Goal: Task Accomplishment & Management: Use online tool/utility

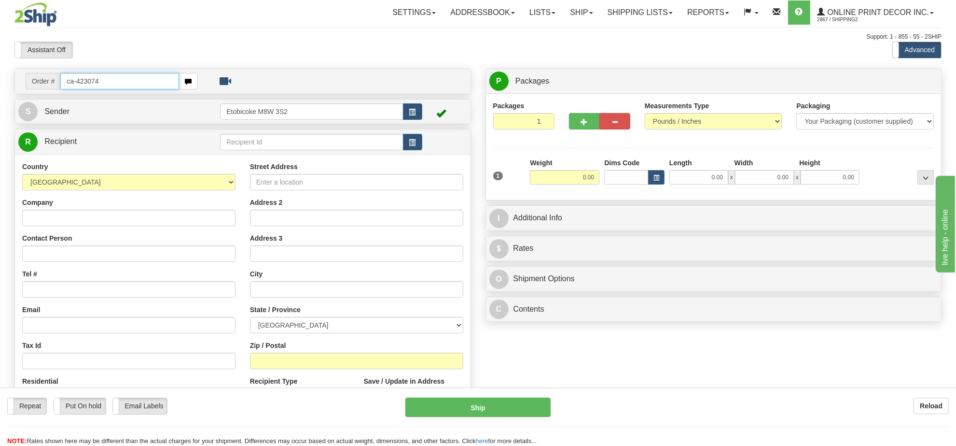
type input "ca-423074"
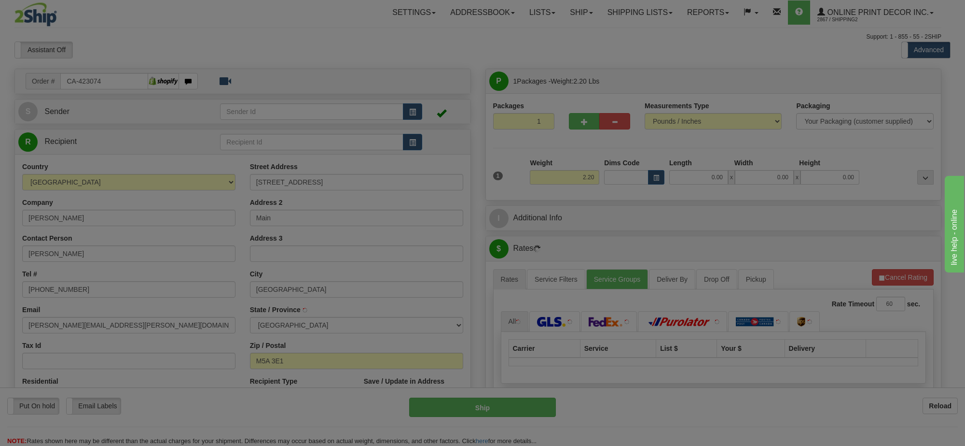
type input "TORONTO"
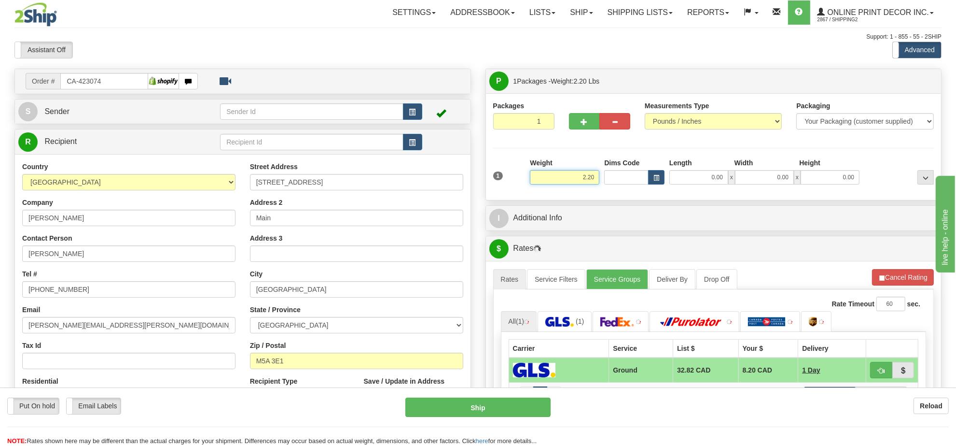
click at [579, 181] on input "2.20" at bounding box center [565, 177] width 70 height 14
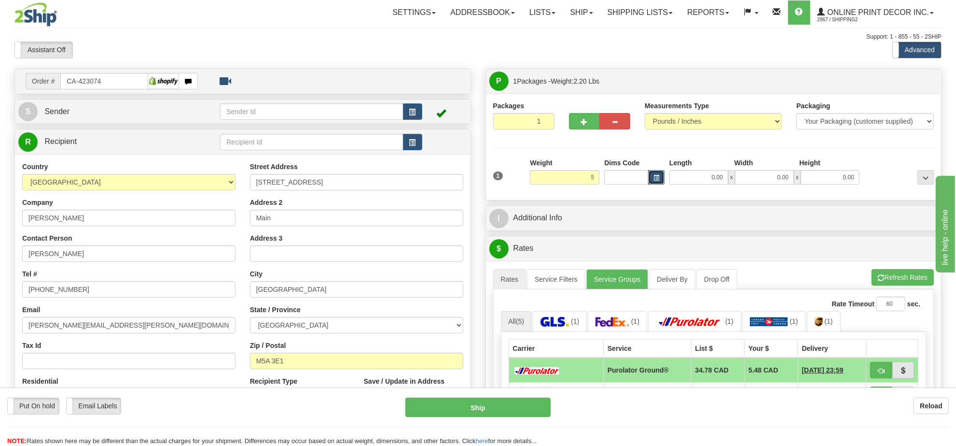
type input "5.00"
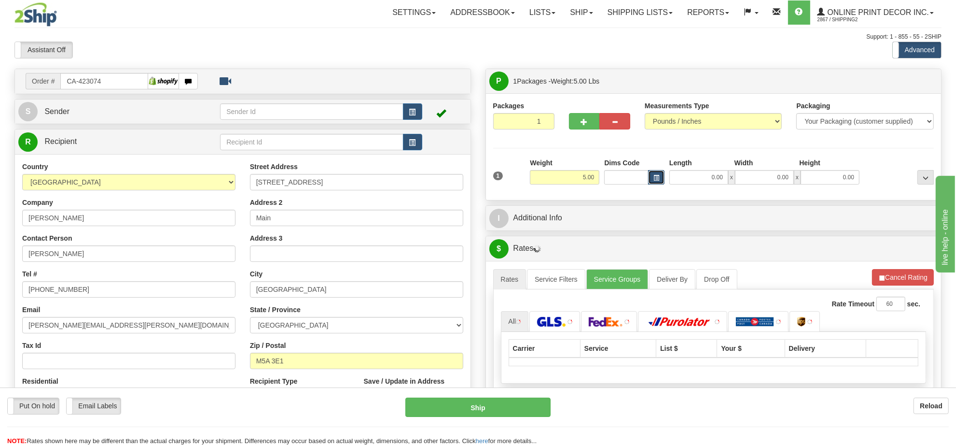
click at [657, 174] on button "button" at bounding box center [656, 177] width 16 height 14
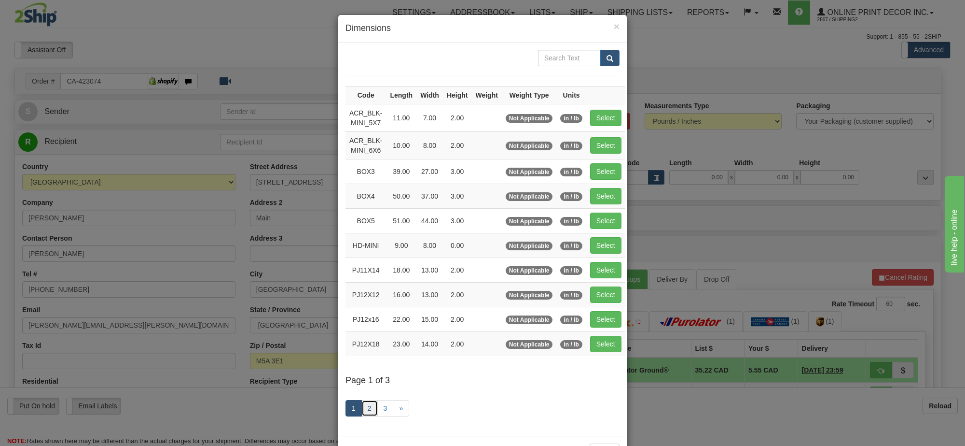
click at [363, 415] on link "2" at bounding box center [370, 408] width 16 height 16
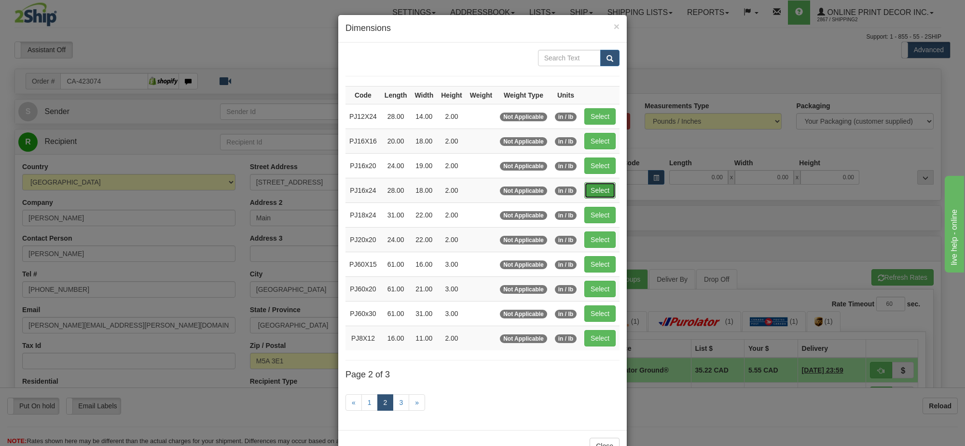
click at [591, 198] on button "Select" at bounding box center [600, 190] width 31 height 16
type input "PJ16x24"
type input "28.00"
type input "18.00"
type input "2.00"
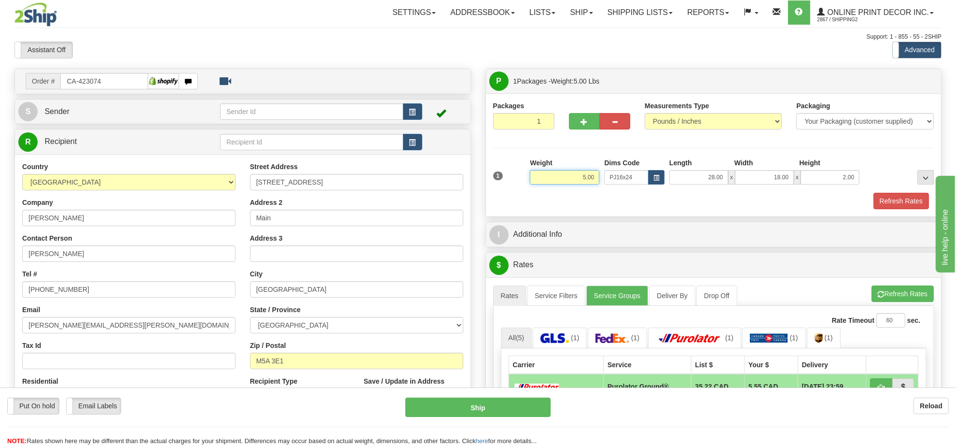
click at [587, 182] on input "5.00" at bounding box center [565, 177] width 70 height 14
click at [587, 181] on input "5.00" at bounding box center [565, 177] width 70 height 14
type input "4.00"
click at [909, 302] on li "Refresh Rates Cancel Rating" at bounding box center [903, 293] width 62 height 16
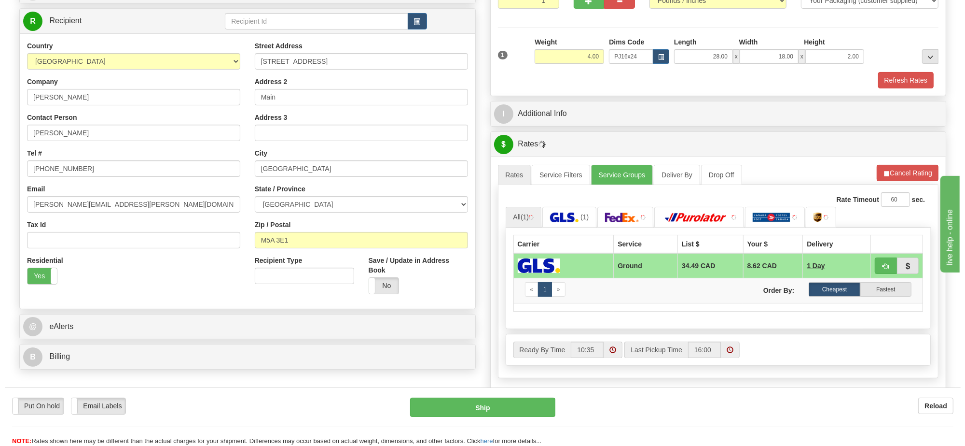
scroll to position [181, 0]
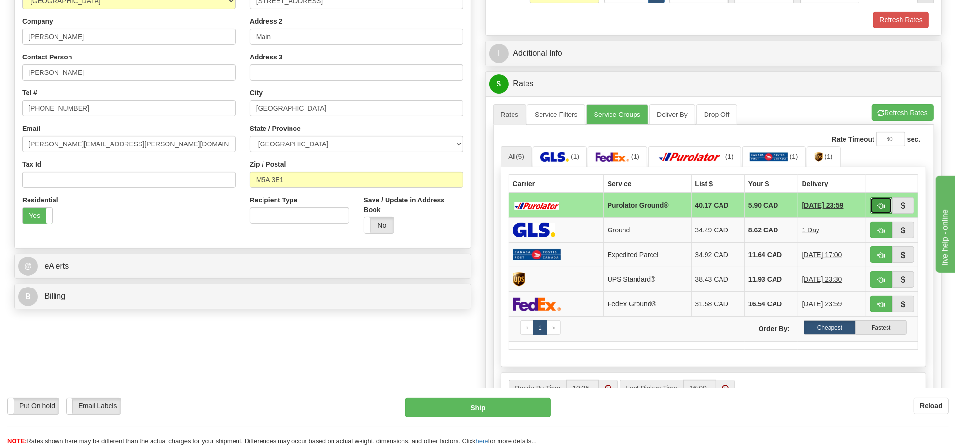
click at [887, 213] on button "button" at bounding box center [881, 205] width 22 height 16
type input "260"
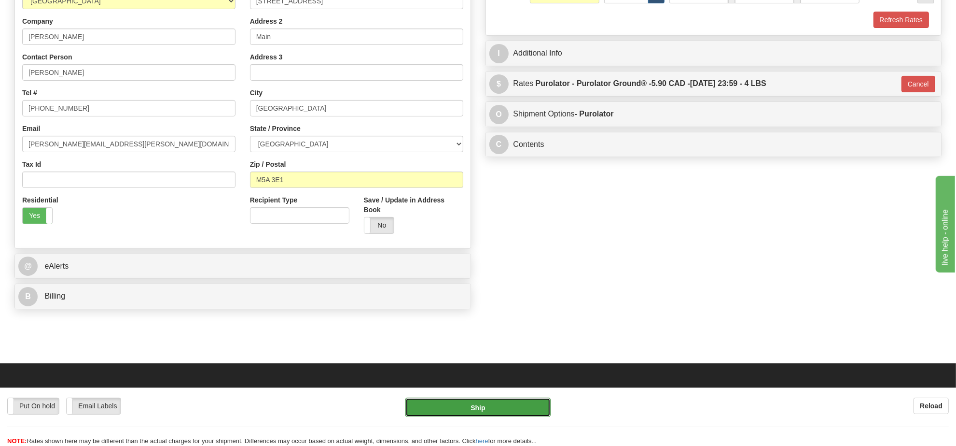
click at [520, 412] on button "Ship" at bounding box center [477, 406] width 145 height 19
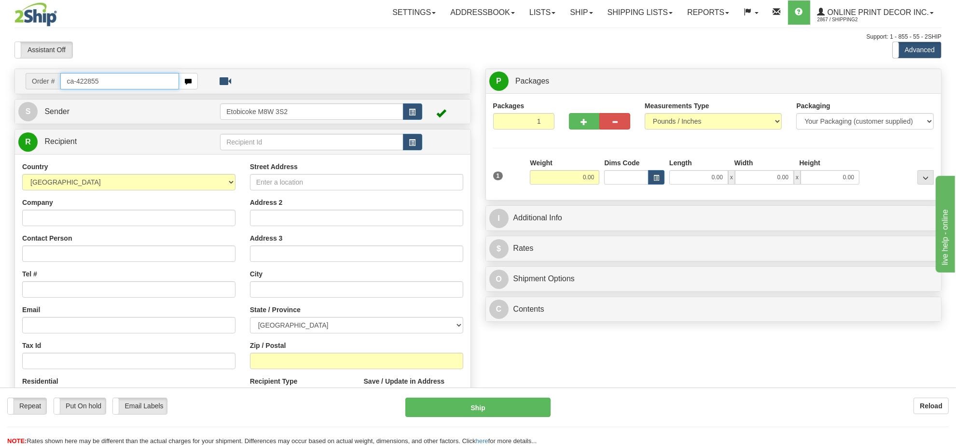
type input "ca-422855"
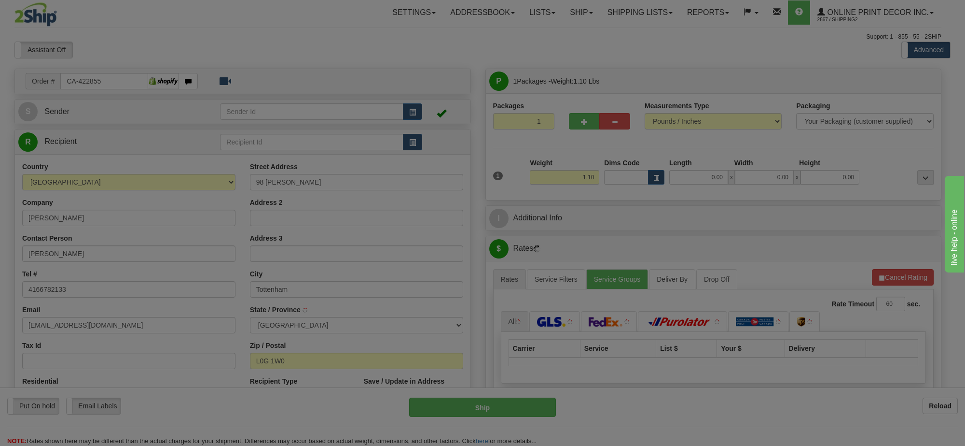
type input "TOTTENHAM"
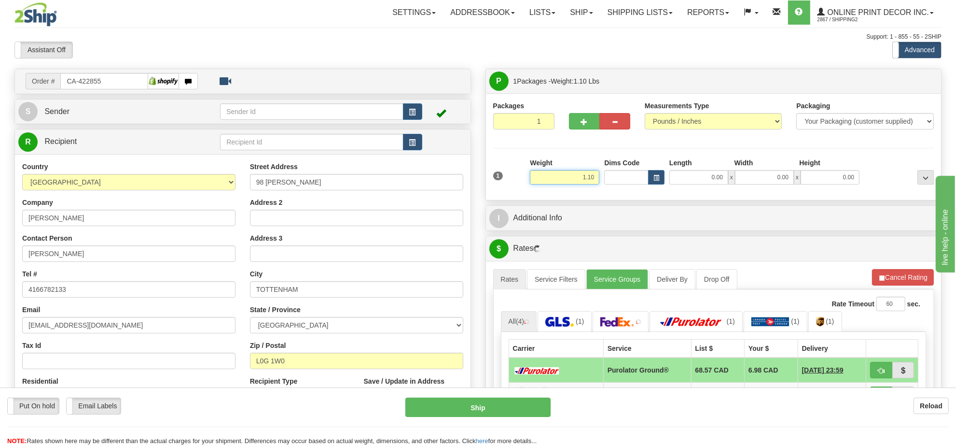
click at [573, 178] on input "1.10" at bounding box center [565, 177] width 70 height 14
click at [659, 182] on button "button" at bounding box center [656, 177] width 16 height 14
type input "3.00"
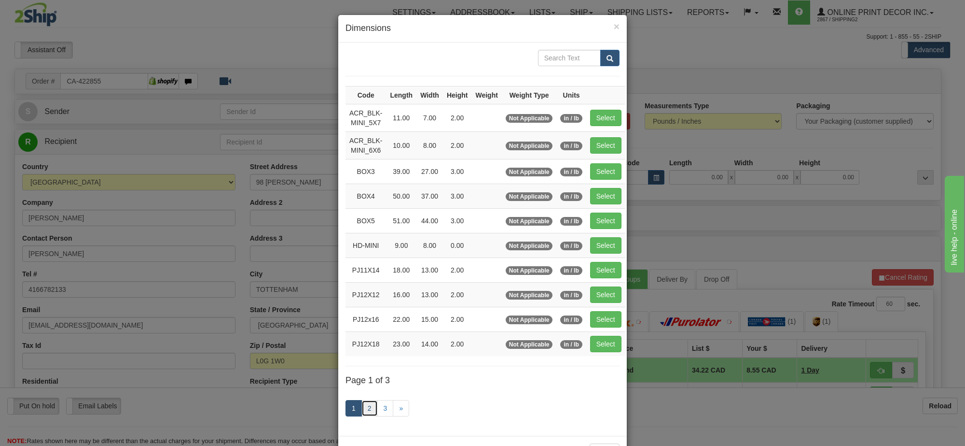
click at [362, 411] on link "2" at bounding box center [370, 408] width 16 height 16
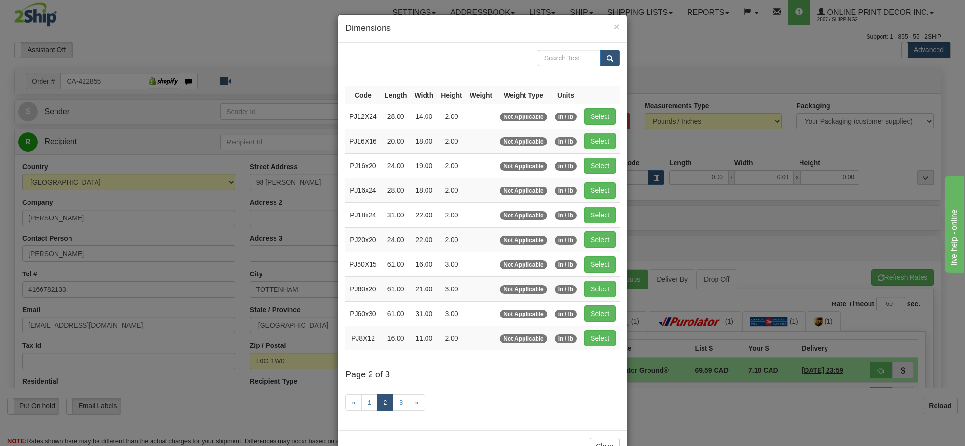
click at [614, 170] on td "Select" at bounding box center [600, 165] width 39 height 25
drag, startPoint x: 573, startPoint y: 167, endPoint x: 589, endPoint y: 170, distance: 15.8
click at [575, 167] on span "in / lb" at bounding box center [566, 166] width 22 height 9
click at [612, 175] on td "Select" at bounding box center [600, 165] width 39 height 25
click at [607, 171] on button "Select" at bounding box center [600, 165] width 31 height 16
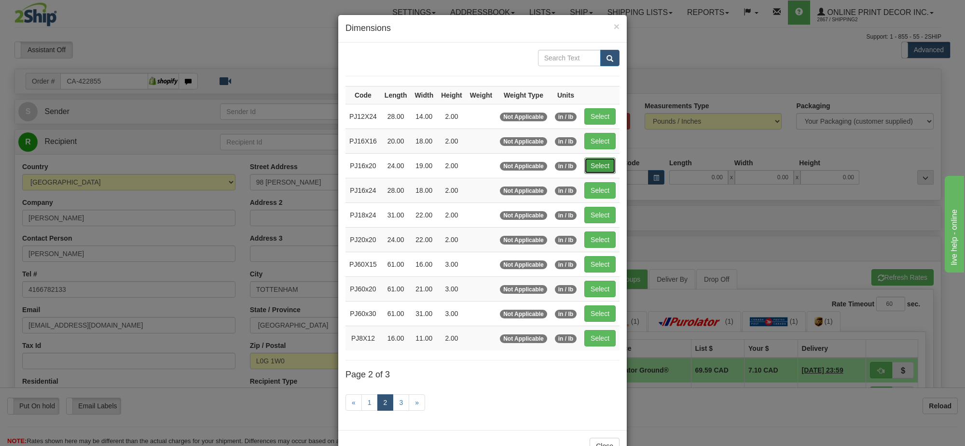
type input "PJ16x20"
type input "24.00"
type input "19.00"
type input "2.00"
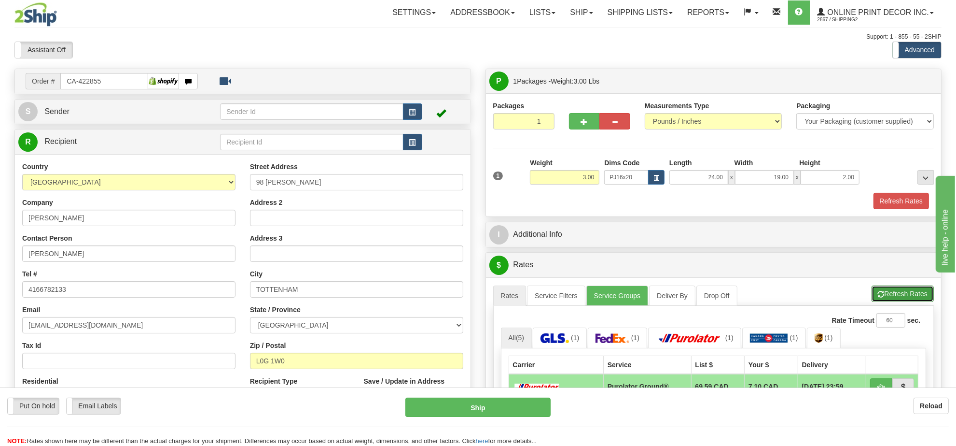
click at [879, 293] on span "button" at bounding box center [881, 294] width 7 height 6
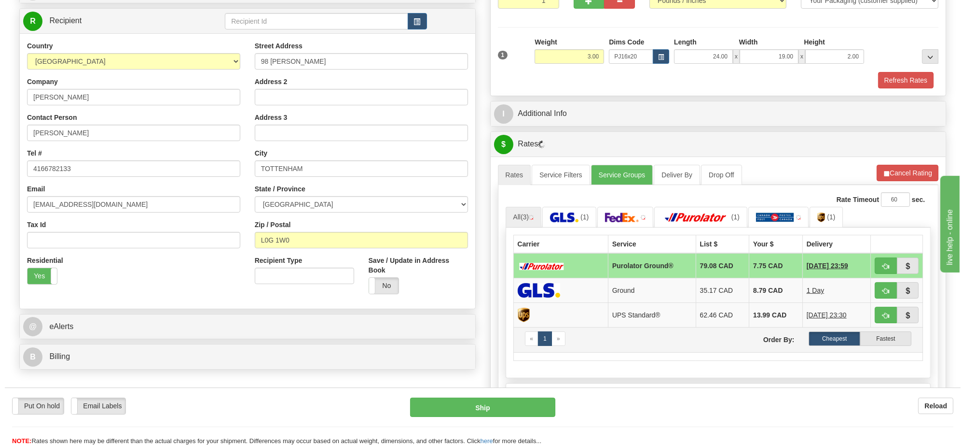
scroll to position [181, 0]
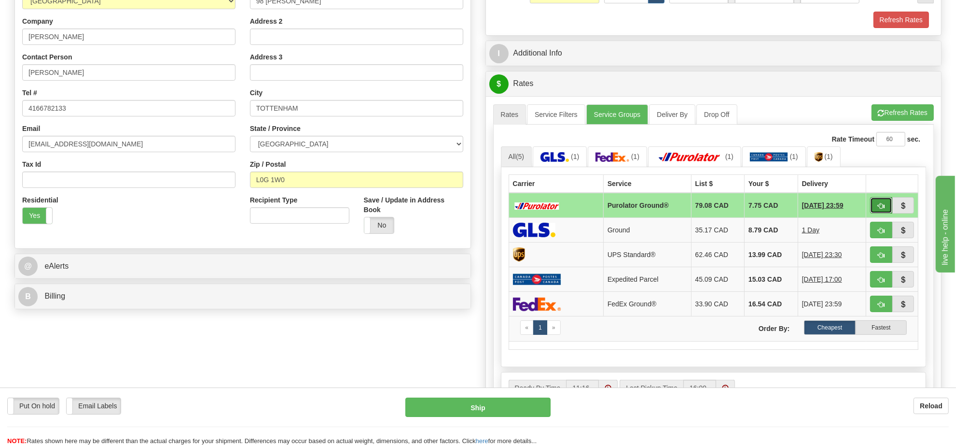
click at [879, 208] on span "button" at bounding box center [881, 206] width 7 height 6
type input "260"
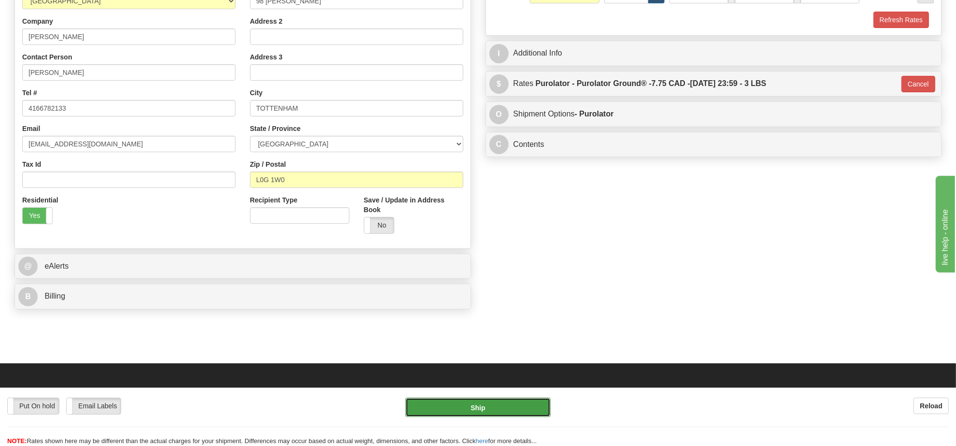
click at [542, 404] on button "Ship" at bounding box center [477, 406] width 145 height 19
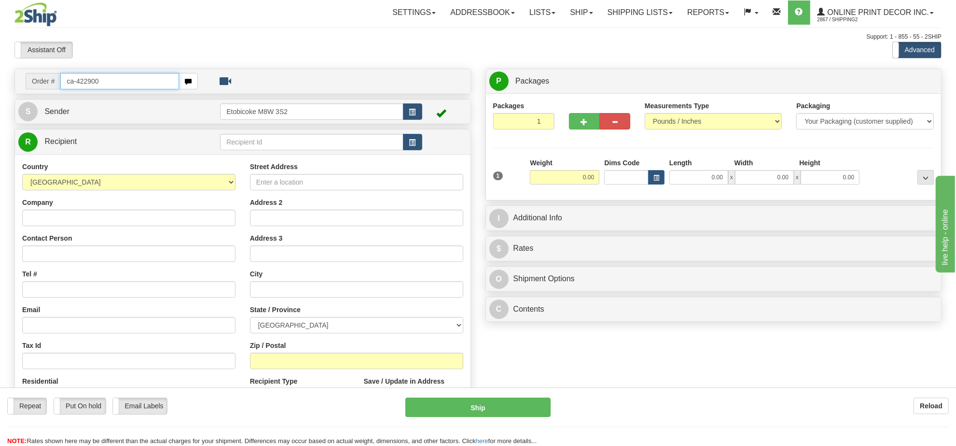
type input "ca-422900"
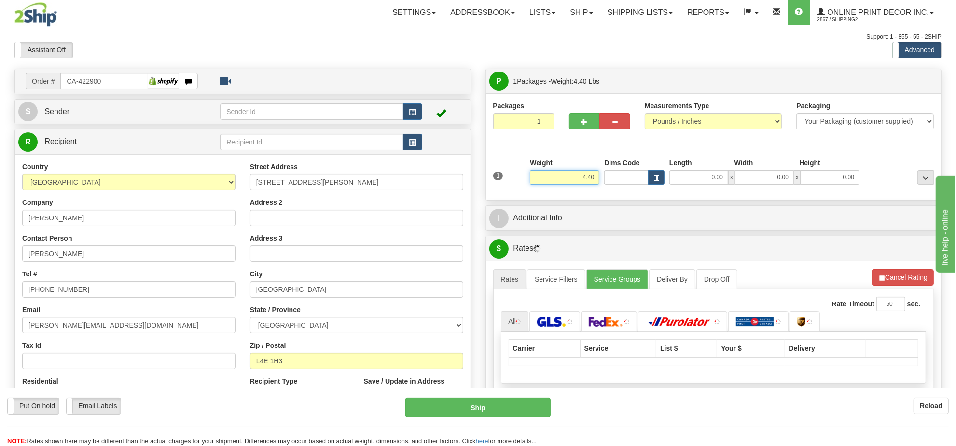
click at [574, 182] on input "4.40" at bounding box center [565, 177] width 70 height 14
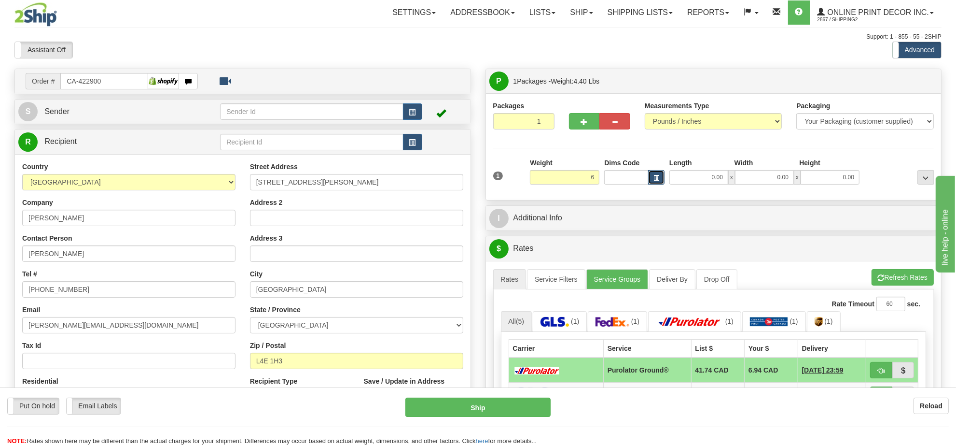
type input "6.00"
click at [657, 172] on button "button" at bounding box center [656, 177] width 16 height 14
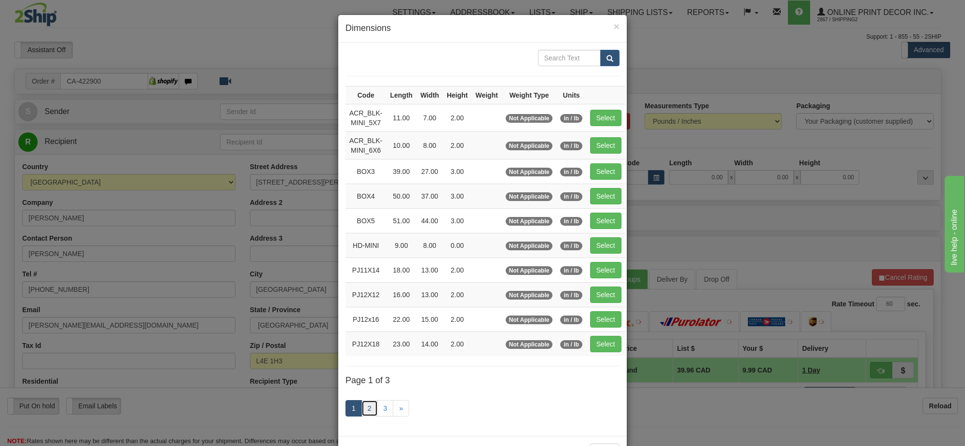
click at [367, 414] on link "2" at bounding box center [370, 408] width 16 height 16
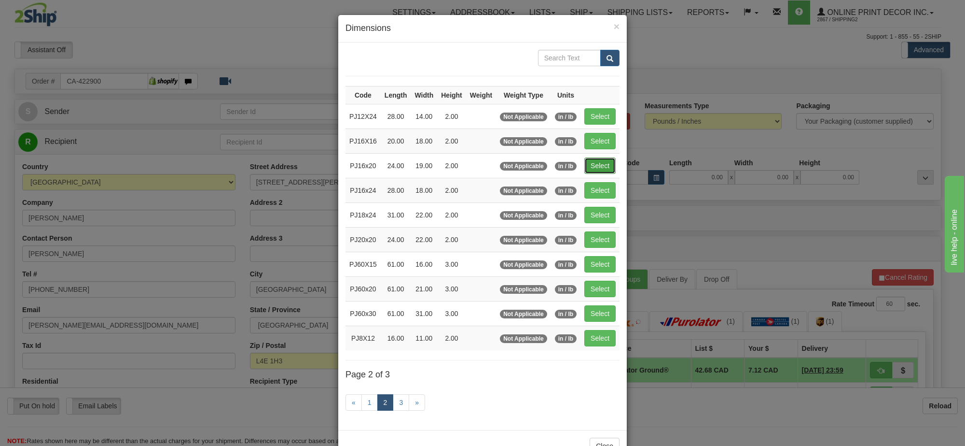
click at [587, 164] on button "Select" at bounding box center [600, 165] width 31 height 16
type input "PJ16x20"
type input "24.00"
type input "19.00"
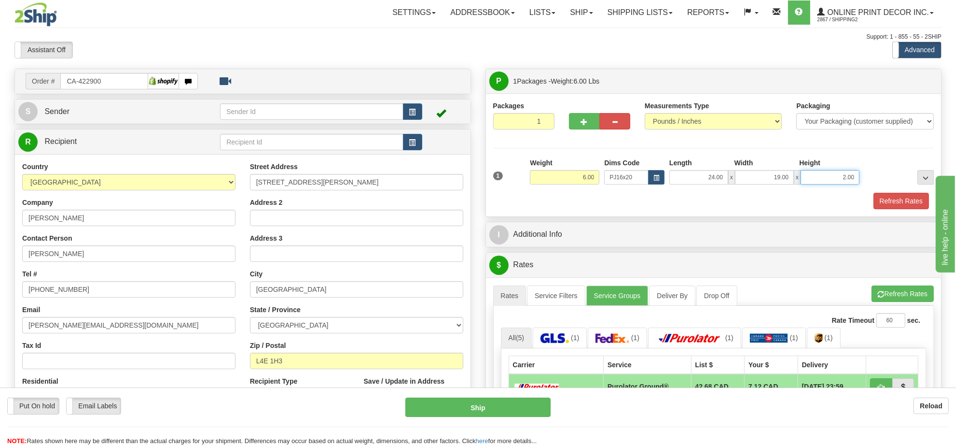
click at [826, 182] on input "2.00" at bounding box center [830, 177] width 59 height 14
type input "4.00"
drag, startPoint x: 594, startPoint y: 122, endPoint x: 623, endPoint y: 139, distance: 33.9
click at [594, 122] on button "button" at bounding box center [584, 121] width 31 height 16
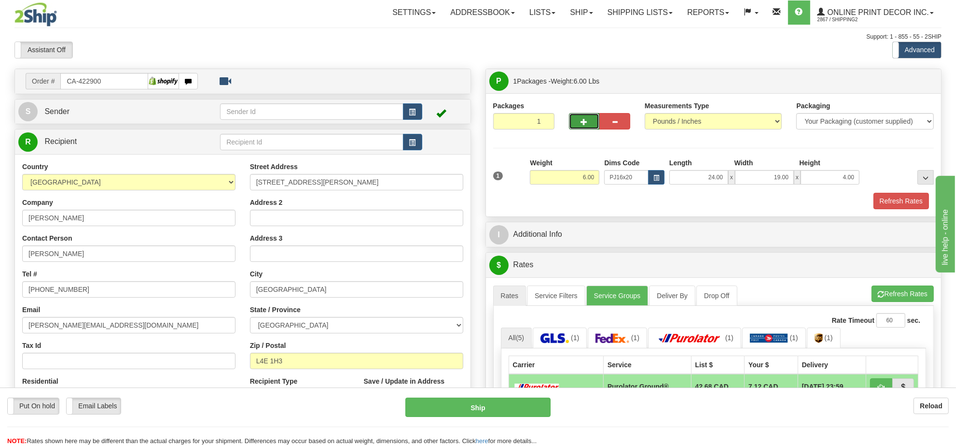
radio input "true"
type input "2"
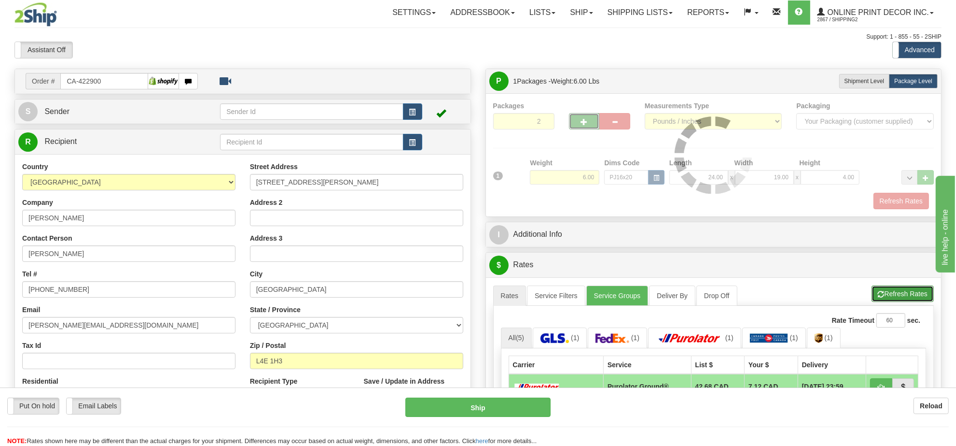
click at [902, 298] on button "Refresh Rates" at bounding box center [903, 293] width 62 height 16
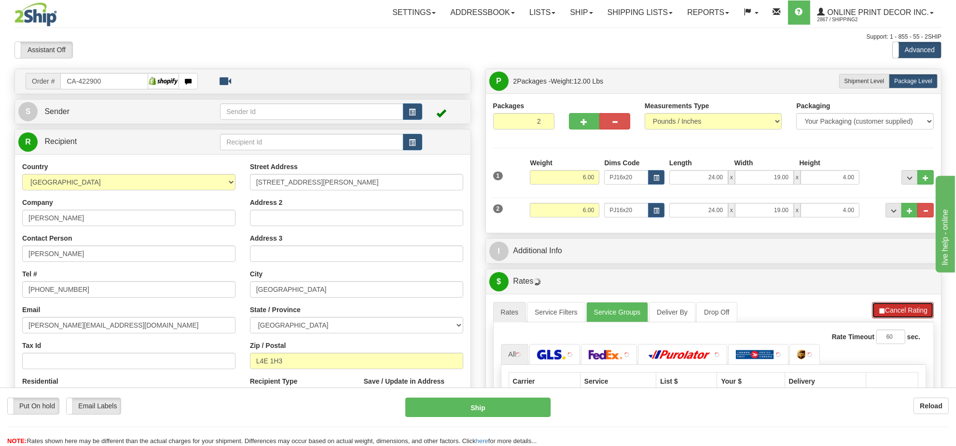
click at [900, 314] on button "Cancel Rating" at bounding box center [903, 310] width 62 height 16
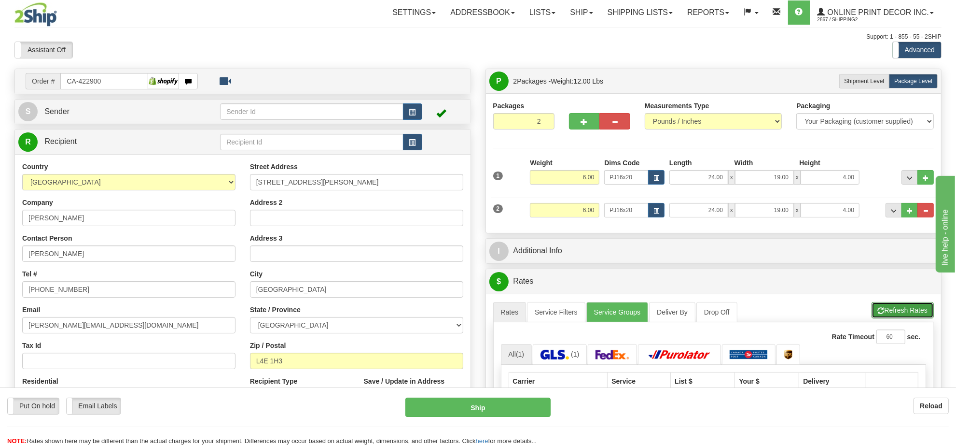
click at [900, 314] on button "Refresh Rates" at bounding box center [903, 310] width 62 height 16
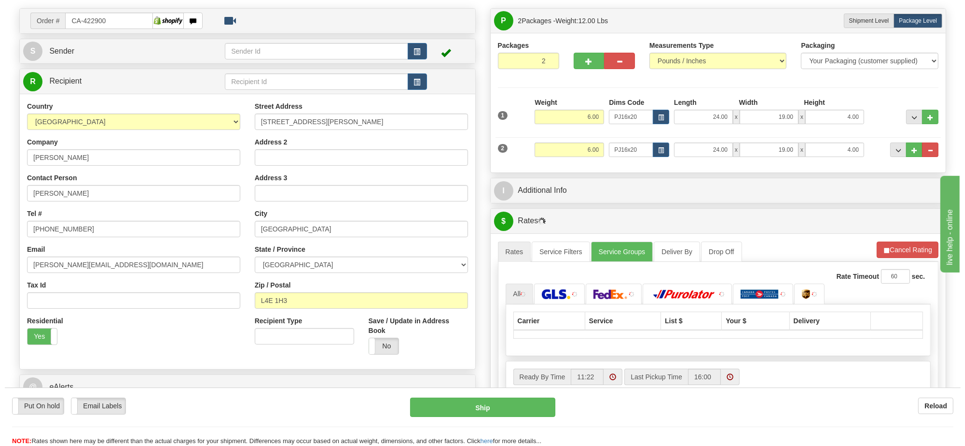
scroll to position [121, 0]
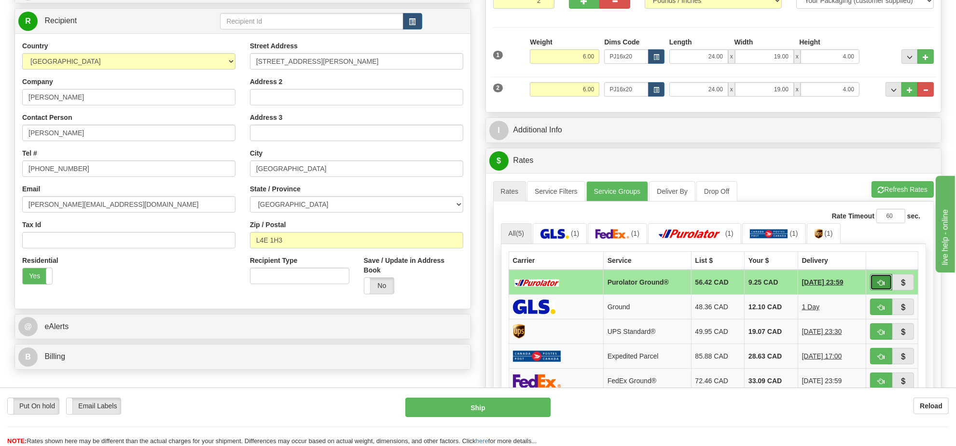
drag, startPoint x: 888, startPoint y: 288, endPoint x: 881, endPoint y: 287, distance: 6.8
click at [881, 286] on span "button" at bounding box center [881, 282] width 7 height 6
type input "260"
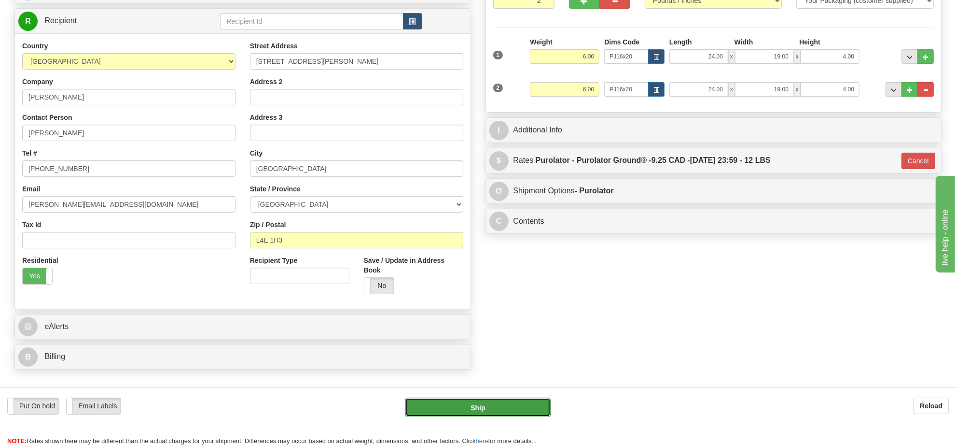
click at [535, 414] on button "Ship" at bounding box center [477, 406] width 145 height 19
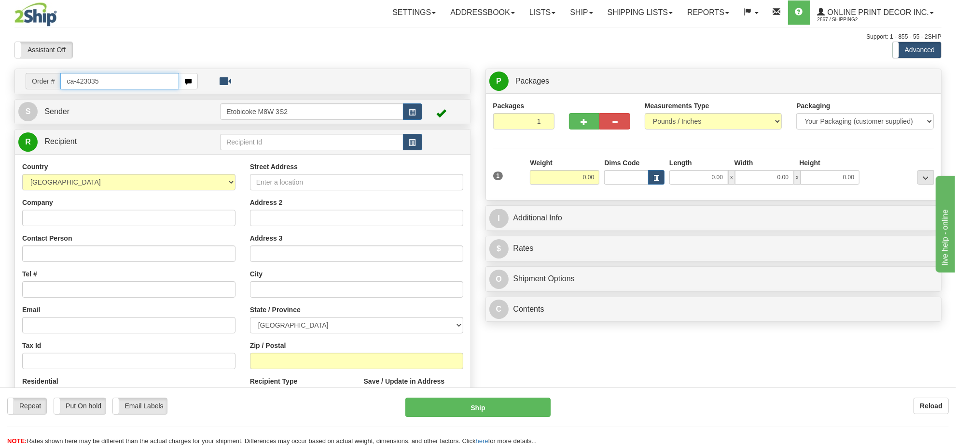
type input "ca-423035"
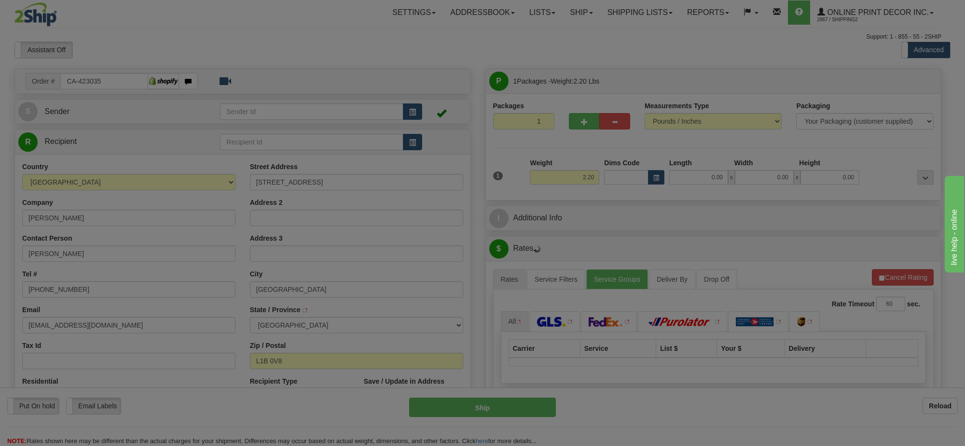
type input "NEWCASTLE"
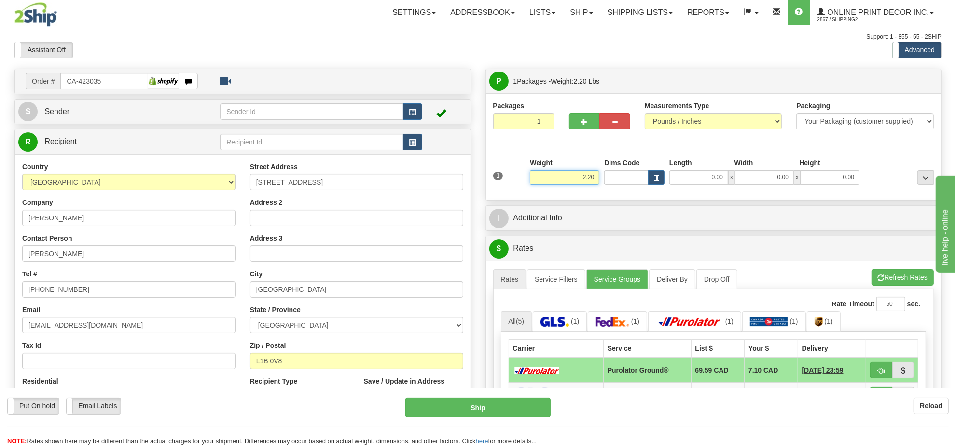
click at [574, 174] on input "2.20" at bounding box center [565, 177] width 70 height 14
click at [656, 178] on span "button" at bounding box center [657, 177] width 6 height 5
type input "6.00"
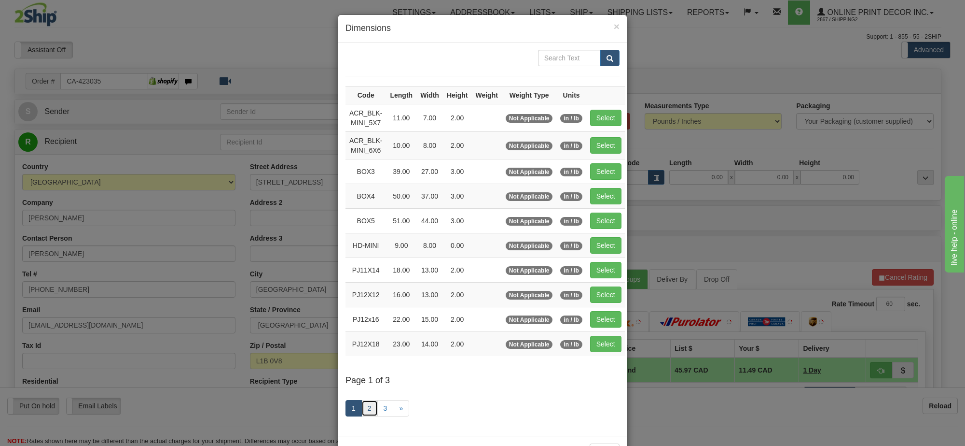
click at [362, 410] on link "2" at bounding box center [370, 408] width 16 height 16
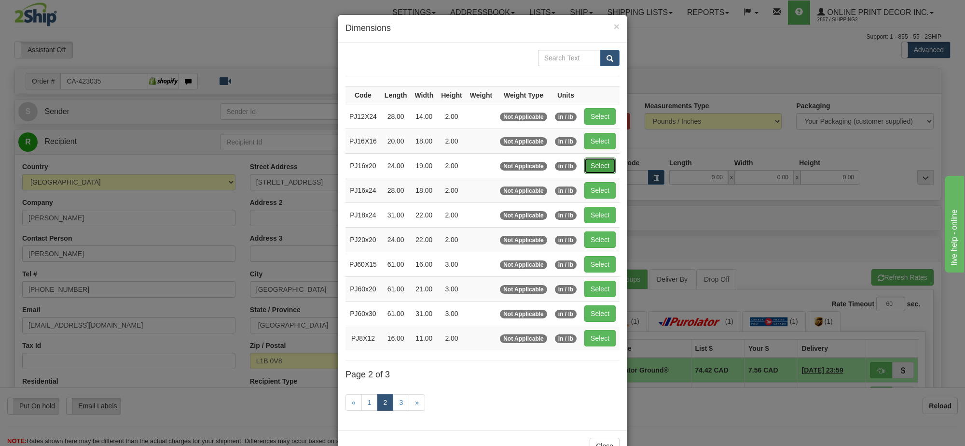
click at [600, 168] on button "Select" at bounding box center [600, 165] width 31 height 16
type input "PJ16x20"
type input "24.00"
type input "19.00"
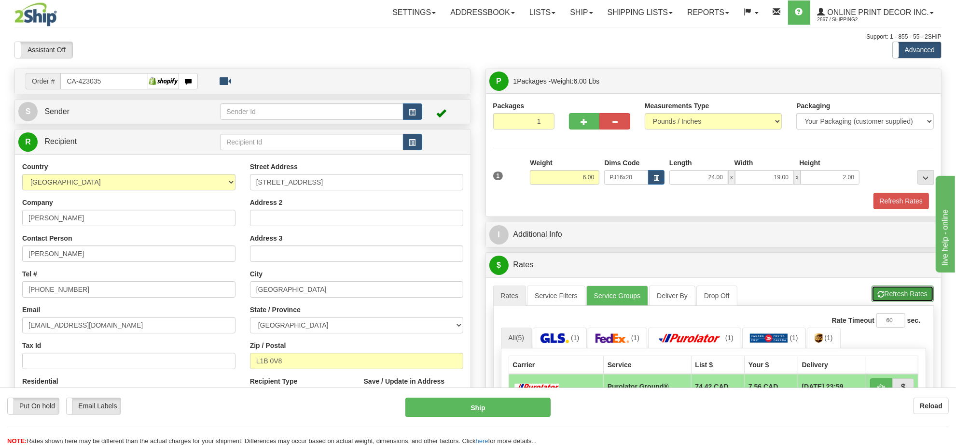
click at [892, 290] on button "Refresh Rates" at bounding box center [903, 293] width 62 height 16
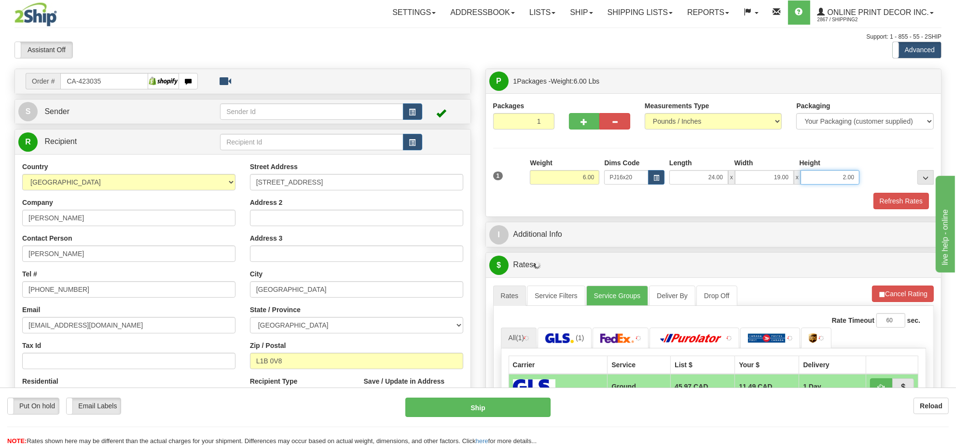
click at [849, 179] on input "2.00" at bounding box center [830, 177] width 59 height 14
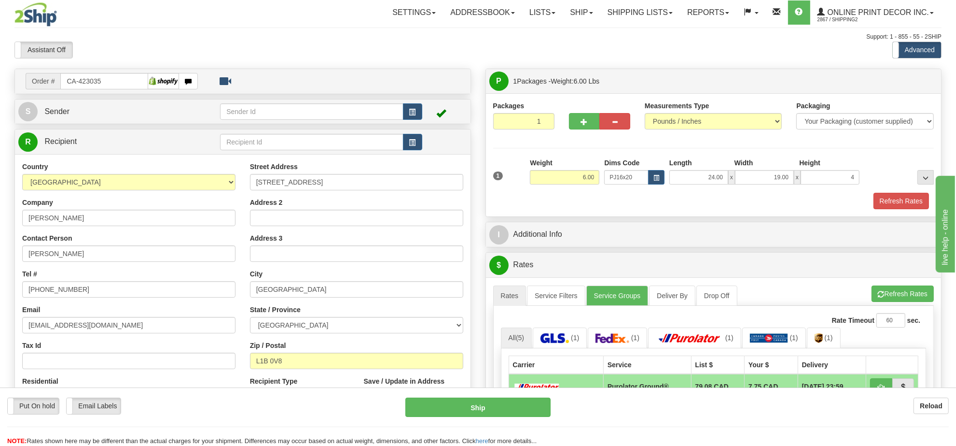
type input "4.00"
click at [894, 310] on div "Rate Timeout 60 sec. All (5) (1) (1) (1) (1)" at bounding box center [713, 452] width 441 height 292
click at [892, 302] on button "Refresh Rates" at bounding box center [903, 293] width 62 height 16
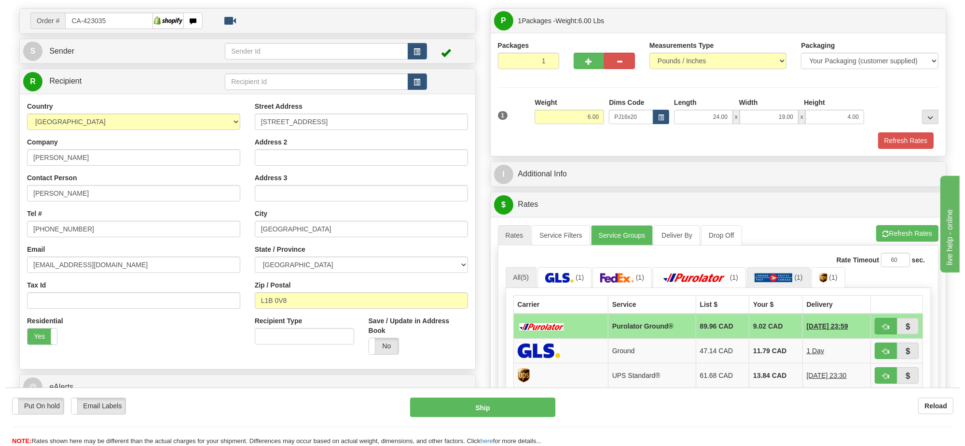
scroll to position [121, 0]
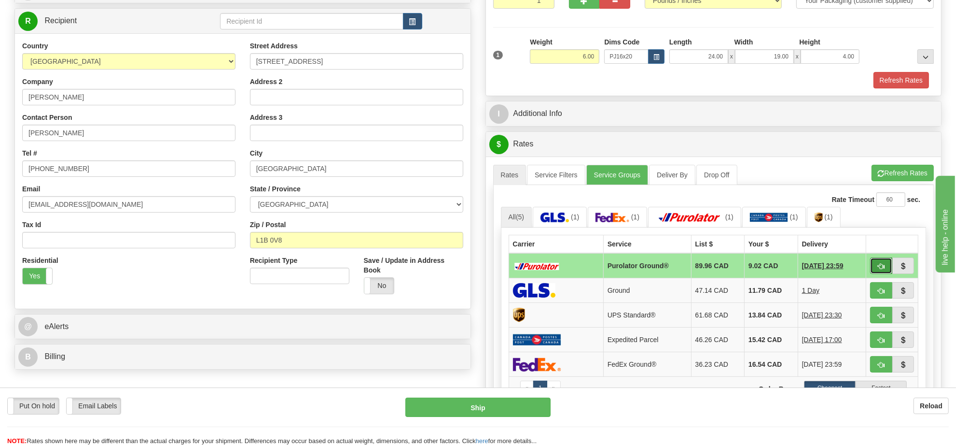
click at [883, 266] on span "button" at bounding box center [881, 266] width 7 height 6
type input "260"
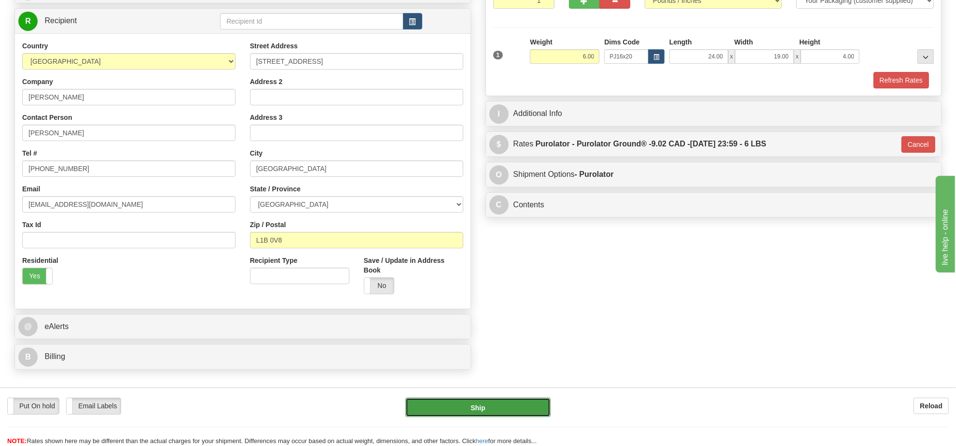
click at [541, 409] on button "Ship" at bounding box center [477, 406] width 145 height 19
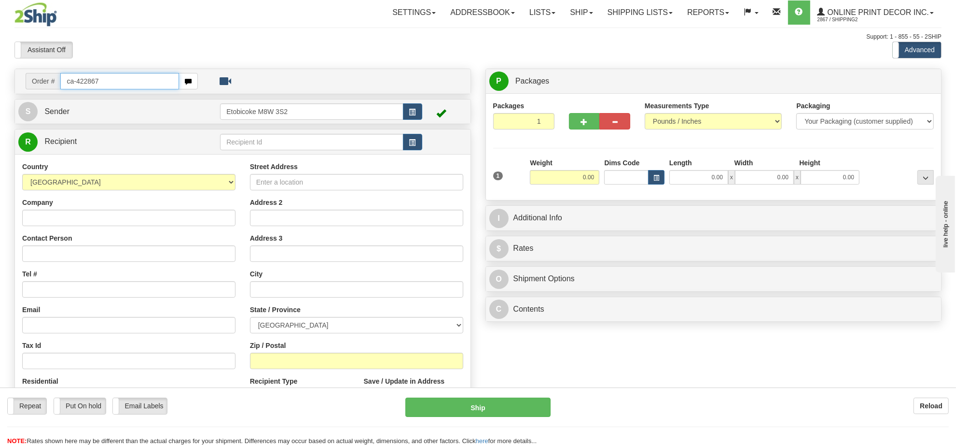
type input "ca-422867"
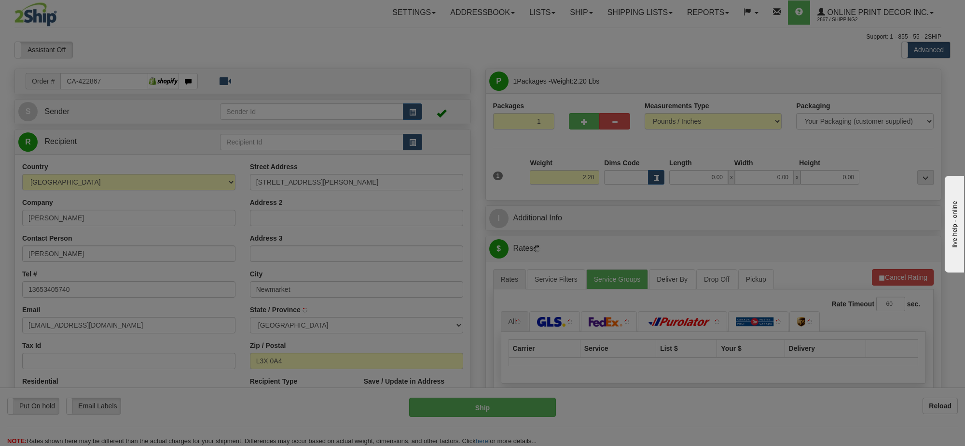
type input "NEWMARKET"
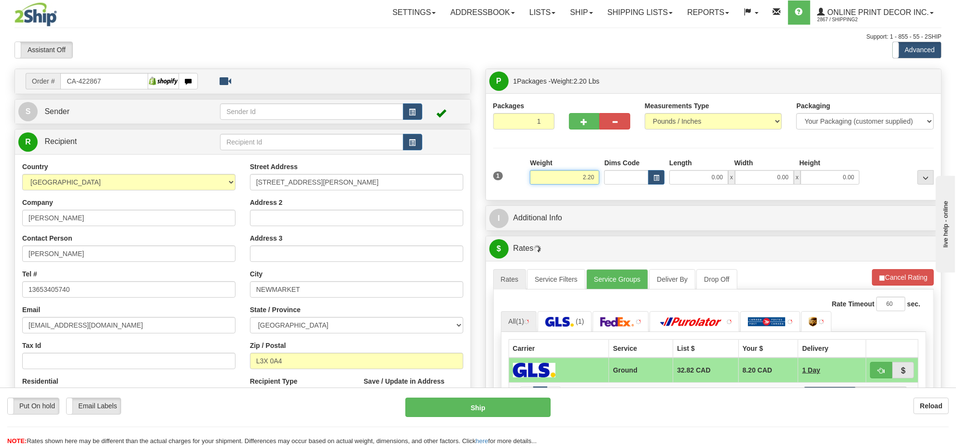
click at [592, 183] on input "2.20" at bounding box center [565, 177] width 70 height 14
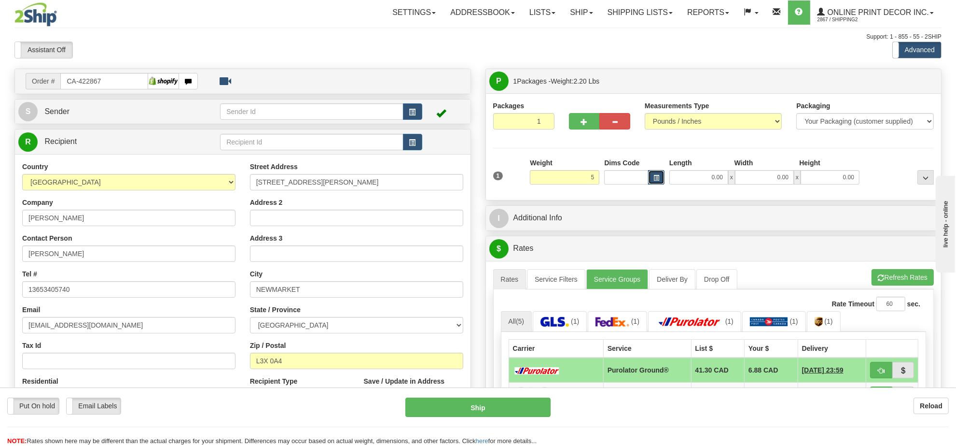
click at [654, 177] on span "button" at bounding box center [657, 177] width 6 height 5
type input "5.00"
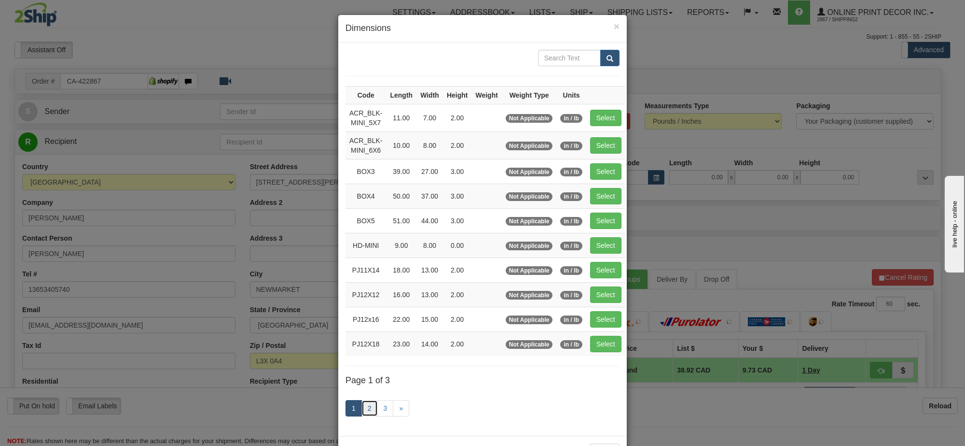
click at [366, 411] on link "2" at bounding box center [370, 408] width 16 height 16
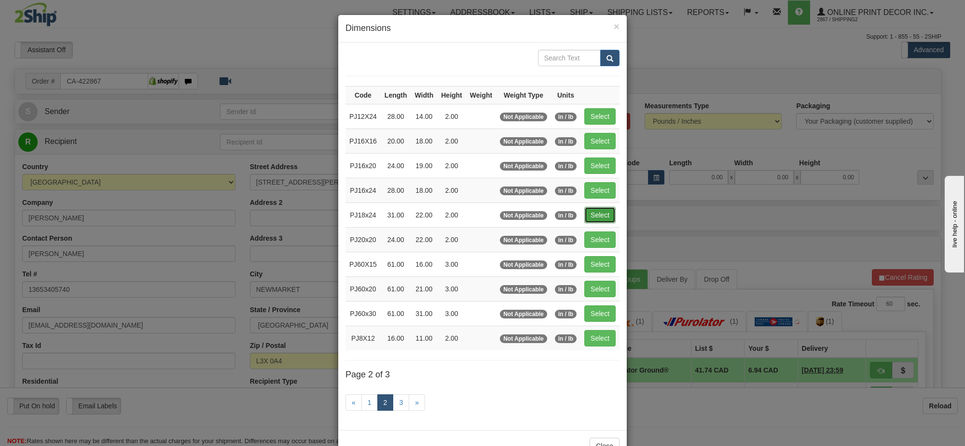
click at [608, 215] on button "Select" at bounding box center [600, 215] width 31 height 16
type input "PJ18x24"
type input "31.00"
type input "22.00"
type input "2.00"
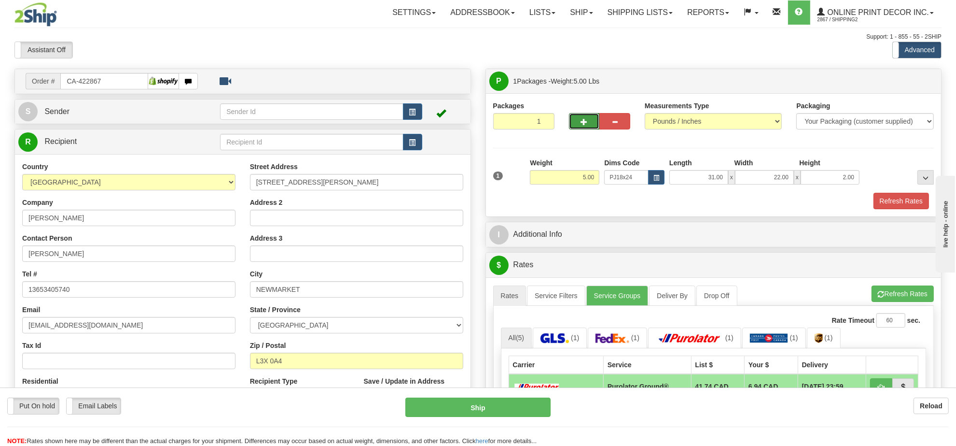
drag, startPoint x: 578, startPoint y: 127, endPoint x: 617, endPoint y: 136, distance: 39.7
click at [580, 126] on button "button" at bounding box center [584, 121] width 31 height 16
radio input "true"
type input "2"
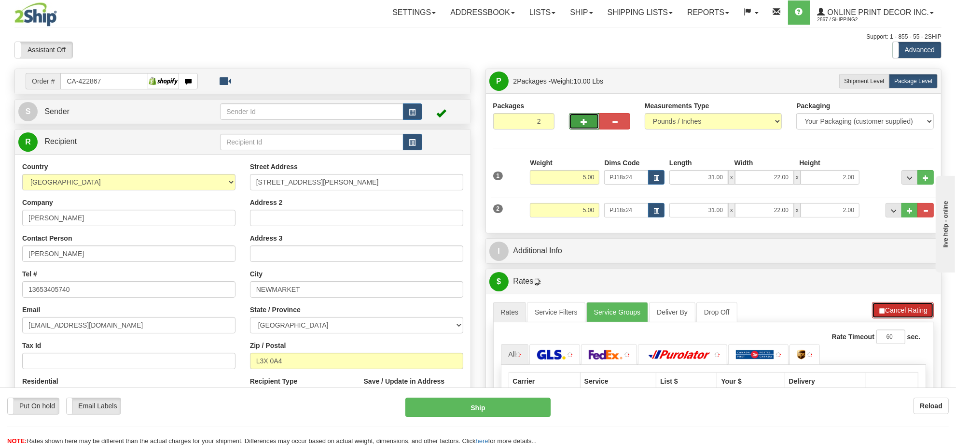
click at [889, 305] on button "Cancel Rating" at bounding box center [903, 310] width 62 height 16
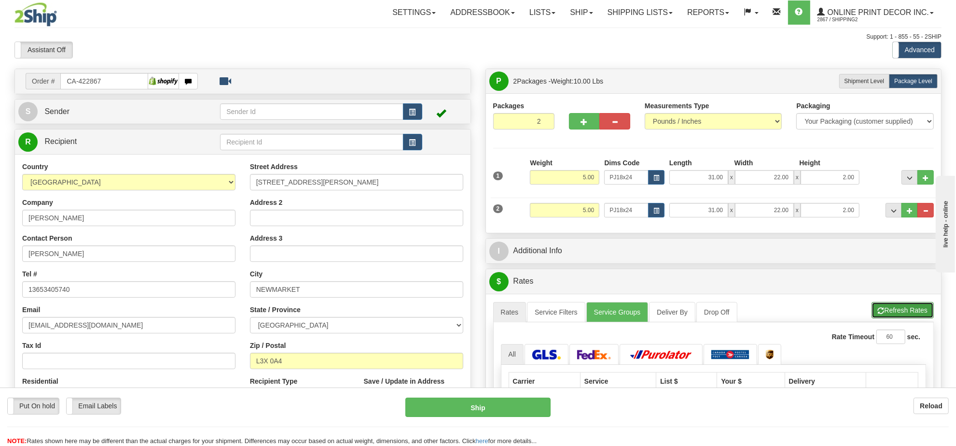
click at [889, 305] on button "Refresh Rates" at bounding box center [903, 310] width 62 height 16
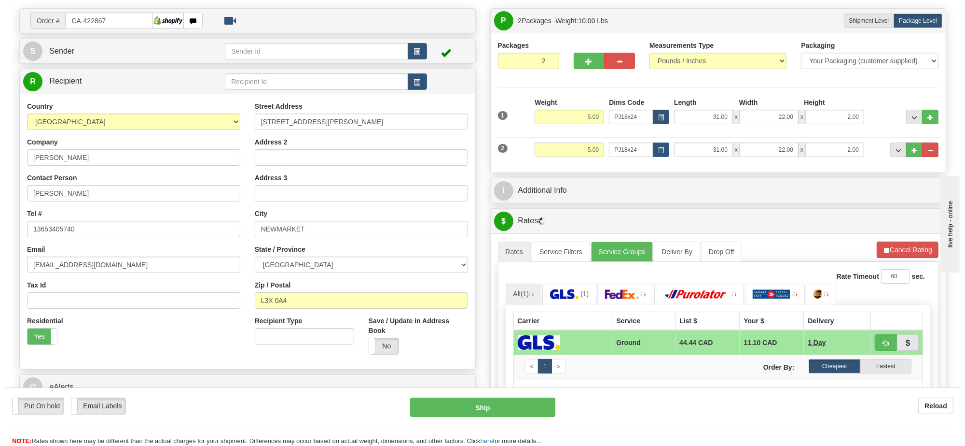
scroll to position [121, 0]
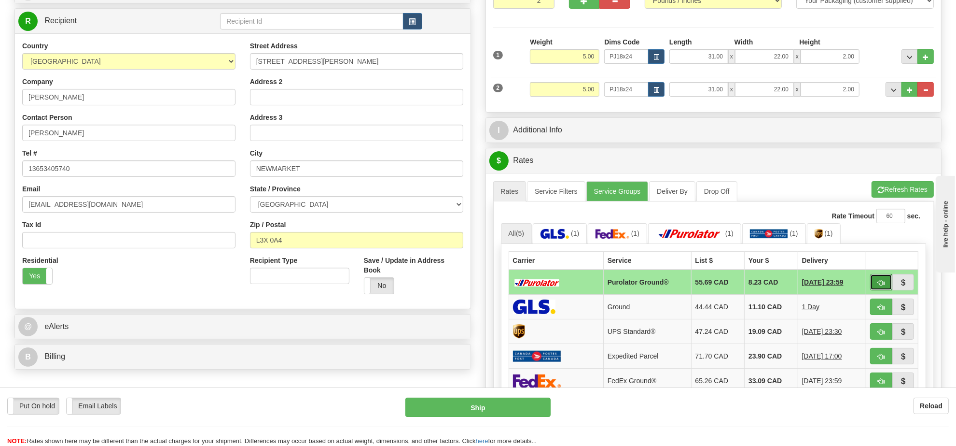
click at [872, 288] on button "button" at bounding box center [881, 282] width 22 height 16
type input "260"
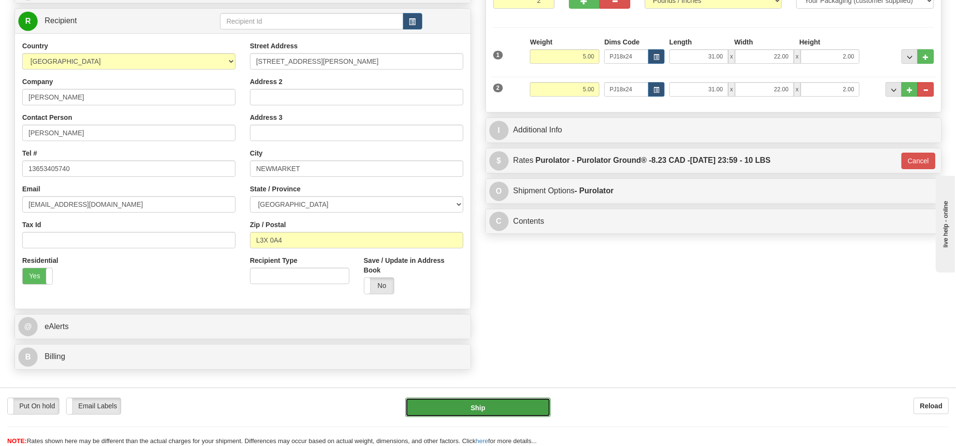
click at [498, 413] on button "Ship" at bounding box center [477, 406] width 145 height 19
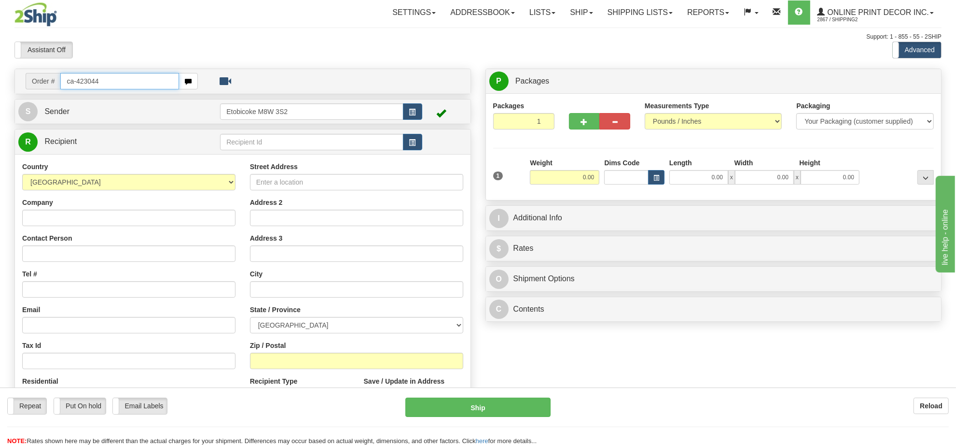
type input "ca-423044"
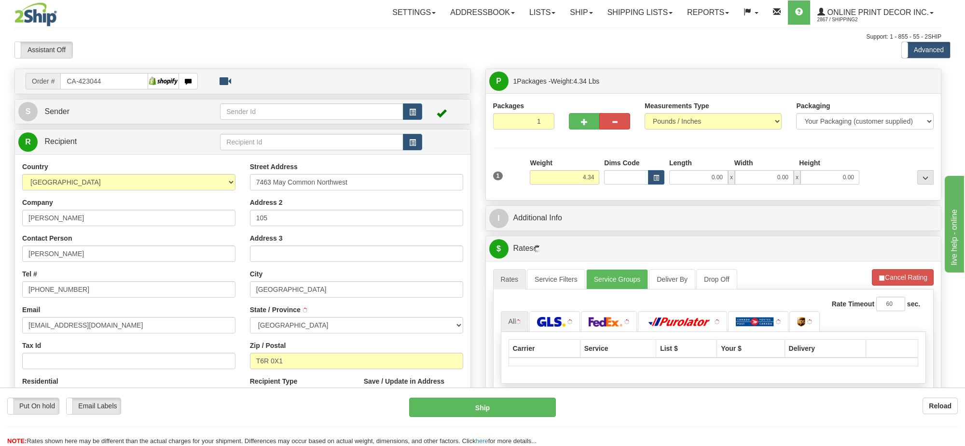
type input "[GEOGRAPHIC_DATA]"
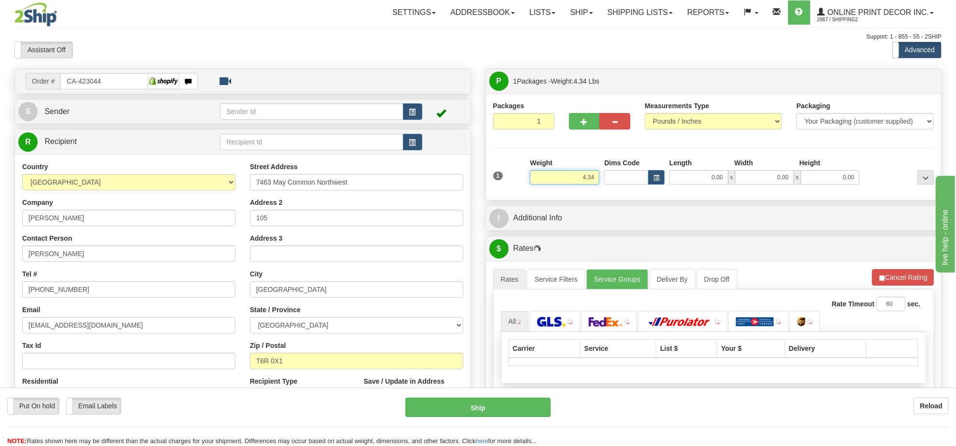
click at [587, 180] on input "4.34" at bounding box center [565, 177] width 70 height 14
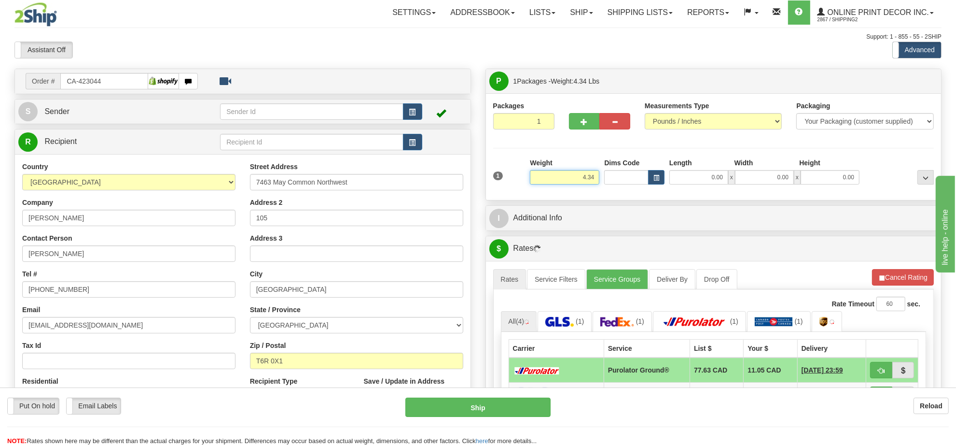
click at [594, 175] on input "4.34" at bounding box center [565, 177] width 70 height 14
type input "4.00"
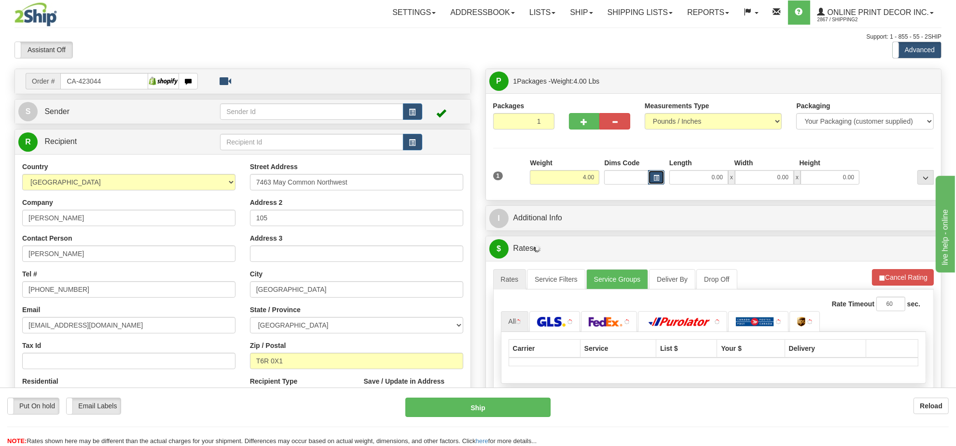
click at [661, 184] on button "button" at bounding box center [656, 177] width 16 height 14
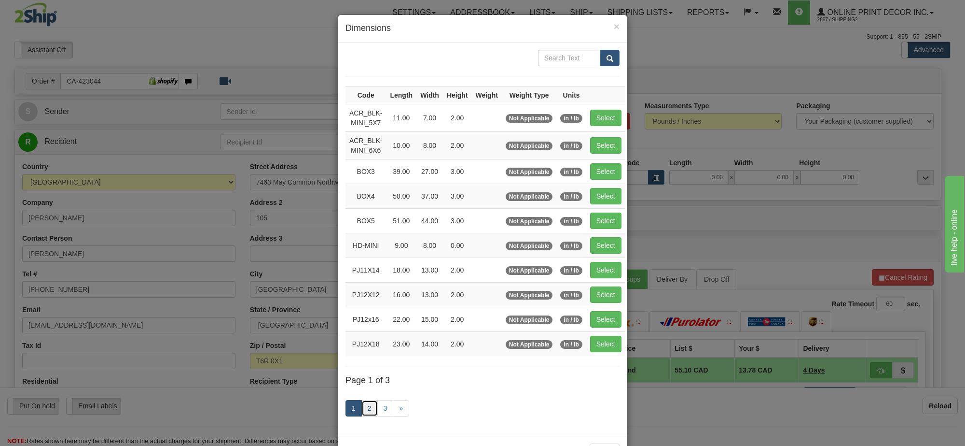
click at [363, 416] on link "2" at bounding box center [370, 408] width 16 height 16
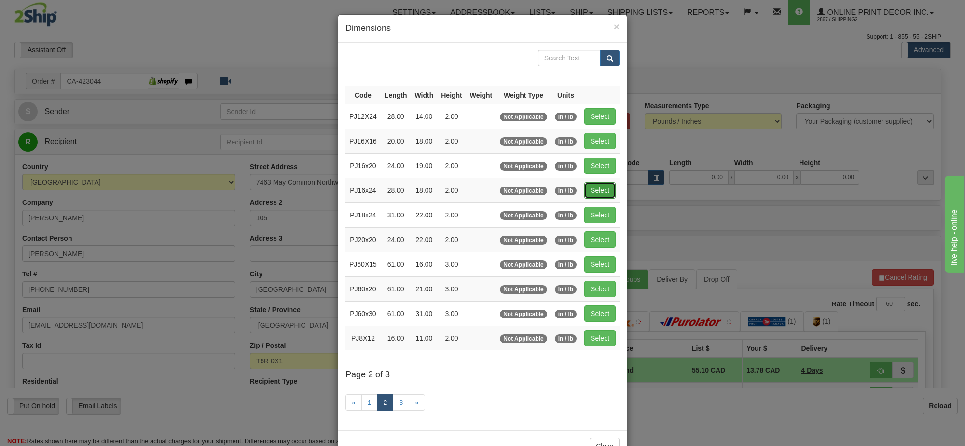
click at [591, 186] on button "Select" at bounding box center [600, 190] width 31 height 16
type input "PJ16x24"
type input "28.00"
type input "18.00"
type input "2.00"
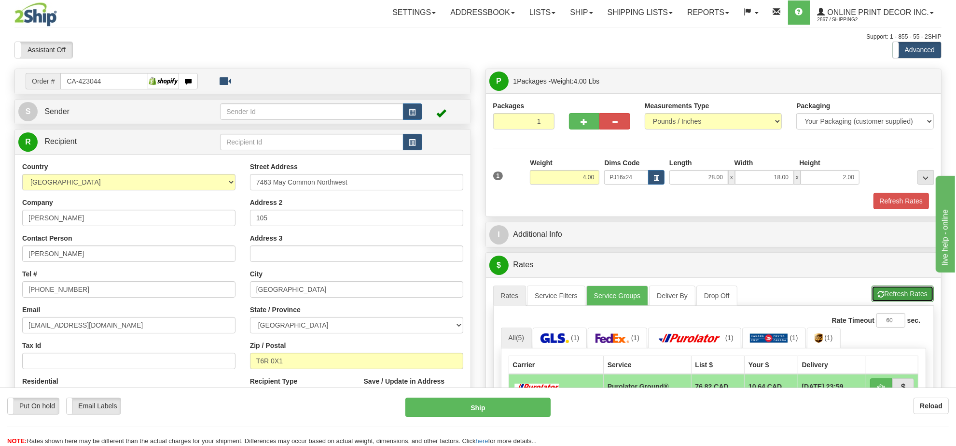
click at [896, 290] on button "Refresh Rates" at bounding box center [903, 293] width 62 height 16
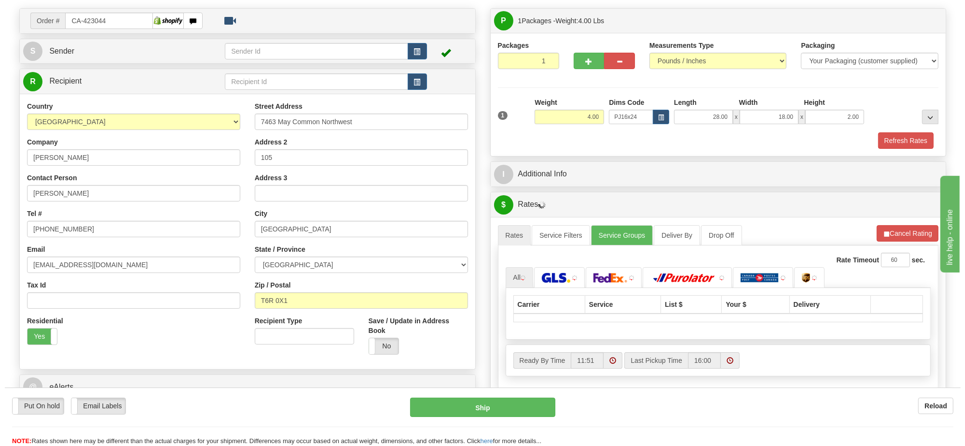
scroll to position [121, 0]
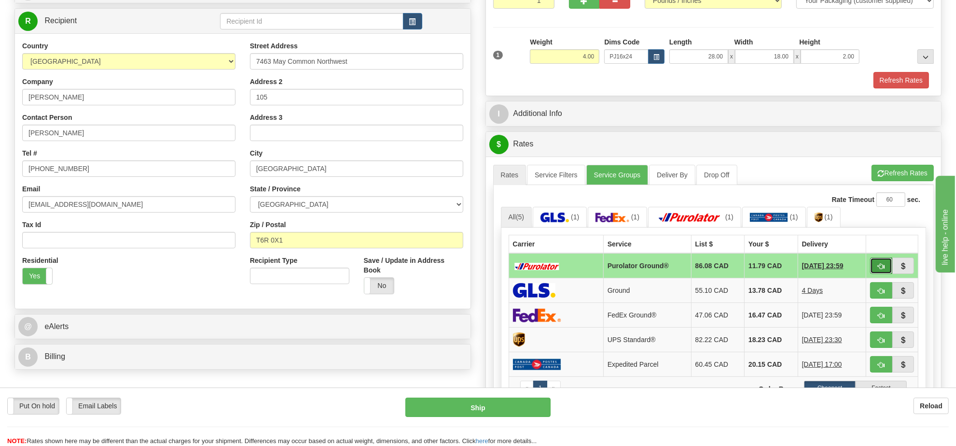
click at [881, 269] on span "button" at bounding box center [881, 266] width 7 height 6
type input "260"
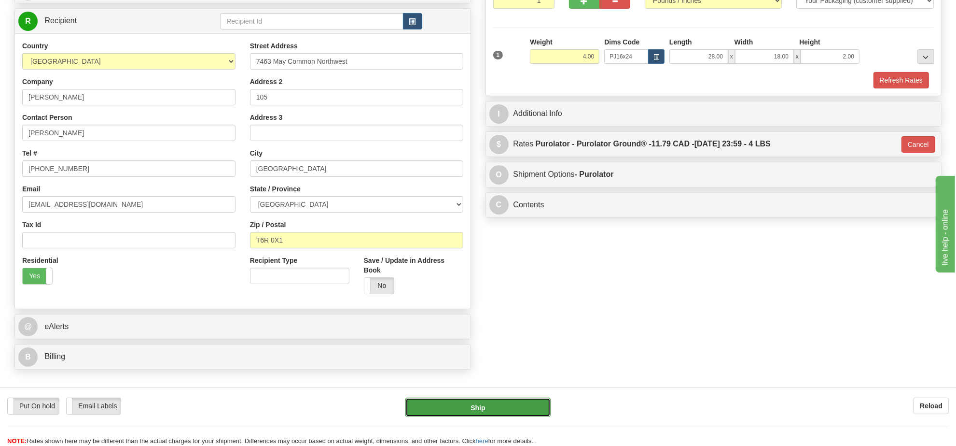
click at [513, 408] on button "Ship" at bounding box center [477, 406] width 145 height 19
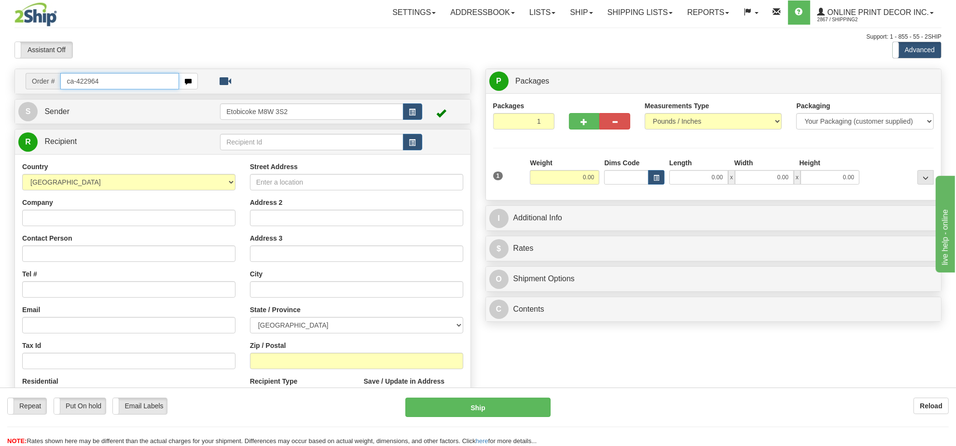
type input "ca-422964"
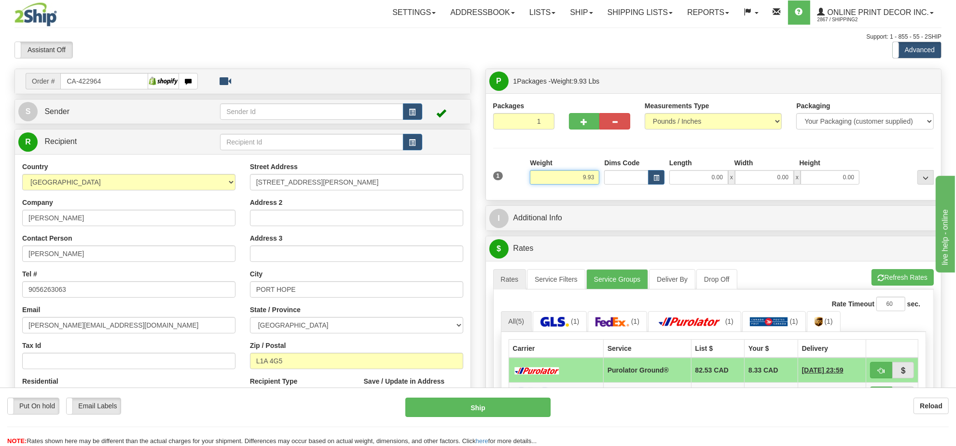
click at [580, 177] on input "9.93" at bounding box center [565, 177] width 70 height 14
drag, startPoint x: 580, startPoint y: 177, endPoint x: 587, endPoint y: 177, distance: 6.8
click at [580, 176] on input "9.93" at bounding box center [565, 177] width 70 height 14
click at [656, 180] on span "button" at bounding box center [657, 177] width 6 height 5
type input "13.00"
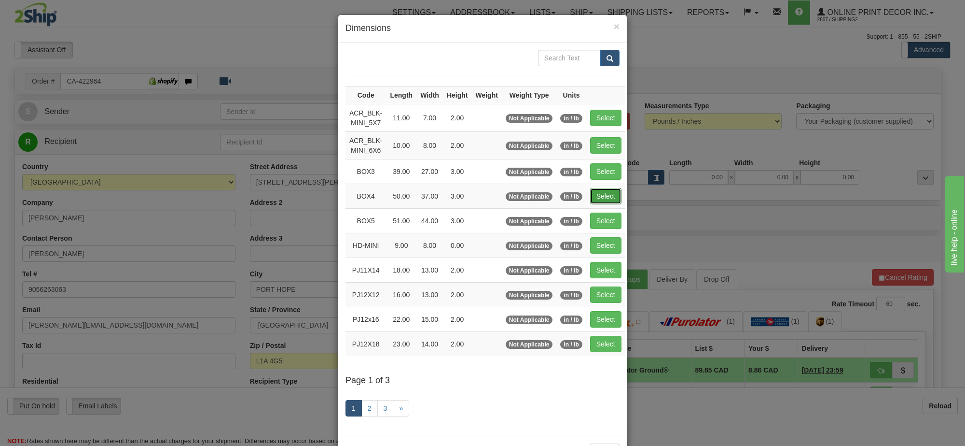
click at [595, 196] on button "Select" at bounding box center [605, 196] width 31 height 16
type input "BOX4"
type input "50.00"
type input "37.00"
type input "3.00"
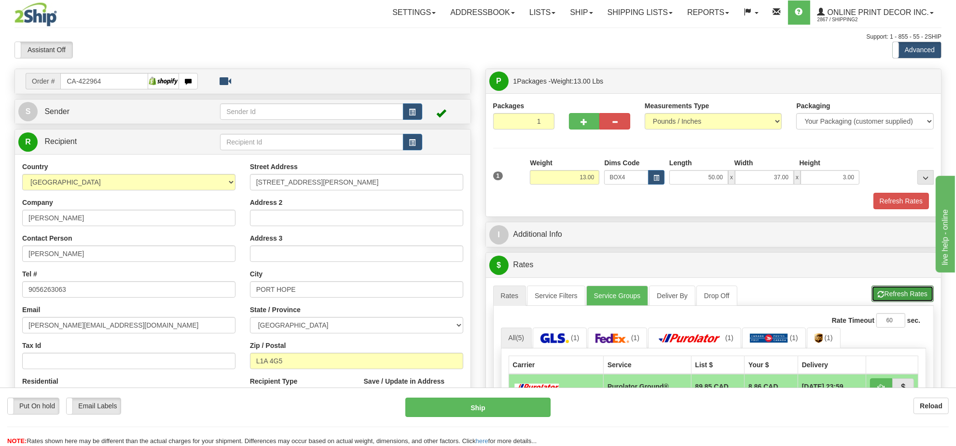
click at [918, 291] on button "Refresh Rates" at bounding box center [903, 293] width 62 height 16
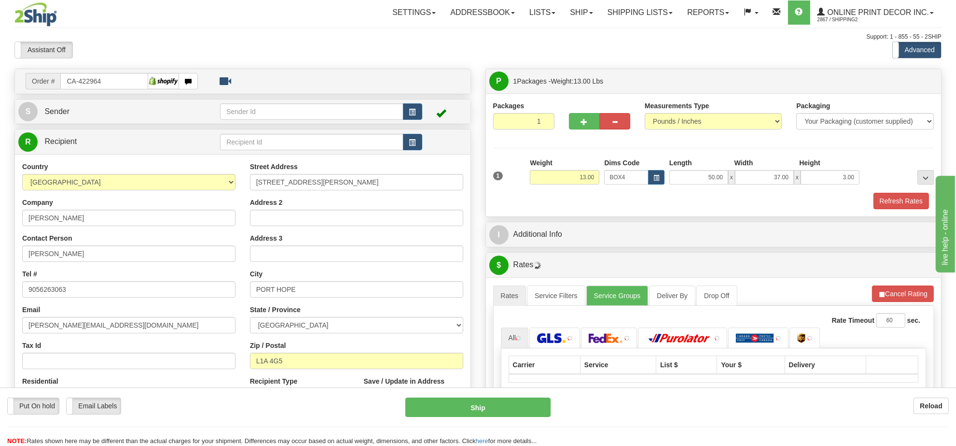
scroll to position [121, 0]
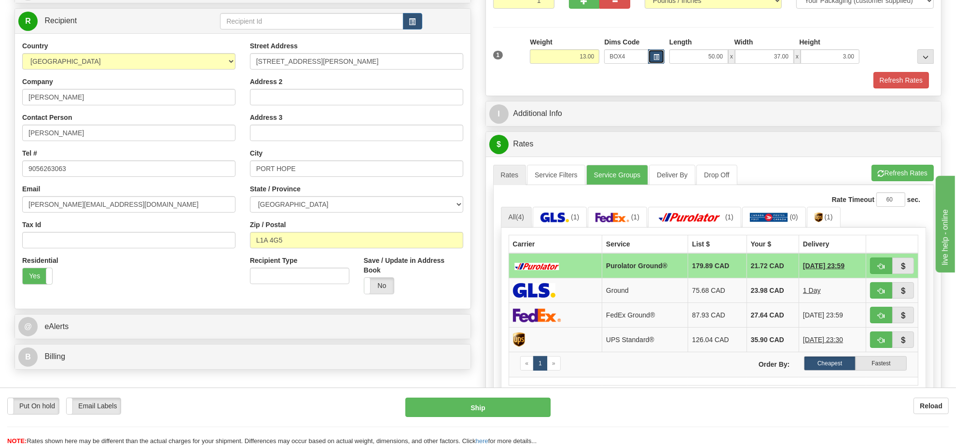
click at [656, 58] on span "button" at bounding box center [657, 57] width 6 height 5
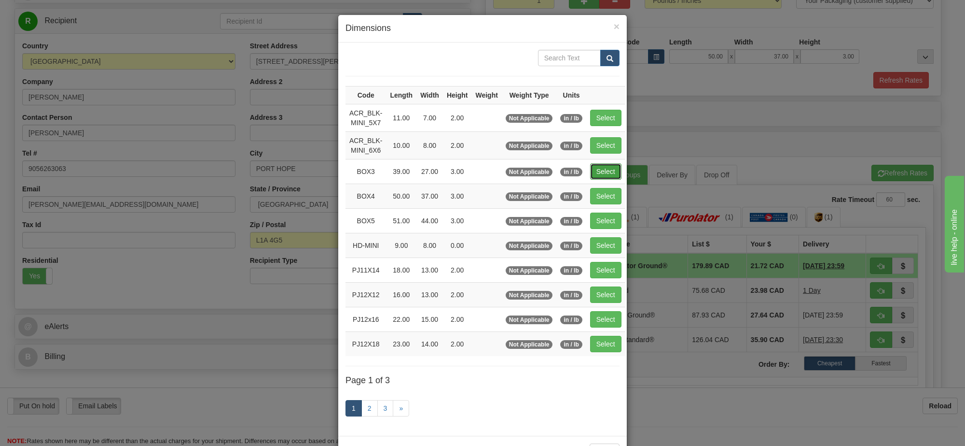
drag, startPoint x: 599, startPoint y: 168, endPoint x: 964, endPoint y: 134, distance: 367.0
click at [602, 168] on button "Select" at bounding box center [605, 171] width 31 height 16
type input "BOX3"
type input "39.00"
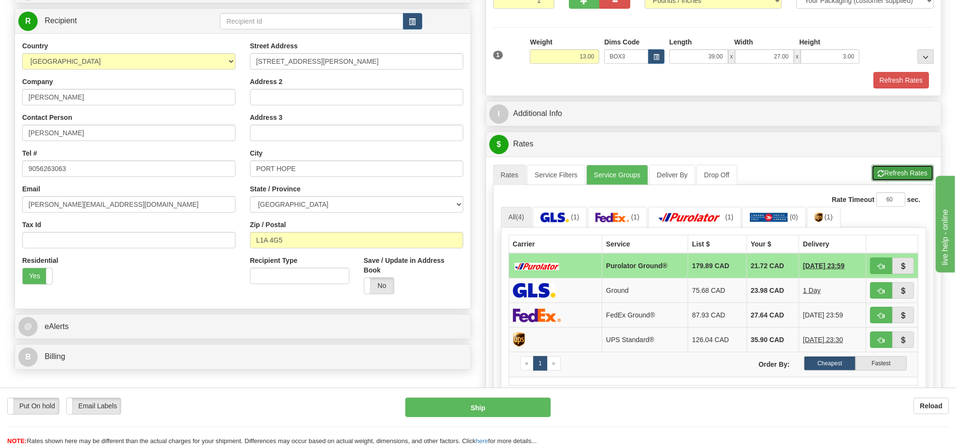
click at [892, 176] on button "Refresh Rates" at bounding box center [903, 173] width 62 height 16
click at [781, 59] on input "27.00" at bounding box center [764, 56] width 59 height 14
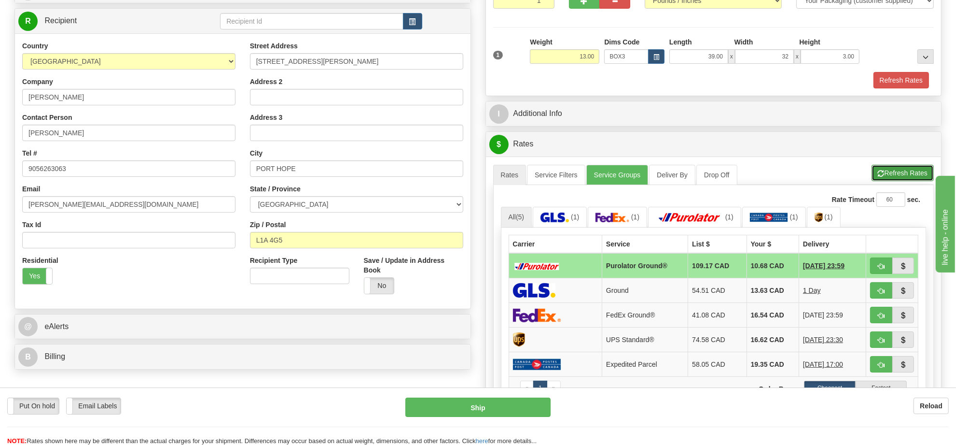
type input "32.00"
click at [904, 177] on button "Refresh Rates" at bounding box center [903, 173] width 62 height 16
click at [658, 60] on span "button" at bounding box center [657, 57] width 6 height 5
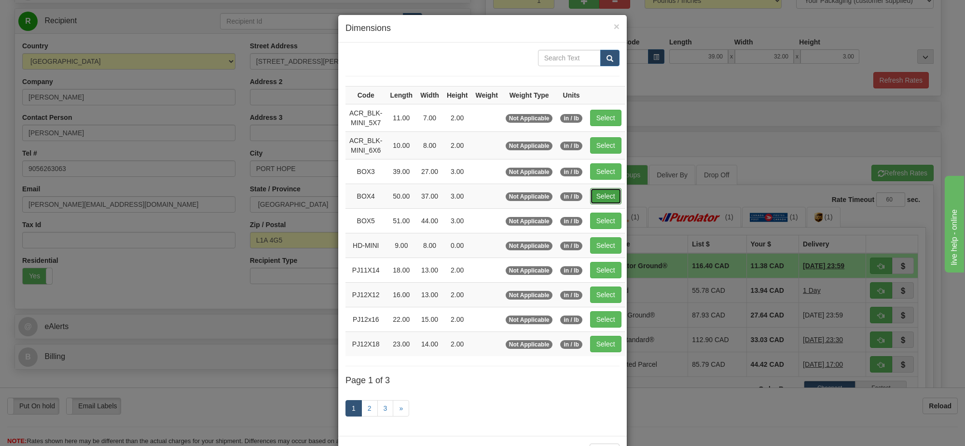
click at [610, 194] on button "Select" at bounding box center [605, 196] width 31 height 16
type input "BOX4"
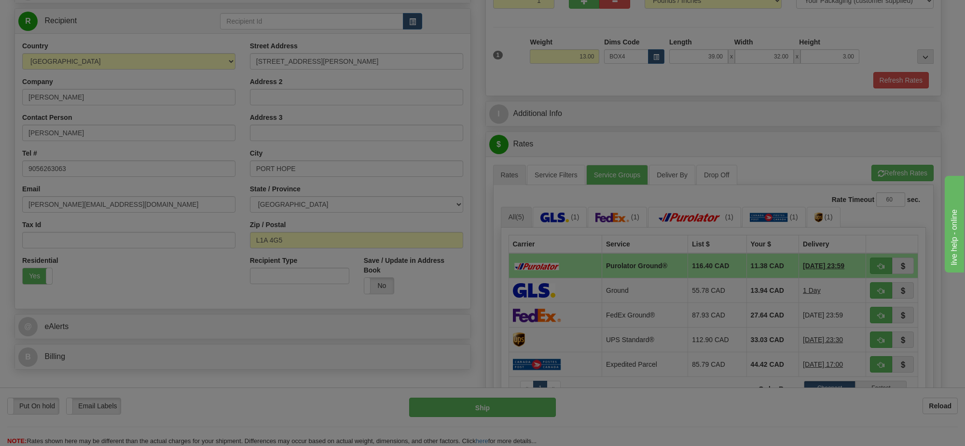
type input "50.00"
type input "37.00"
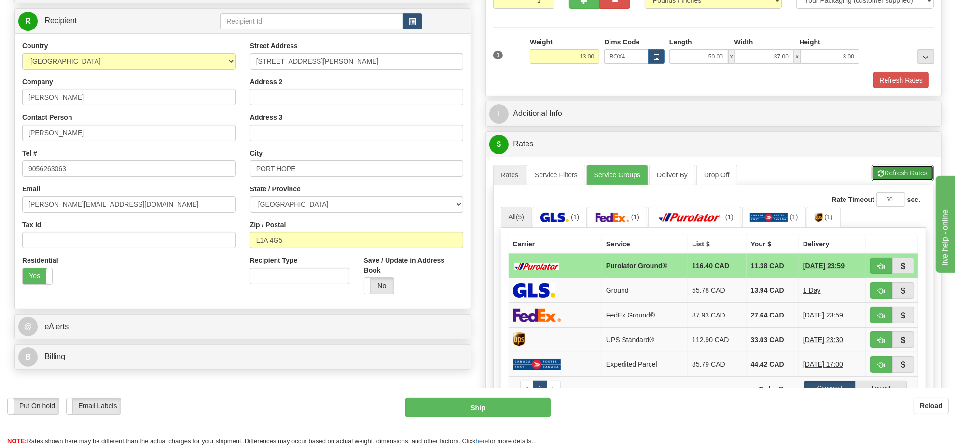
click at [872, 174] on button "Refresh Rates" at bounding box center [903, 173] width 62 height 16
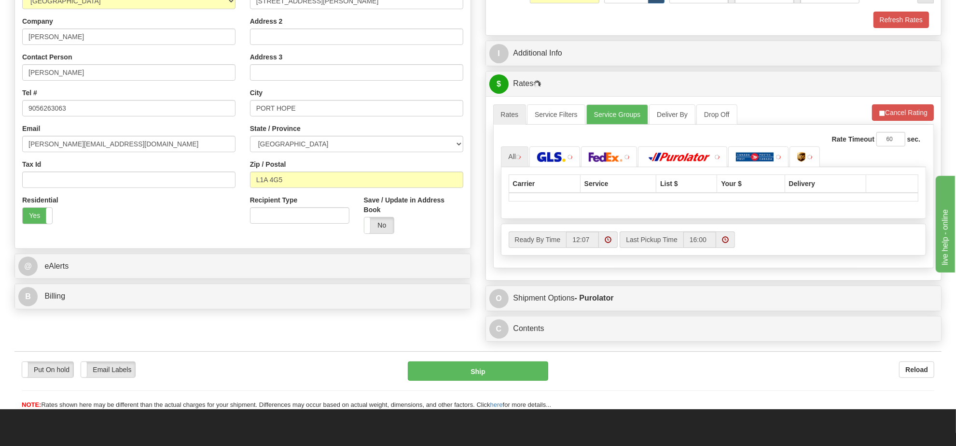
scroll to position [241, 0]
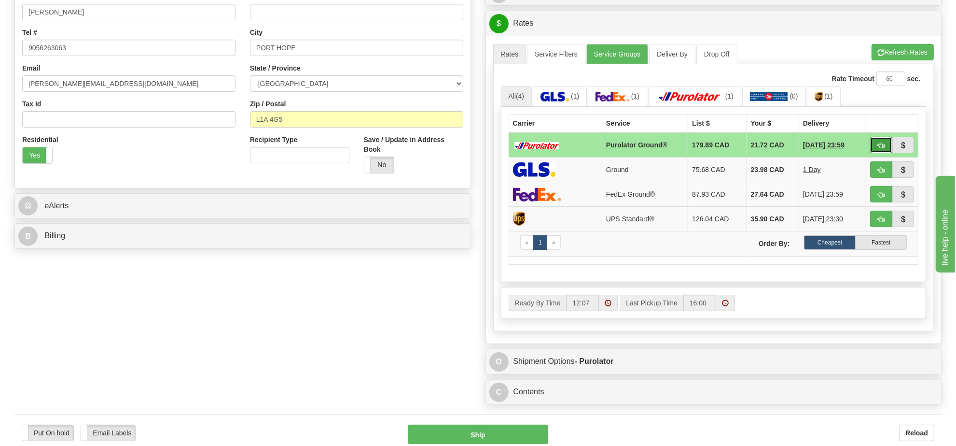
click at [879, 149] on span "button" at bounding box center [881, 145] width 7 height 6
type input "260"
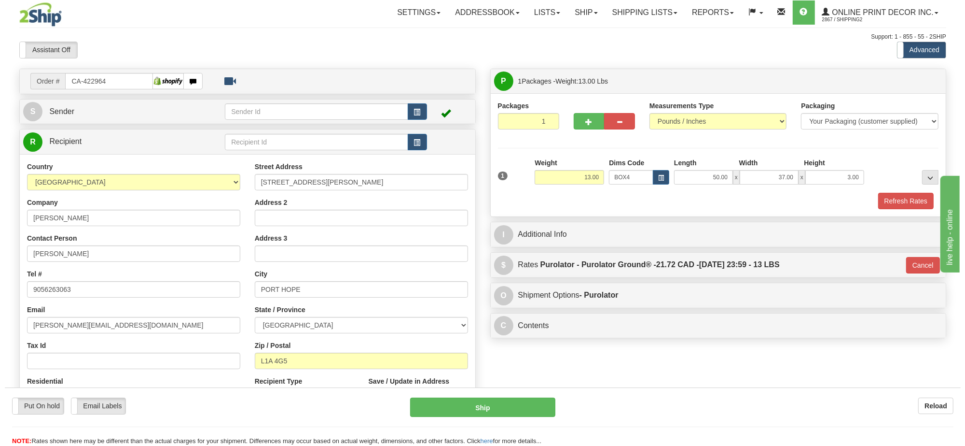
scroll to position [60, 0]
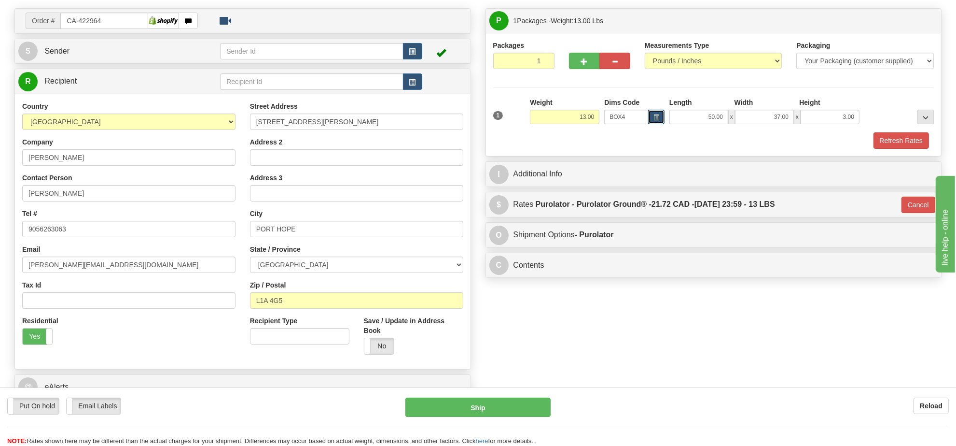
click at [654, 119] on span "button" at bounding box center [657, 117] width 6 height 5
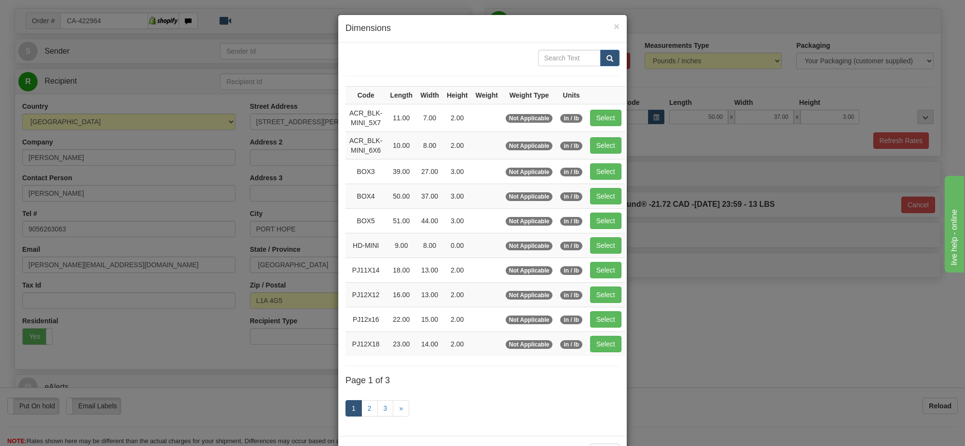
click at [831, 323] on div "× Dimensions Code Length Width Height Weight Weight Type Units ACR_BLK-MINI_5X7…" at bounding box center [482, 223] width 965 height 446
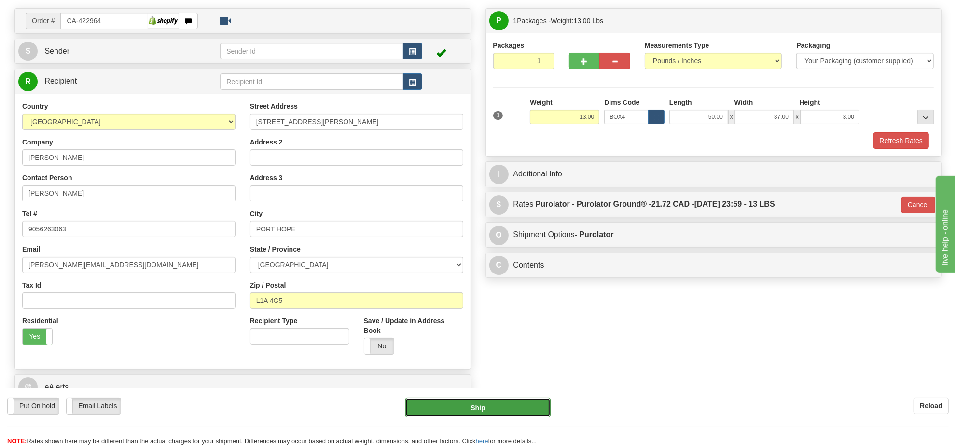
click at [499, 399] on button "Ship" at bounding box center [477, 406] width 145 height 19
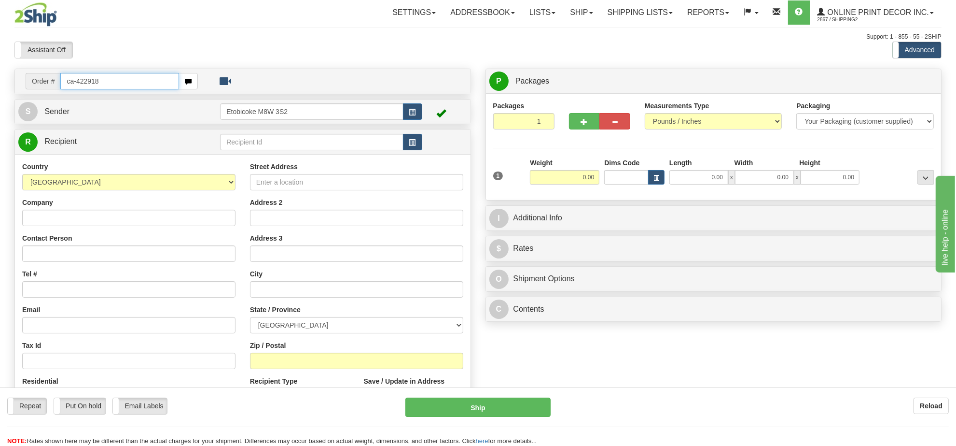
type input "ca-422918"
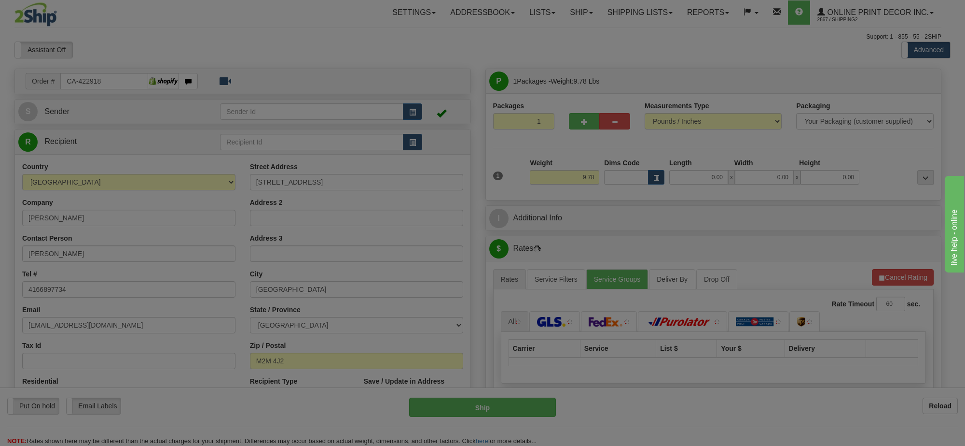
type input "NORTH YORK"
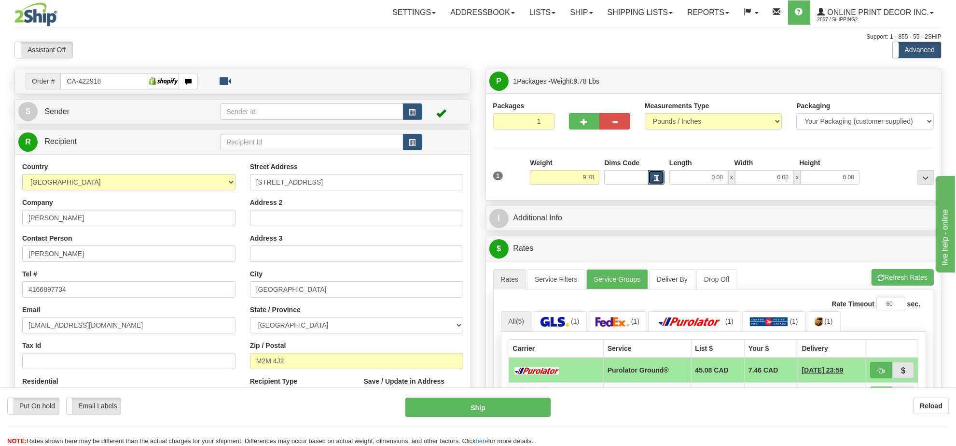
click at [657, 178] on span "button" at bounding box center [657, 177] width 6 height 5
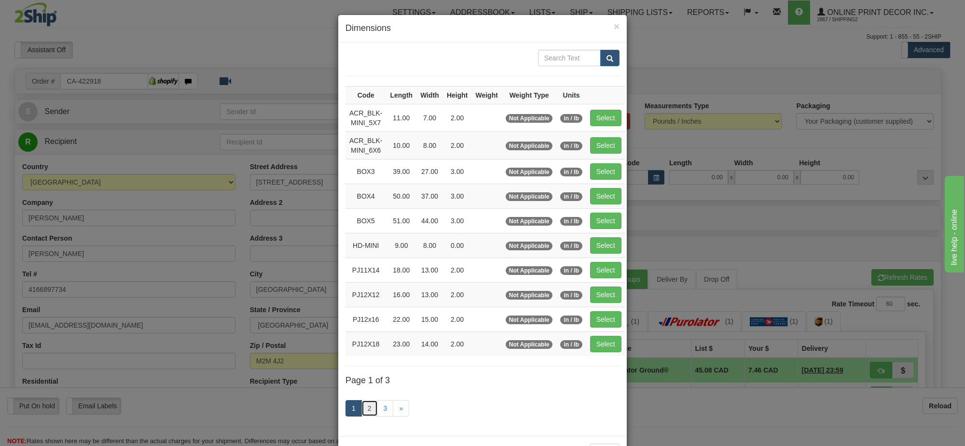
click at [367, 410] on link "2" at bounding box center [370, 408] width 16 height 16
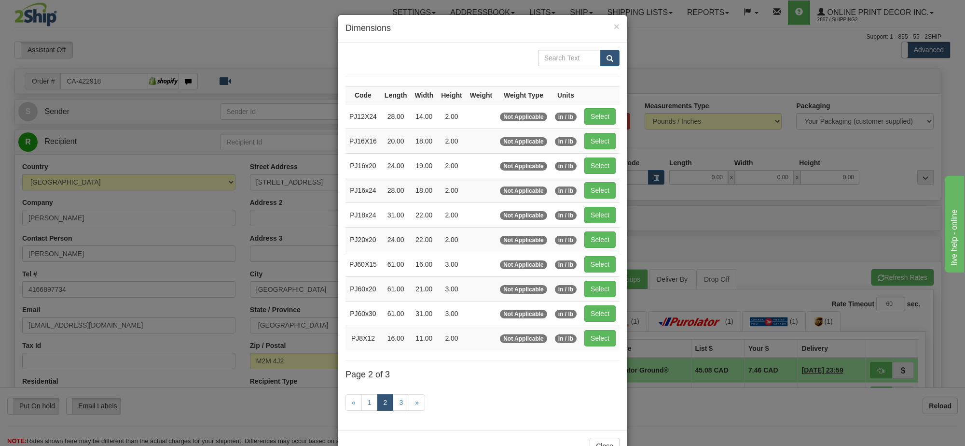
click at [589, 182] on td "Select" at bounding box center [600, 190] width 39 height 25
click at [590, 186] on button "Select" at bounding box center [600, 190] width 31 height 16
type input "PJ16x24"
type input "28.00"
type input "18.00"
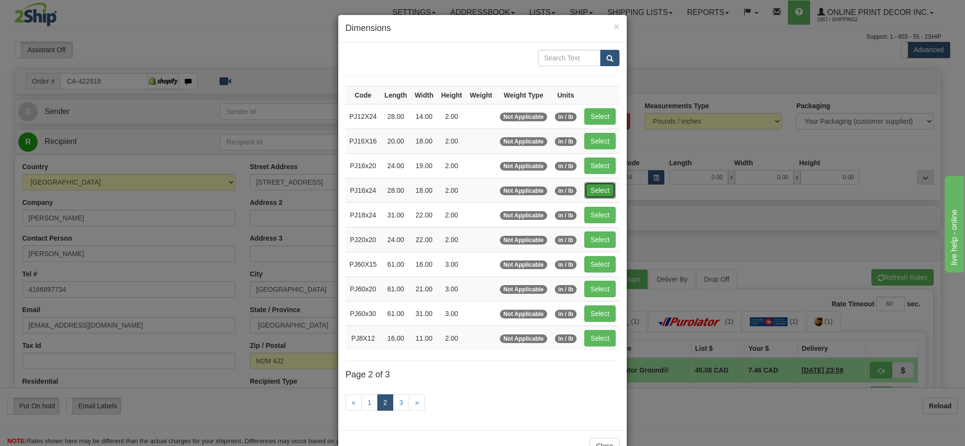
type input "2.00"
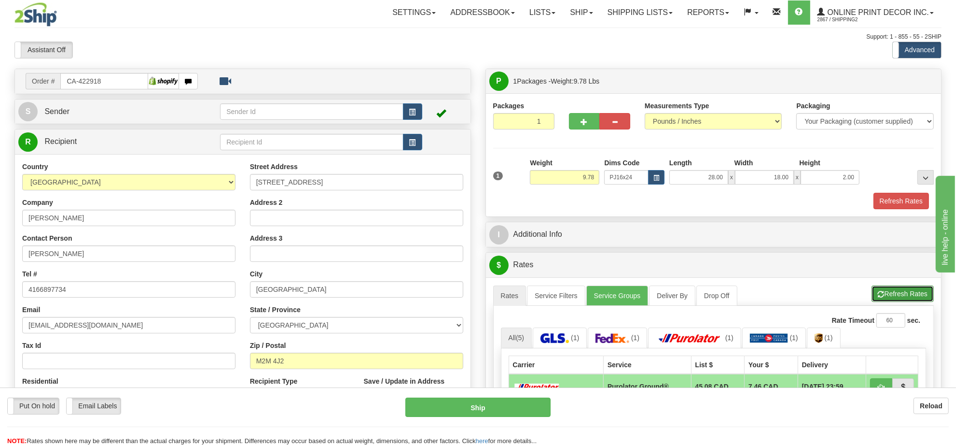
click at [897, 295] on button "Refresh Rates" at bounding box center [903, 293] width 62 height 16
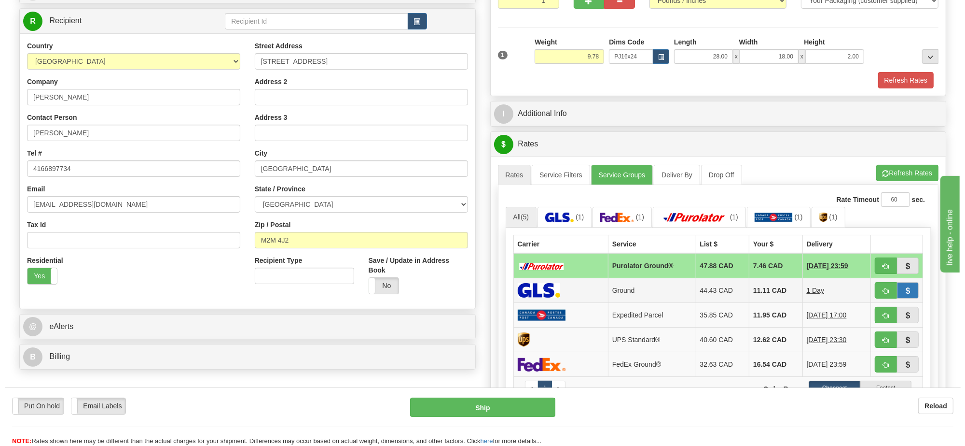
scroll to position [181, 0]
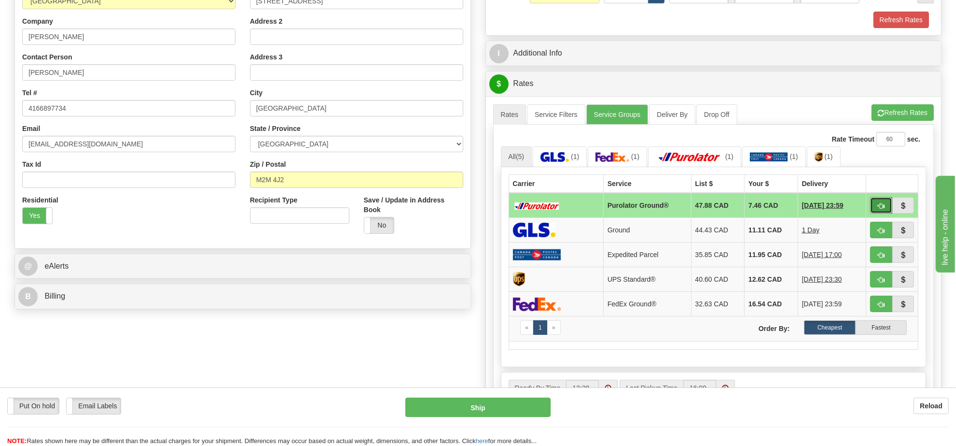
click at [880, 208] on span "button" at bounding box center [881, 206] width 7 height 6
type input "260"
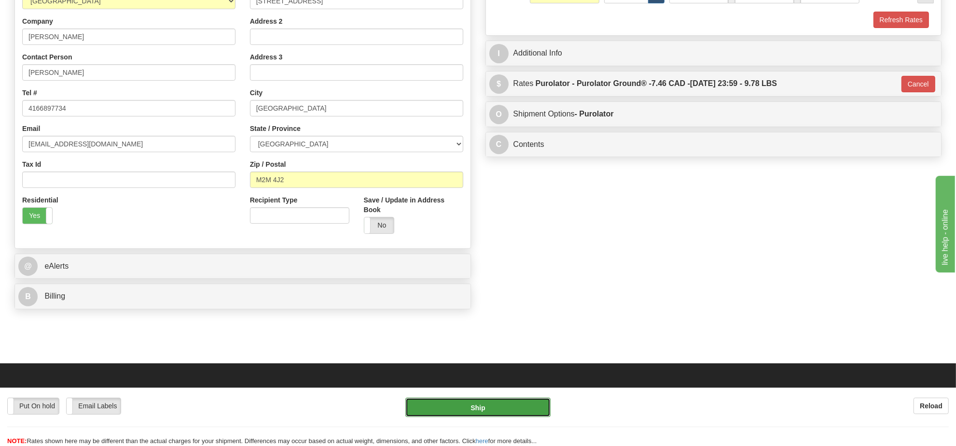
click at [503, 404] on button "Ship" at bounding box center [477, 406] width 145 height 19
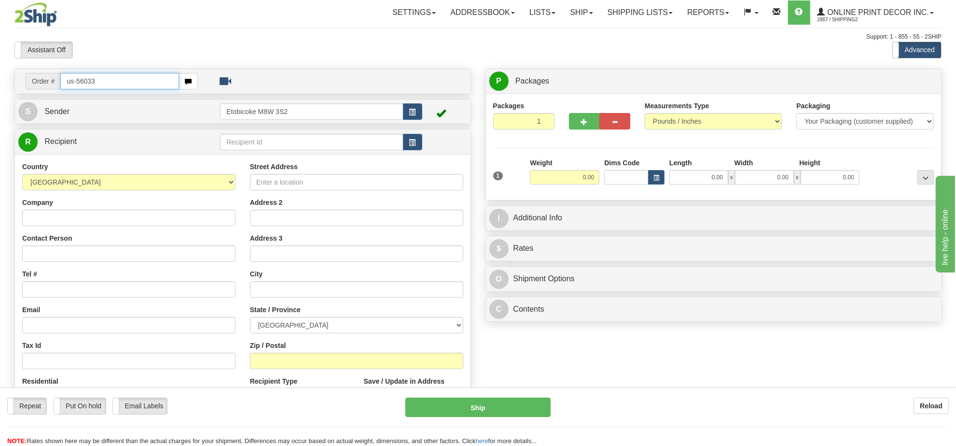
type input "us-56033"
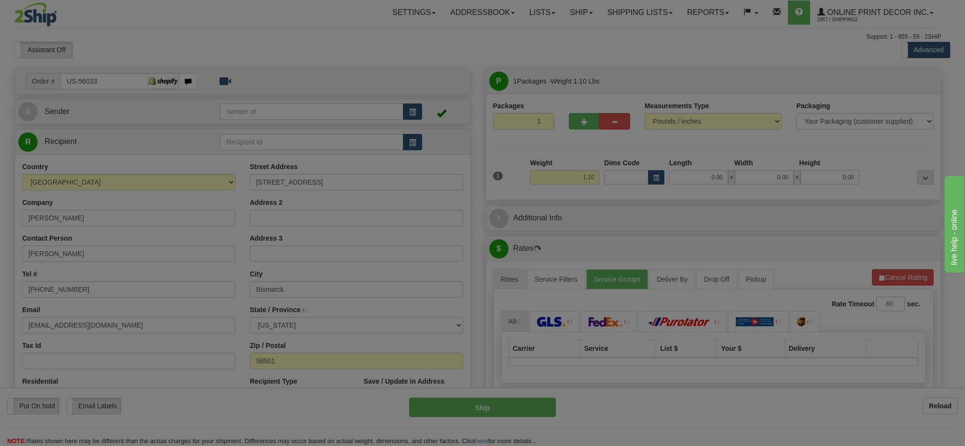
type input "BISMARCK"
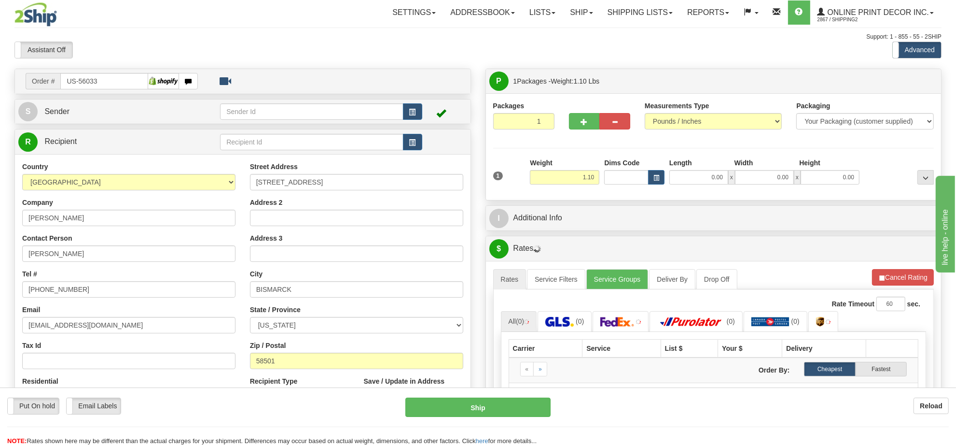
click at [591, 186] on div "Weight 1.10" at bounding box center [565, 175] width 74 height 34
click at [590, 182] on input "1.10" at bounding box center [565, 177] width 70 height 14
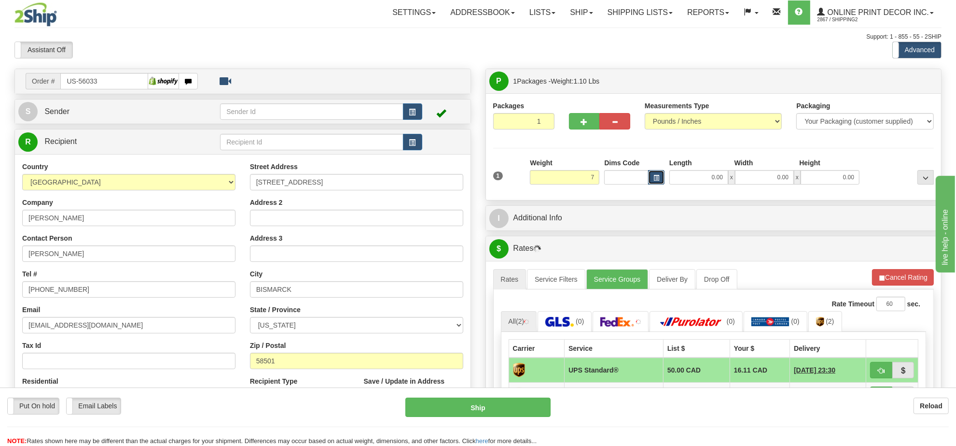
type input "7.00"
click at [655, 181] on span "button" at bounding box center [657, 177] width 6 height 5
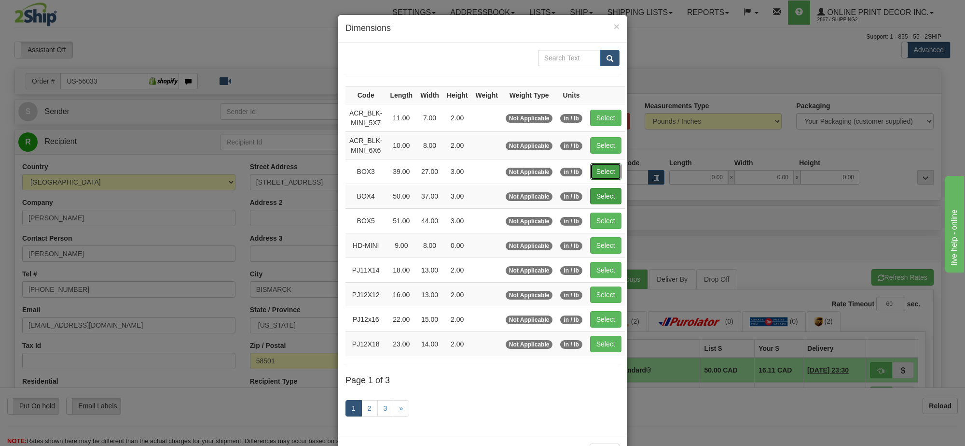
click at [595, 175] on button "Select" at bounding box center [605, 171] width 31 height 16
type input "BOX3"
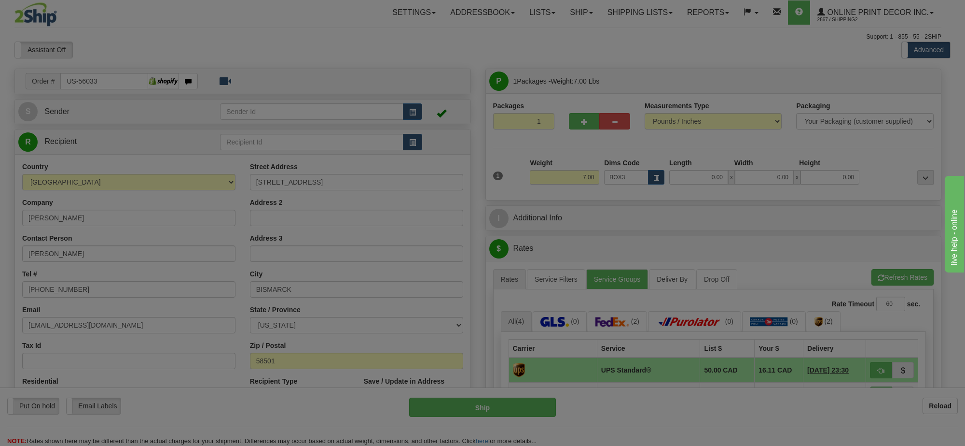
type input "39.00"
type input "27.00"
type input "3.00"
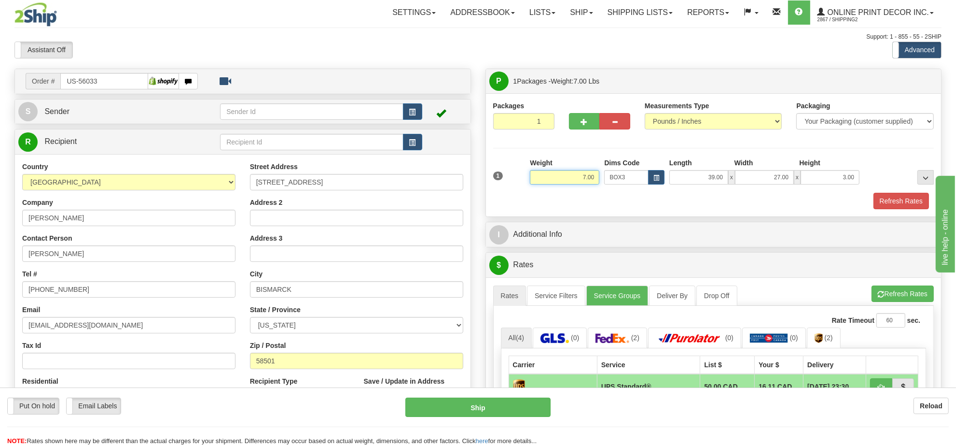
click at [590, 182] on input "7.00" at bounding box center [565, 177] width 70 height 14
type input "8.00"
click at [900, 295] on li "Refresh Rates Cancel Rating" at bounding box center [903, 293] width 62 height 16
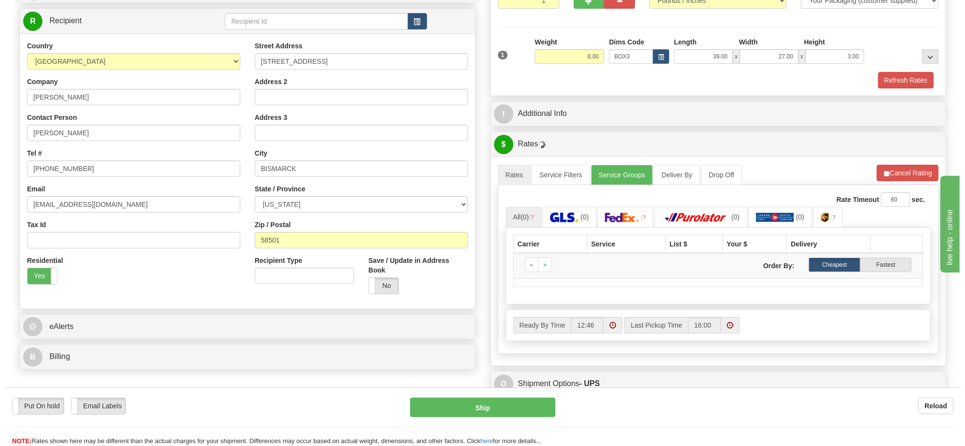
scroll to position [181, 0]
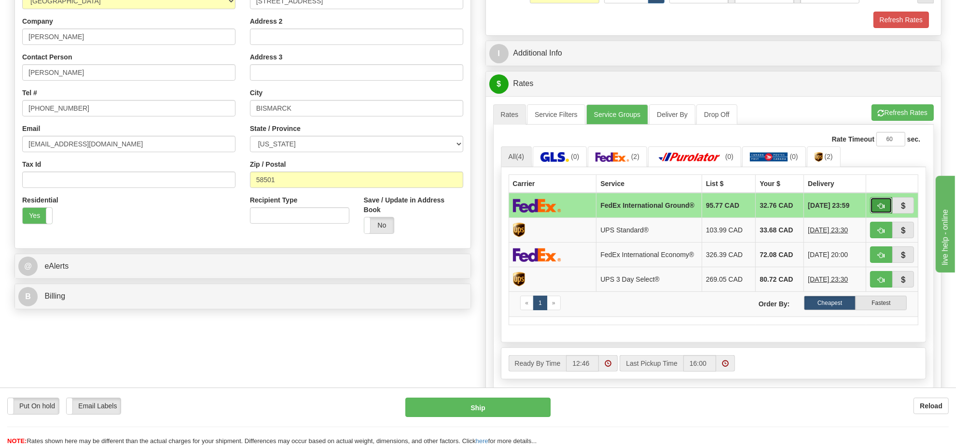
click at [879, 209] on span "button" at bounding box center [881, 206] width 7 height 6
type input "92"
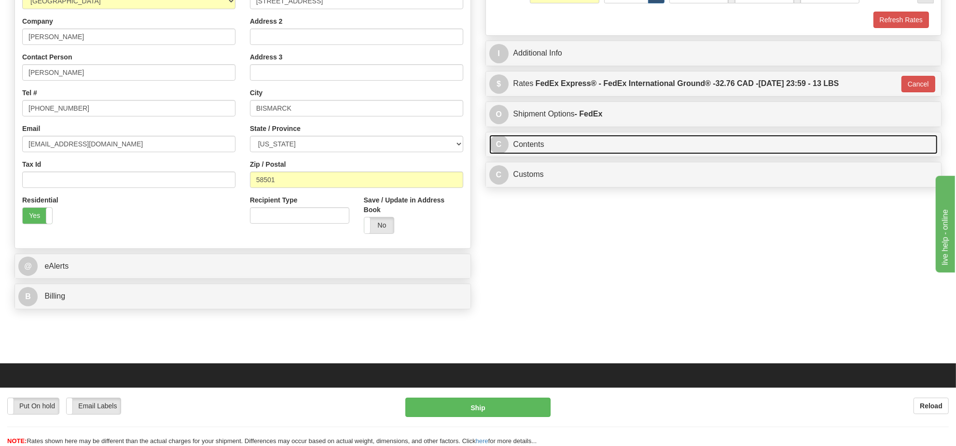
click at [558, 145] on link "C Contents" at bounding box center [713, 145] width 449 height 20
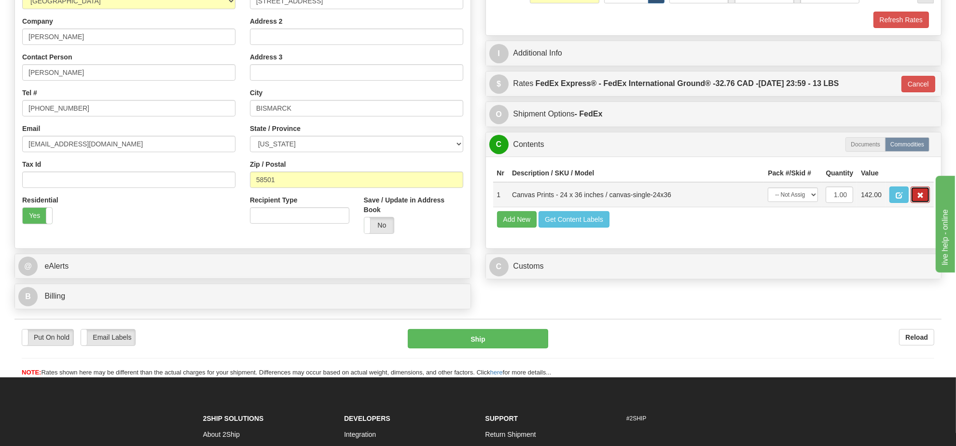
click at [917, 198] on span "button" at bounding box center [920, 195] width 7 height 6
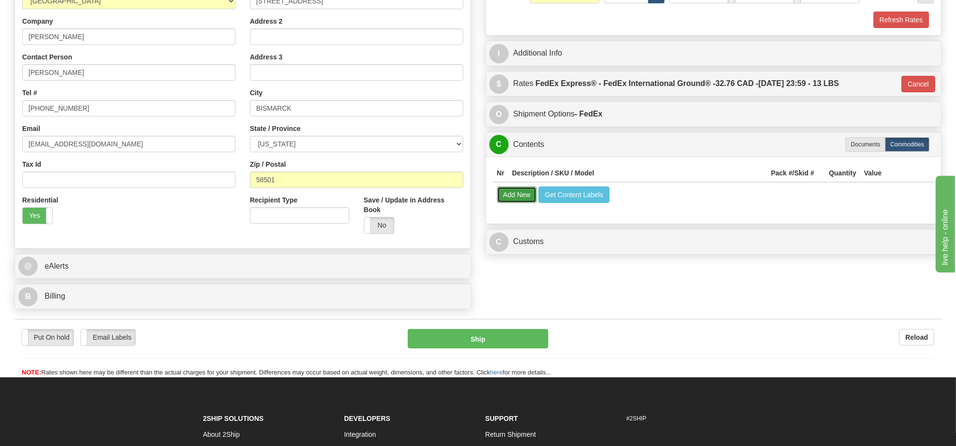
click at [513, 193] on button "Add New" at bounding box center [517, 194] width 40 height 16
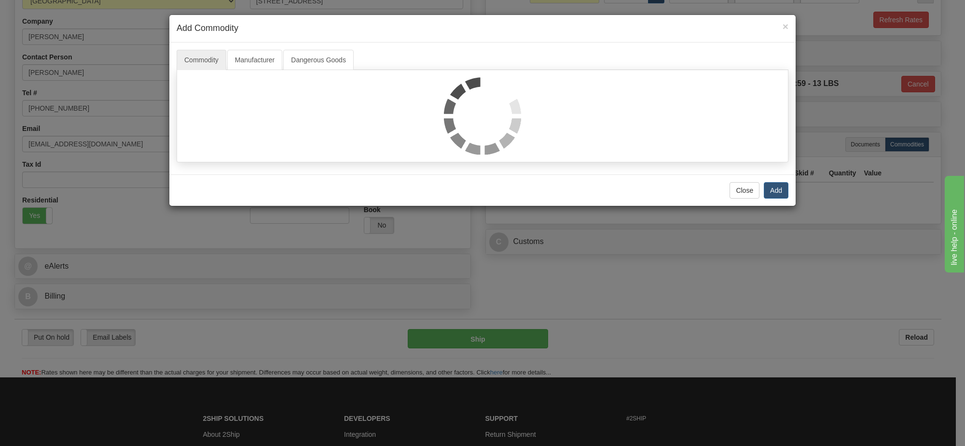
select select
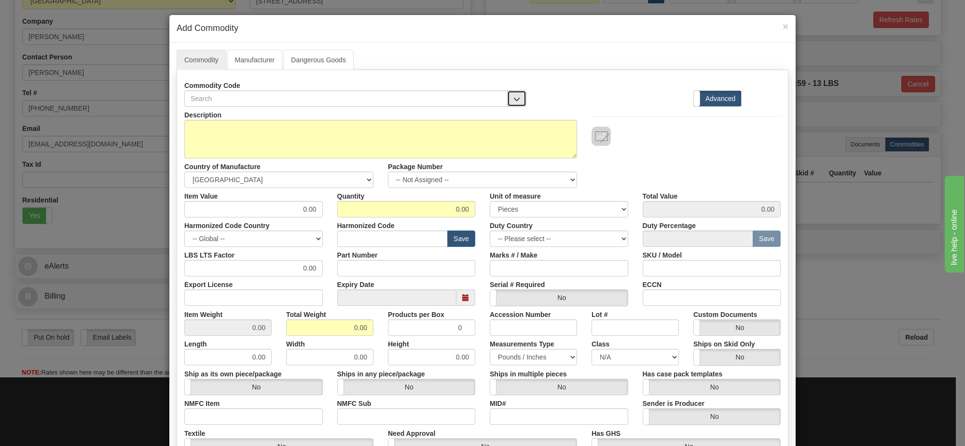
click at [514, 99] on span "button" at bounding box center [517, 99] width 7 height 6
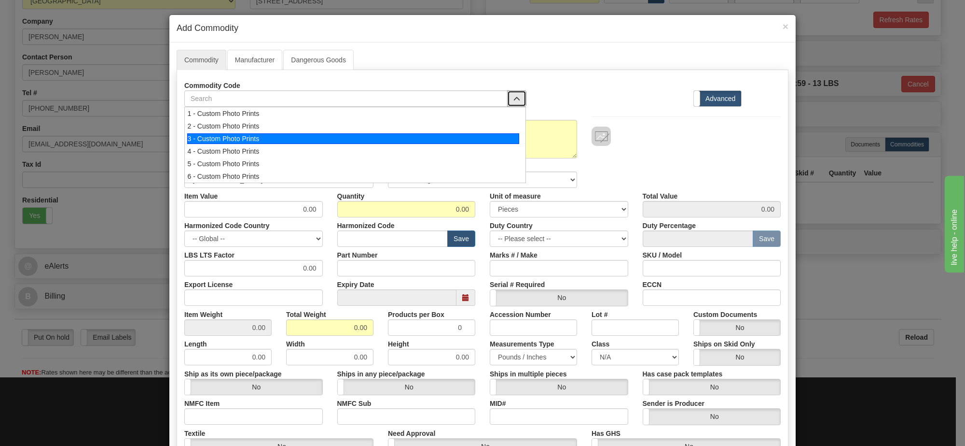
click at [425, 140] on div "3 - Custom Photo Prints" at bounding box center [353, 138] width 333 height 11
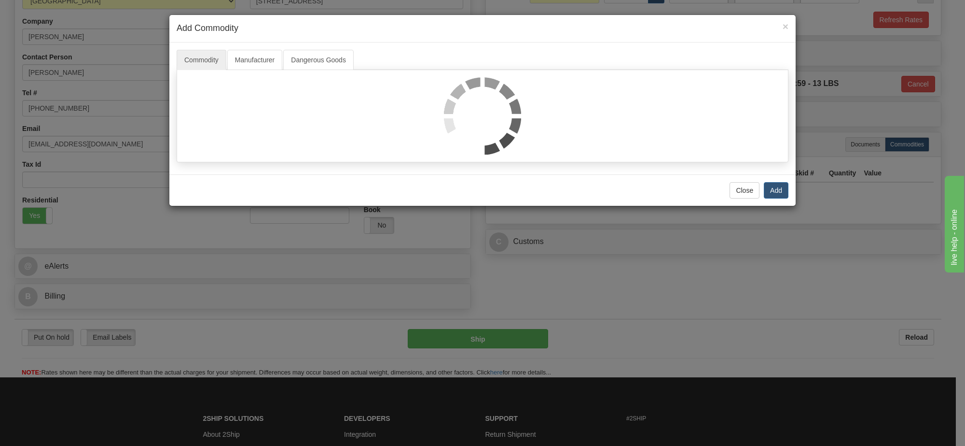
select select "1"
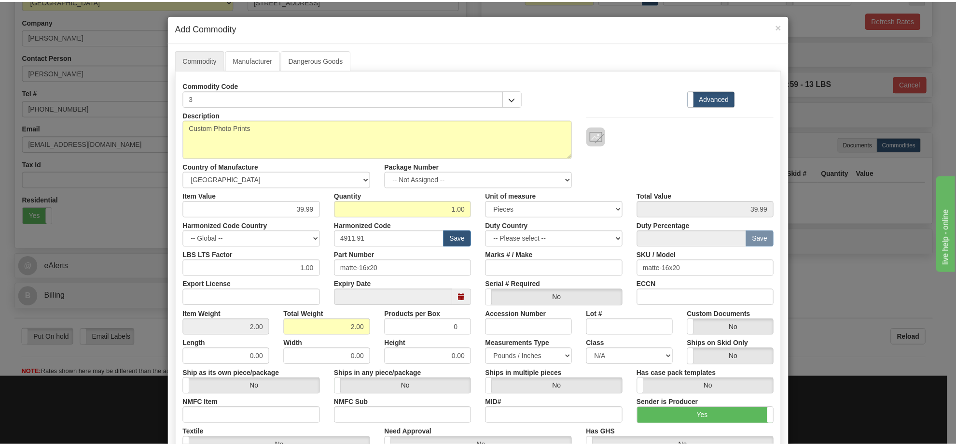
scroll to position [1, 0]
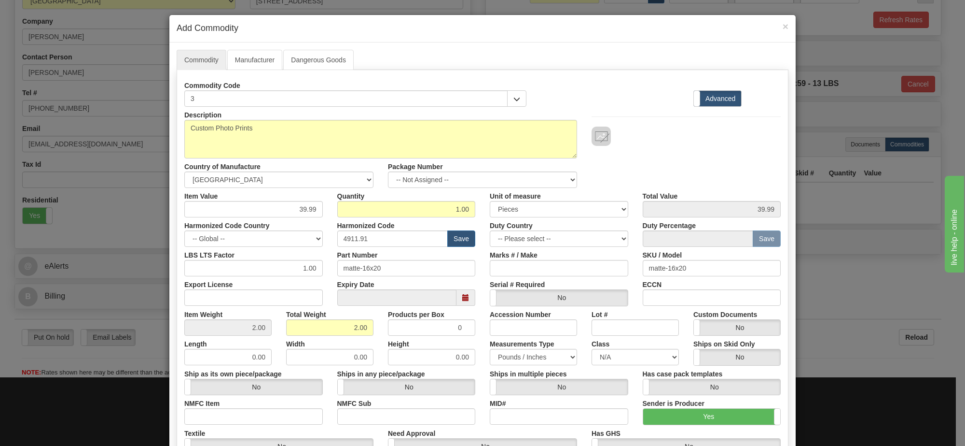
click at [510, 189] on label "Unit of measure" at bounding box center [515, 194] width 51 height 13
click at [510, 201] on select "3 Thousand Square Inches Adjustments 56 Pound Bushel Bag Barrel Board Feet Box …" at bounding box center [559, 209] width 139 height 16
drag, startPoint x: 503, startPoint y: 183, endPoint x: 496, endPoint y: 187, distance: 8.4
click at [503, 183] on select "-- Not Assigned -- Item 1" at bounding box center [482, 179] width 189 height 16
select select "0"
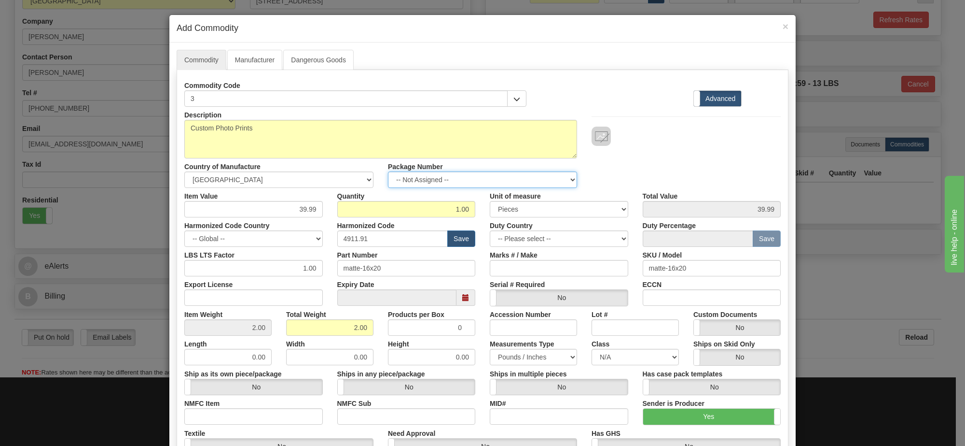
click at [388, 172] on select "-- Not Assigned -- Item 1" at bounding box center [482, 179] width 189 height 16
click at [254, 61] on link "Manufacturer" at bounding box center [254, 60] width 55 height 20
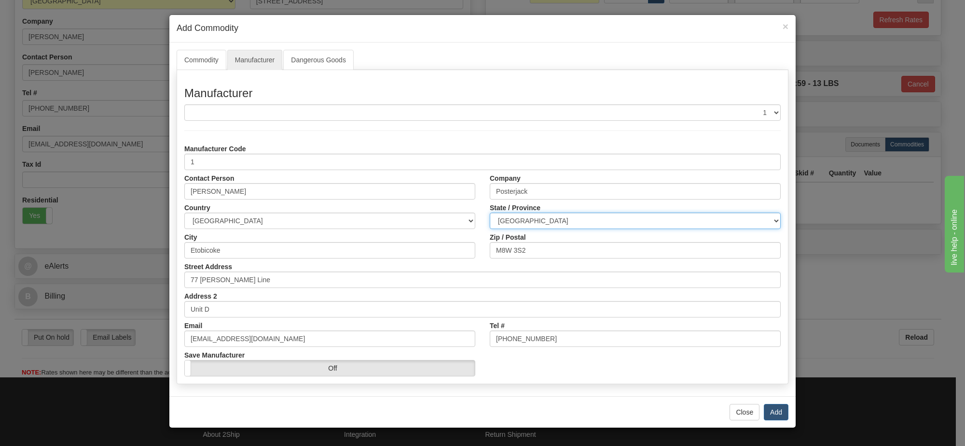
drag, startPoint x: 636, startPoint y: 221, endPoint x: 633, endPoint y: 228, distance: 8.0
click at [636, 221] on select "ALBERTA BRITISH COLUMBIA MANITOBA NEW BRUNSWICK NEWFOUNDLAND NOVA SCOTIA NUNAVU…" at bounding box center [635, 220] width 291 height 16
select select "ON"
click at [490, 213] on select "ALBERTA BRITISH COLUMBIA MANITOBA NEW BRUNSWICK NEWFOUNDLAND NOVA SCOTIA NUNAVU…" at bounding box center [635, 220] width 291 height 16
click at [779, 411] on button "Add" at bounding box center [776, 412] width 25 height 16
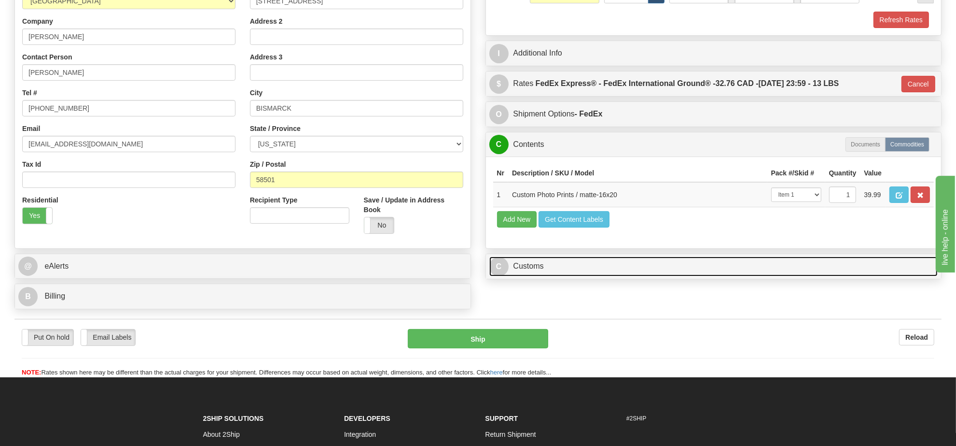
click at [542, 276] on link "C Customs" at bounding box center [713, 266] width 449 height 20
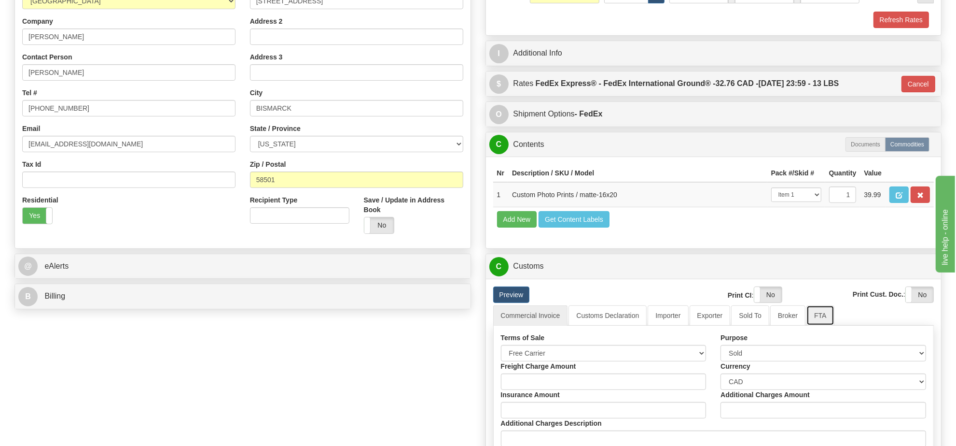
click at [811, 325] on link "FTA" at bounding box center [821, 315] width 28 height 20
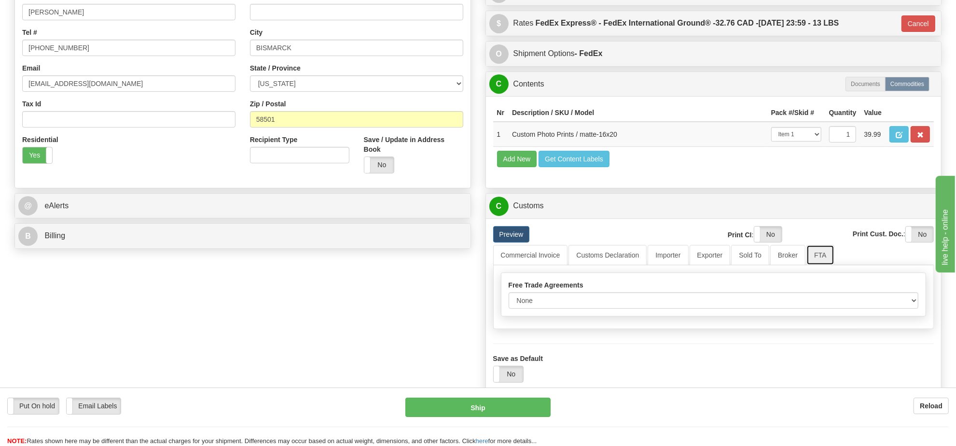
scroll to position [302, 0]
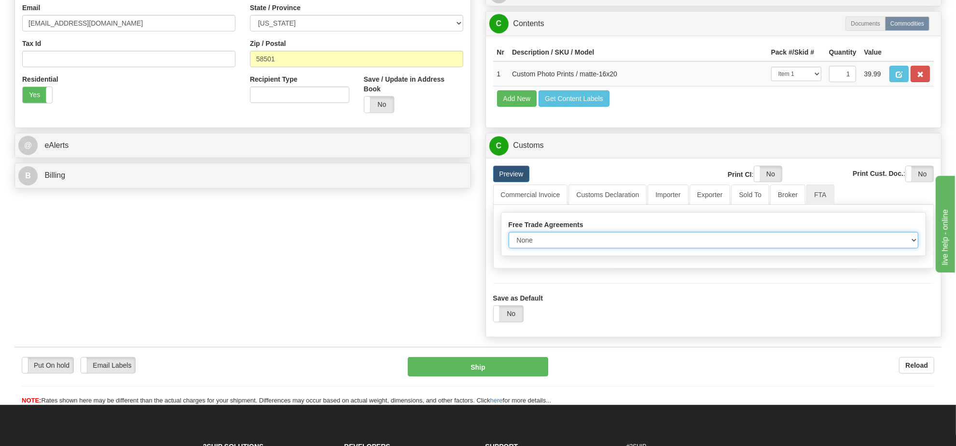
click at [655, 248] on select "None Other USMCA CETA CUKTCA" at bounding box center [714, 240] width 410 height 16
select select "1"
click at [509, 248] on select "None Other USMCA CETA CUKTCA" at bounding box center [714, 240] width 410 height 16
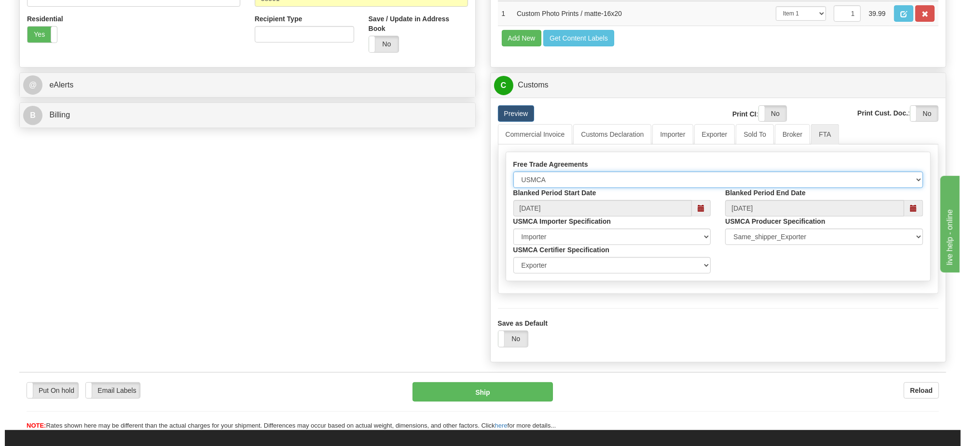
scroll to position [422, 0]
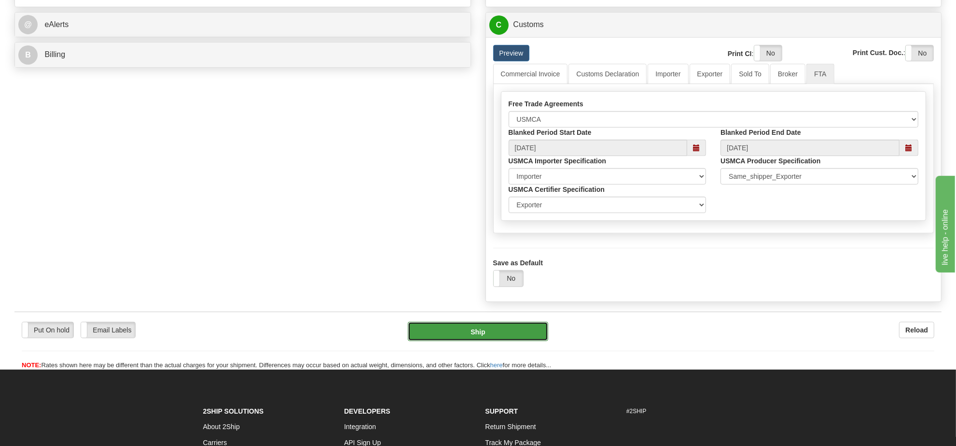
click at [505, 341] on button "Ship" at bounding box center [478, 330] width 140 height 19
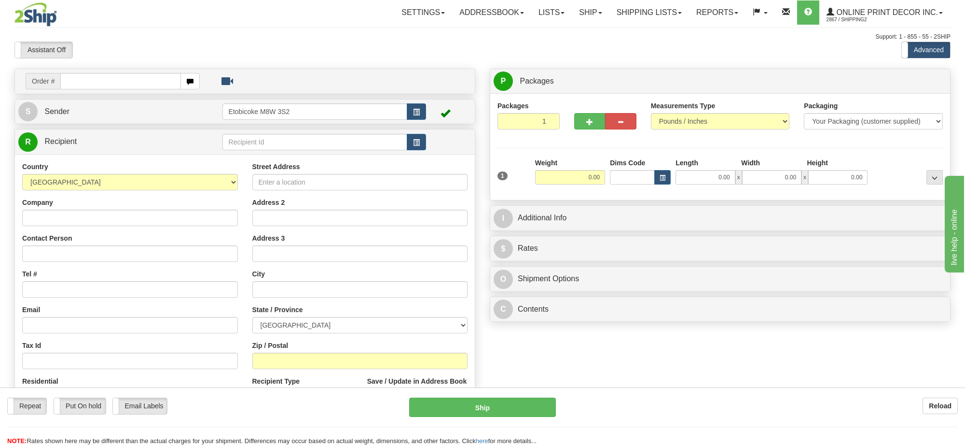
click at [141, 57] on body "Training Course Close Toggle navigation Settings Shipping Preferences New Recip…" at bounding box center [482, 223] width 965 height 446
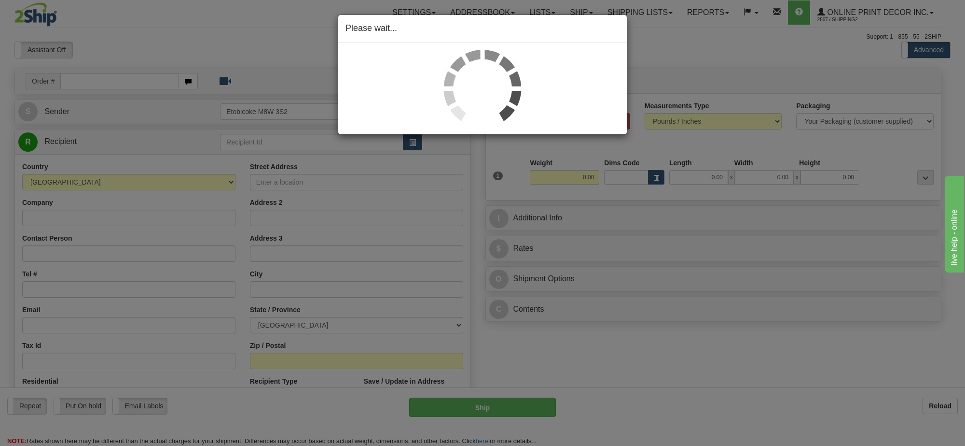
click at [141, 81] on div "Please wait..." at bounding box center [482, 223] width 965 height 446
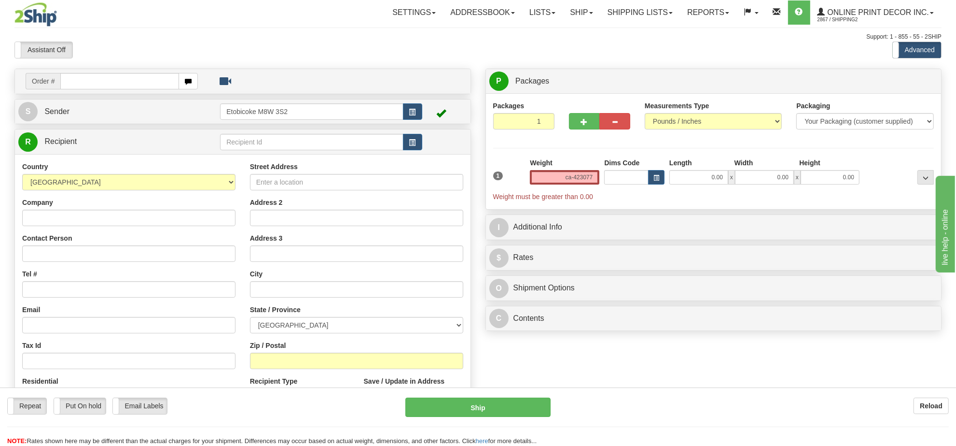
click button "Delete" at bounding box center [0, 0] width 0 height 0
type input "0.00"
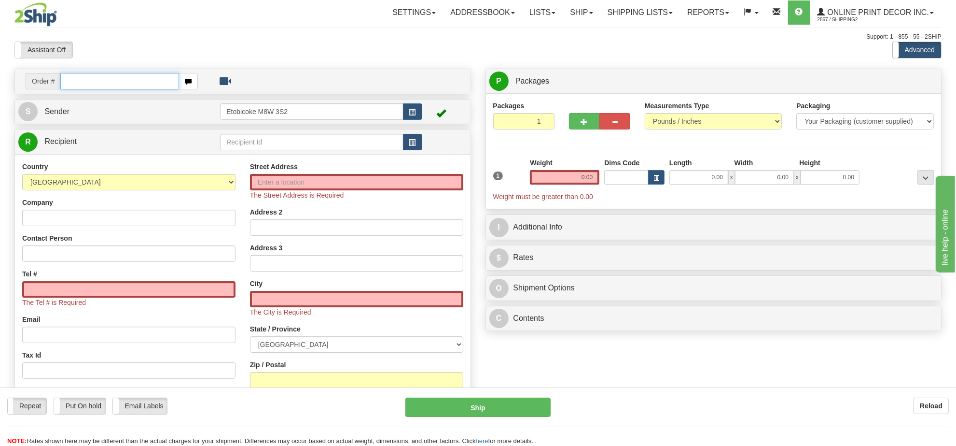
click at [141, 81] on input "text" at bounding box center [119, 81] width 119 height 16
type input "ca-423077"
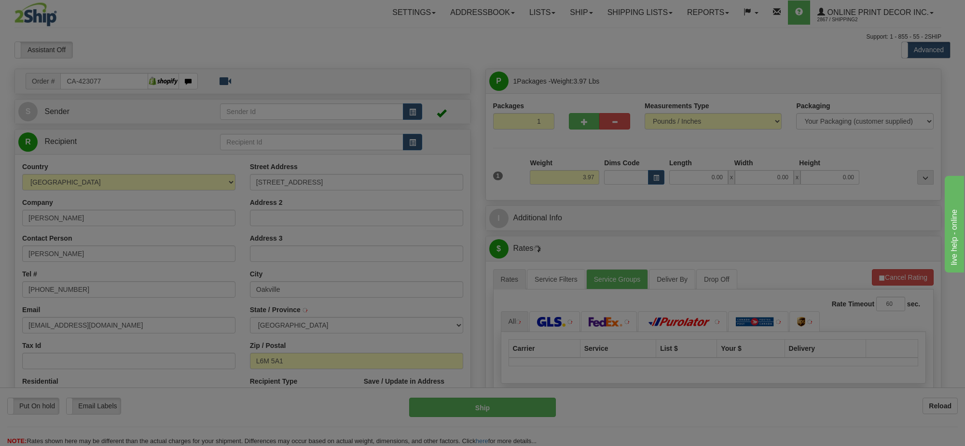
type input "OAKVILLE"
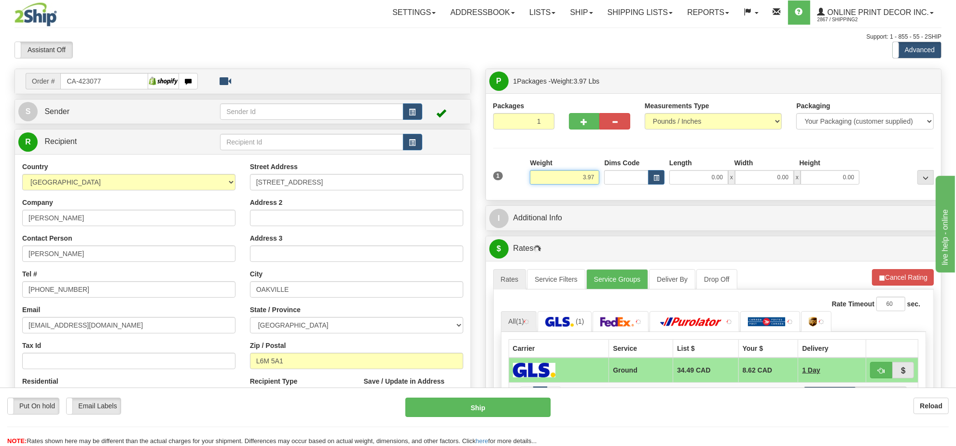
click at [583, 183] on input "3.97" at bounding box center [565, 177] width 70 height 14
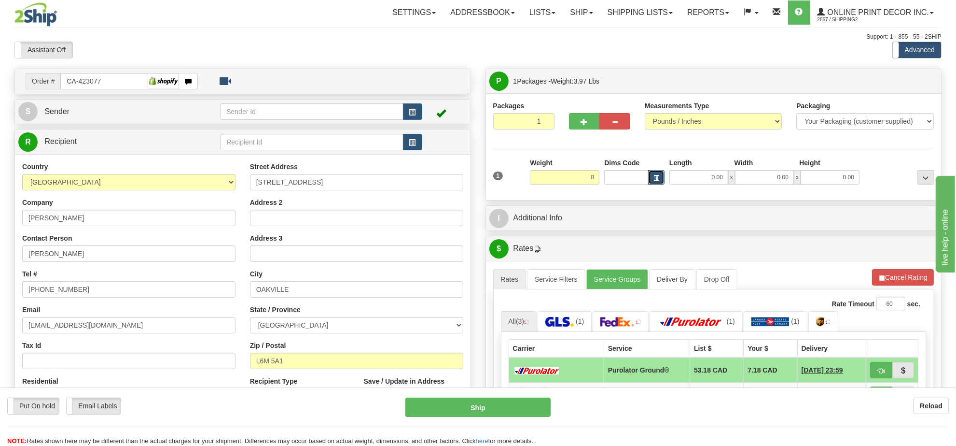
type input "8.00"
click at [662, 179] on button "button" at bounding box center [656, 177] width 16 height 14
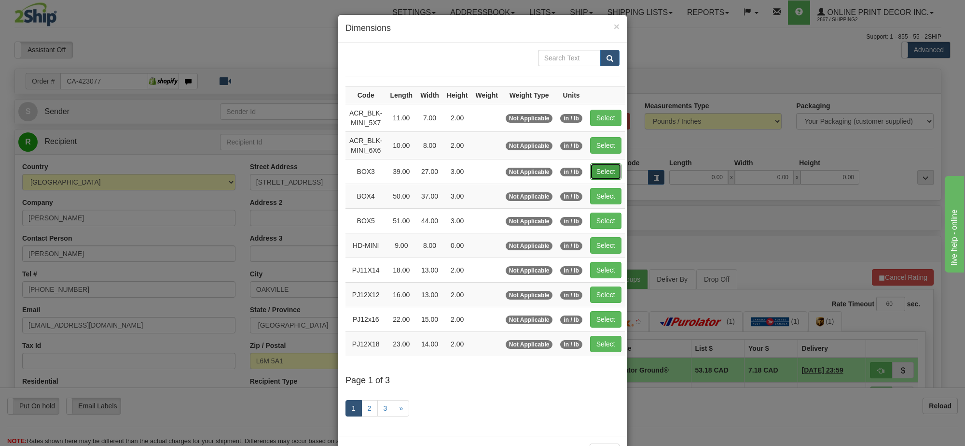
drag, startPoint x: 611, startPoint y: 167, endPoint x: 621, endPoint y: 176, distance: 14.0
click at [612, 166] on button "Select" at bounding box center [605, 171] width 31 height 16
type input "BOX3"
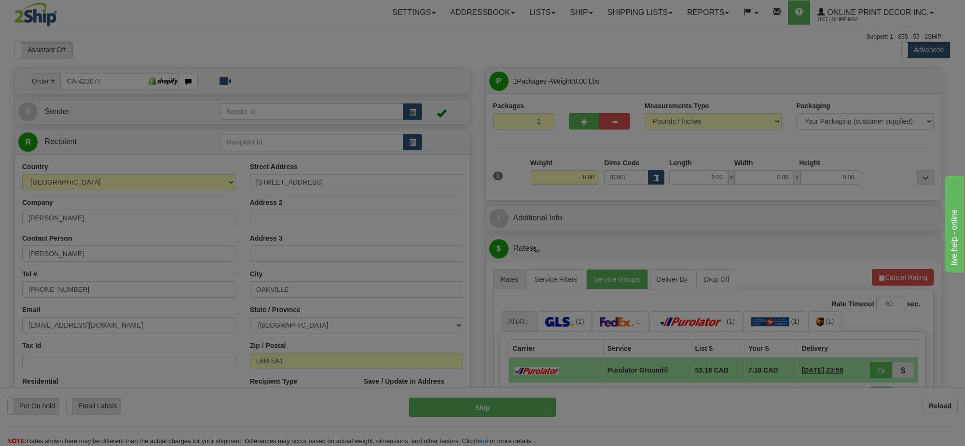
type input "39.00"
type input "27.00"
type input "3.00"
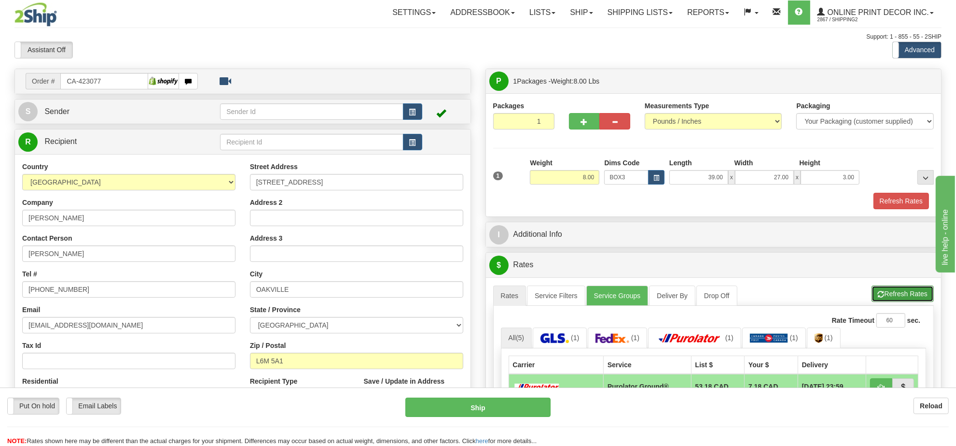
click at [898, 293] on button "Refresh Rates" at bounding box center [903, 293] width 62 height 16
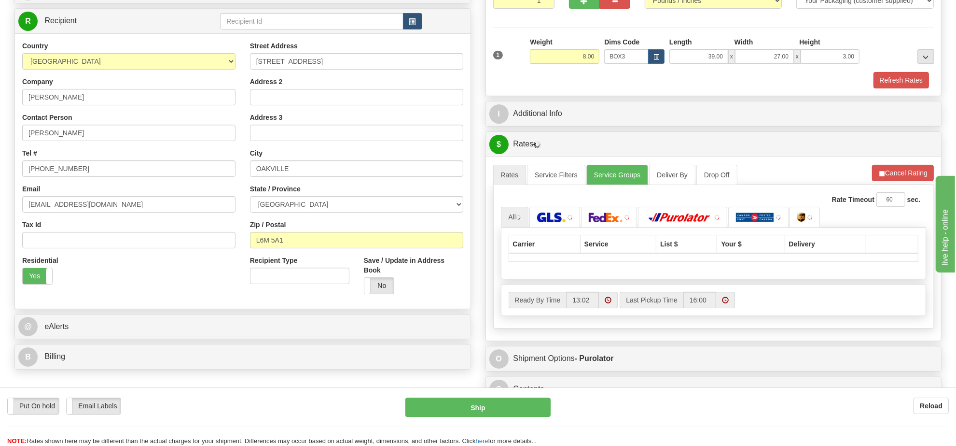
scroll to position [181, 0]
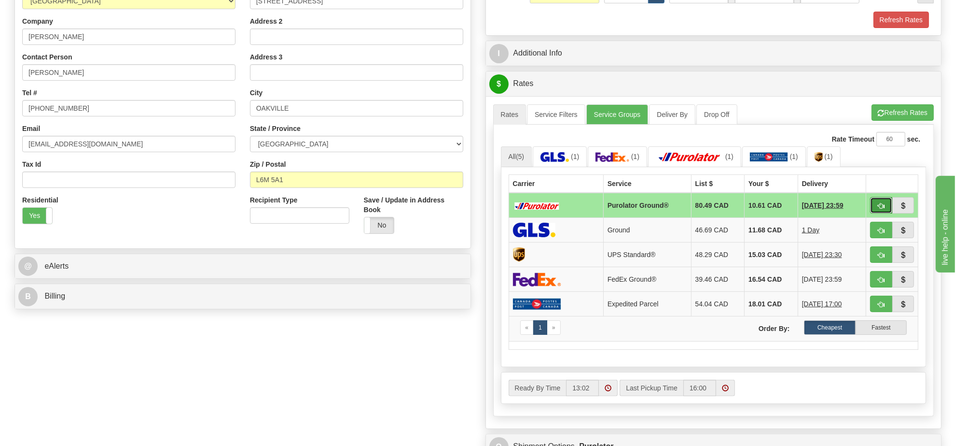
click at [878, 209] on span "button" at bounding box center [881, 206] width 7 height 6
type input "260"
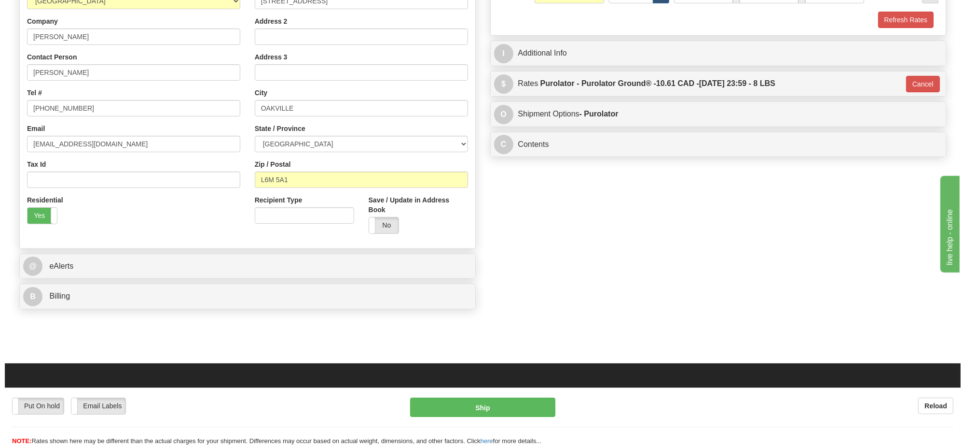
scroll to position [60, 0]
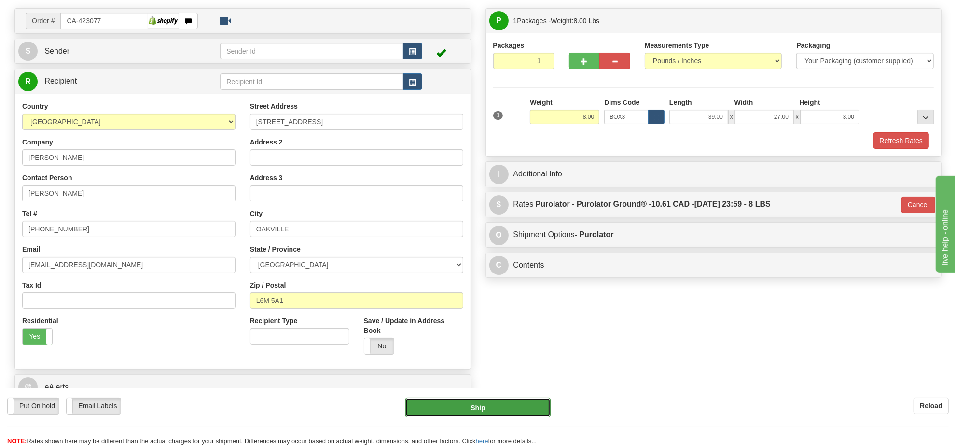
click at [485, 398] on button "Ship" at bounding box center [477, 406] width 145 height 19
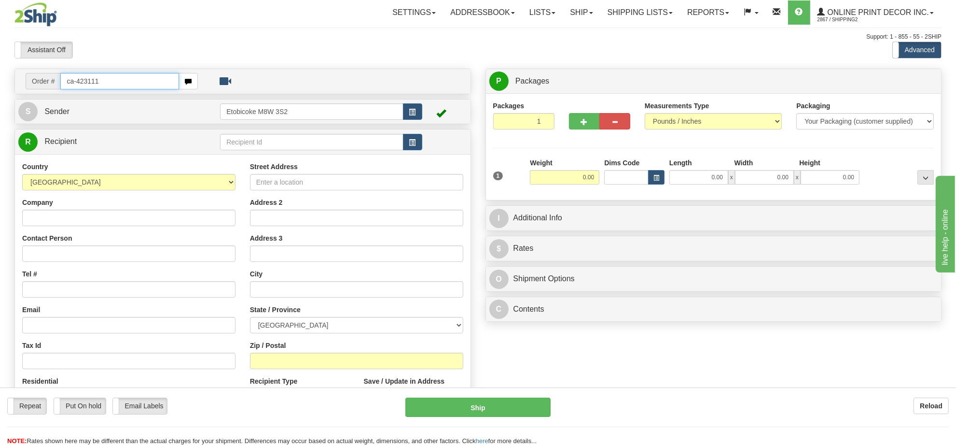
type input "ca-423111"
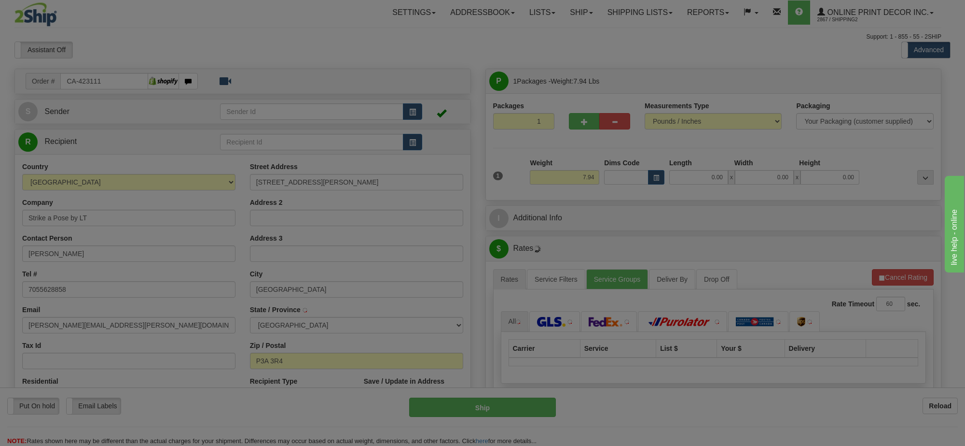
type input "[GEOGRAPHIC_DATA]"
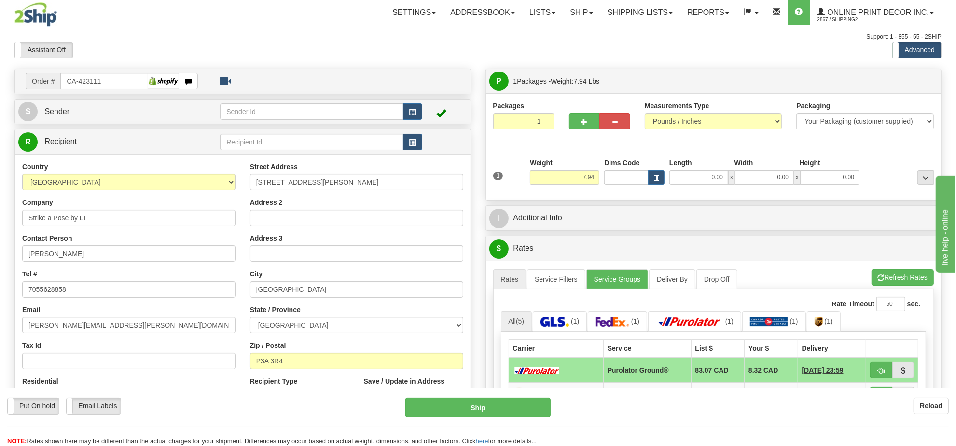
click at [572, 133] on div at bounding box center [600, 119] width 76 height 37
click at [571, 133] on div at bounding box center [600, 119] width 76 height 37
click at [656, 177] on span "button" at bounding box center [657, 177] width 6 height 5
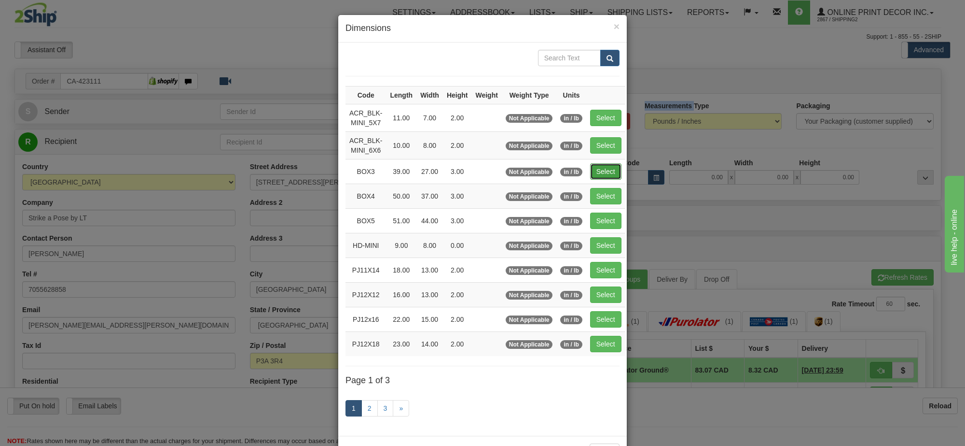
click at [615, 169] on button "Select" at bounding box center [605, 171] width 31 height 16
type input "BOX3"
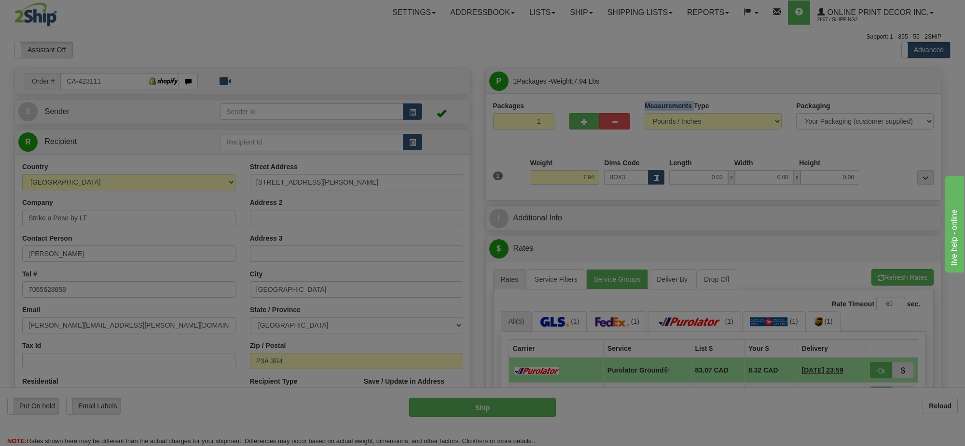
type input "39.00"
type input "27.00"
type input "3.00"
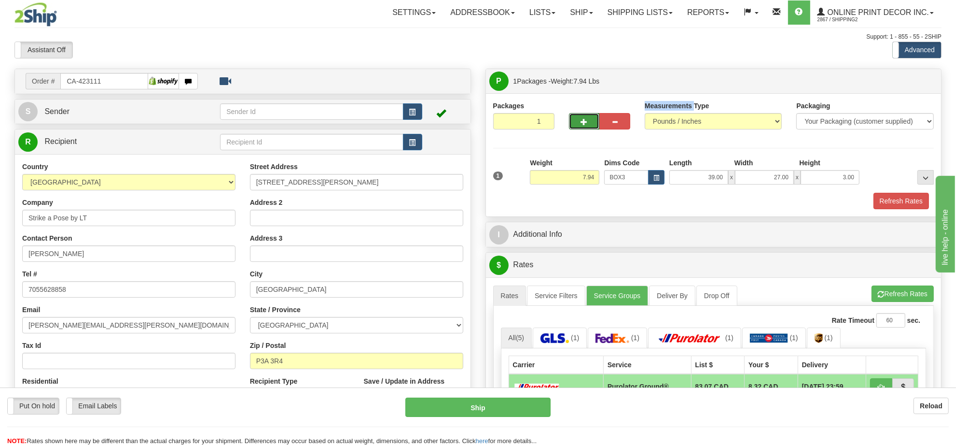
drag, startPoint x: 585, startPoint y: 122, endPoint x: 616, endPoint y: 175, distance: 62.3
click at [585, 121] on span "button" at bounding box center [584, 122] width 7 height 6
radio input "true"
type input "2"
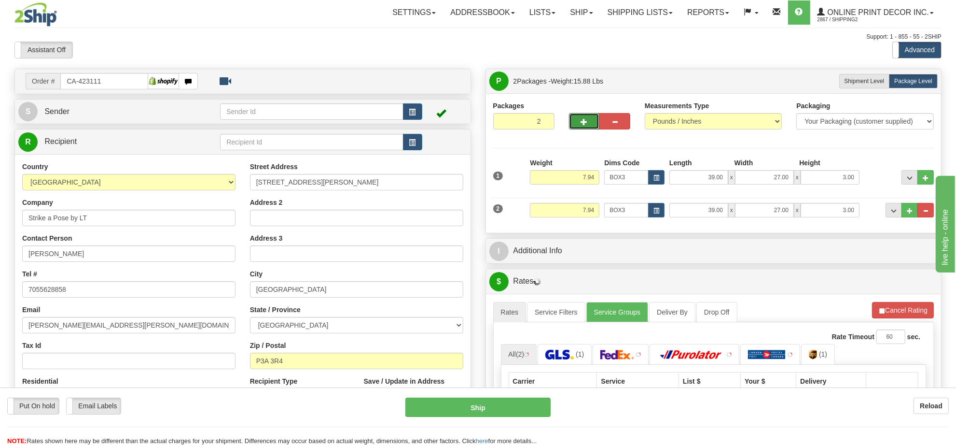
click at [949, 311] on div "P Packages 2 Packages - Weight: 15.88 Lbs Shipment Level Shipm. Package Level P…" at bounding box center [713, 343] width 471 height 549
click at [901, 314] on button "Cancel Rating" at bounding box center [903, 310] width 62 height 16
click at [901, 314] on button "Refresh Rates" at bounding box center [903, 310] width 62 height 16
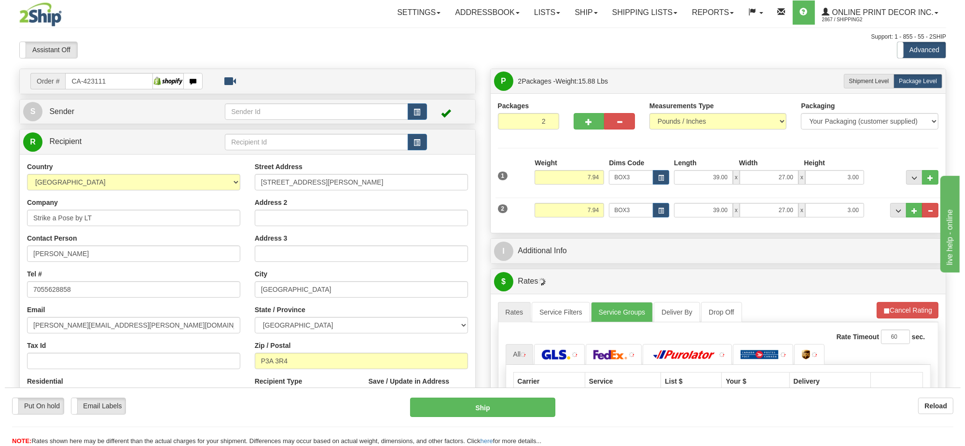
scroll to position [121, 0]
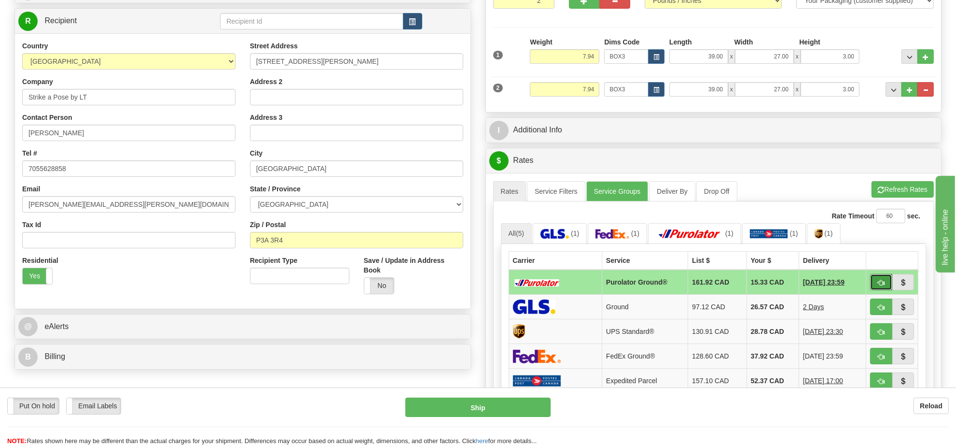
click at [884, 287] on button "button" at bounding box center [881, 282] width 22 height 16
type input "260"
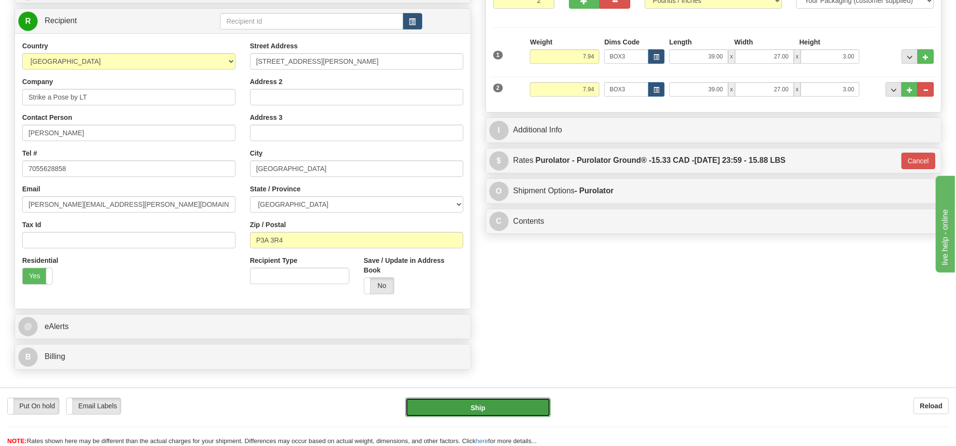
click at [500, 400] on button "Ship" at bounding box center [477, 406] width 145 height 19
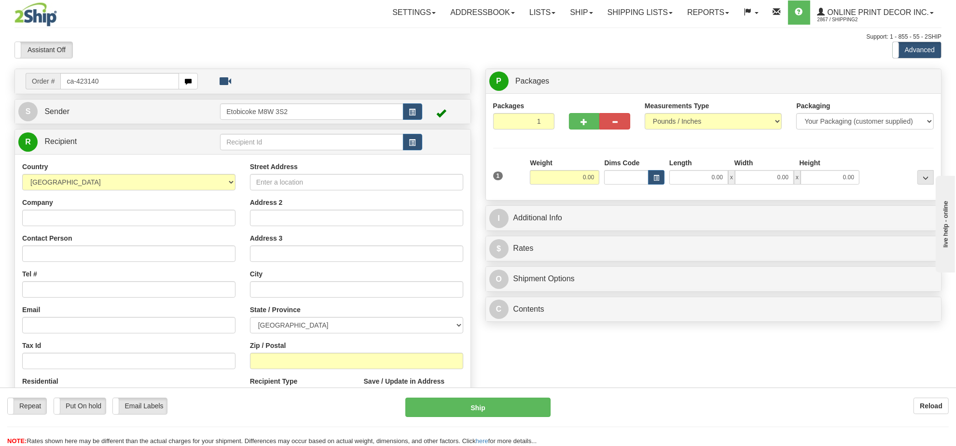
type input "ca-423140"
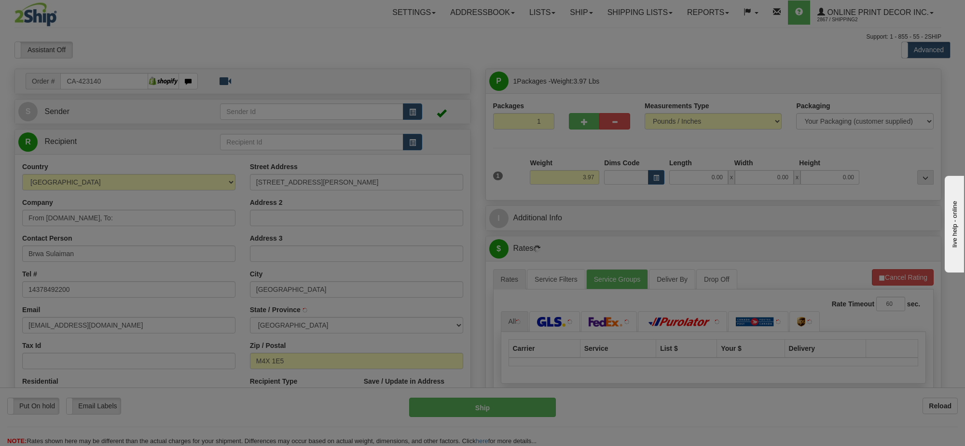
type input "[GEOGRAPHIC_DATA]"
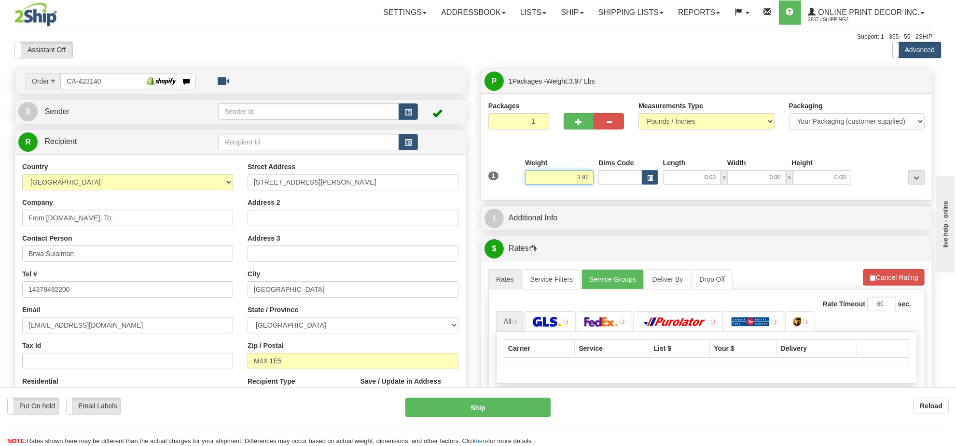
click at [590, 183] on input "3.97" at bounding box center [559, 177] width 69 height 14
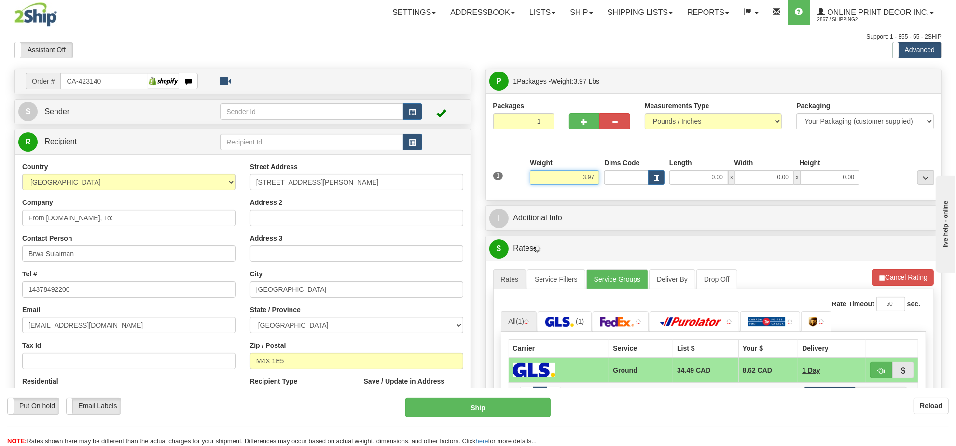
click at [590, 183] on input "3.97" at bounding box center [565, 177] width 70 height 14
type input "8.00"
click at [654, 180] on span "button" at bounding box center [657, 177] width 6 height 5
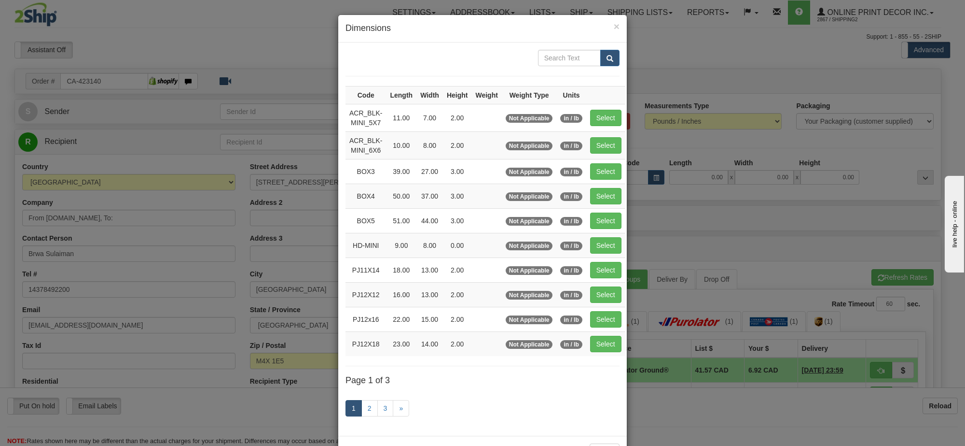
click at [614, 163] on td "Select" at bounding box center [606, 171] width 39 height 25
click at [613, 170] on button "Select" at bounding box center [605, 171] width 31 height 16
type input "BOX3"
type input "39.00"
type input "27.00"
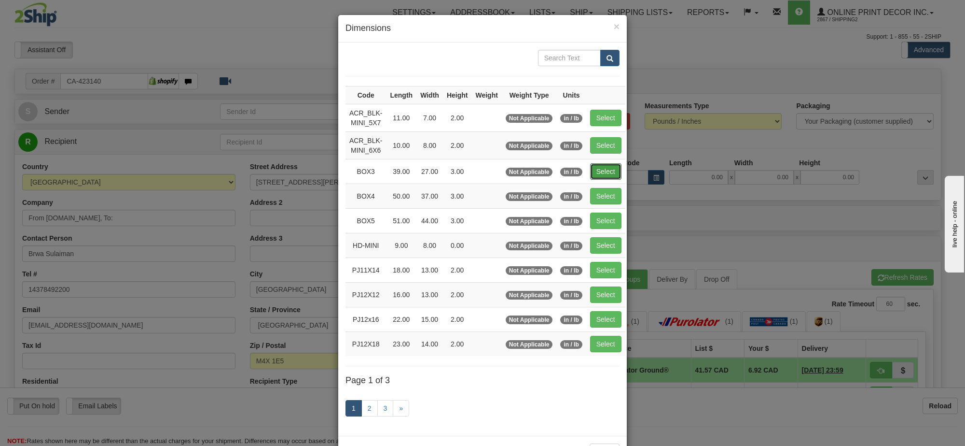
type input "3.00"
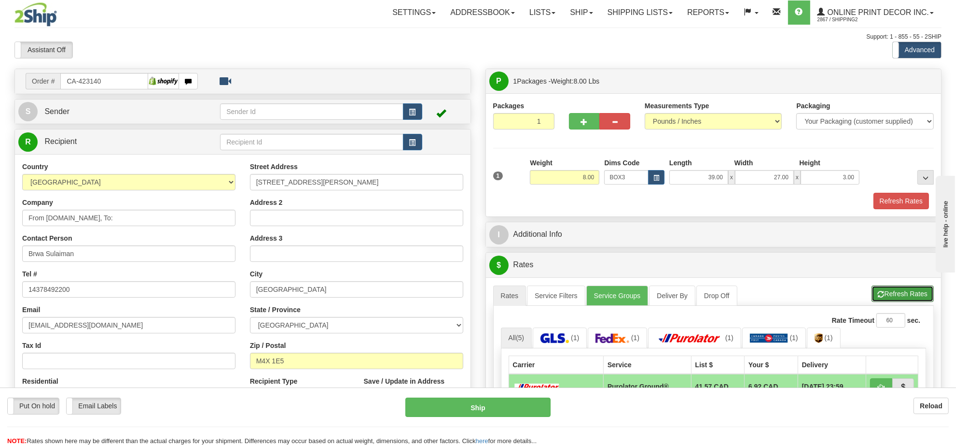
click at [885, 291] on button "Refresh Rates" at bounding box center [903, 293] width 62 height 16
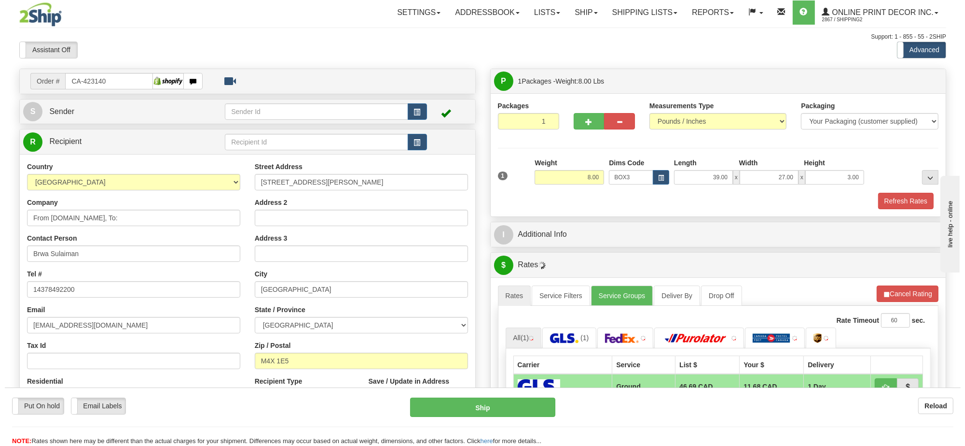
scroll to position [121, 0]
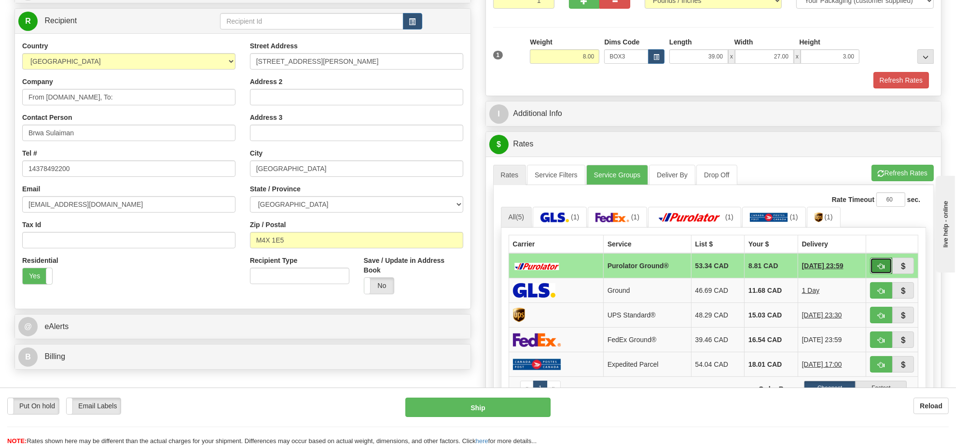
click at [882, 268] on span "button" at bounding box center [881, 266] width 7 height 6
type input "260"
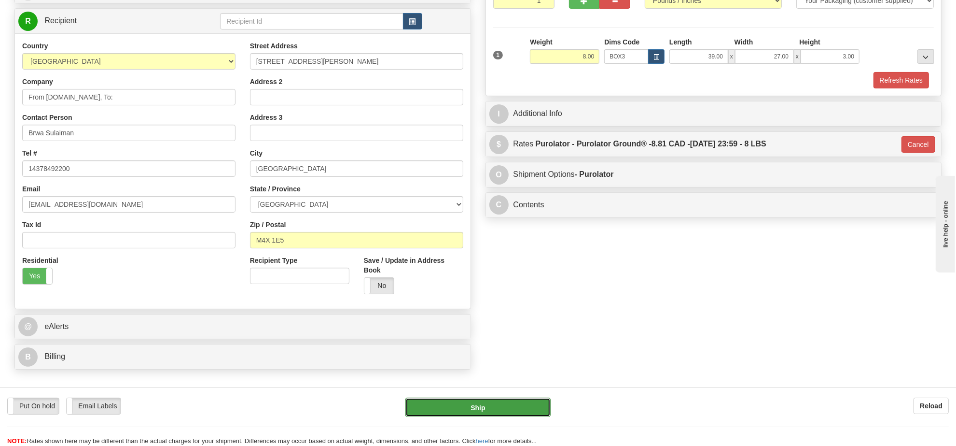
click at [544, 405] on button "Ship" at bounding box center [477, 406] width 145 height 19
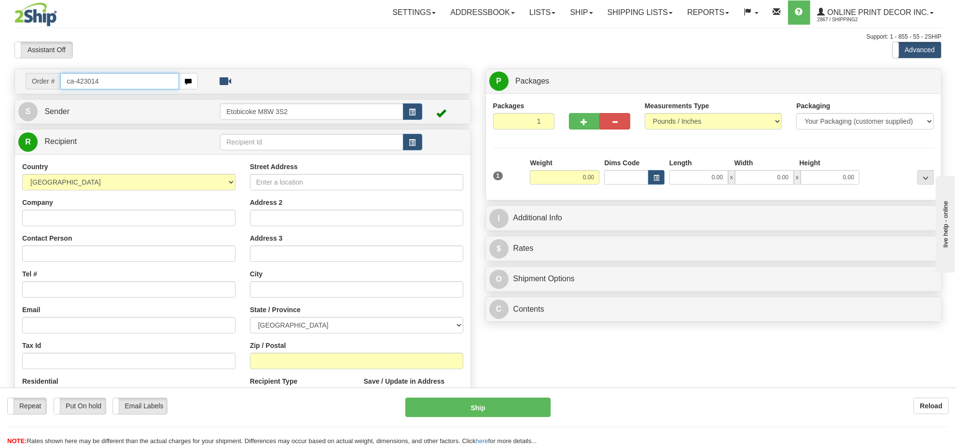
type input "ca-423014"
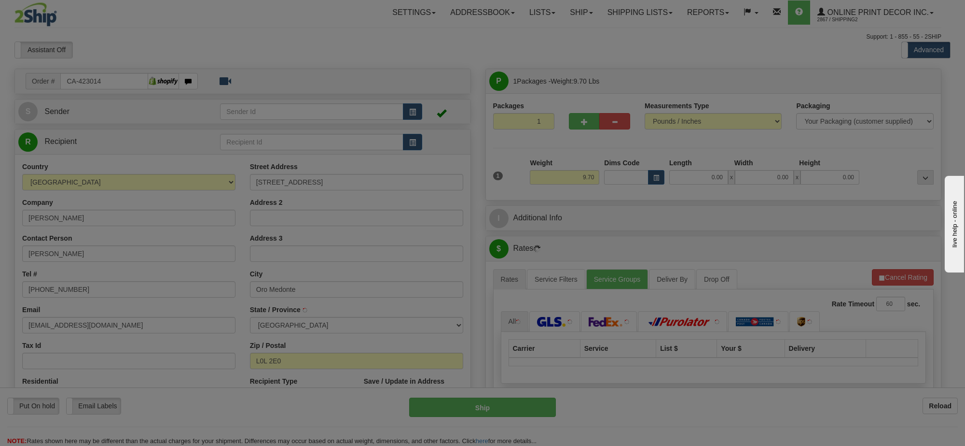
type input "ORO-MEDONTE"
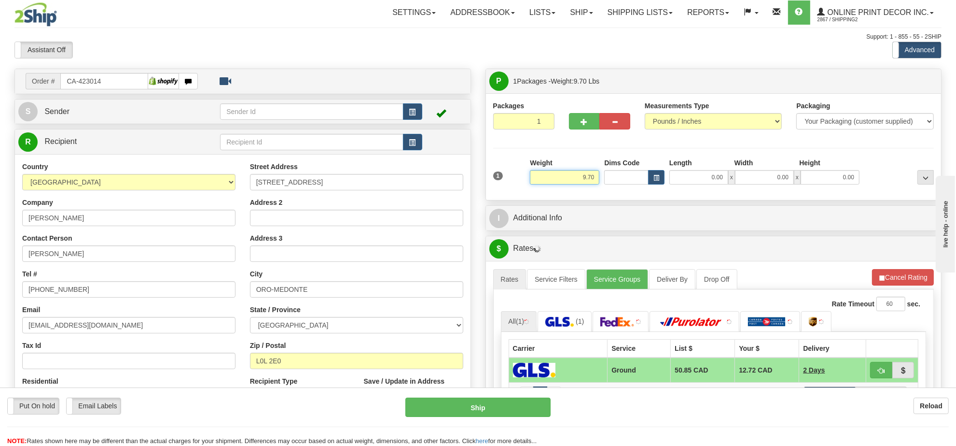
click at [589, 183] on input "9.70" at bounding box center [565, 177] width 70 height 14
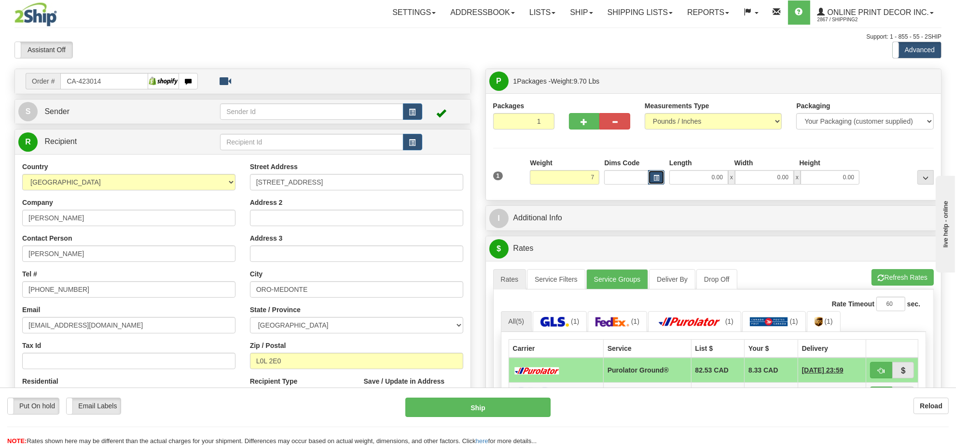
click at [654, 177] on span "button" at bounding box center [657, 177] width 6 height 5
type input "7.00"
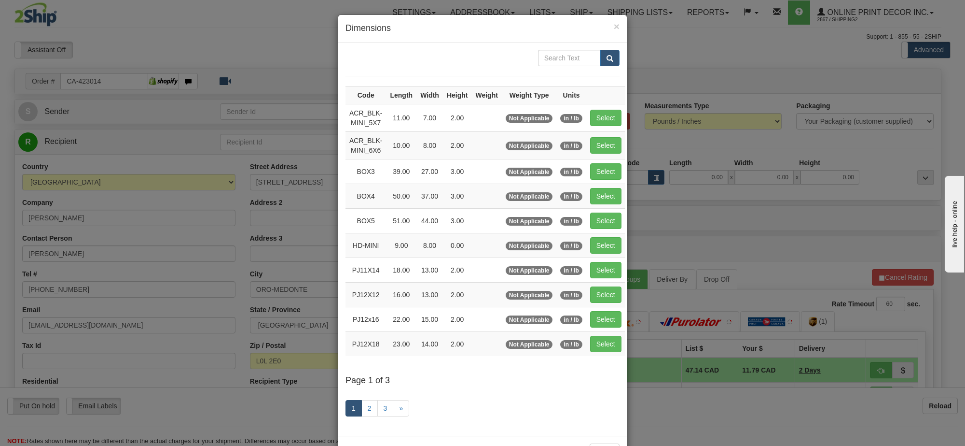
click at [623, 169] on td "Select" at bounding box center [606, 171] width 39 height 25
click at [617, 172] on button "Select" at bounding box center [605, 171] width 31 height 16
type input "BOX3"
type input "39.00"
type input "27.00"
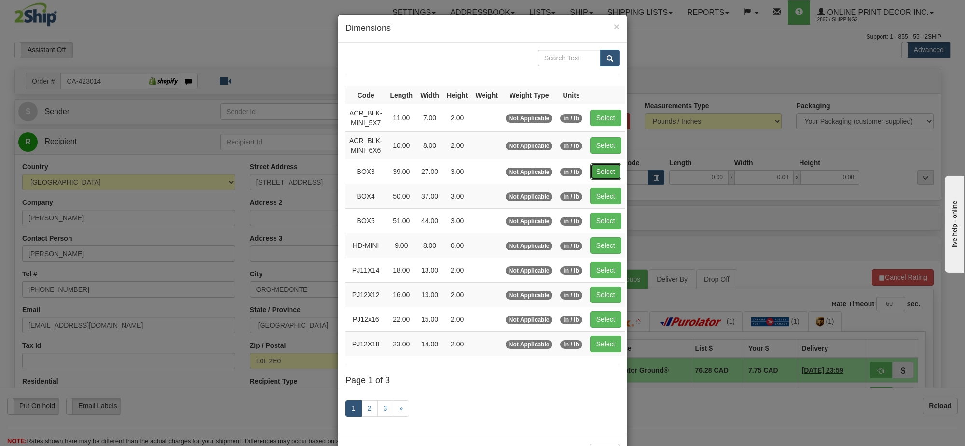
type input "3.00"
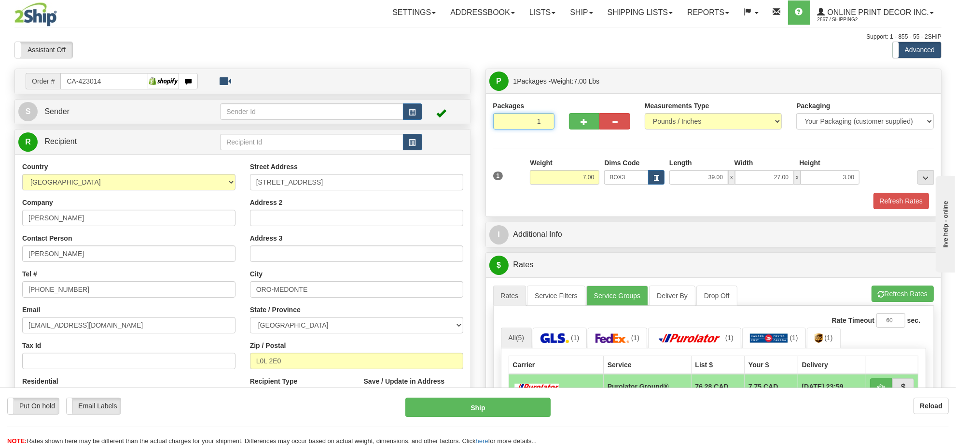
click at [500, 122] on input "1" at bounding box center [523, 121] width 61 height 16
click at [503, 122] on input "1" at bounding box center [523, 121] width 61 height 16
type input "5"
radio input "true"
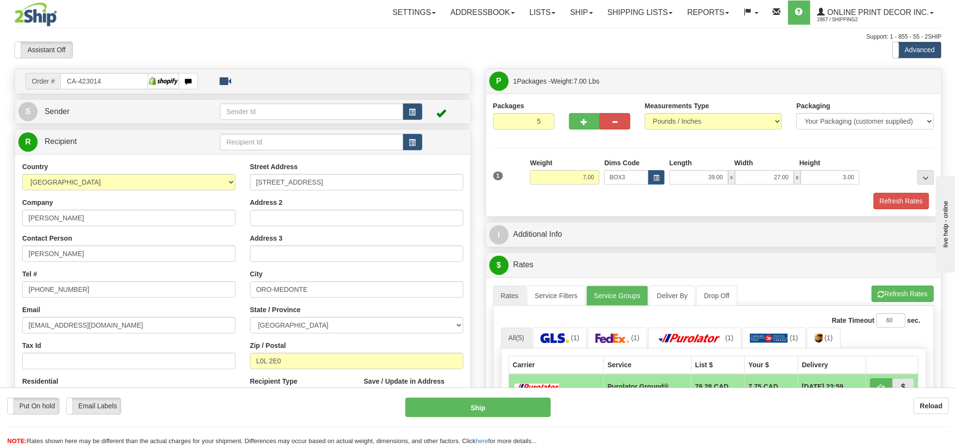
click at [566, 56] on div "Assistant On Assistant Off Do a return Do a return Previous Next Standard Advan…" at bounding box center [478, 50] width 942 height 16
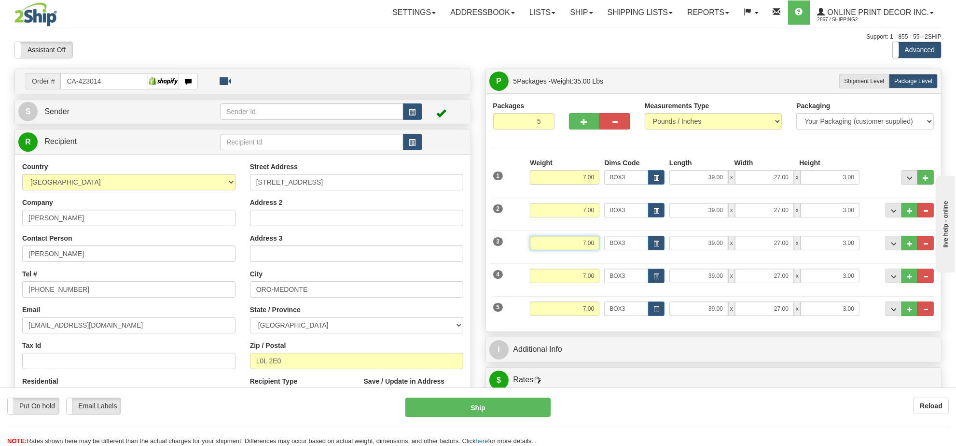
click at [580, 250] on input "7.00" at bounding box center [565, 243] width 70 height 14
drag, startPoint x: 580, startPoint y: 251, endPoint x: 581, endPoint y: 246, distance: 4.9
click at [580, 250] on input "7.00" at bounding box center [565, 243] width 70 height 14
type input "8.00"
click at [587, 275] on input "7.00" at bounding box center [565, 275] width 70 height 14
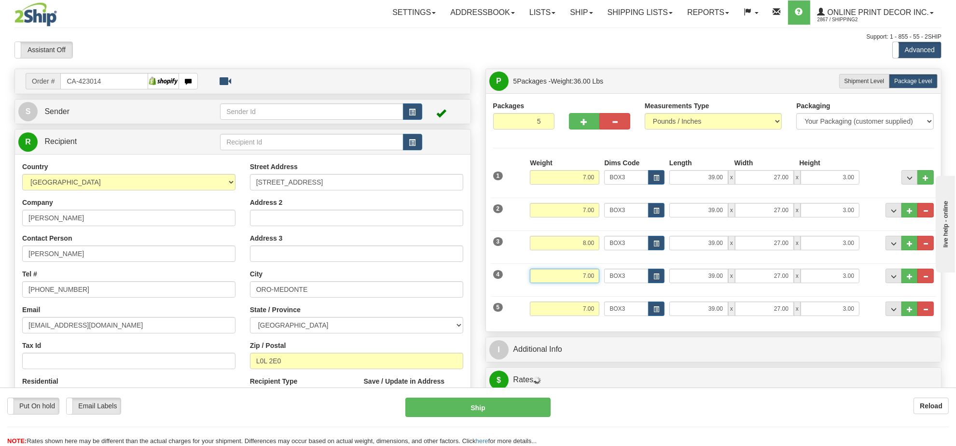
click at [587, 276] on input "7.00" at bounding box center [565, 275] width 70 height 14
type input "8.00"
click at [590, 314] on input "7.00" at bounding box center [565, 308] width 70 height 14
type input "12.00"
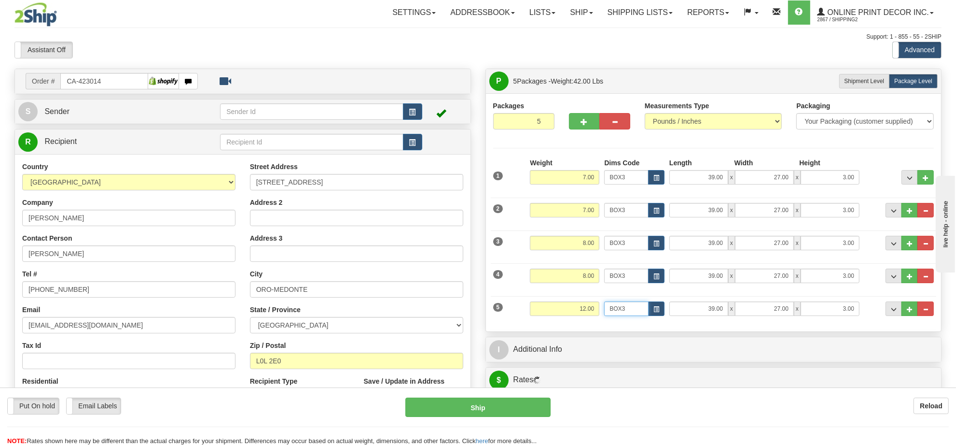
click at [640, 309] on input "BOX3" at bounding box center [626, 308] width 44 height 14
click at [652, 309] on button "button" at bounding box center [656, 308] width 16 height 14
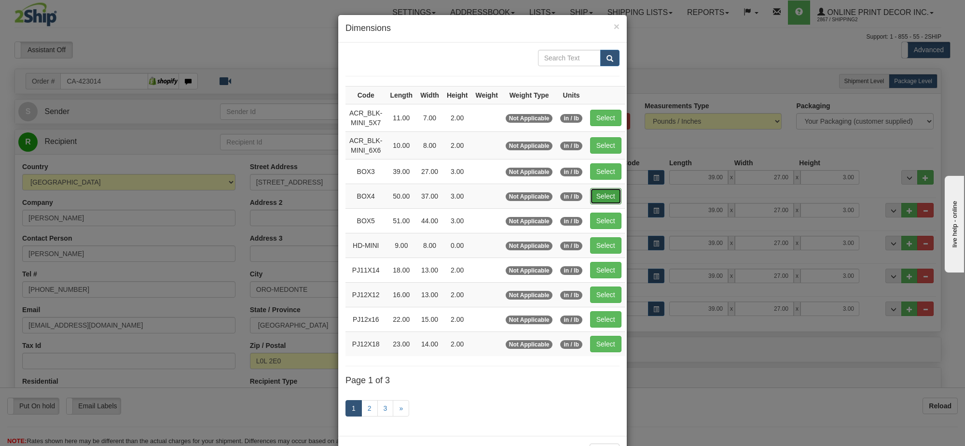
click at [616, 198] on button "Select" at bounding box center [605, 196] width 31 height 16
type input "BOX4"
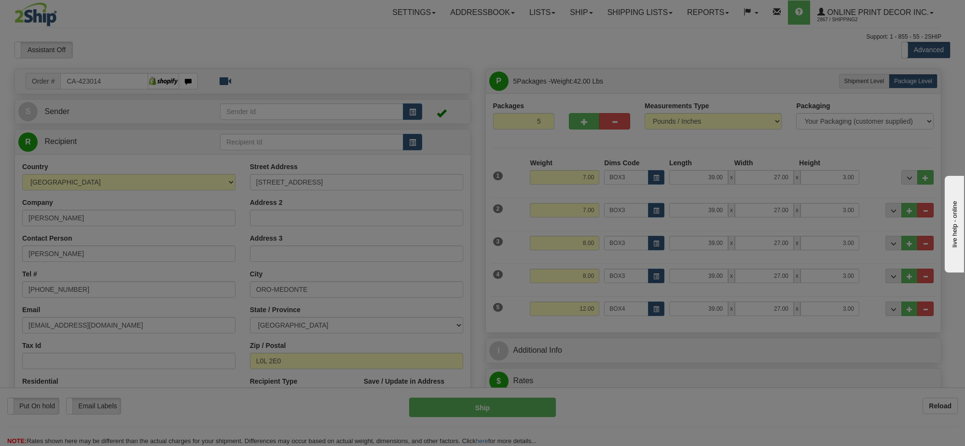
type input "50.00"
type input "37.00"
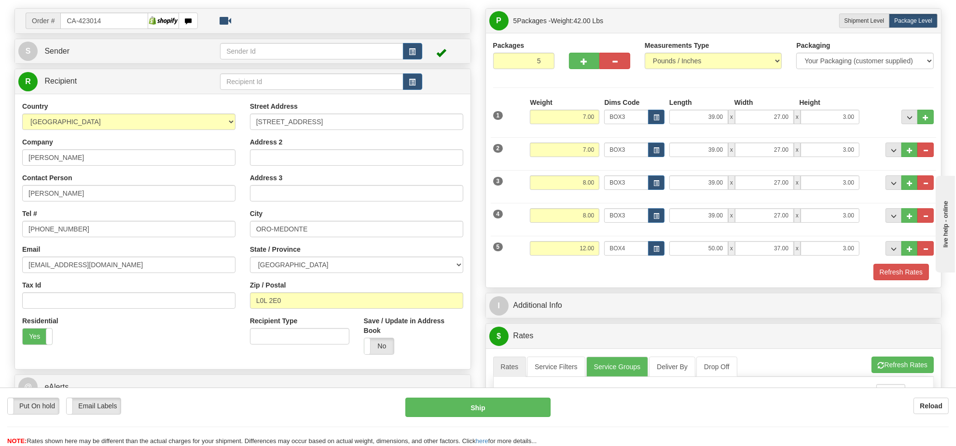
scroll to position [121, 0]
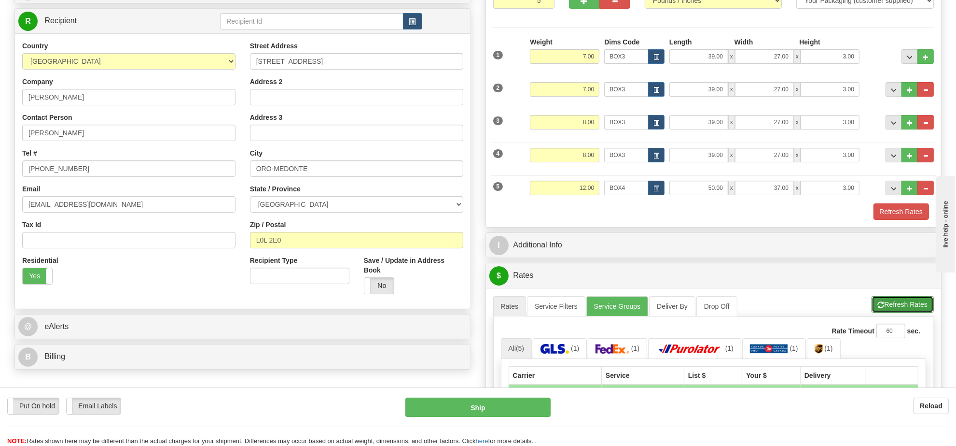
click at [892, 302] on button "Refresh Rates" at bounding box center [903, 304] width 62 height 16
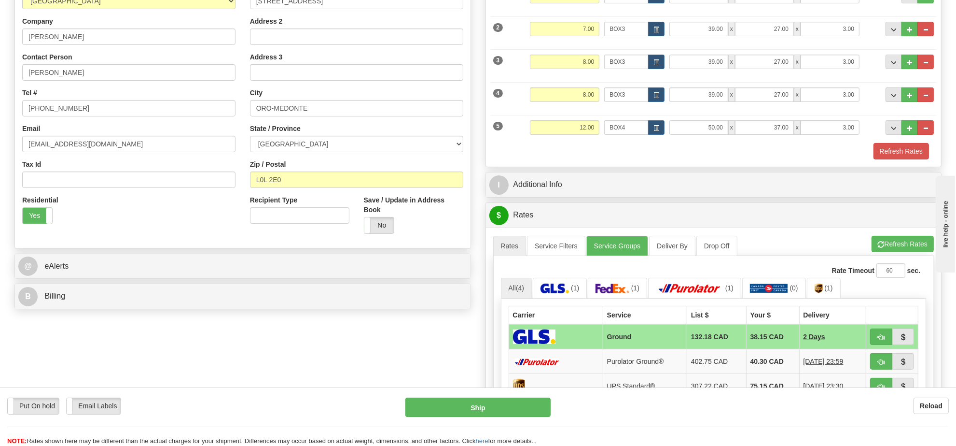
scroll to position [241, 0]
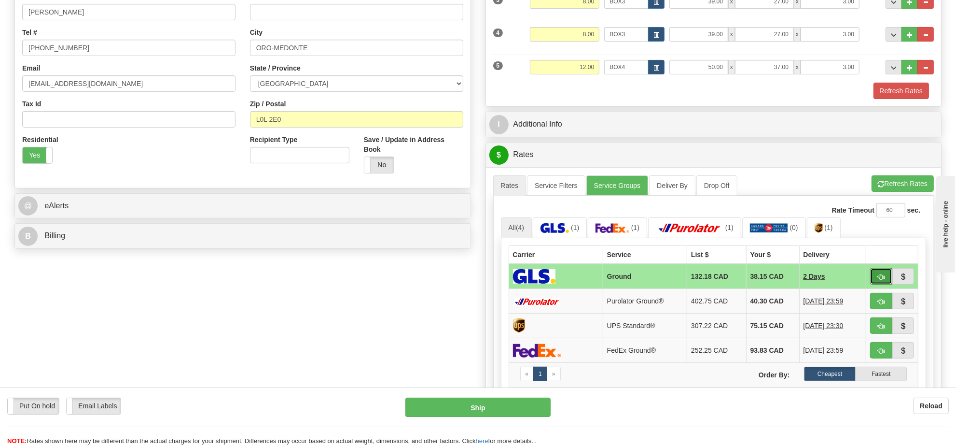
click at [880, 280] on span "button" at bounding box center [881, 277] width 7 height 6
type input "1"
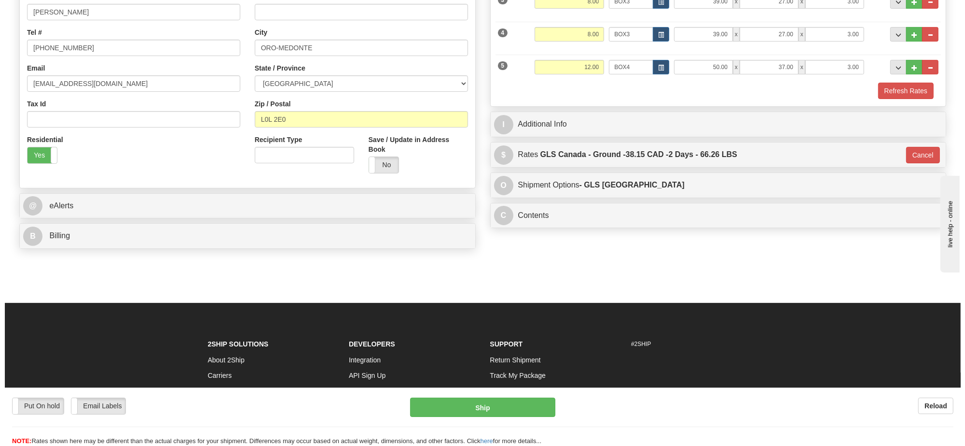
scroll to position [121, 0]
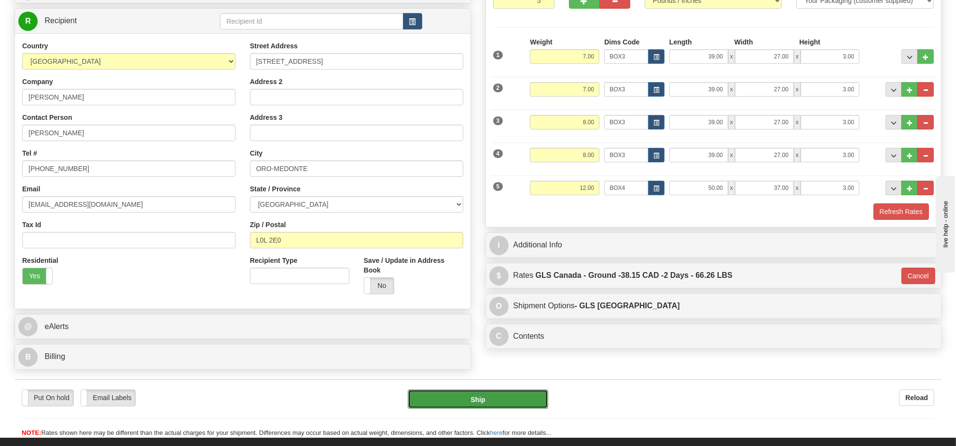
click at [529, 397] on button "Ship" at bounding box center [478, 398] width 140 height 19
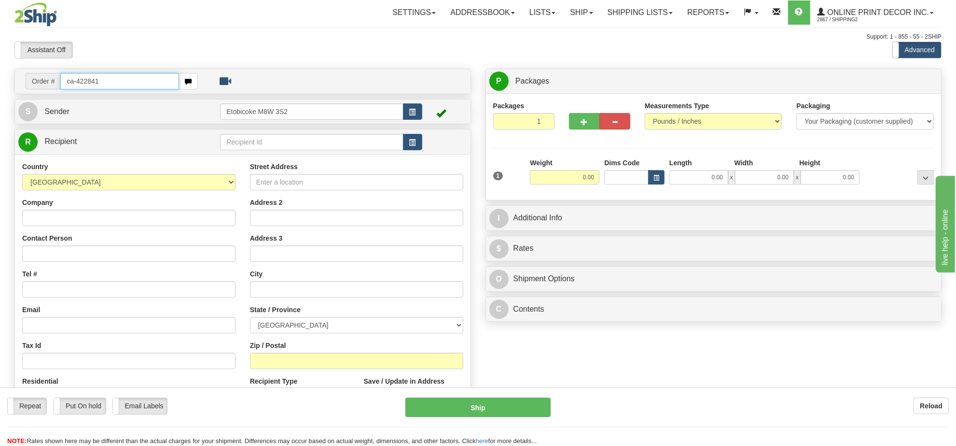
type input "ca-422841"
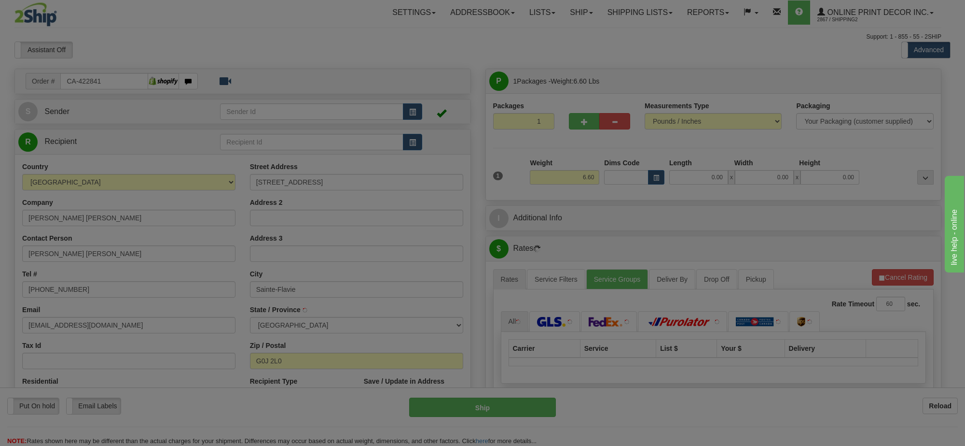
type input "SAINTE-FLAVIE"
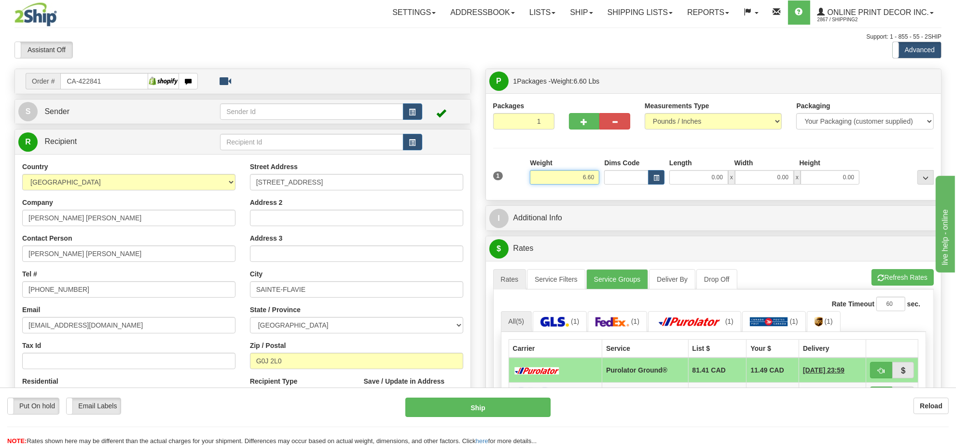
click at [590, 181] on input "6.60" at bounding box center [565, 177] width 70 height 14
click at [651, 177] on button "button" at bounding box center [656, 177] width 16 height 14
type input "18.00"
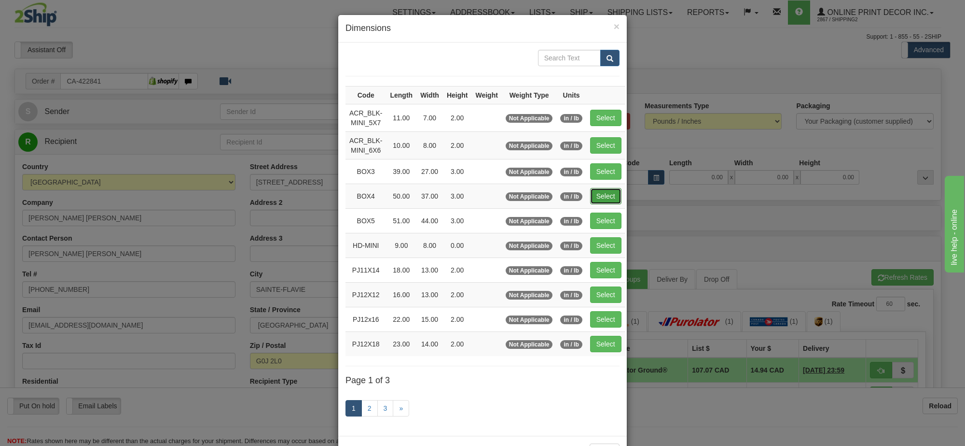
click at [605, 196] on button "Select" at bounding box center [605, 196] width 31 height 16
type input "BOX4"
type input "50.00"
type input "37.00"
type input "3.00"
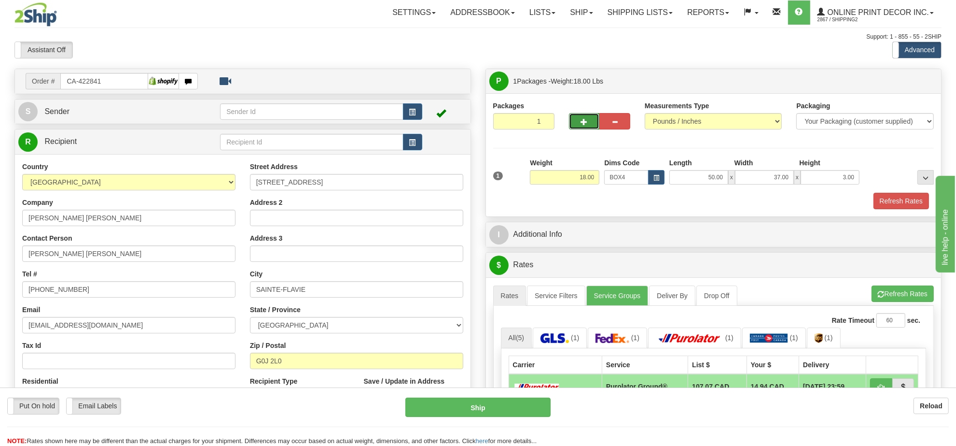
click at [584, 119] on span "button" at bounding box center [584, 122] width 7 height 6
radio input "true"
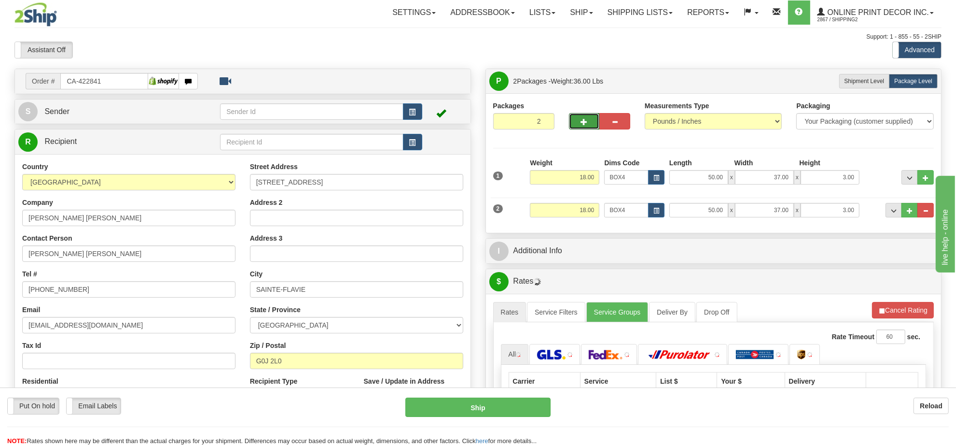
click at [583, 122] on span "button" at bounding box center [584, 122] width 7 height 6
type input "3"
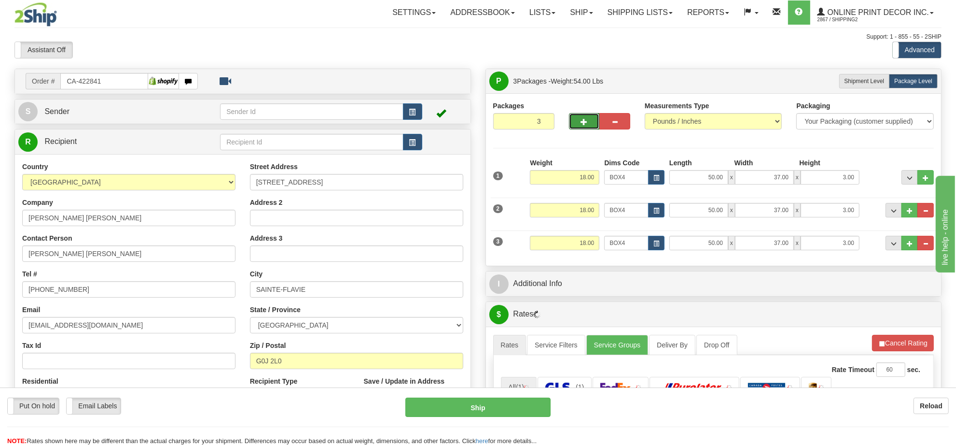
scroll to position [60, 0]
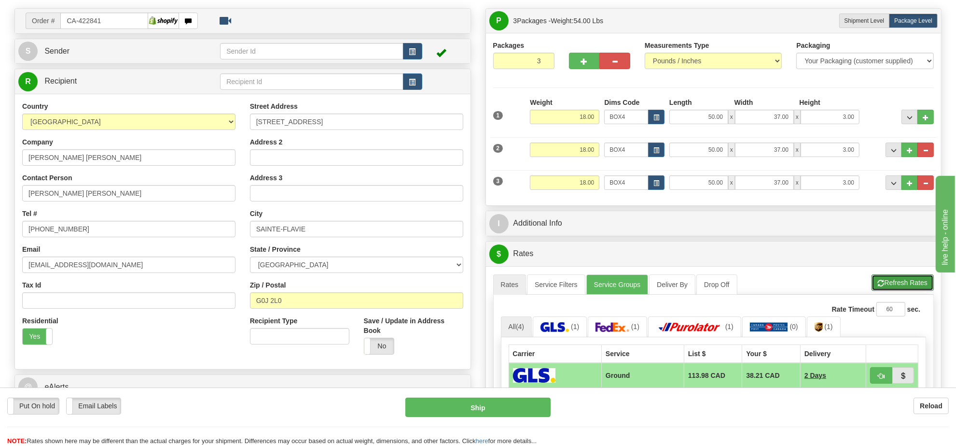
click at [901, 287] on button "Refresh Rates" at bounding box center [903, 282] width 62 height 16
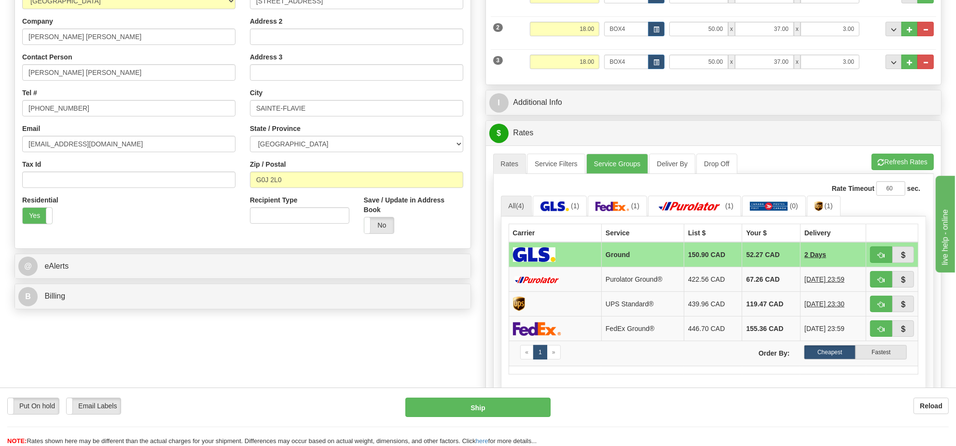
scroll to position [121, 0]
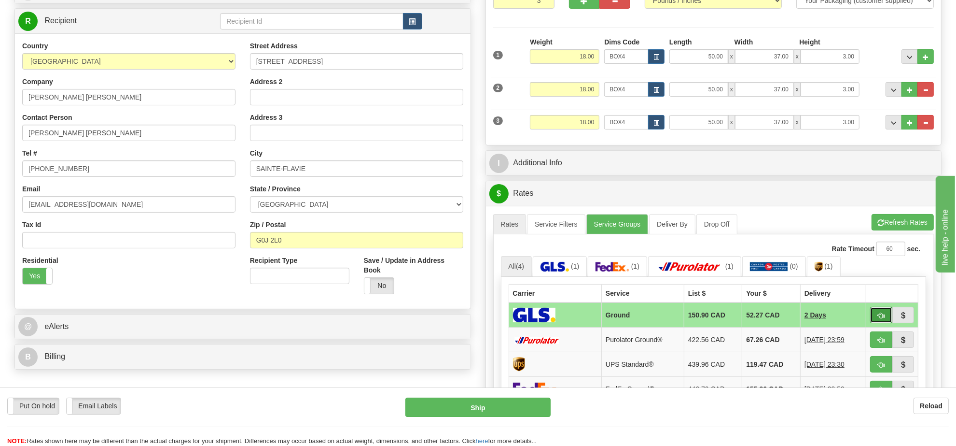
click at [878, 317] on span "button" at bounding box center [881, 315] width 7 height 6
type input "1"
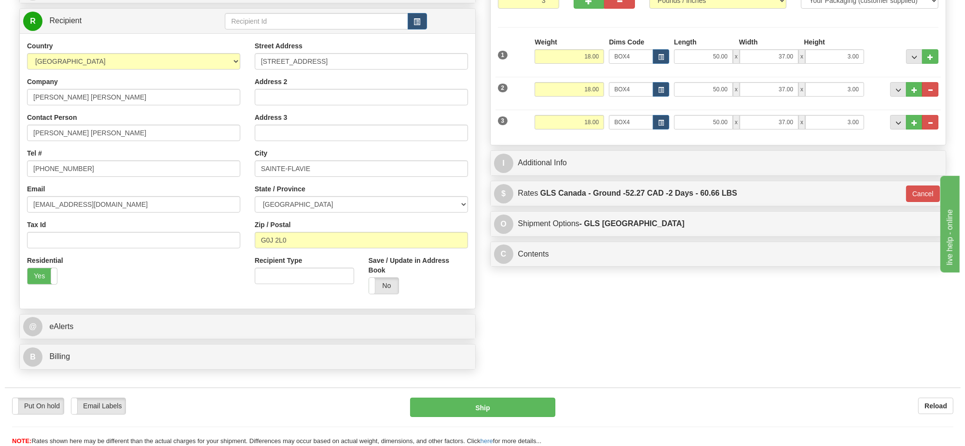
scroll to position [60, 0]
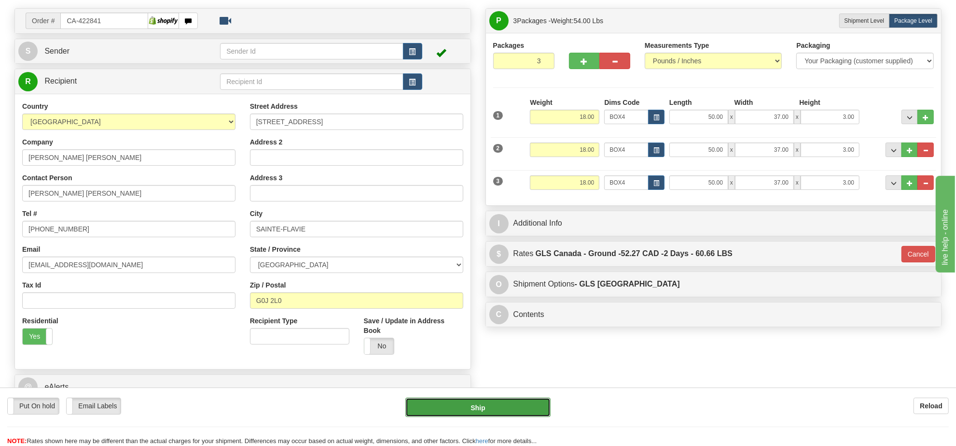
click at [501, 401] on button "Ship" at bounding box center [477, 406] width 145 height 19
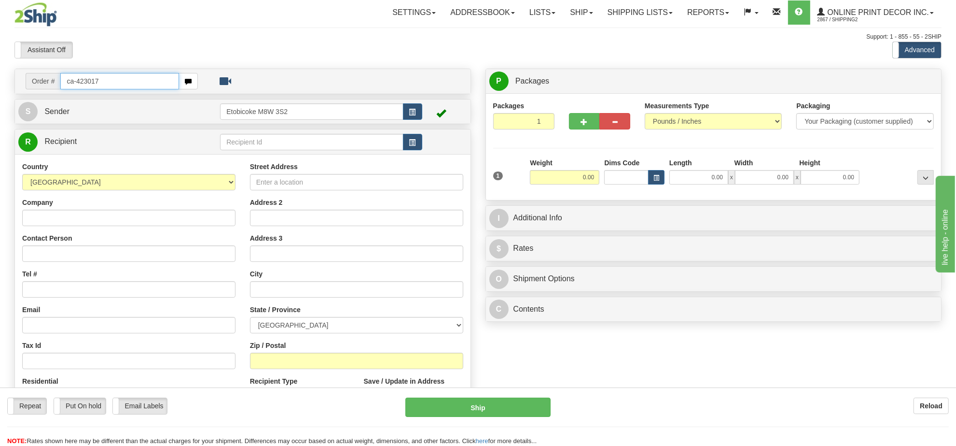
type input "ca-423017"
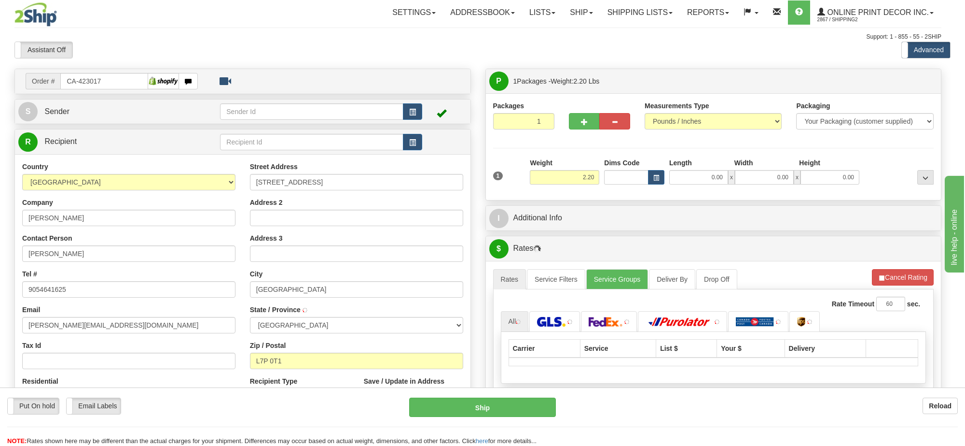
type input "BURLINGTON"
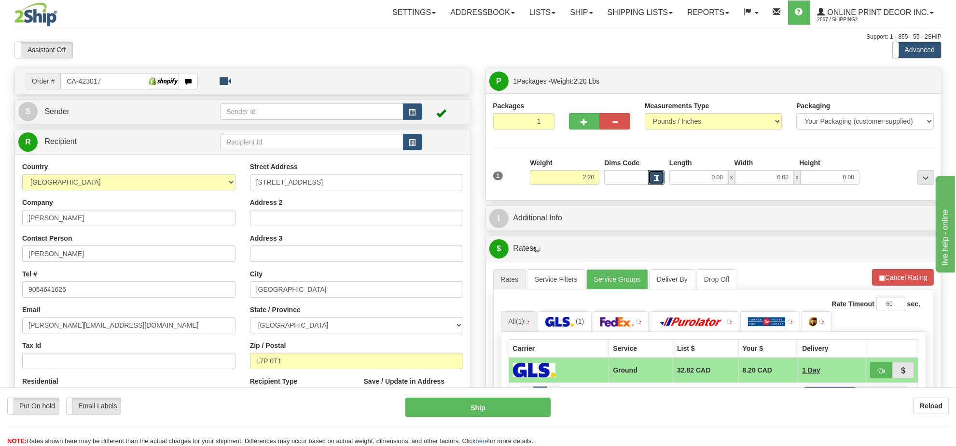
click at [659, 179] on button "button" at bounding box center [656, 177] width 16 height 14
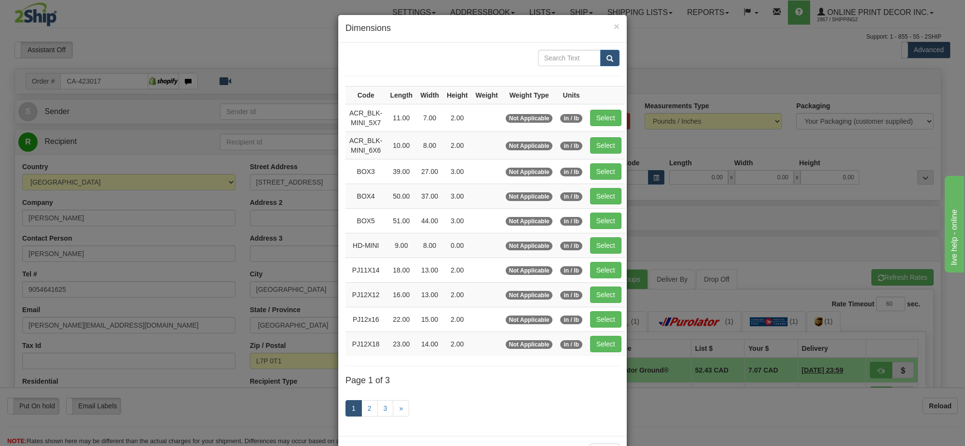
scroll to position [40, 0]
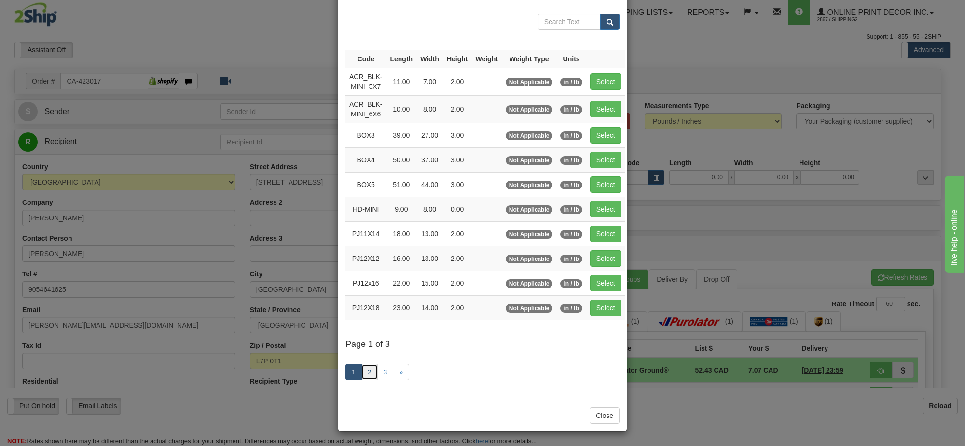
click at [362, 370] on link "2" at bounding box center [370, 371] width 16 height 16
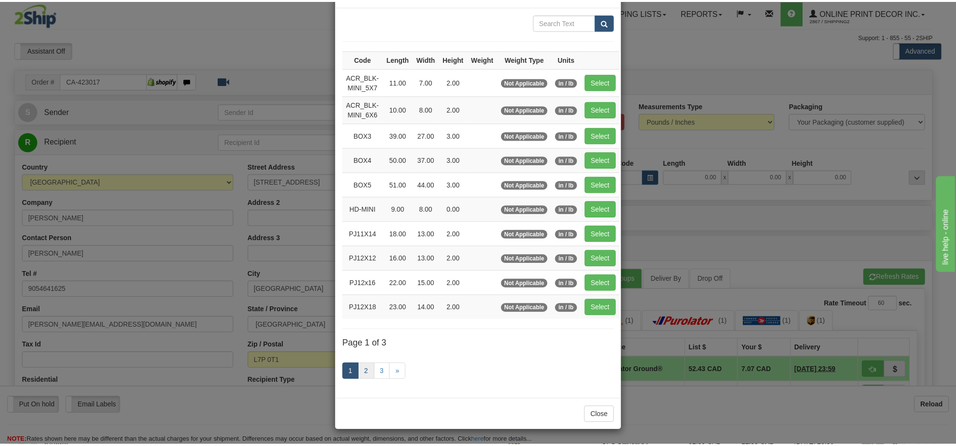
scroll to position [35, 0]
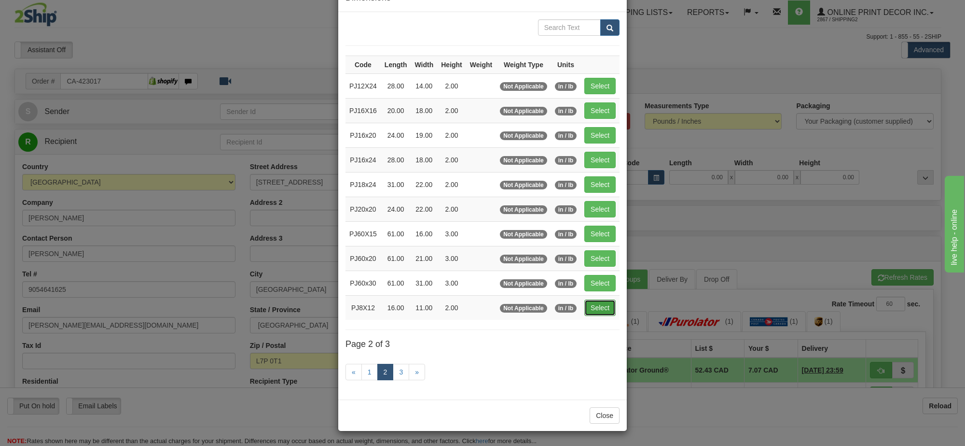
drag, startPoint x: 594, startPoint y: 308, endPoint x: 712, endPoint y: 286, distance: 120.2
click at [595, 307] on button "Select" at bounding box center [600, 307] width 31 height 16
type input "PJ8X12"
type input "16.00"
type input "11.00"
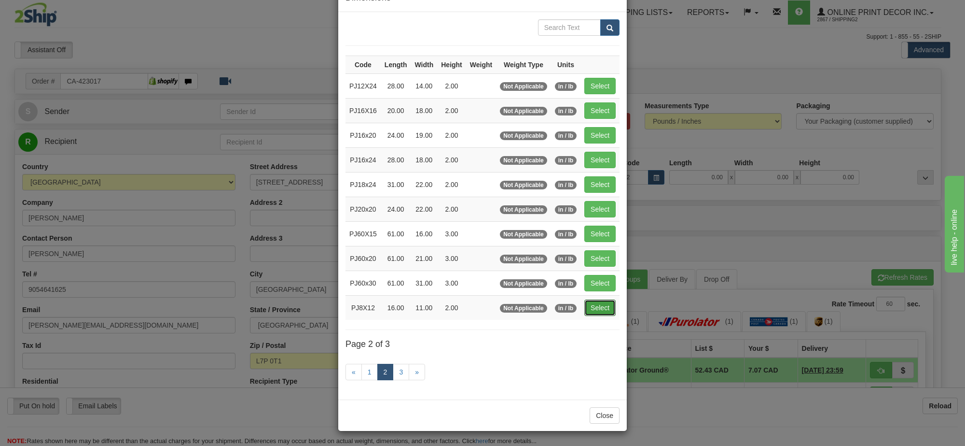
type input "2.00"
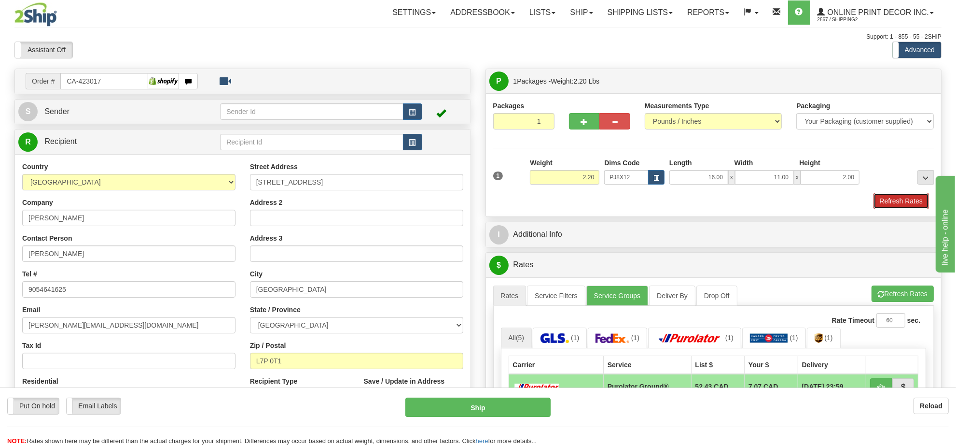
click at [902, 201] on button "Refresh Rates" at bounding box center [902, 201] width 56 height 16
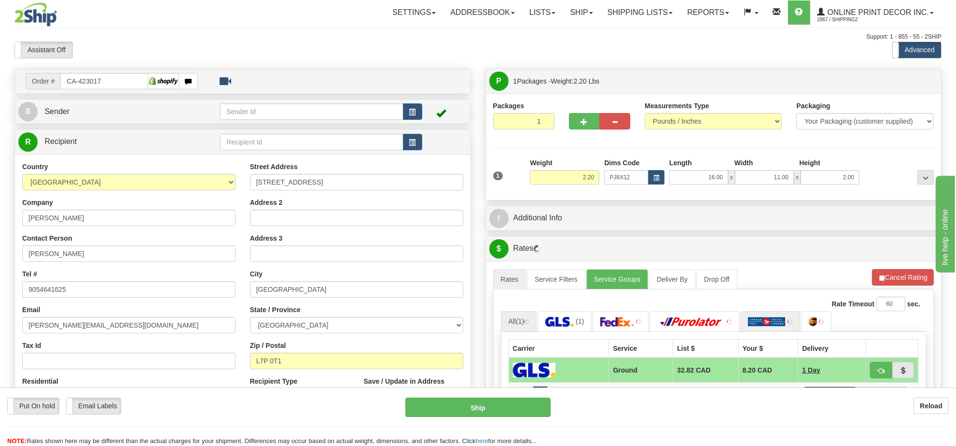
scroll to position [121, 0]
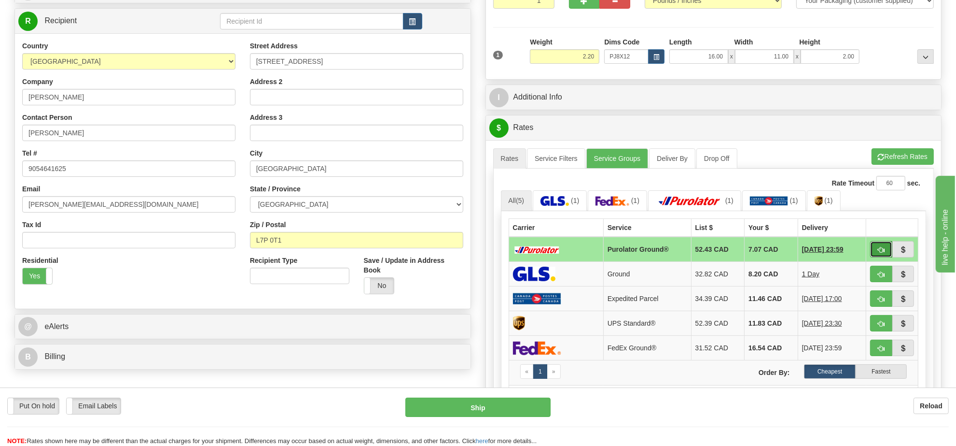
click at [891, 252] on button "button" at bounding box center [881, 249] width 22 height 16
type input "260"
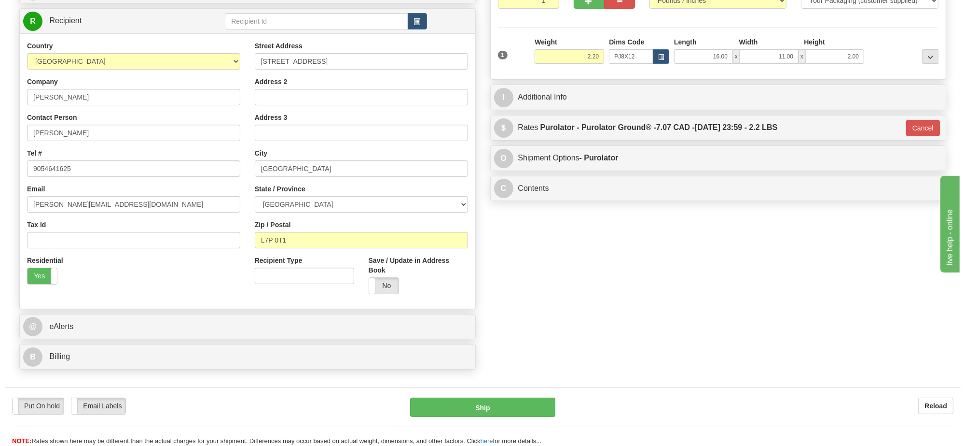
scroll to position [0, 0]
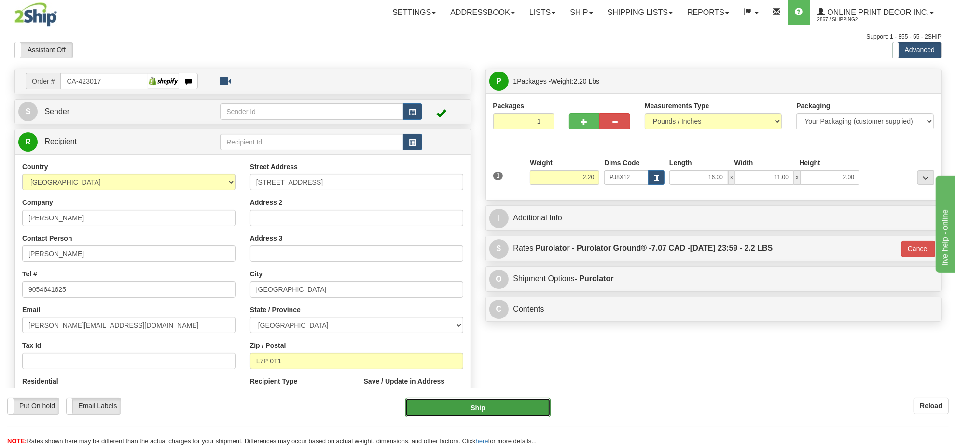
click at [516, 408] on button "Ship" at bounding box center [477, 406] width 145 height 19
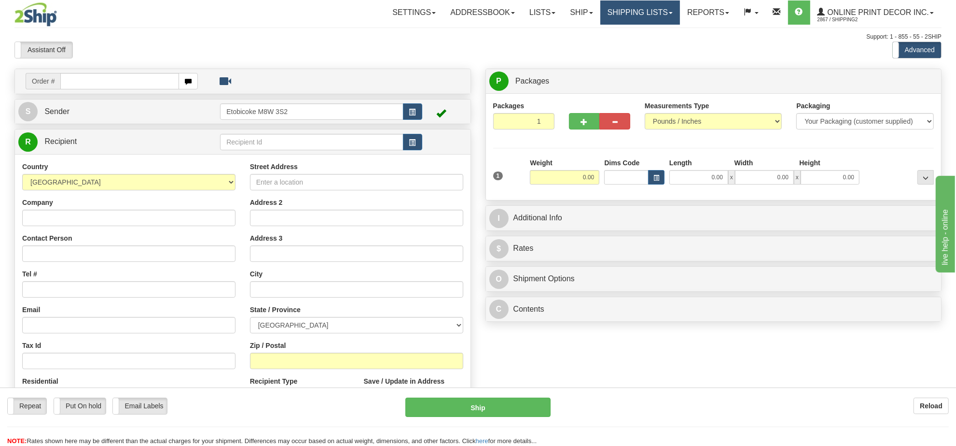
click at [635, 15] on link "Shipping lists" at bounding box center [640, 12] width 80 height 24
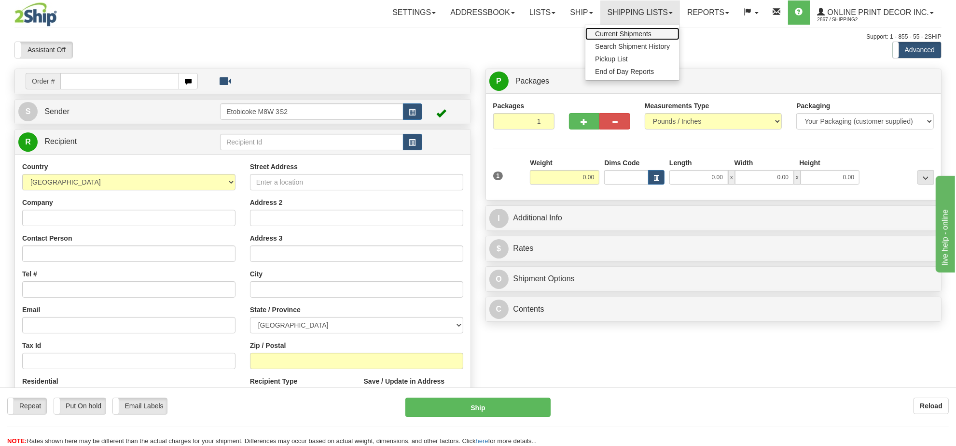
click at [614, 39] on link "Current Shipments" at bounding box center [633, 34] width 94 height 13
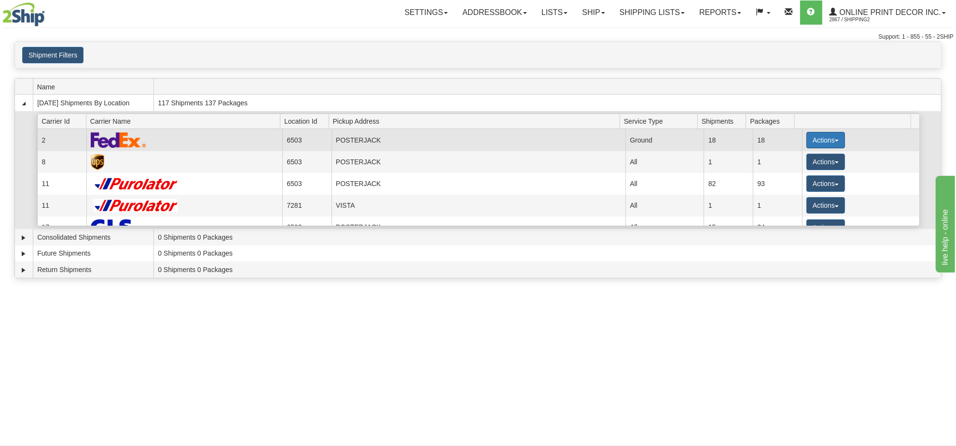
click at [823, 143] on button "Actions" at bounding box center [826, 140] width 39 height 16
click at [809, 162] on link "Details" at bounding box center [806, 158] width 77 height 13
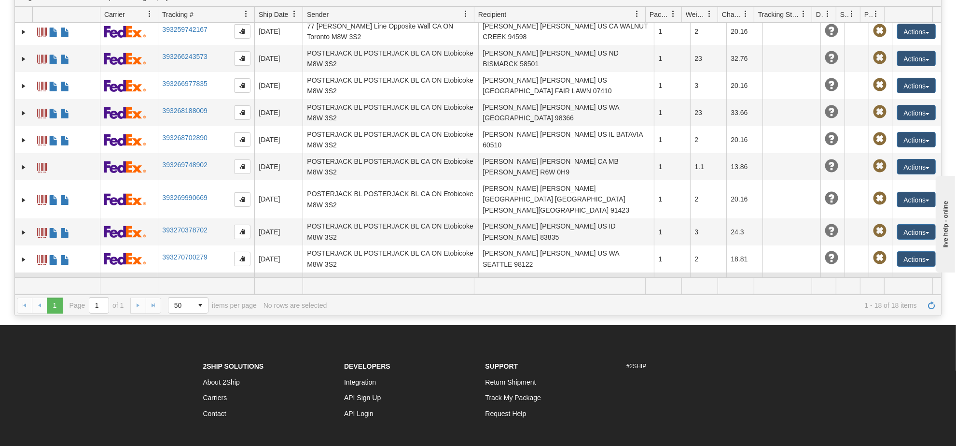
scroll to position [60, 0]
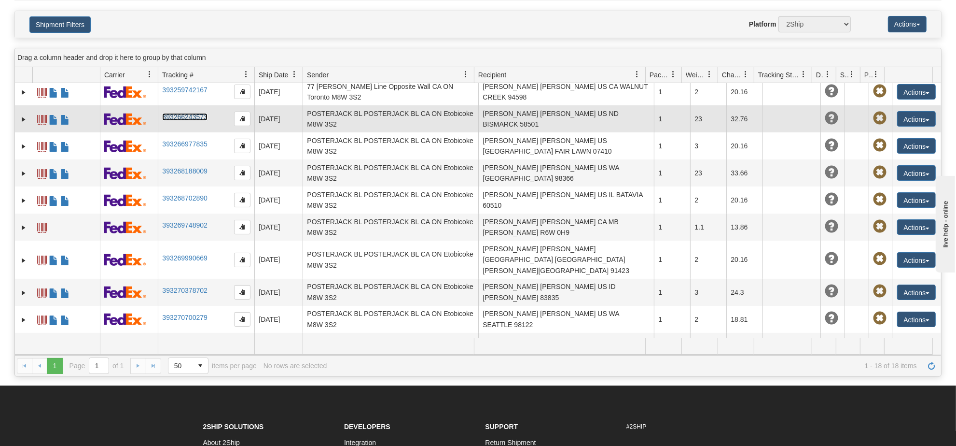
drag, startPoint x: 197, startPoint y: 106, endPoint x: 174, endPoint y: 108, distance: 22.7
click at [174, 113] on link "393266243573" at bounding box center [184, 117] width 45 height 8
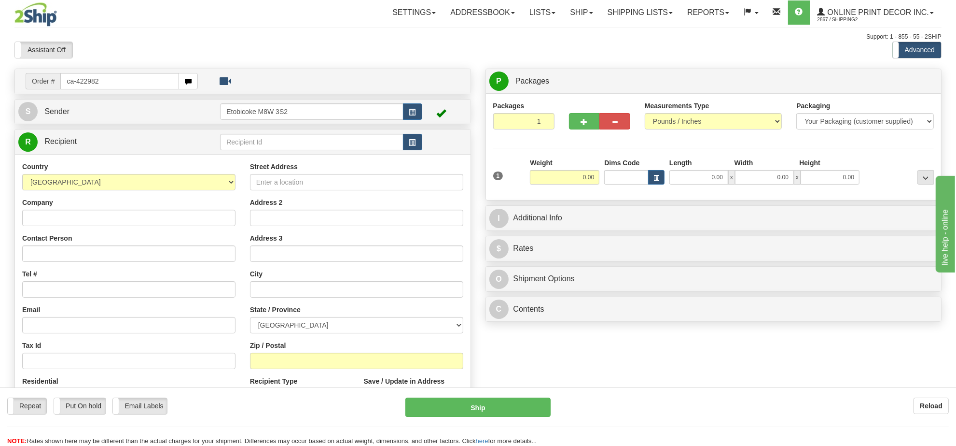
type input "ca-422982"
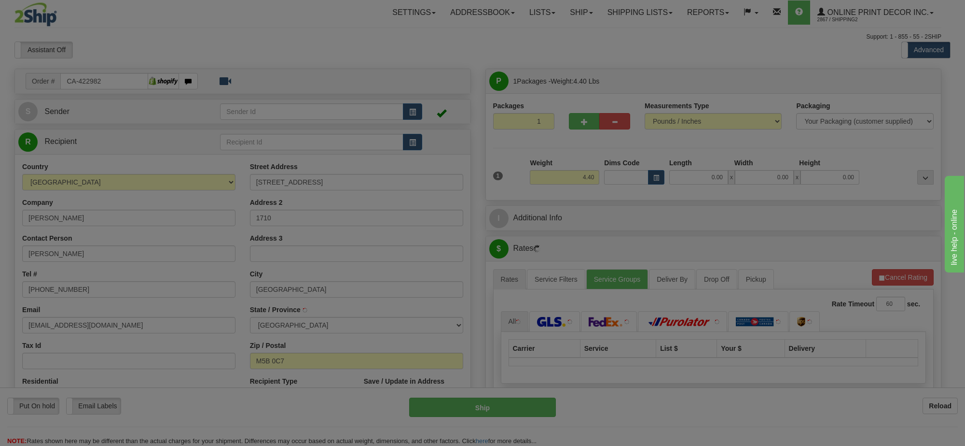
type input "[GEOGRAPHIC_DATA]"
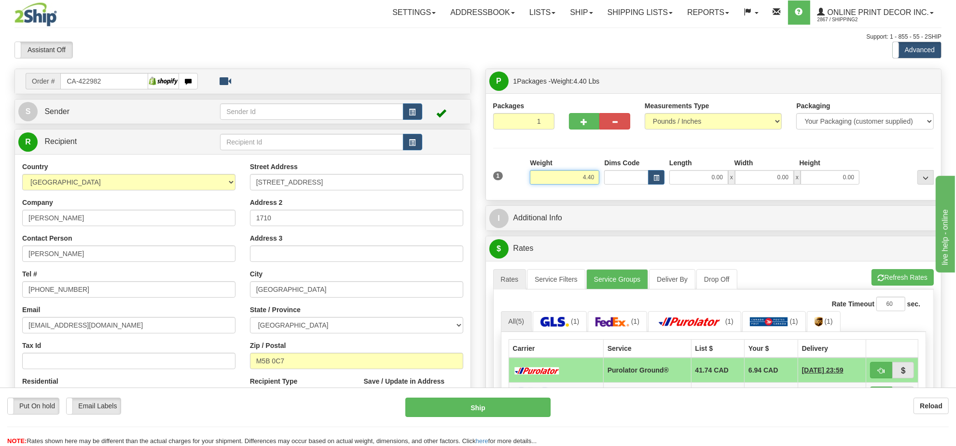
click at [594, 179] on input "4.40" at bounding box center [565, 177] width 70 height 14
click at [654, 178] on span "button" at bounding box center [657, 177] width 6 height 5
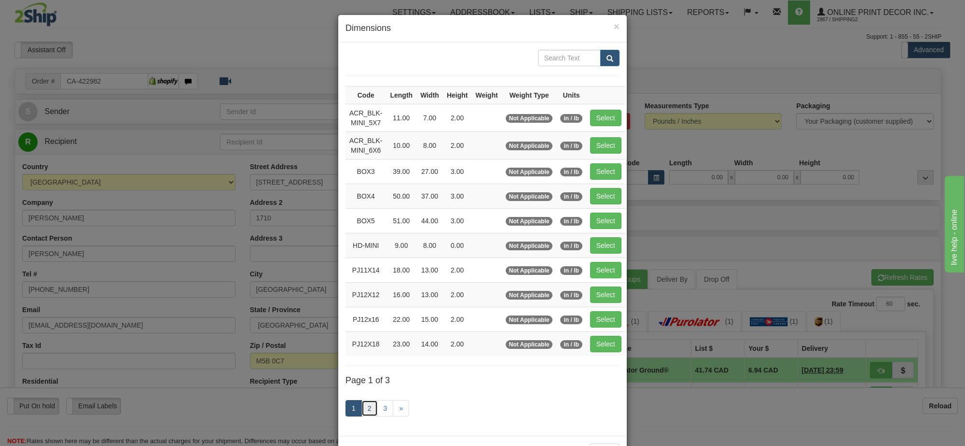
click at [367, 408] on link "2" at bounding box center [370, 408] width 16 height 16
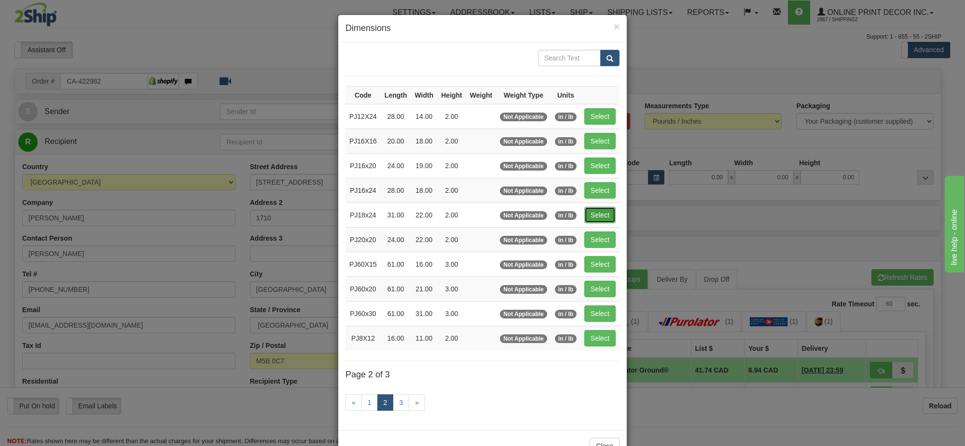
click at [599, 215] on button "Select" at bounding box center [600, 215] width 31 height 16
type input "PJ18x24"
type input "31.00"
type input "22.00"
type input "2.00"
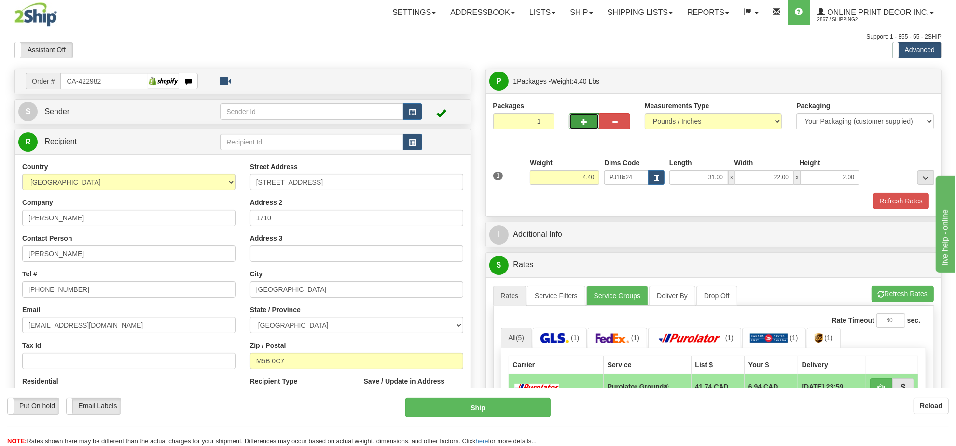
click at [578, 122] on button "button" at bounding box center [584, 121] width 31 height 16
radio input "true"
type input "2"
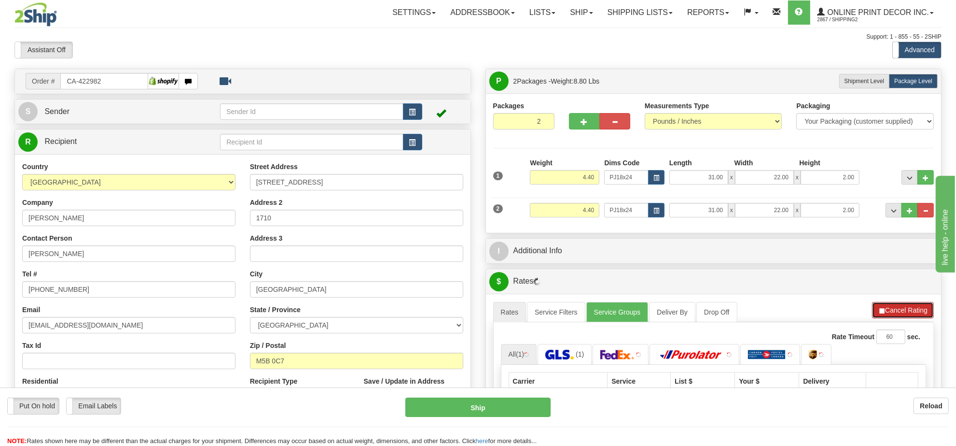
click at [910, 309] on button "Cancel Rating" at bounding box center [903, 310] width 62 height 16
click at [910, 309] on button "Refresh Rates" at bounding box center [903, 310] width 62 height 16
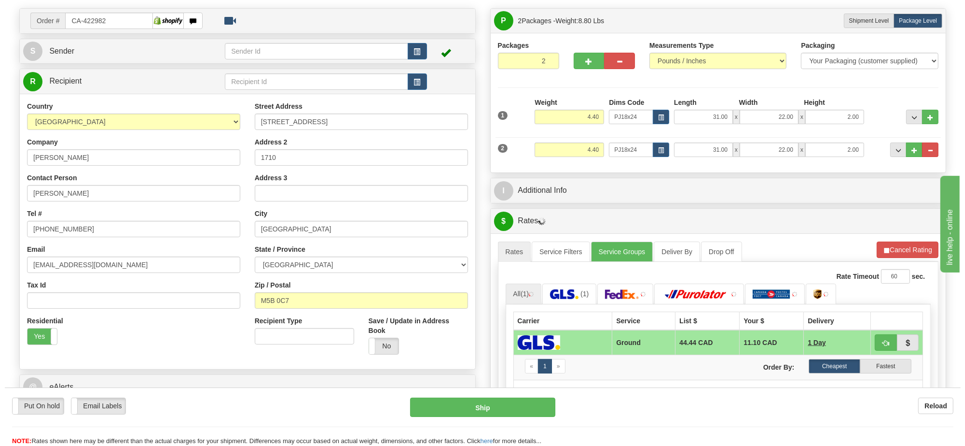
scroll to position [121, 0]
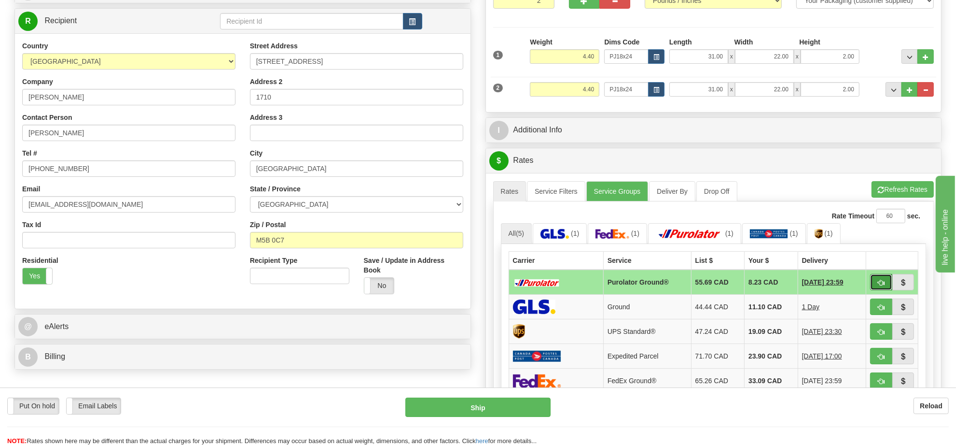
click at [875, 285] on button "button" at bounding box center [881, 282] width 22 height 16
type input "260"
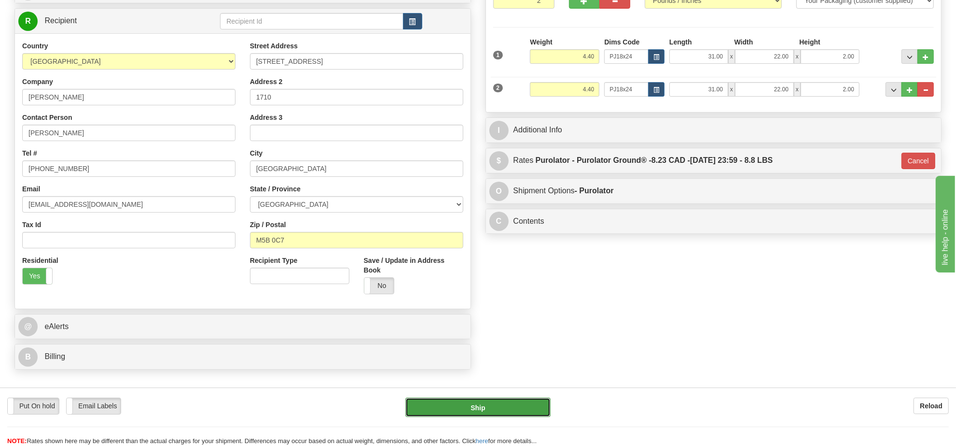
click at [502, 405] on button "Ship" at bounding box center [477, 406] width 145 height 19
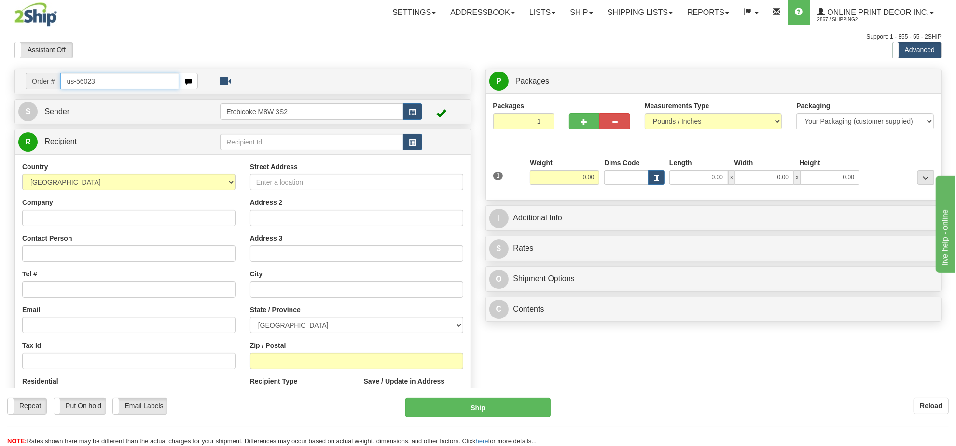
type input "us-56023"
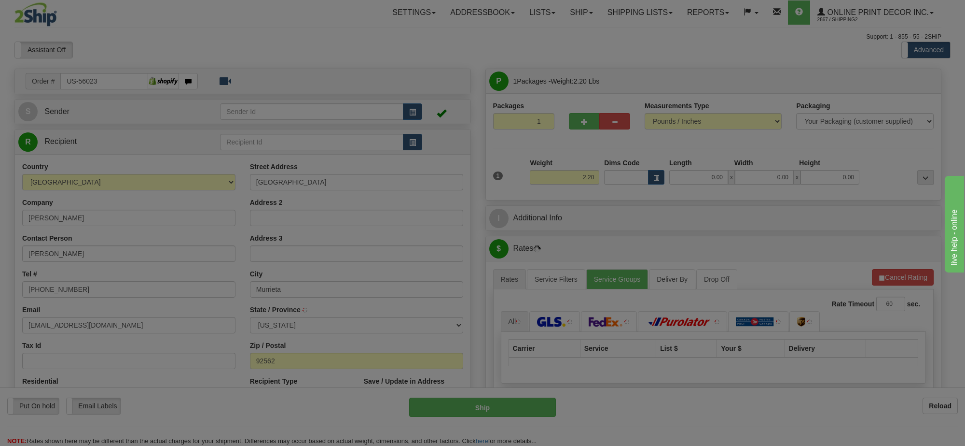
type input "MURRIETA"
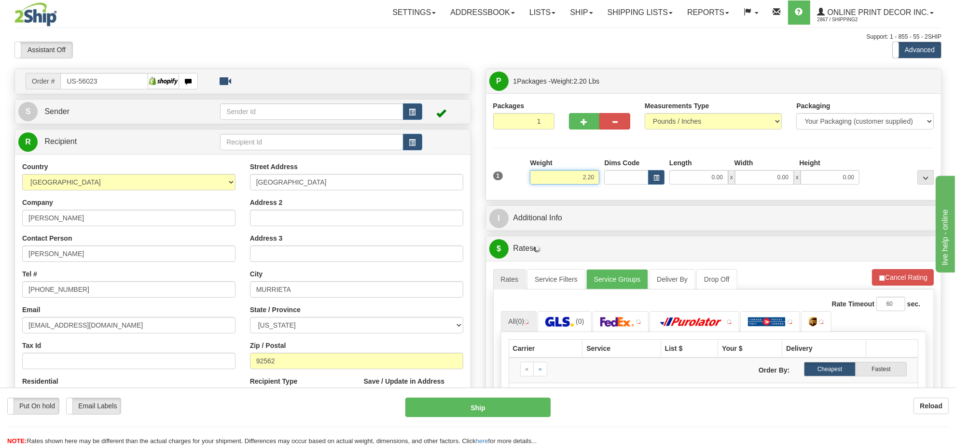
click at [583, 178] on input "2.20" at bounding box center [565, 177] width 70 height 14
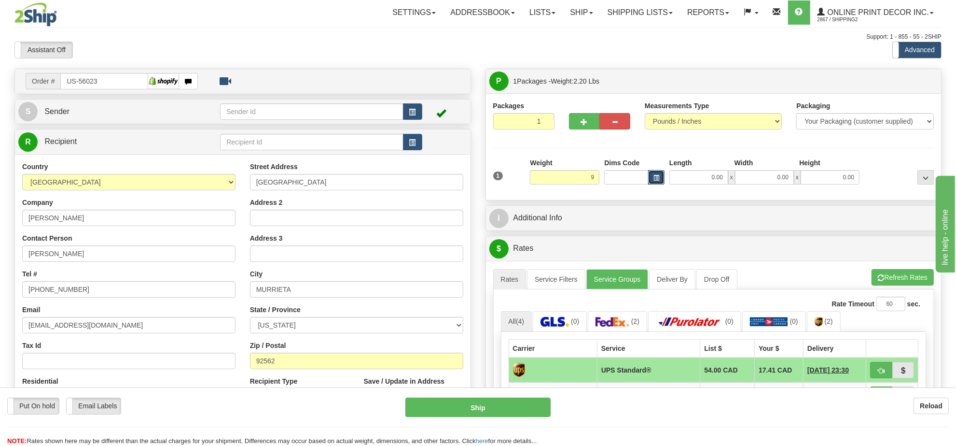
click at [657, 180] on span "button" at bounding box center [657, 177] width 6 height 5
type input "9.00"
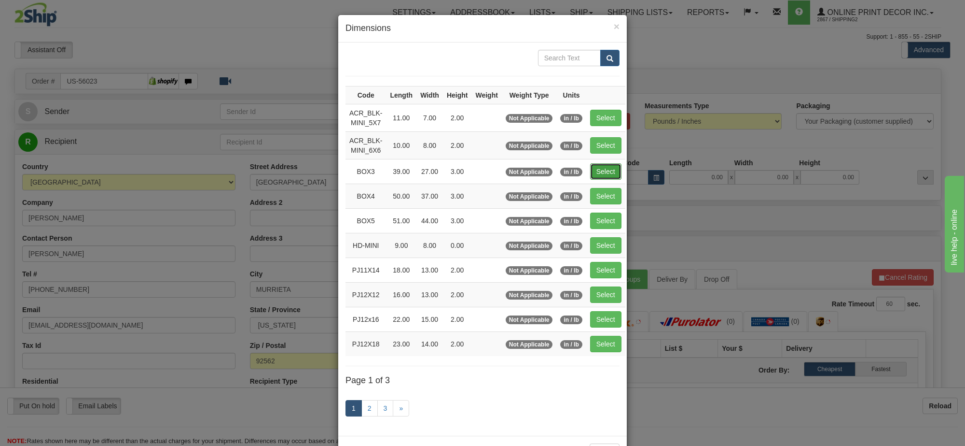
click at [607, 171] on button "Select" at bounding box center [605, 171] width 31 height 16
type input "BOX3"
type input "39.00"
type input "27.00"
type input "3.00"
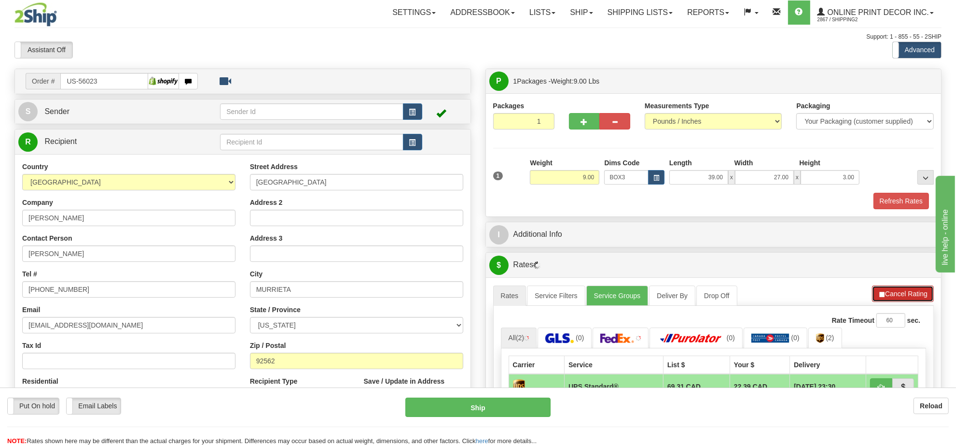
click at [882, 297] on span "button" at bounding box center [882, 294] width 7 height 6
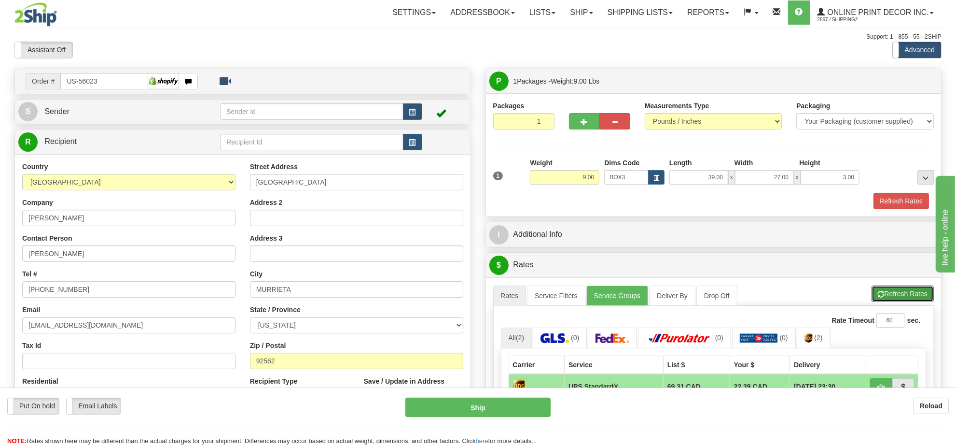
click at [882, 297] on span "button" at bounding box center [881, 294] width 7 height 6
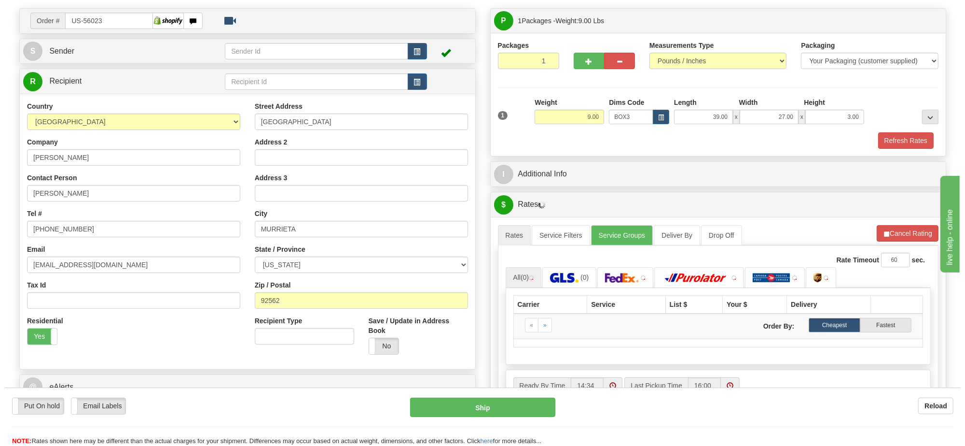
scroll to position [121, 0]
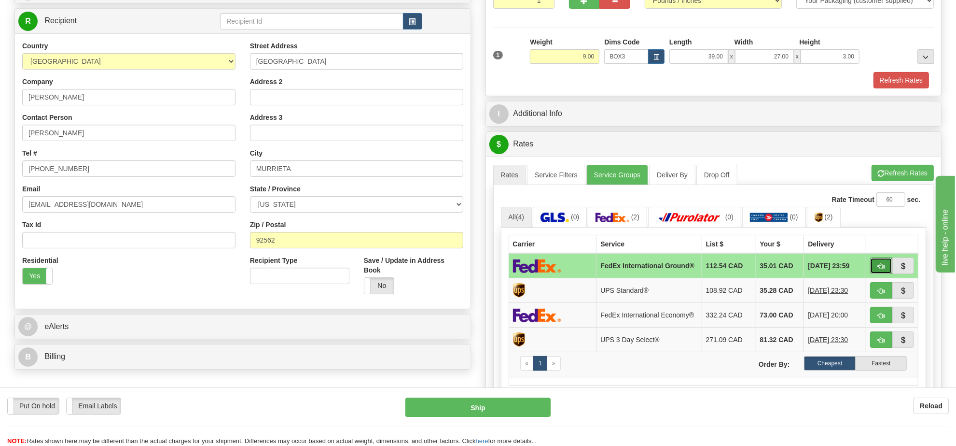
click at [877, 273] on button "button" at bounding box center [881, 265] width 22 height 16
type input "92"
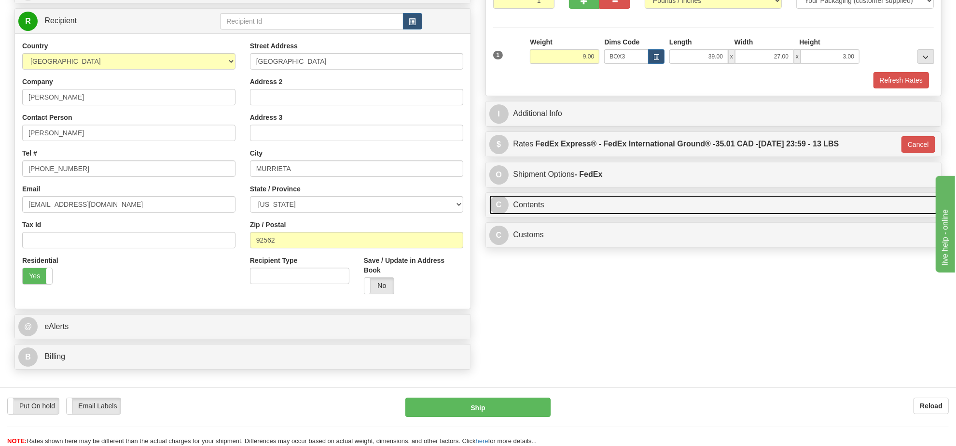
click at [587, 207] on link "C Contents" at bounding box center [713, 205] width 449 height 20
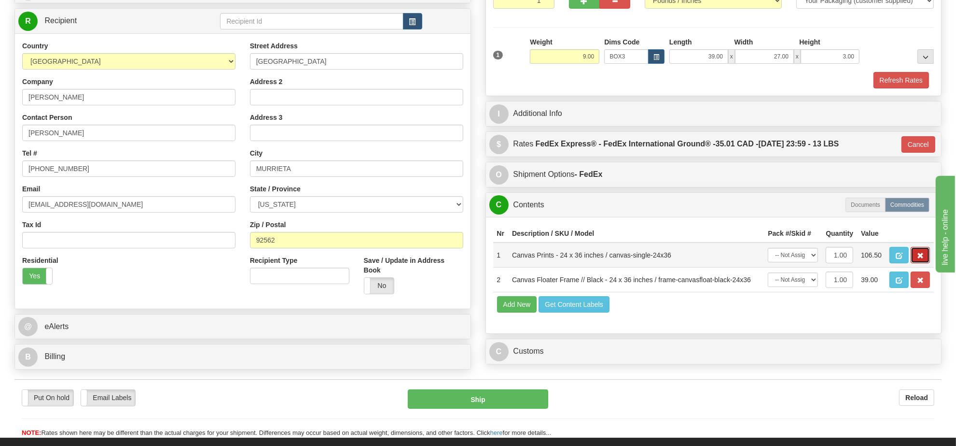
click at [924, 263] on button "button" at bounding box center [920, 255] width 19 height 16
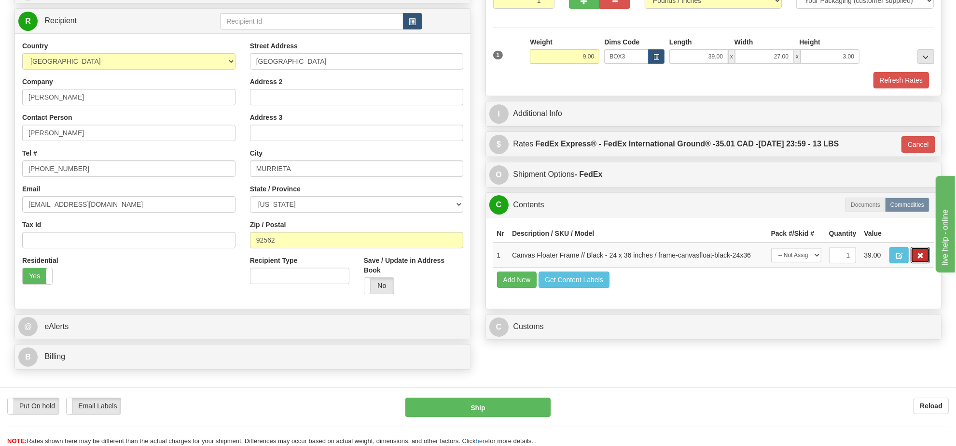
click at [924, 263] on button "button" at bounding box center [920, 255] width 19 height 16
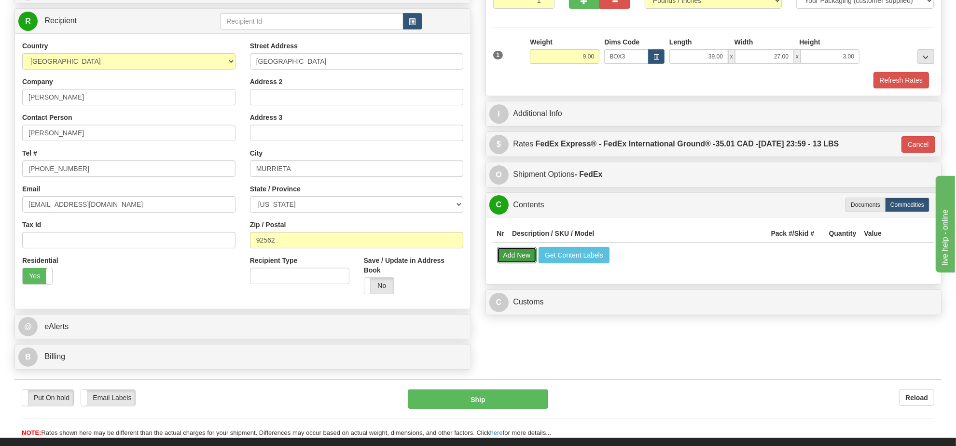
click at [512, 257] on button "Add New" at bounding box center [517, 255] width 40 height 16
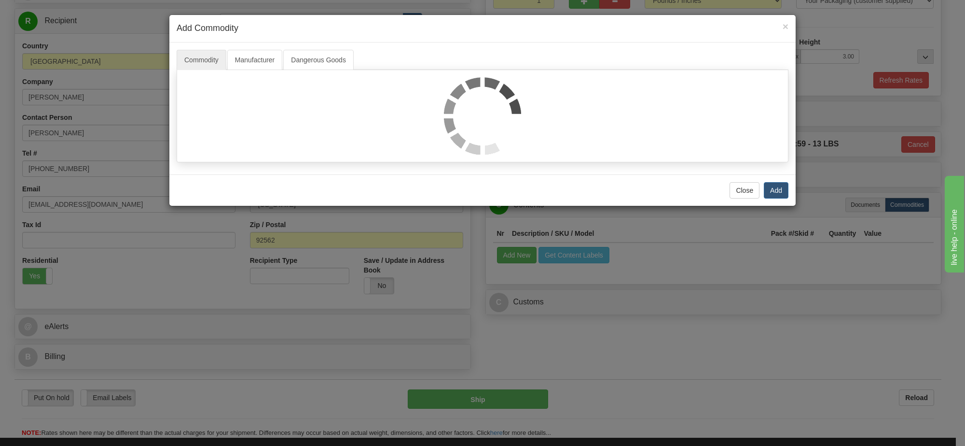
select select
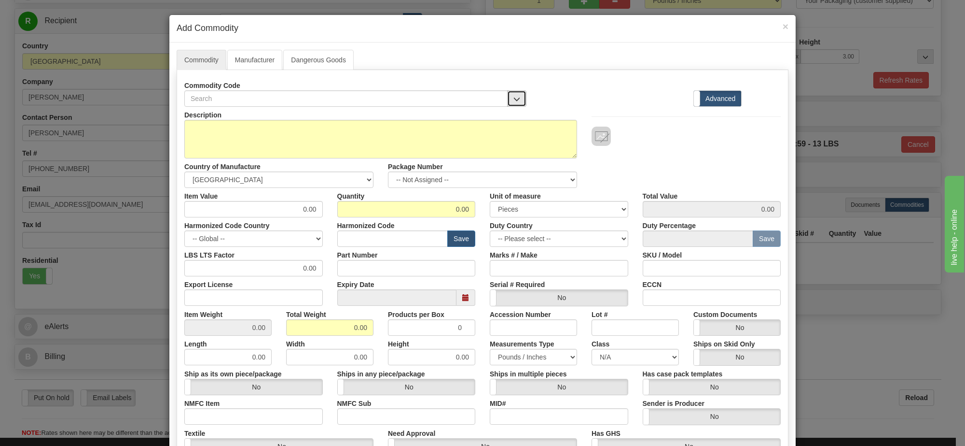
click at [514, 99] on span "button" at bounding box center [517, 99] width 7 height 6
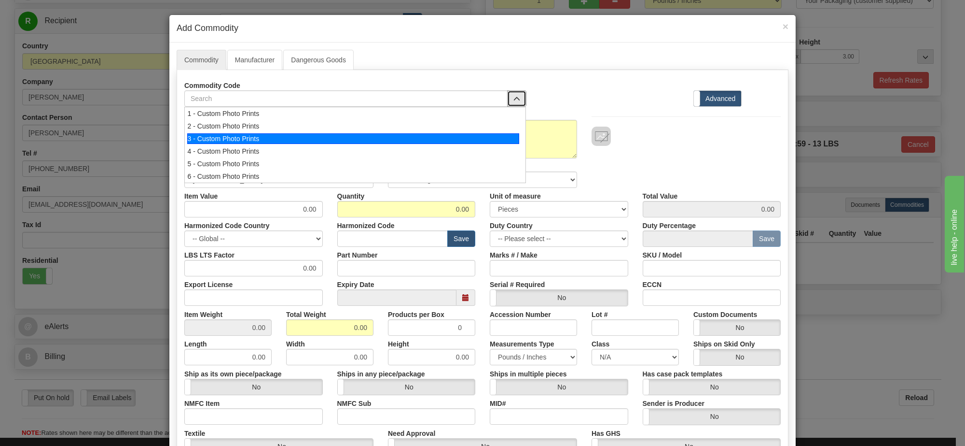
click at [485, 136] on div "3 - Custom Photo Prints" at bounding box center [353, 138] width 333 height 11
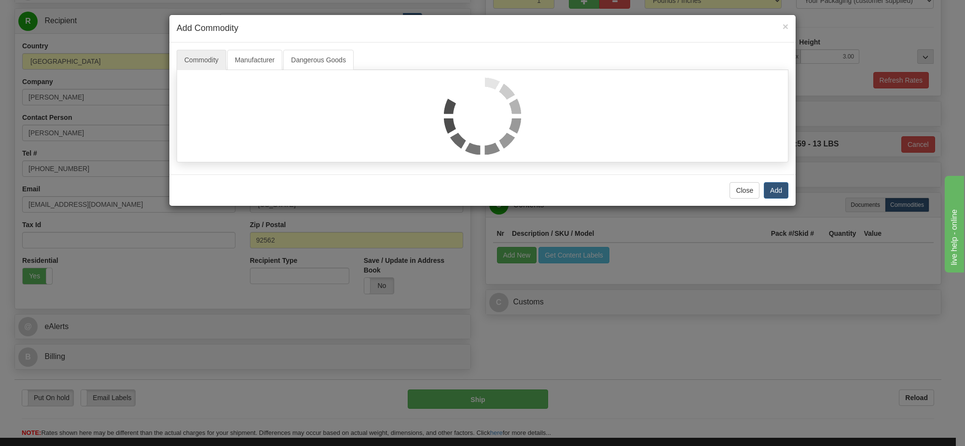
select select "1"
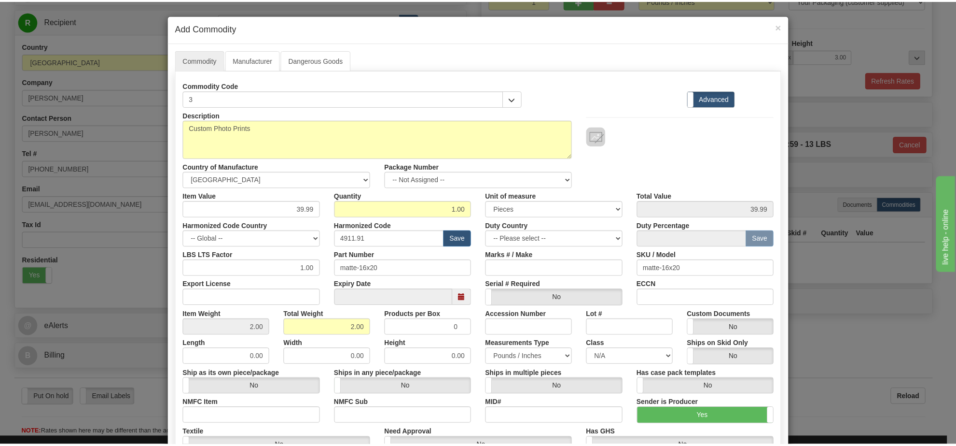
scroll to position [1, 0]
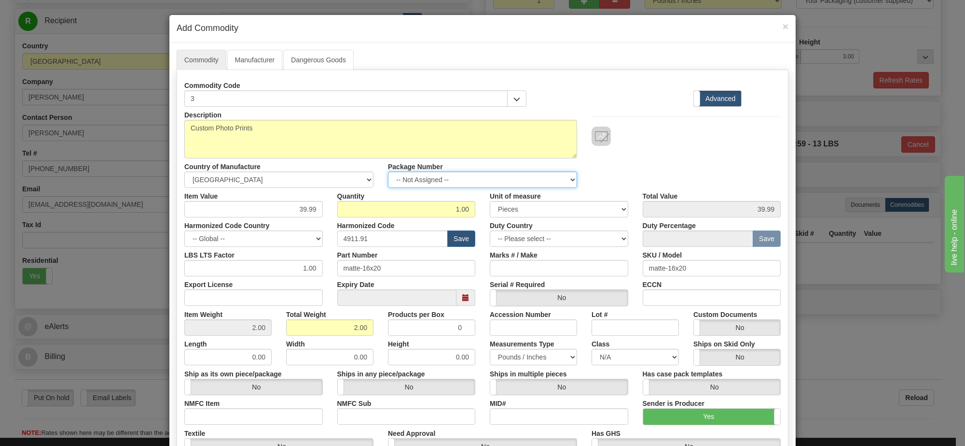
click at [507, 186] on select "-- Not Assigned -- Item 1" at bounding box center [482, 179] width 189 height 16
select select "0"
click at [388, 172] on select "-- Not Assigned -- Item 1" at bounding box center [482, 179] width 189 height 16
click at [264, 58] on link "Manufacturer" at bounding box center [254, 60] width 55 height 20
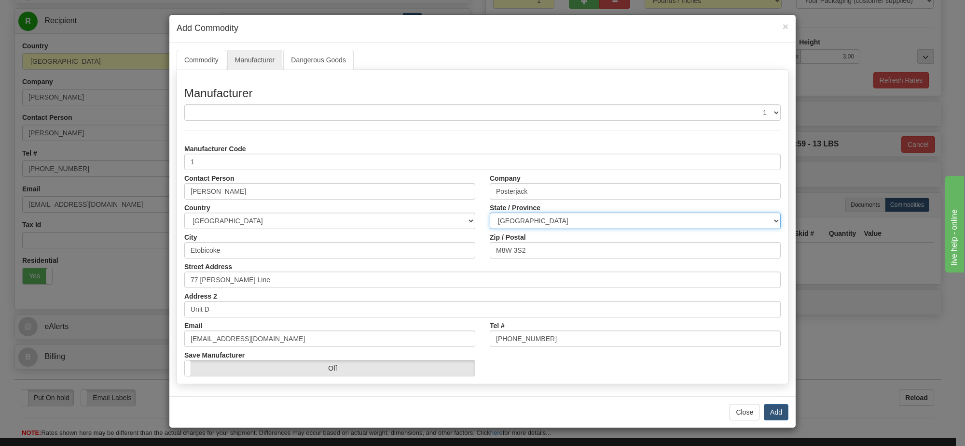
click at [555, 220] on select "ALBERTA BRITISH COLUMBIA MANITOBA NEW BRUNSWICK NEWFOUNDLAND NOVA SCOTIA NUNAVU…" at bounding box center [635, 220] width 291 height 16
select select "ON"
click at [490, 213] on select "ALBERTA BRITISH COLUMBIA MANITOBA NEW BRUNSWICK NEWFOUNDLAND NOVA SCOTIA NUNAVU…" at bounding box center [635, 220] width 291 height 16
click at [783, 413] on button "Add" at bounding box center [776, 412] width 25 height 16
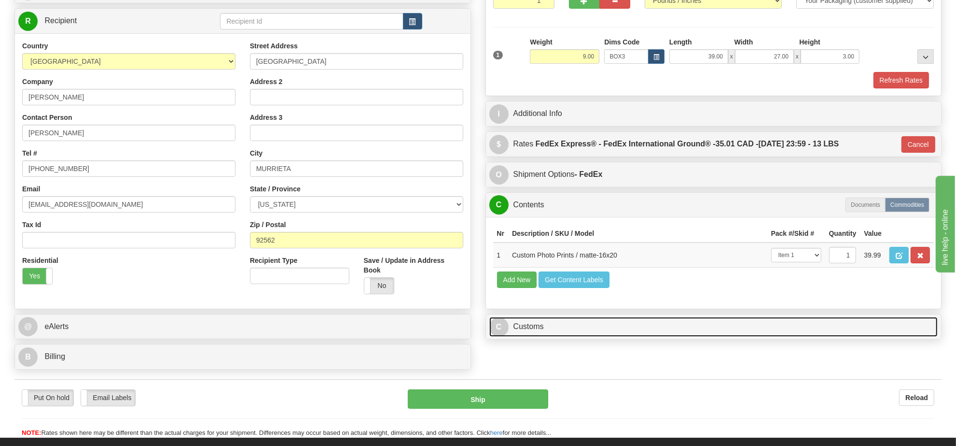
click at [538, 336] on link "C Customs" at bounding box center [713, 327] width 449 height 20
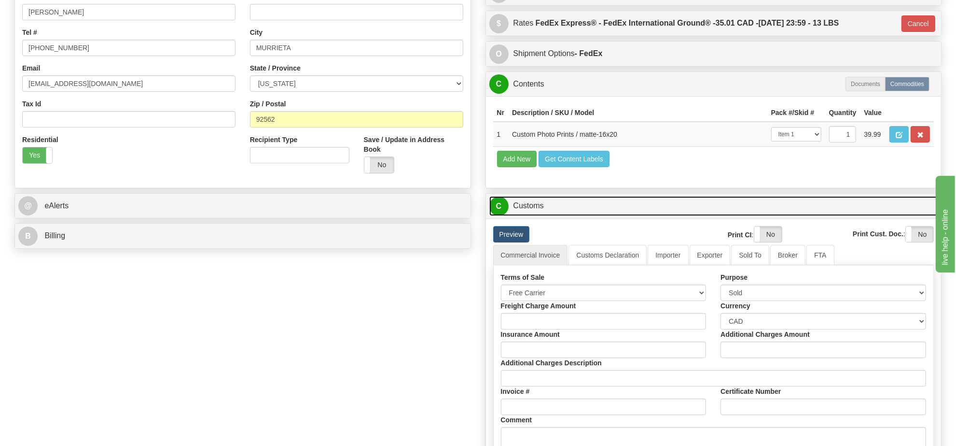
scroll to position [302, 0]
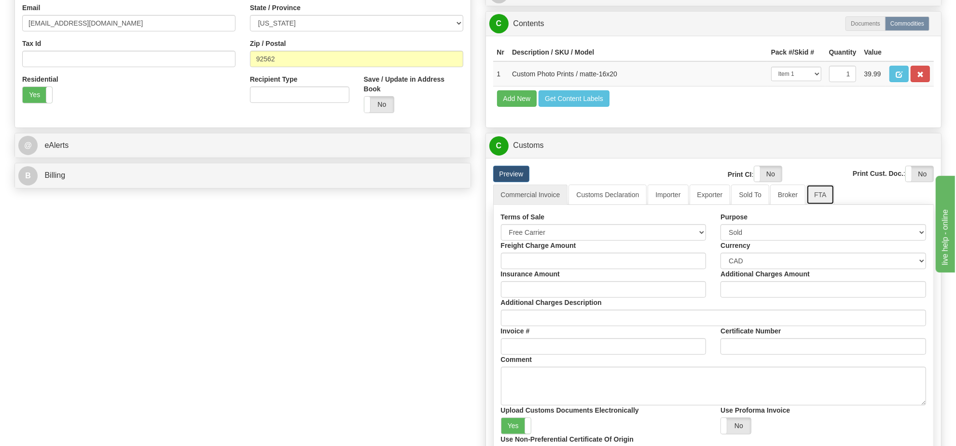
click at [807, 205] on link "FTA" at bounding box center [821, 194] width 28 height 20
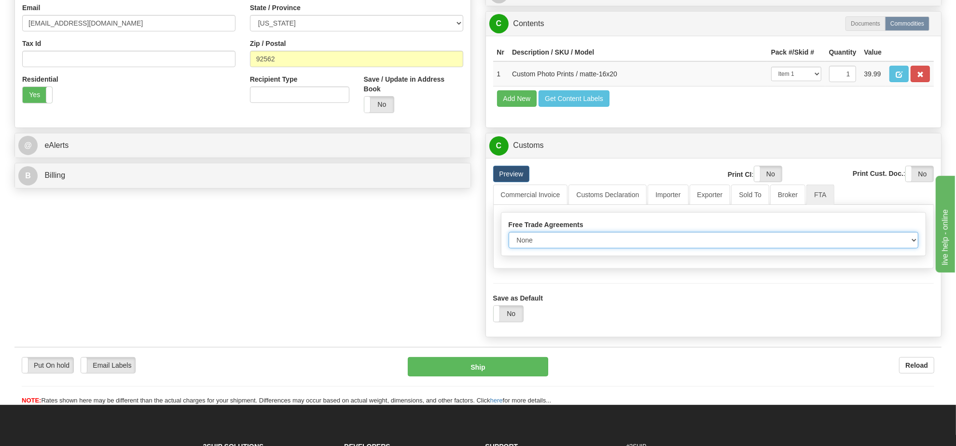
click at [605, 248] on select "None Other USMCA CETA CUKTCA" at bounding box center [714, 240] width 410 height 16
select select "1"
click at [509, 248] on select "None Other USMCA CETA CUKTCA" at bounding box center [714, 240] width 410 height 16
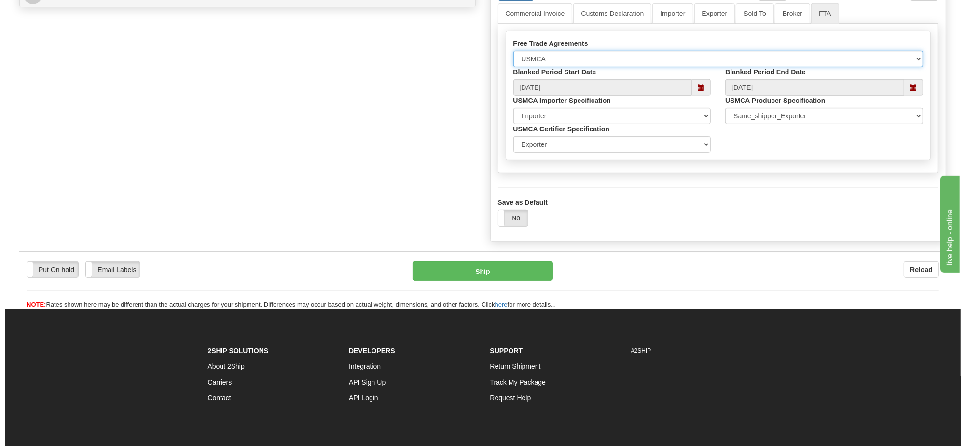
scroll to position [422, 0]
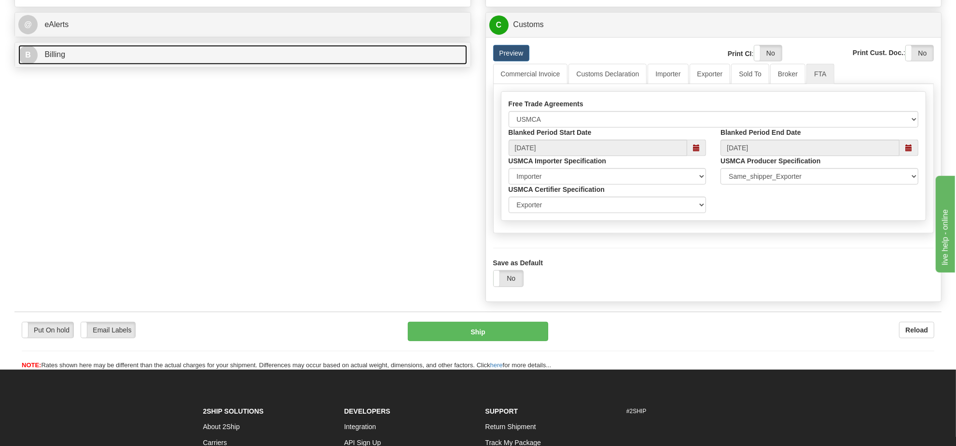
click at [186, 54] on link "B Billing" at bounding box center [242, 55] width 449 height 20
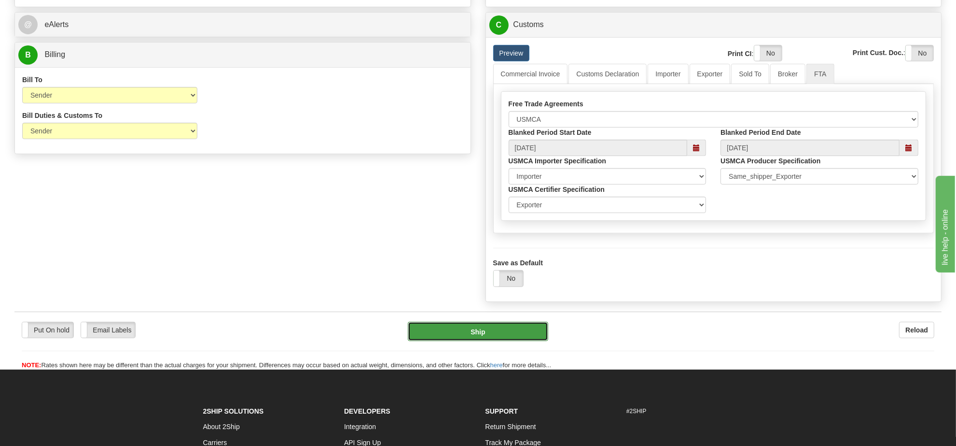
click at [483, 341] on button "Ship" at bounding box center [478, 330] width 140 height 19
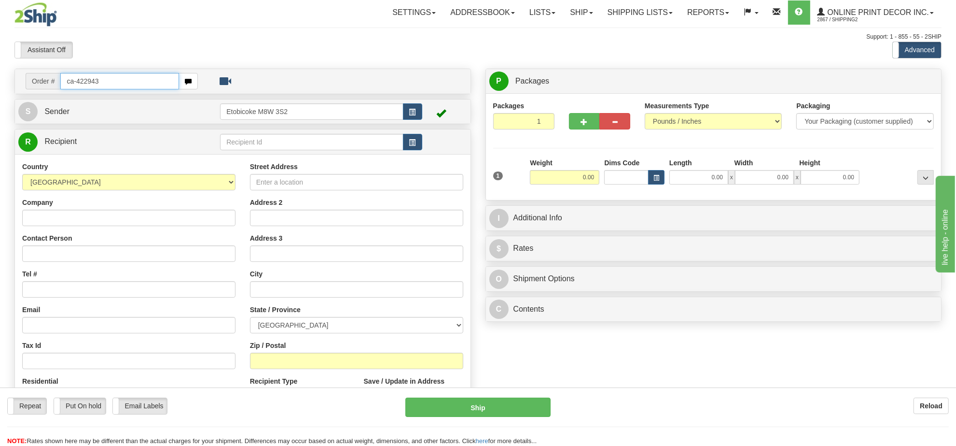
type input "ca-422943"
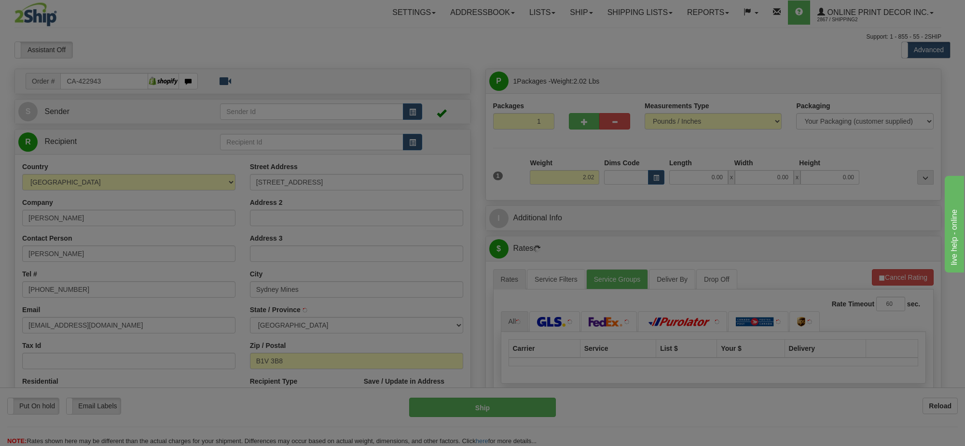
type input "SYDNEY MINES"
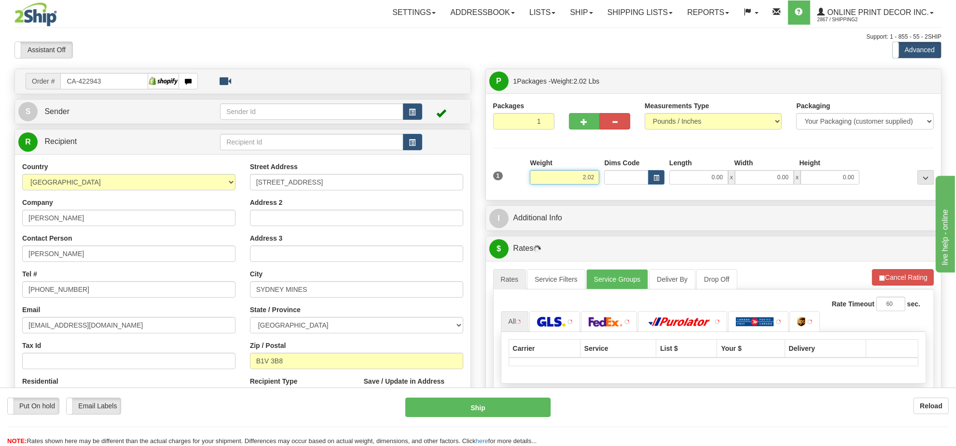
click at [577, 180] on input "2.02" at bounding box center [565, 177] width 70 height 14
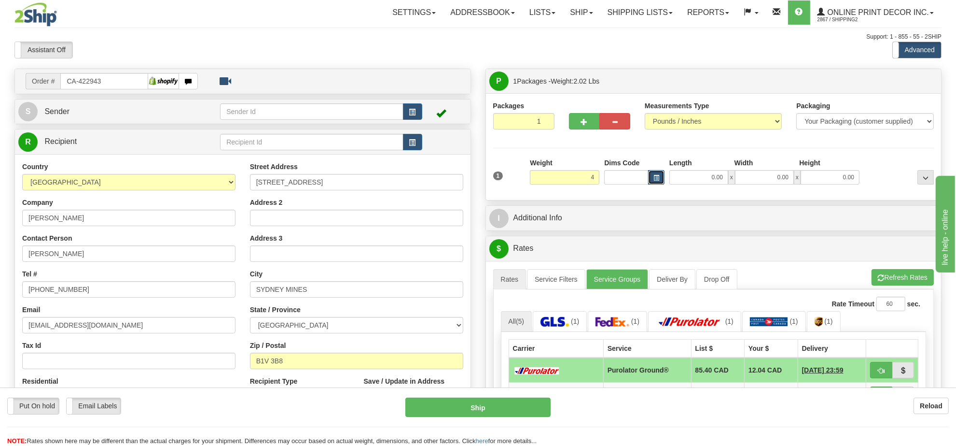
type input "4.00"
click at [662, 181] on button "button" at bounding box center [656, 177] width 16 height 14
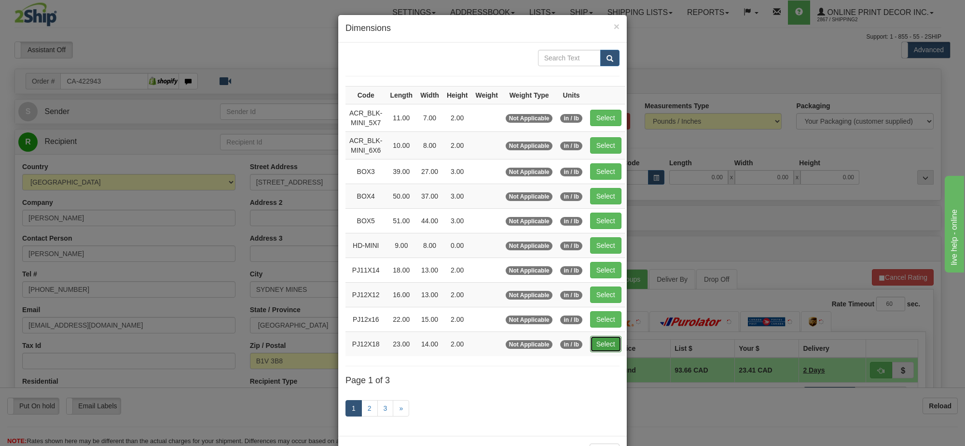
click at [612, 346] on button "Select" at bounding box center [605, 343] width 31 height 16
type input "PJ12X18"
type input "23.00"
type input "14.00"
type input "2.00"
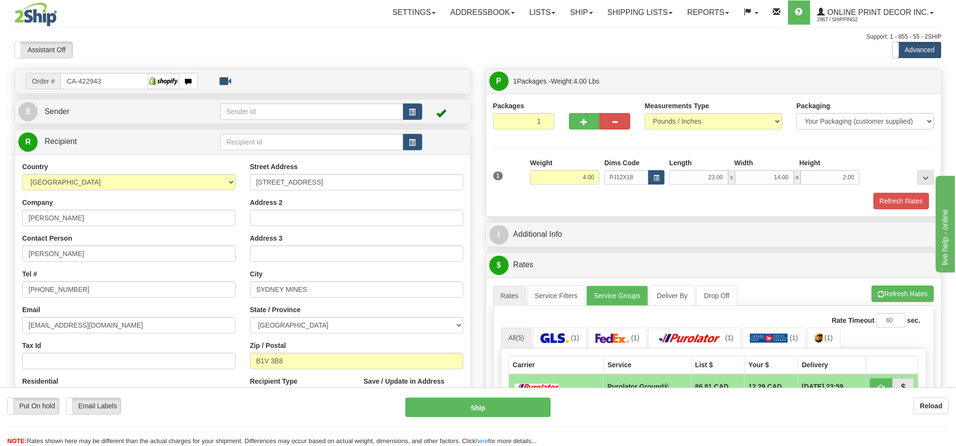
click at [907, 295] on li "Refresh Rates Cancel Rating" at bounding box center [903, 293] width 62 height 16
click at [907, 295] on button "Refresh Rates" at bounding box center [903, 293] width 62 height 16
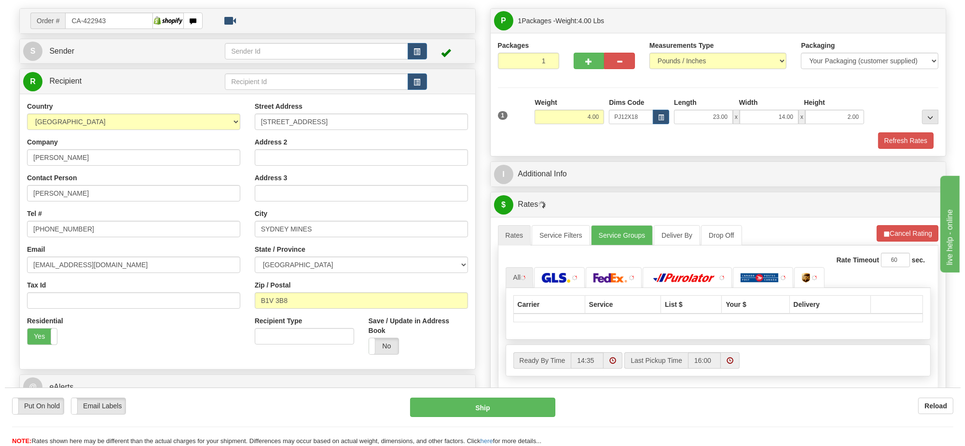
scroll to position [121, 0]
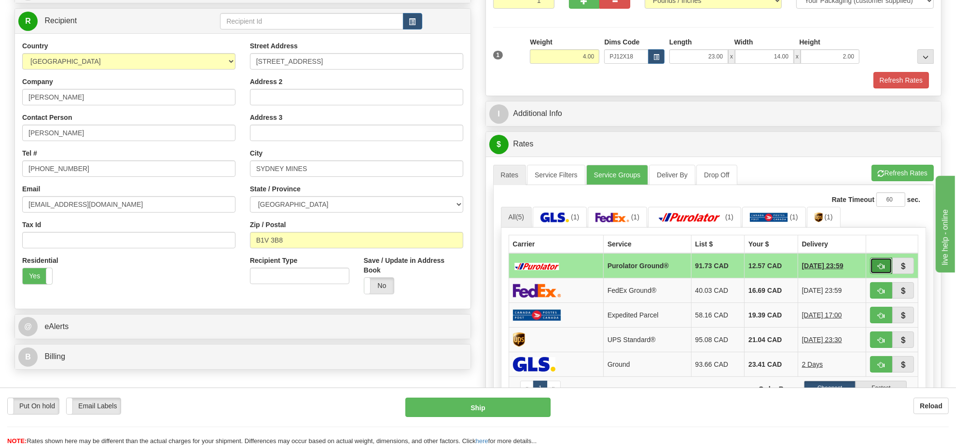
click at [882, 265] on button "button" at bounding box center [881, 265] width 22 height 16
type input "260"
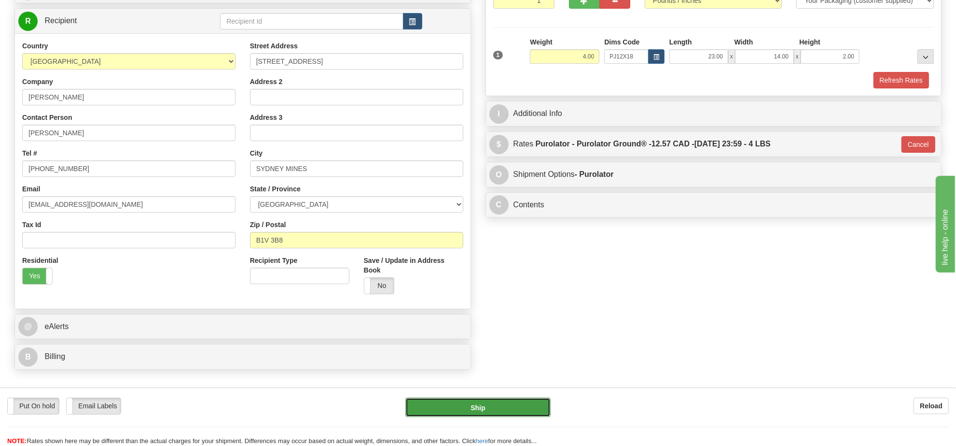
click at [527, 406] on button "Ship" at bounding box center [477, 406] width 145 height 19
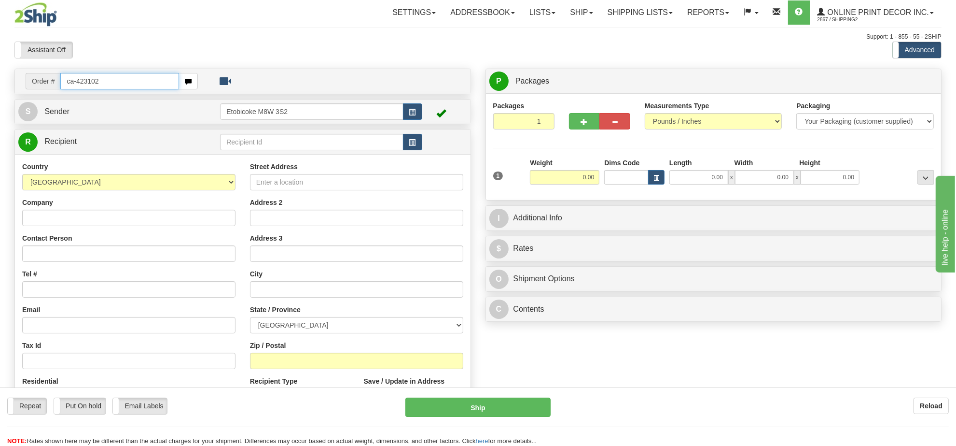
type input "ca-423102"
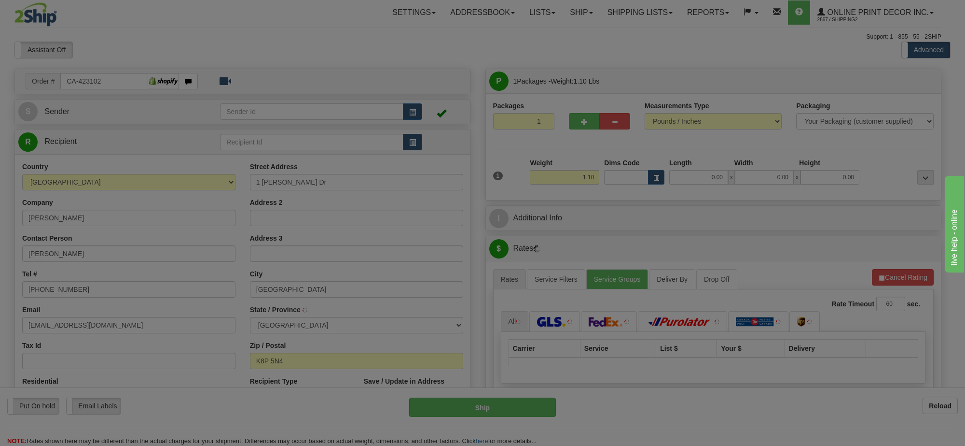
type input "BELLEVILLE"
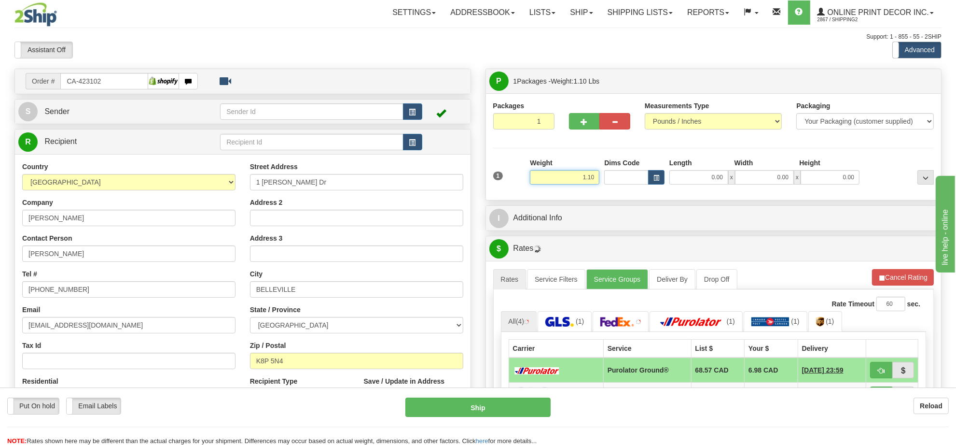
click at [571, 182] on input "1.10" at bounding box center [565, 177] width 70 height 14
type input "2.00"
click at [654, 175] on button "button" at bounding box center [656, 177] width 16 height 14
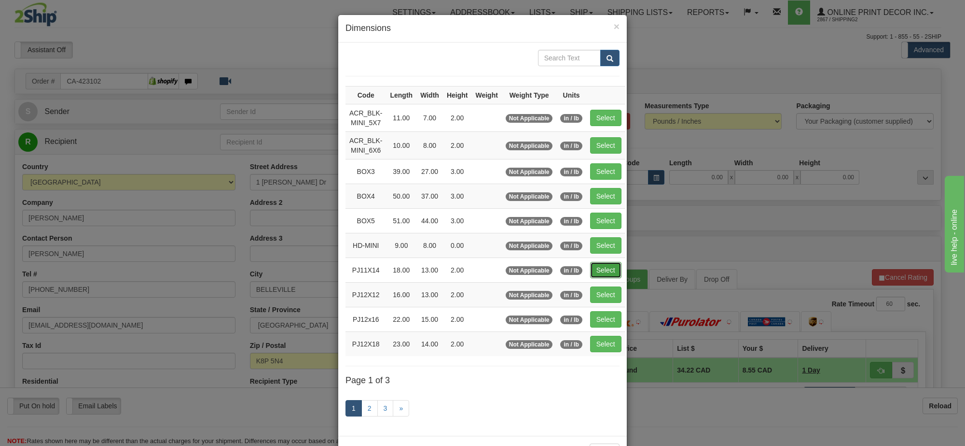
click at [600, 268] on button "Select" at bounding box center [605, 270] width 31 height 16
type input "PJ11X14"
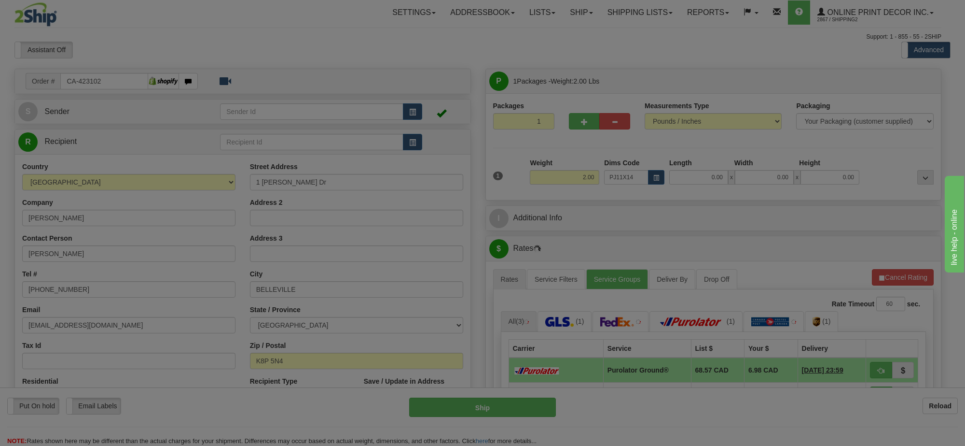
type input "18.00"
type input "13.00"
type input "2.00"
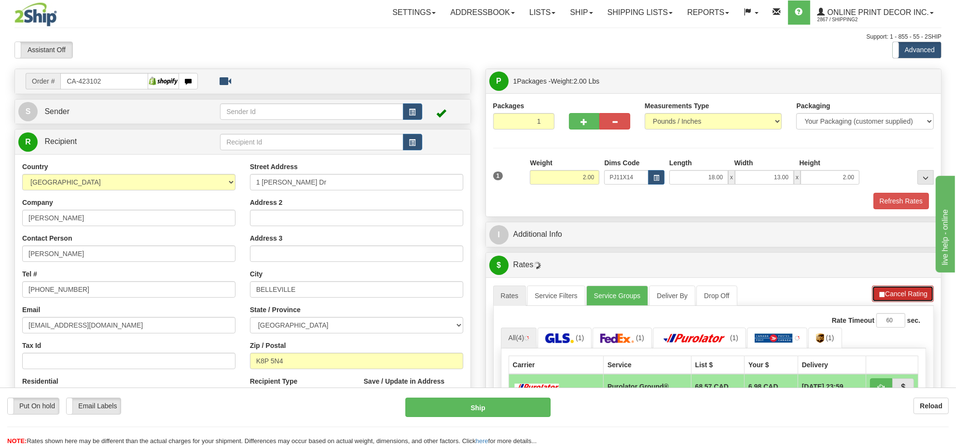
click at [905, 300] on button "Cancel Rating" at bounding box center [903, 293] width 62 height 16
click at [904, 300] on button "Refresh Rates" at bounding box center [903, 293] width 62 height 16
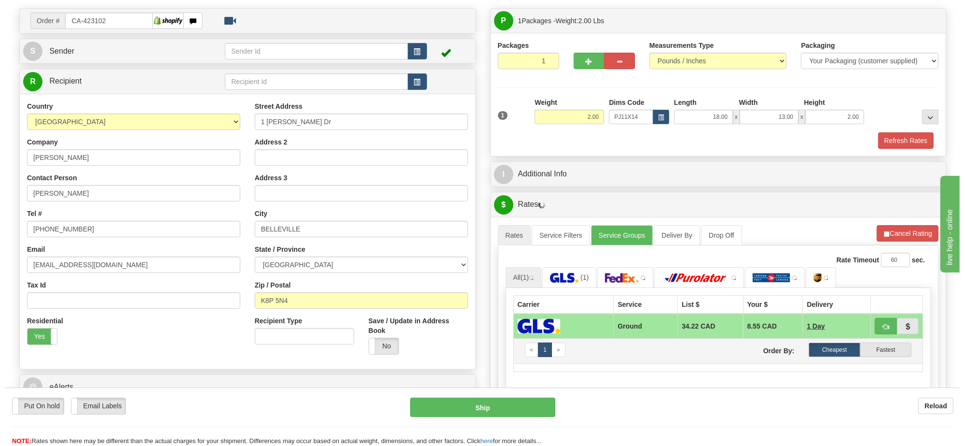
scroll to position [121, 0]
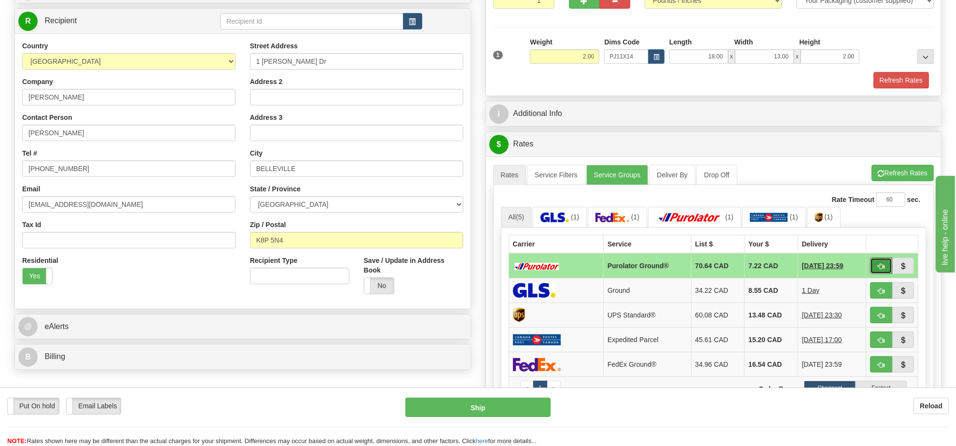
click at [874, 269] on button "button" at bounding box center [881, 265] width 22 height 16
type input "260"
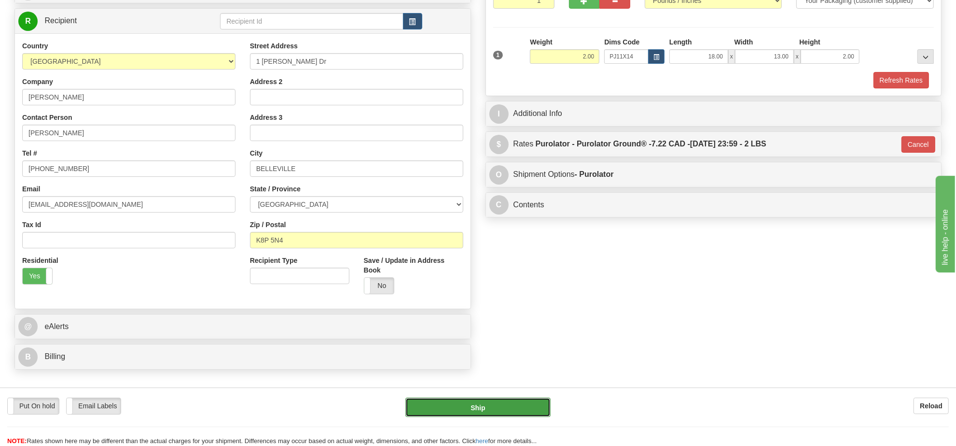
click at [540, 401] on button "Ship" at bounding box center [477, 406] width 145 height 19
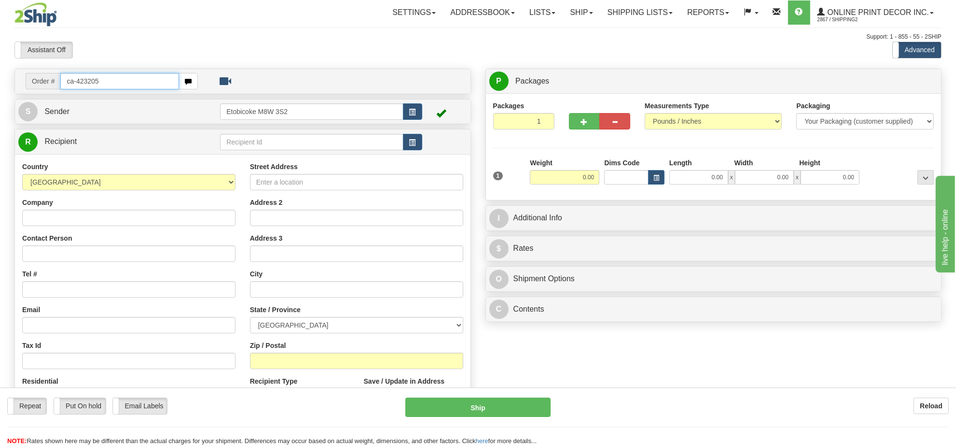
type input "ca-423205"
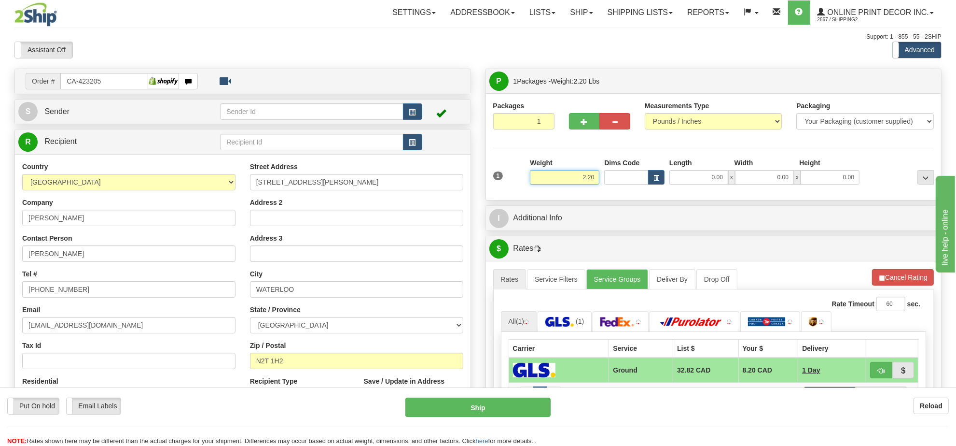
click at [575, 175] on input "2.20" at bounding box center [565, 177] width 70 height 14
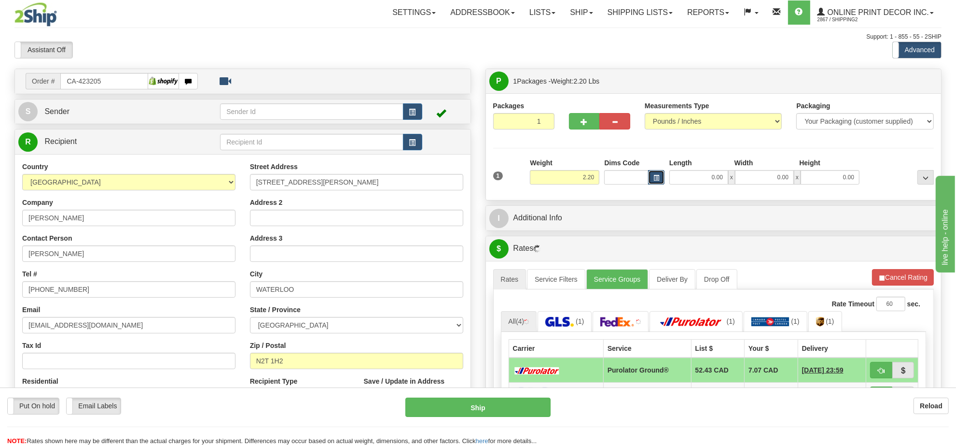
click at [659, 174] on button "button" at bounding box center [656, 177] width 16 height 14
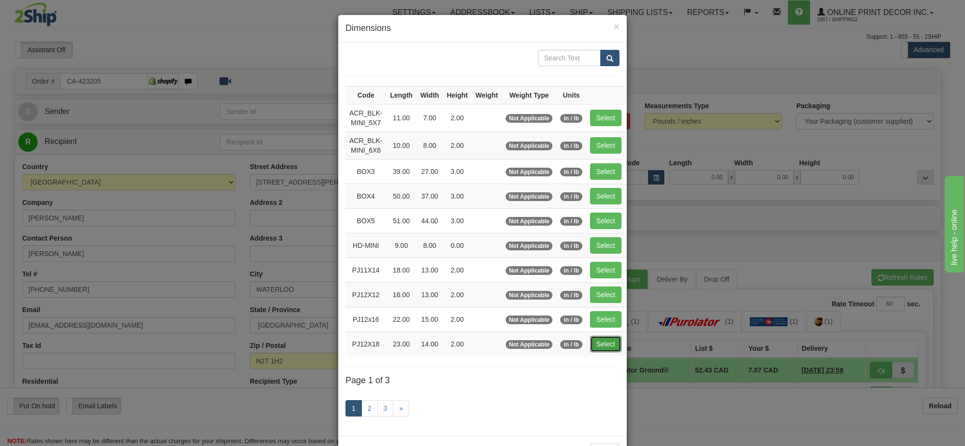
drag, startPoint x: 600, startPoint y: 349, endPoint x: 702, endPoint y: 327, distance: 105.2
click at [601, 349] on button "Select" at bounding box center [605, 343] width 31 height 16
type input "PJ12X18"
type input "23.00"
type input "14.00"
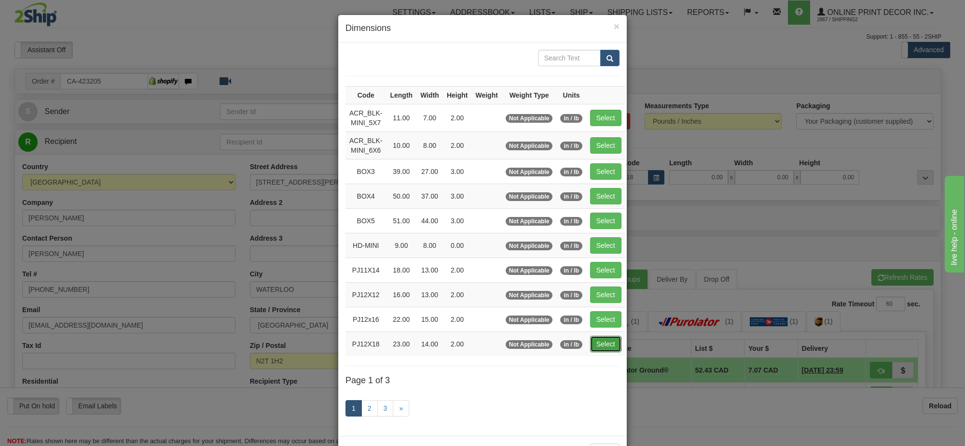
type input "2.00"
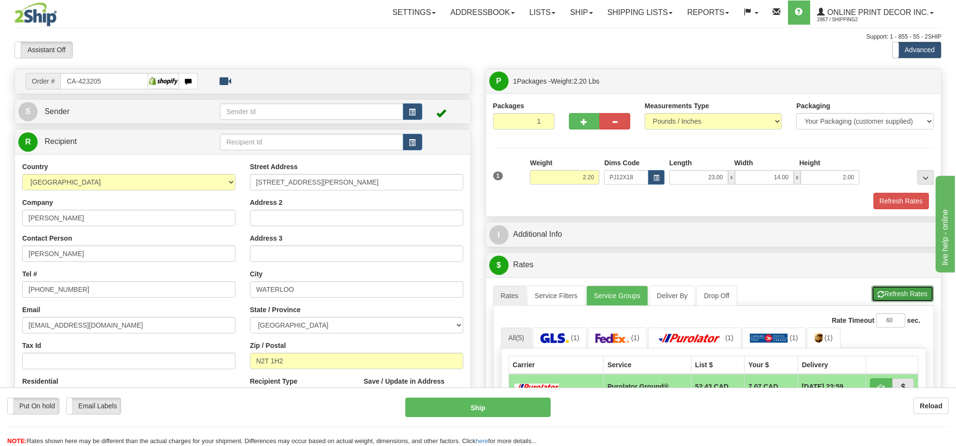
click at [883, 297] on span "button" at bounding box center [881, 294] width 7 height 6
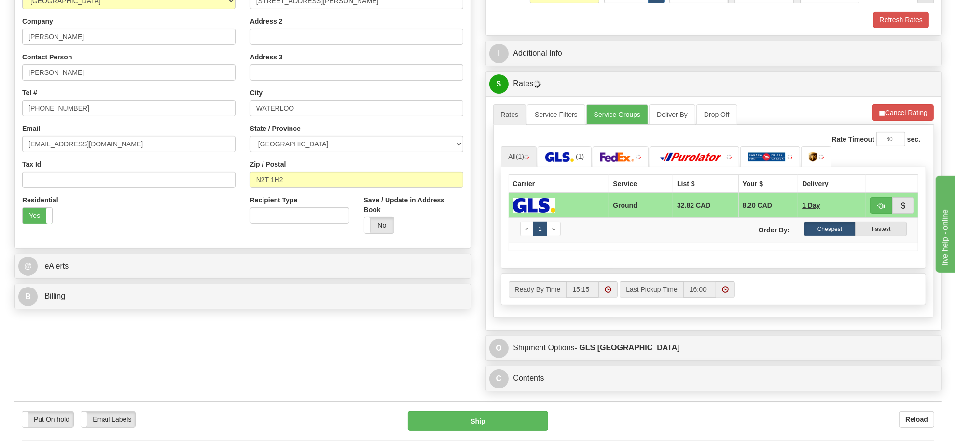
scroll to position [241, 0]
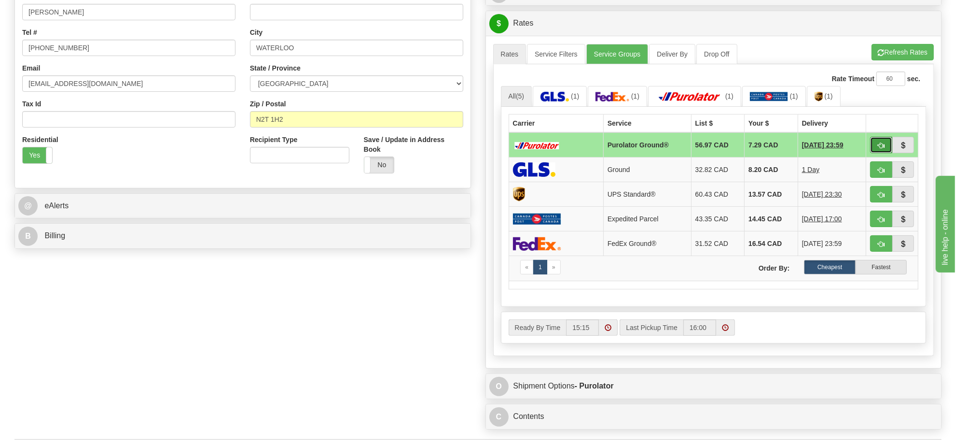
click at [879, 146] on span "button" at bounding box center [881, 145] width 7 height 6
type input "260"
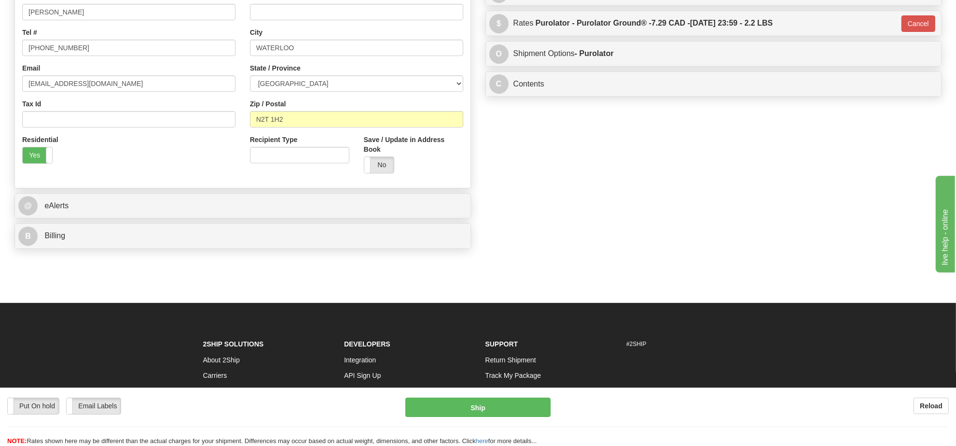
click at [498, 392] on div "Put On hold Put On hold Email Labels Email Labels Edit Reload Ship Reload" at bounding box center [478, 416] width 956 height 58
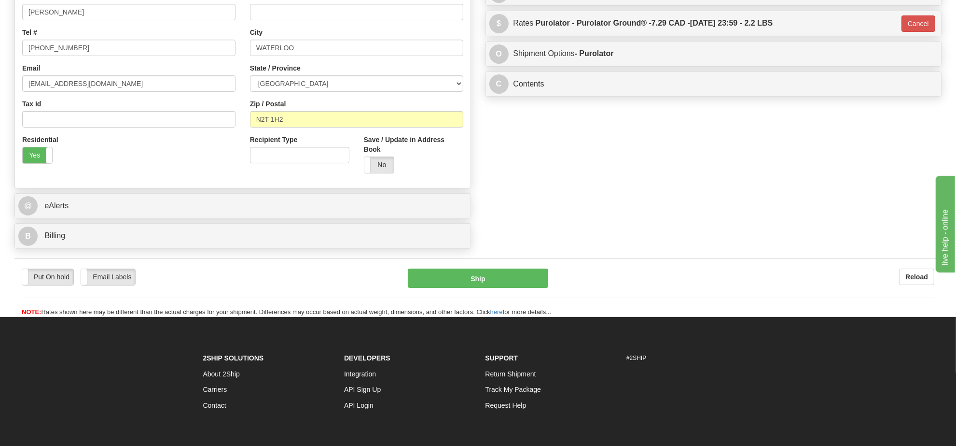
click at [503, 405] on link "Request Help" at bounding box center [506, 405] width 41 height 8
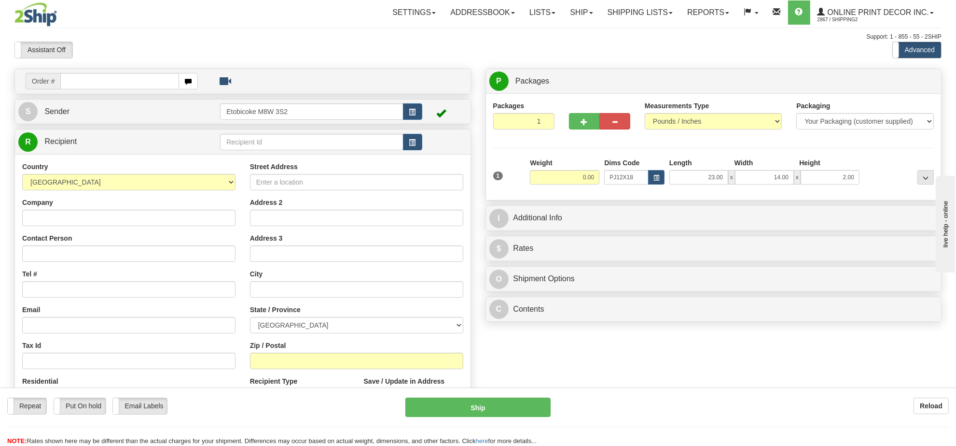
click at [141, 78] on input "text" at bounding box center [119, 81] width 119 height 16
type input "ca-423205"
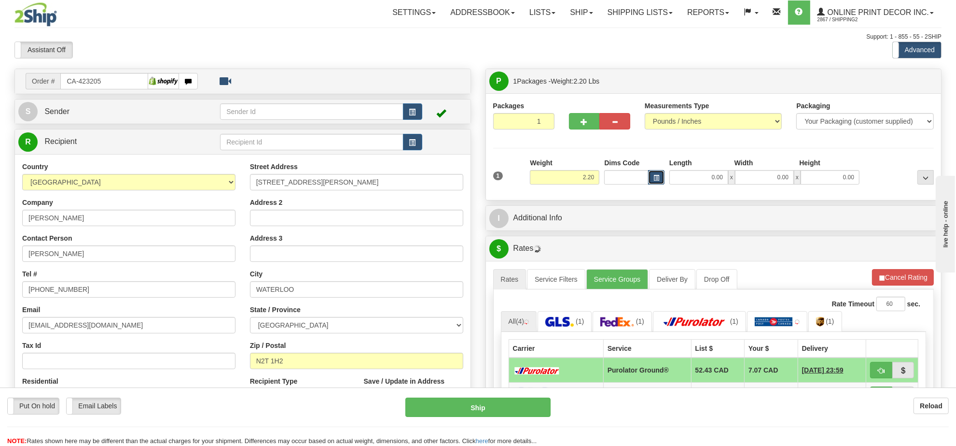
click at [658, 178] on span "button" at bounding box center [657, 177] width 6 height 5
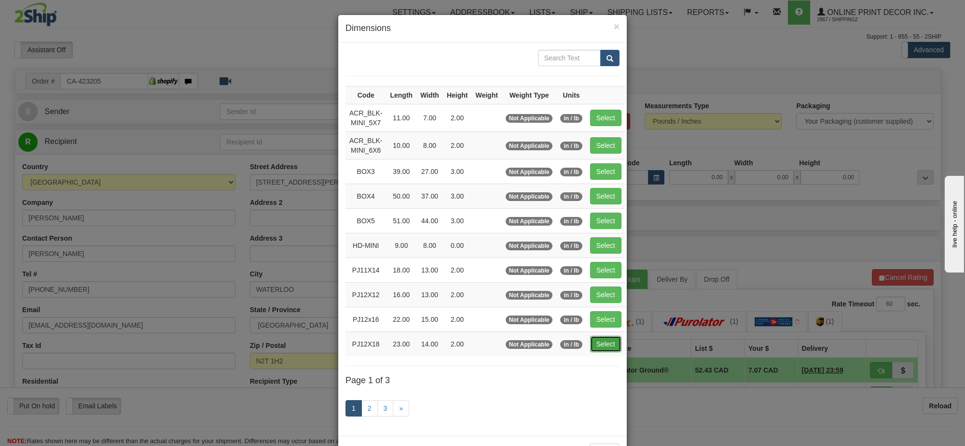
click at [600, 343] on button "Select" at bounding box center [605, 343] width 31 height 16
type input "PJ12X18"
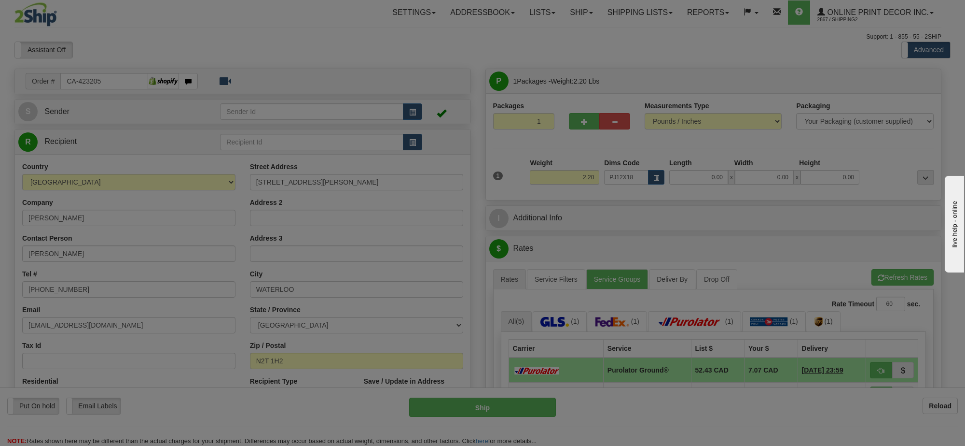
type input "23.00"
type input "14.00"
type input "2.00"
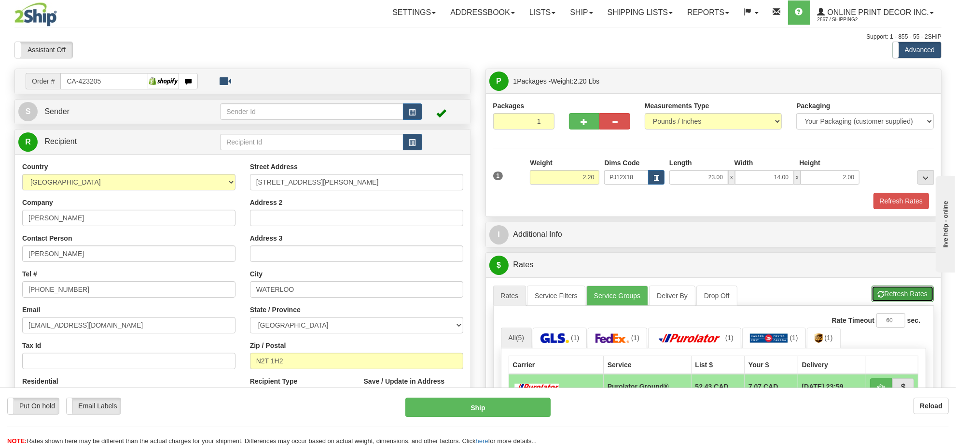
click at [913, 300] on button "Refresh Rates" at bounding box center [903, 293] width 62 height 16
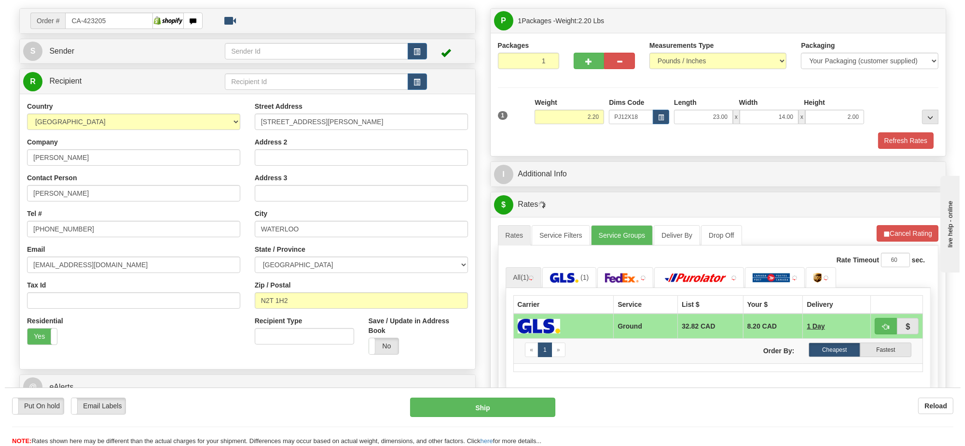
scroll to position [121, 0]
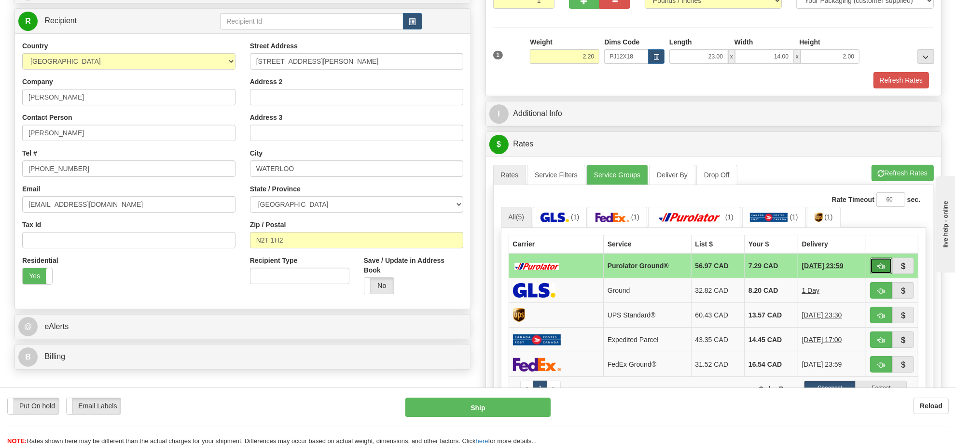
click at [882, 269] on span "button" at bounding box center [881, 266] width 7 height 6
type input "260"
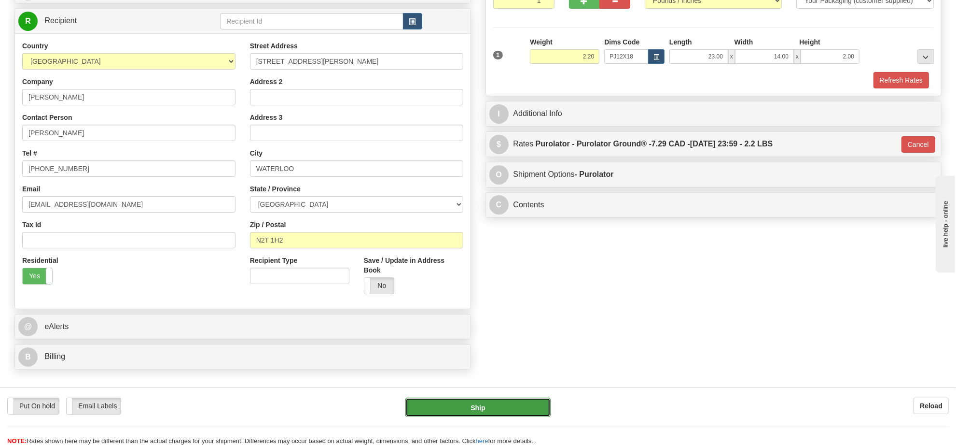
click at [491, 414] on button "Ship" at bounding box center [477, 406] width 145 height 19
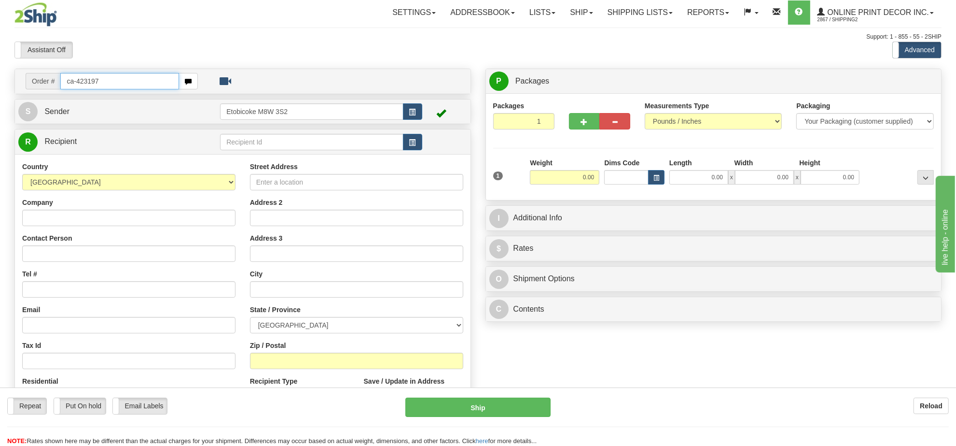
type input "ca-423197"
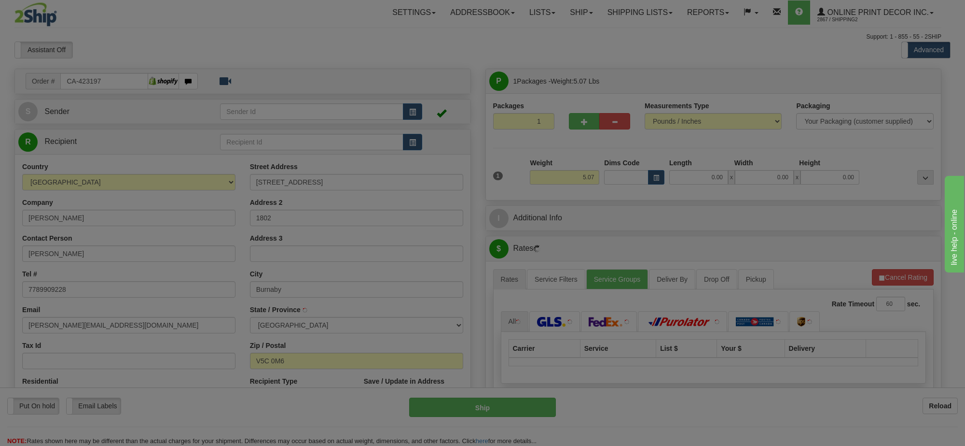
type input "BURNABY"
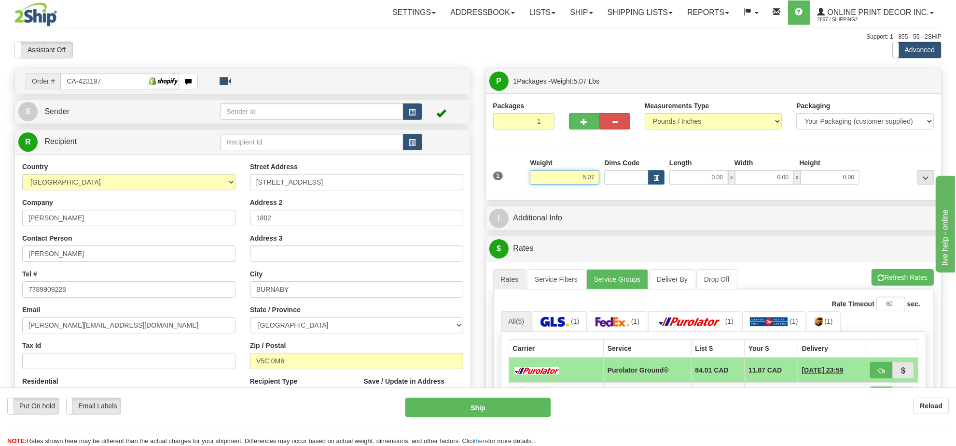
click at [573, 182] on input "5.07" at bounding box center [565, 177] width 70 height 14
drag, startPoint x: 668, startPoint y: 173, endPoint x: 654, endPoint y: 175, distance: 13.7
click at [660, 173] on div "Dims Code Length Width Height x" at bounding box center [732, 171] width 260 height 27
type input "9.00"
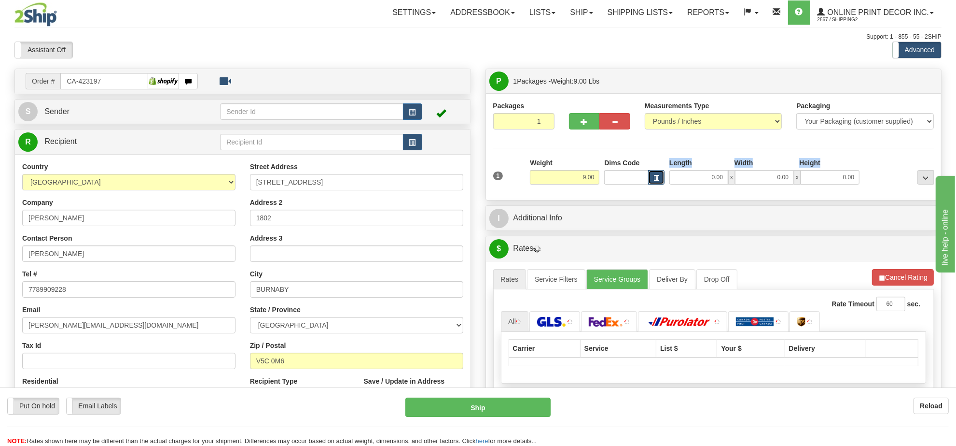
click at [654, 175] on button "button" at bounding box center [656, 177] width 16 height 14
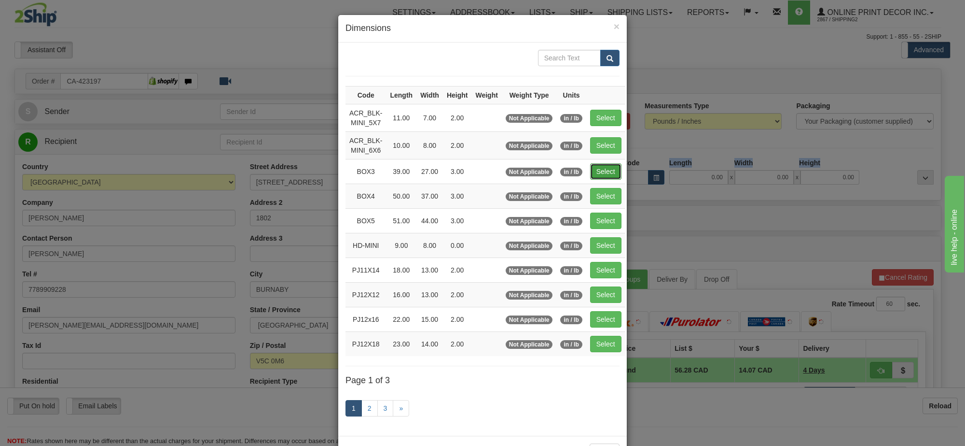
click at [614, 174] on button "Select" at bounding box center [605, 171] width 31 height 16
type input "BOX3"
type input "39.00"
type input "27.00"
type input "3.00"
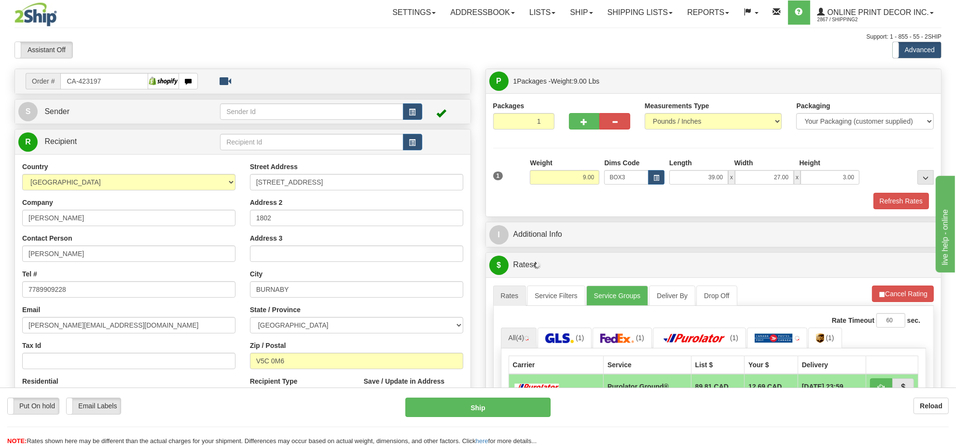
click at [920, 306] on ul "Rates Service Filters Service Groups Deliver By Drop Off Pickup Refresh Rates C…" at bounding box center [713, 295] width 441 height 20
click at [906, 298] on button "Cancel Rating" at bounding box center [903, 293] width 62 height 16
click at [906, 298] on button "Refresh Rates" at bounding box center [903, 293] width 62 height 16
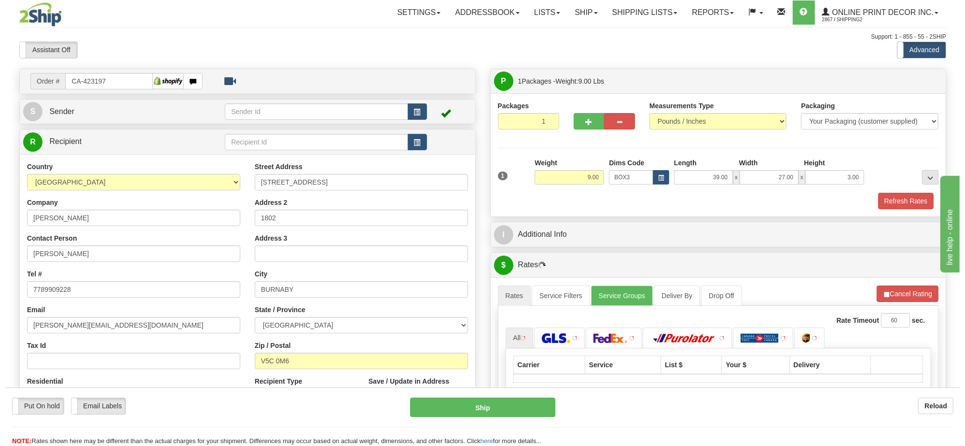
scroll to position [121, 0]
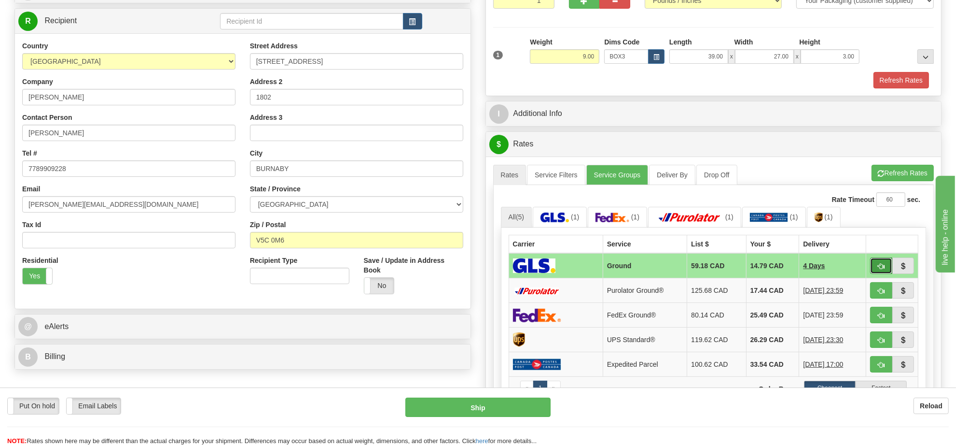
click at [878, 269] on span "button" at bounding box center [881, 266] width 7 height 6
type input "1"
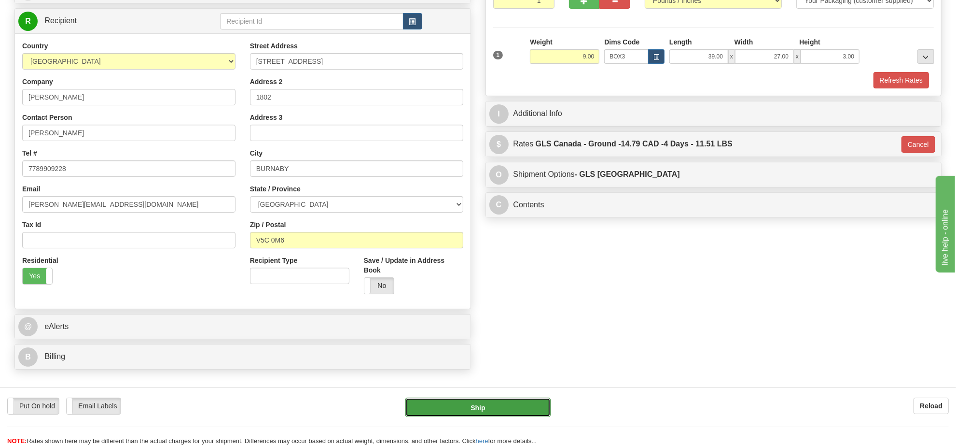
click at [522, 405] on button "Ship" at bounding box center [477, 406] width 145 height 19
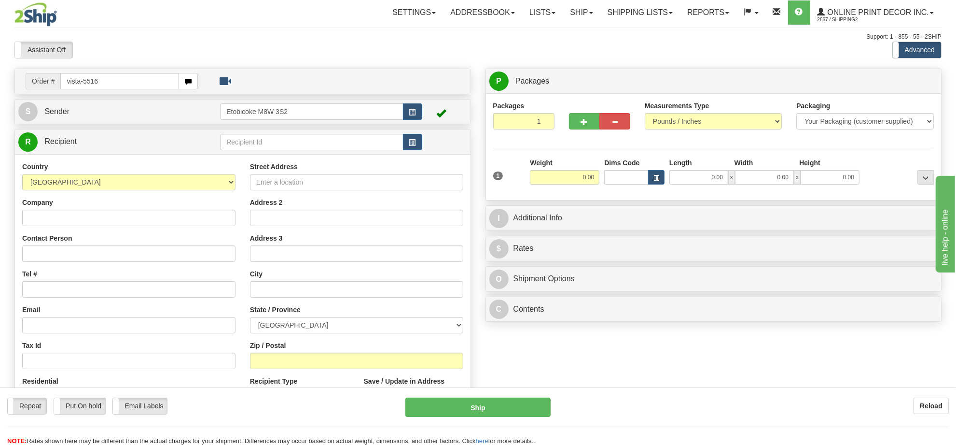
type input "vista-5516"
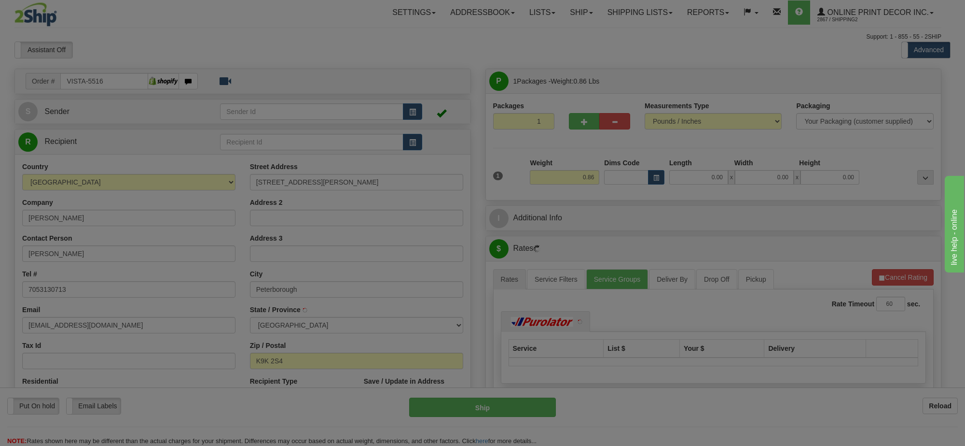
type input "PETERBOROUGH"
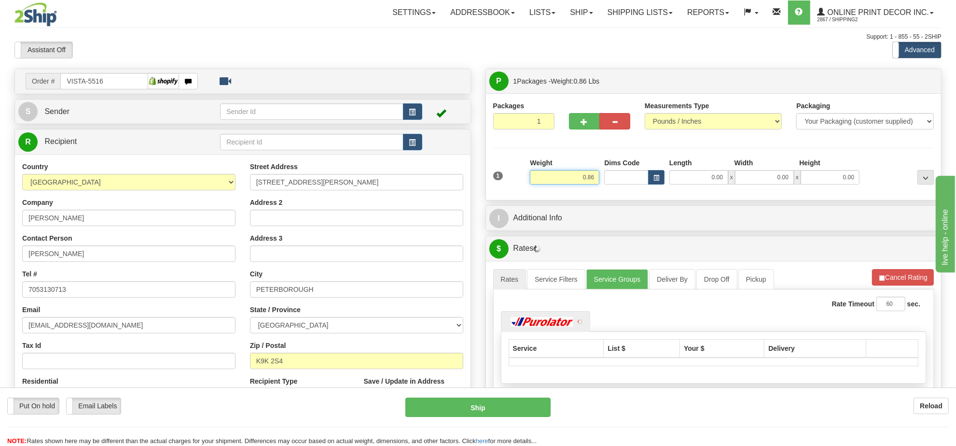
click at [582, 177] on input "0.86" at bounding box center [565, 177] width 70 height 14
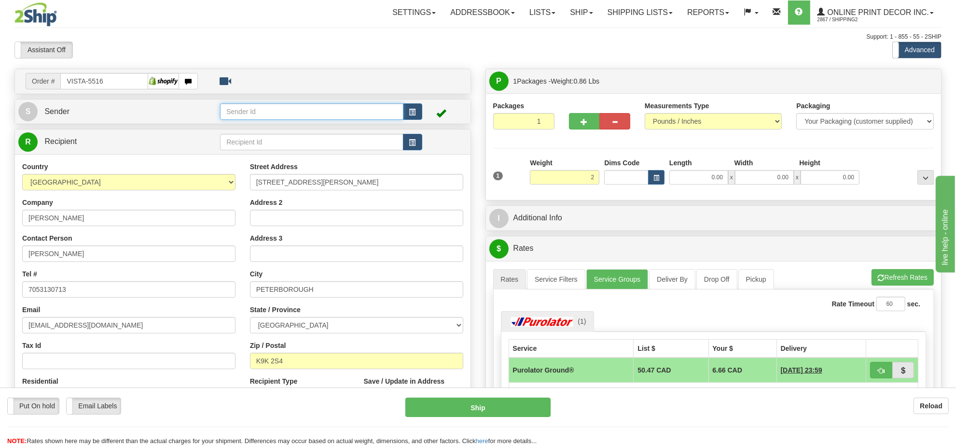
type input "2.00"
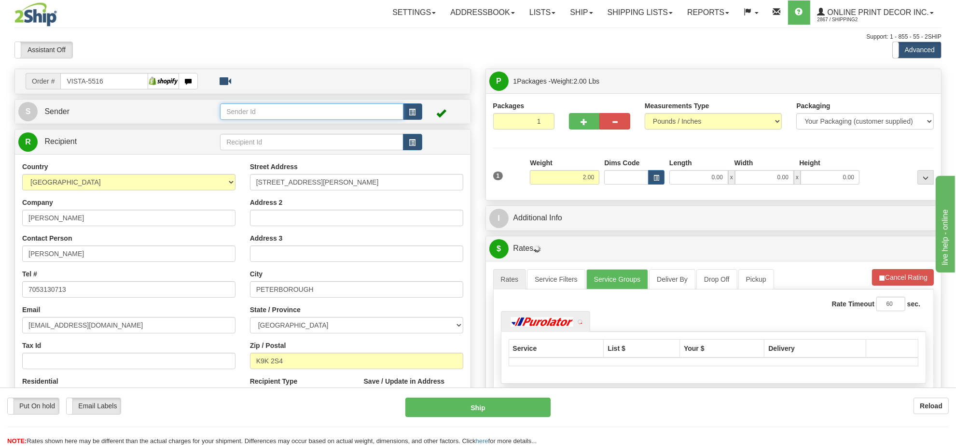
click at [402, 110] on input "text" at bounding box center [311, 111] width 183 height 16
click at [421, 114] on button "button" at bounding box center [412, 111] width 19 height 16
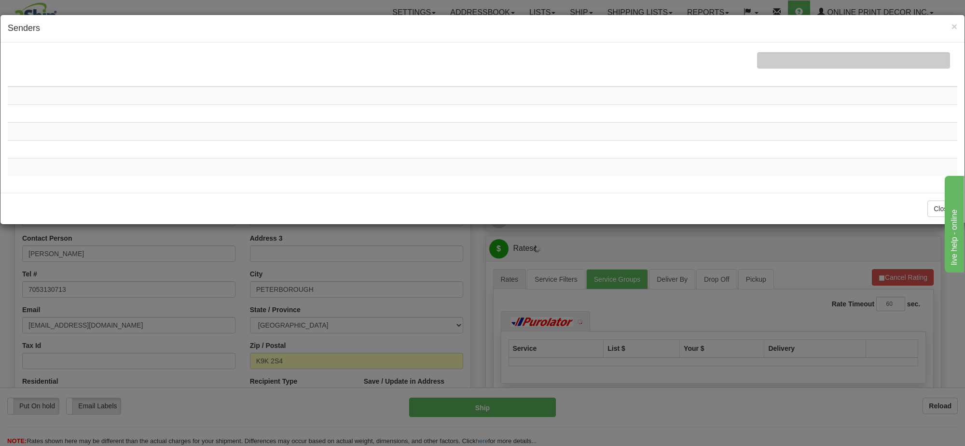
click at [417, 116] on tbody at bounding box center [483, 130] width 950 height 89
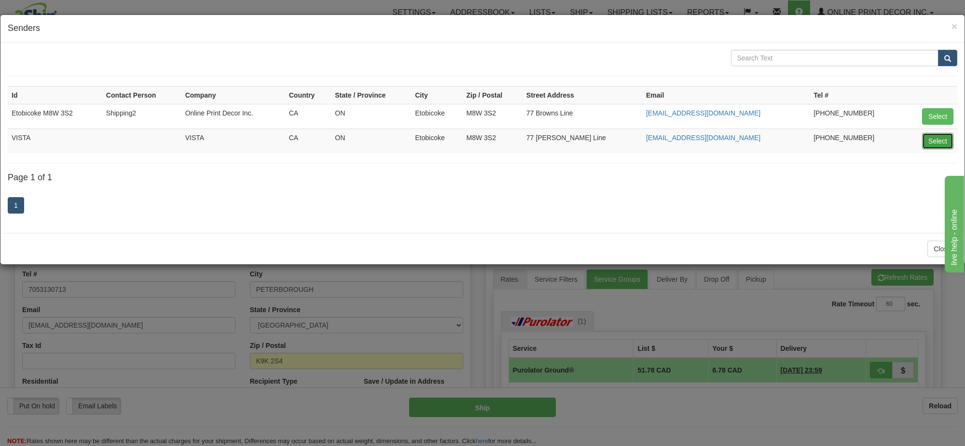
click at [951, 140] on button "Select" at bounding box center [937, 141] width 31 height 16
type input "VISTA"
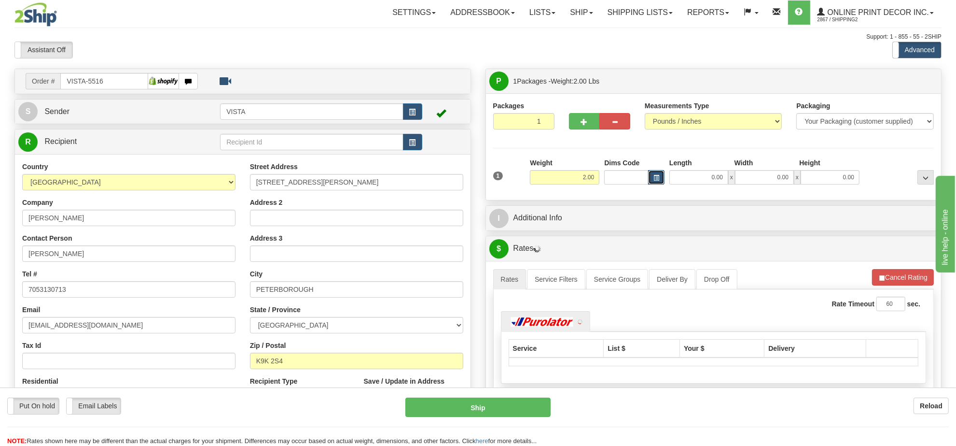
click at [661, 179] on button "button" at bounding box center [656, 177] width 16 height 14
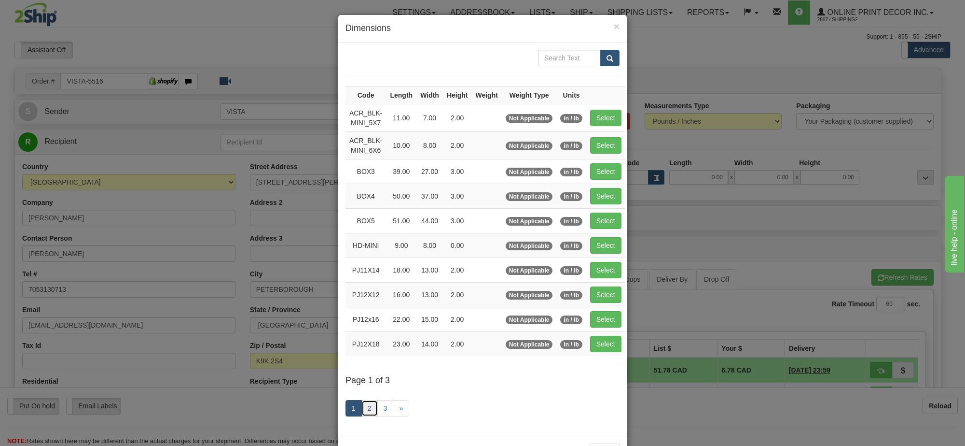
click at [367, 414] on link "2" at bounding box center [370, 408] width 16 height 16
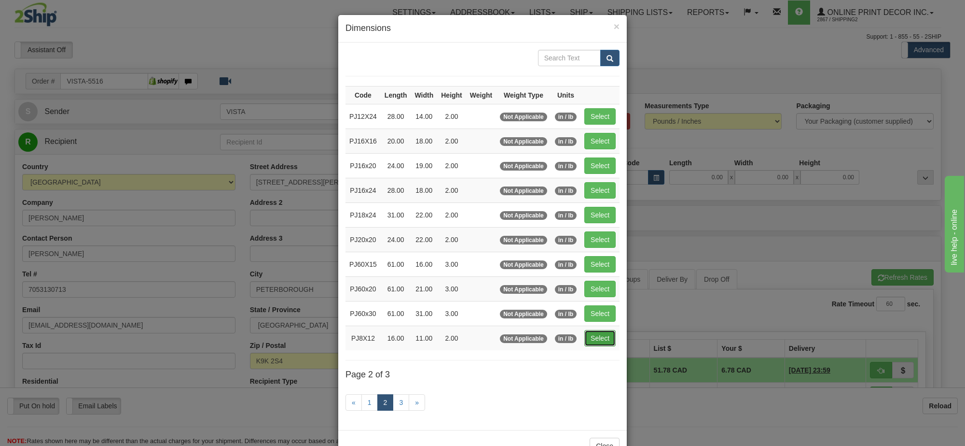
click at [599, 346] on button "Select" at bounding box center [600, 338] width 31 height 16
type input "PJ8X12"
type input "16.00"
type input "11.00"
type input "2.00"
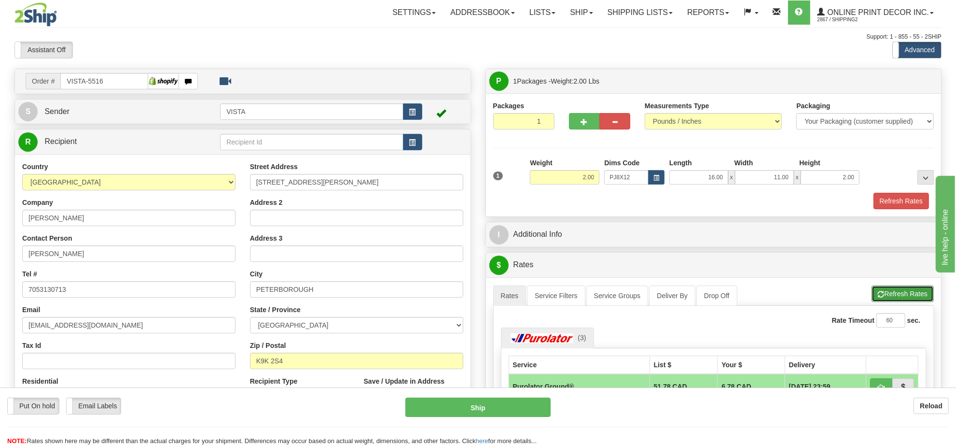
click at [894, 297] on button "Refresh Rates" at bounding box center [903, 293] width 62 height 16
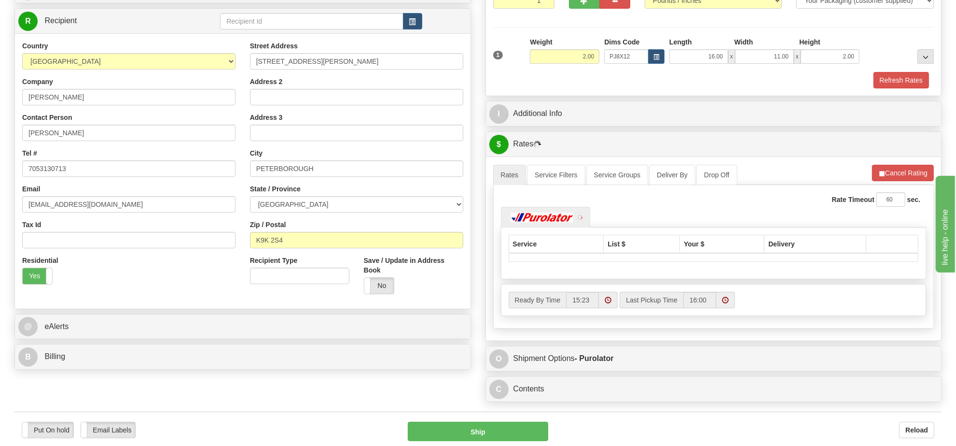
scroll to position [181, 0]
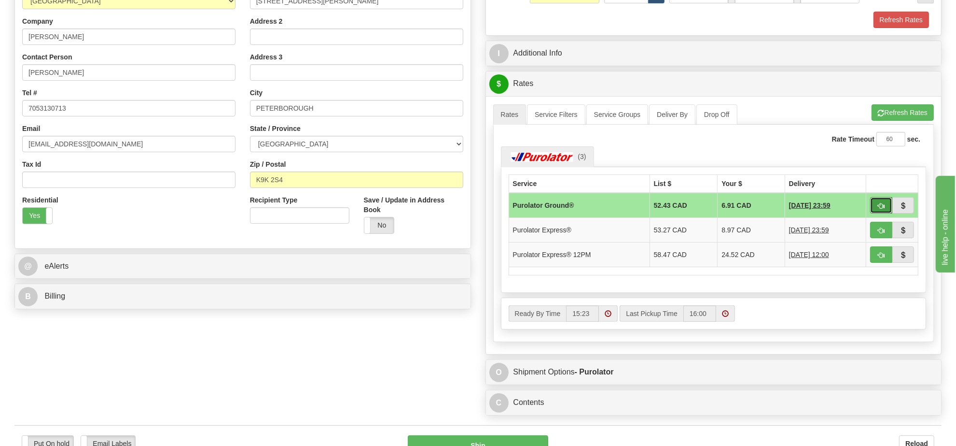
click at [880, 209] on span "button" at bounding box center [881, 206] width 7 height 6
type input "260"
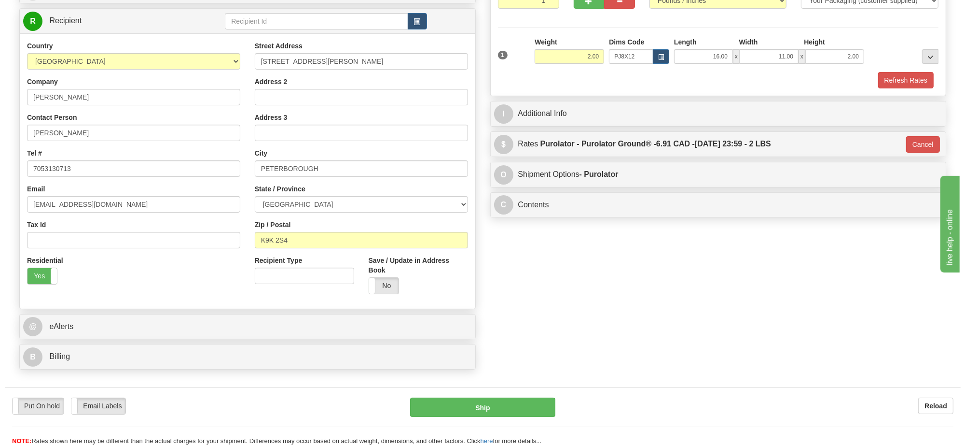
scroll to position [60, 0]
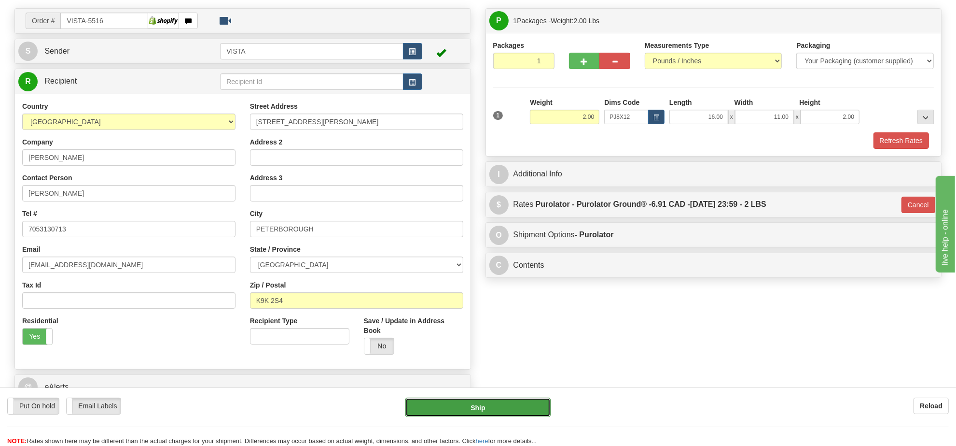
click at [476, 411] on button "Ship" at bounding box center [477, 406] width 145 height 19
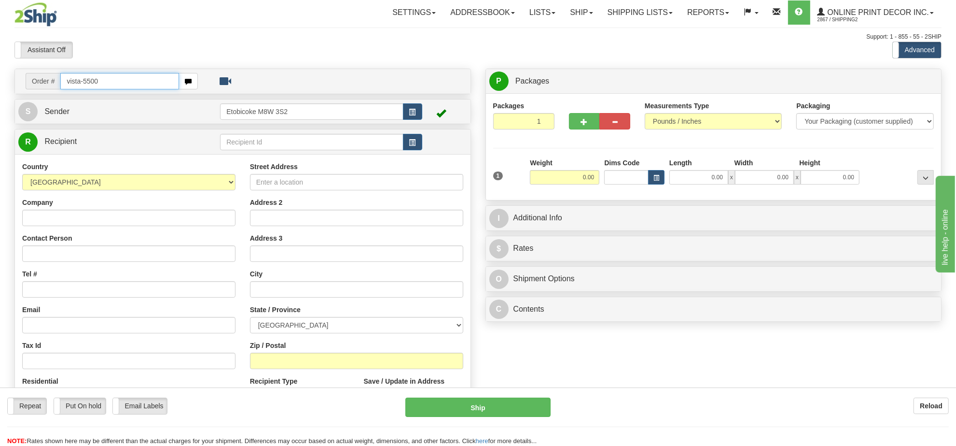
type input "vista-5500"
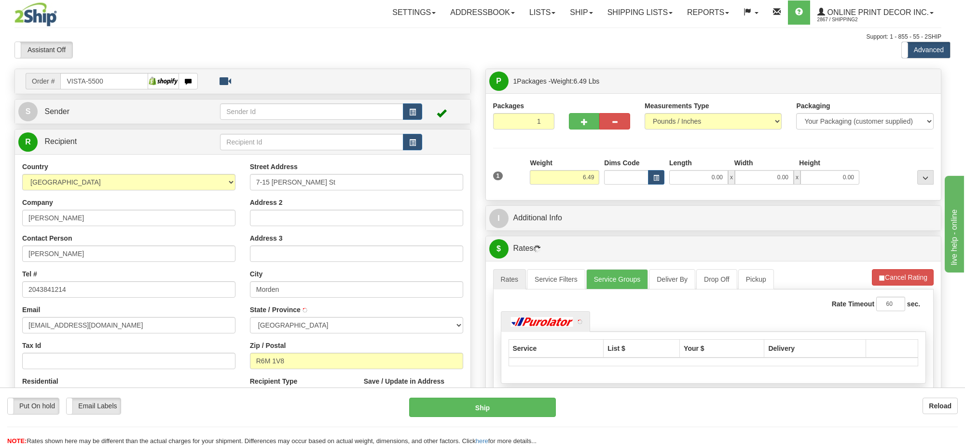
type input "MORDEN"
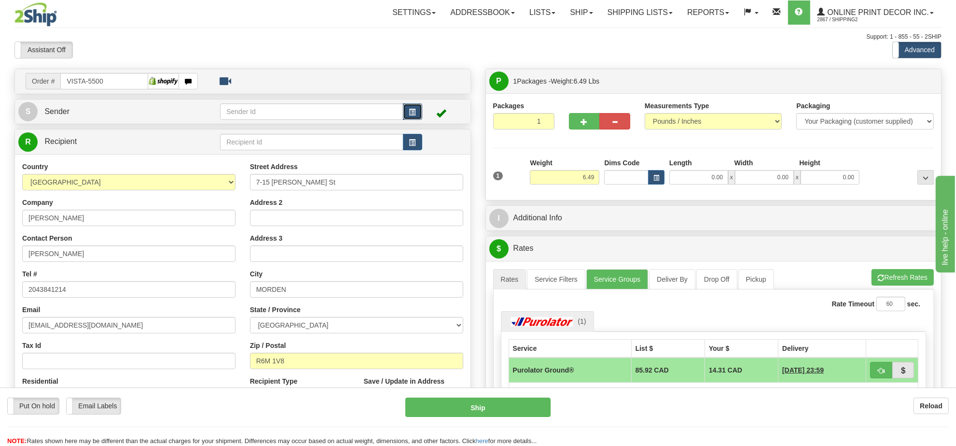
click at [419, 107] on button "button" at bounding box center [412, 111] width 19 height 16
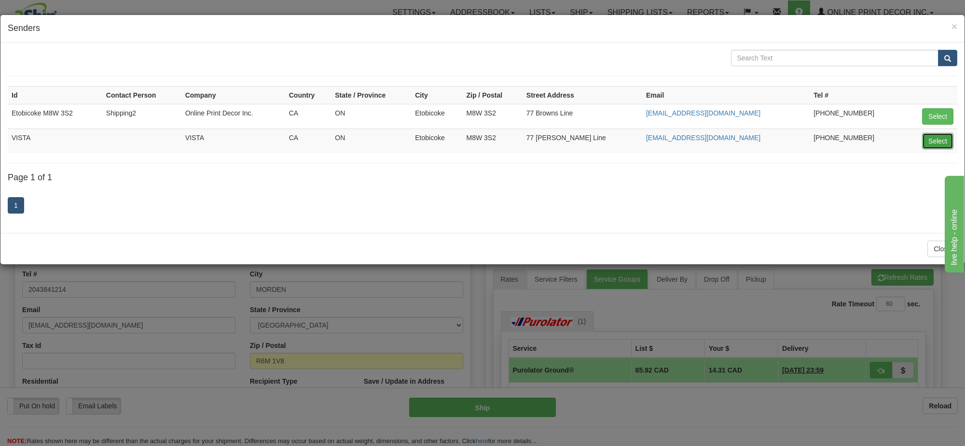
click at [935, 139] on button "Select" at bounding box center [937, 141] width 31 height 16
type input "VISTA"
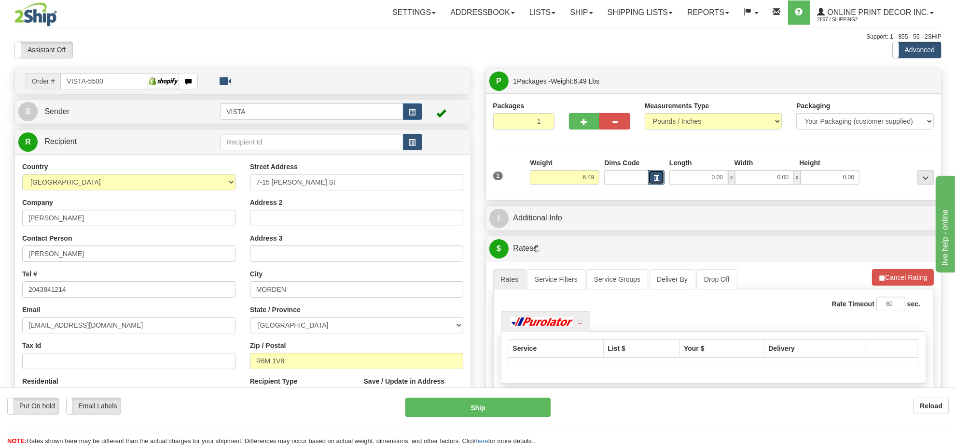
click at [660, 176] on button "button" at bounding box center [656, 177] width 16 height 14
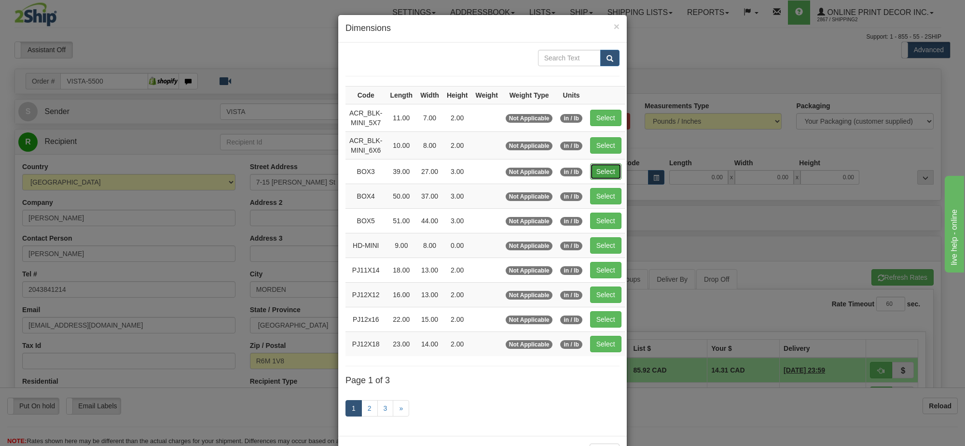
click at [611, 173] on button "Select" at bounding box center [605, 171] width 31 height 16
type input "BOX3"
type input "39.00"
type input "27.00"
type input "3.00"
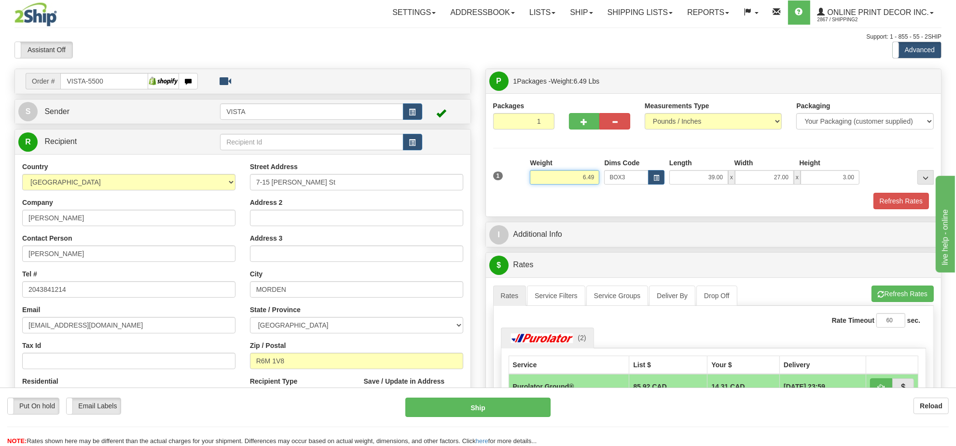
click at [587, 180] on input "6.49" at bounding box center [565, 177] width 70 height 14
click at [901, 295] on li "Refresh Rates Cancel Rating" at bounding box center [903, 293] width 62 height 16
type input "8.00"
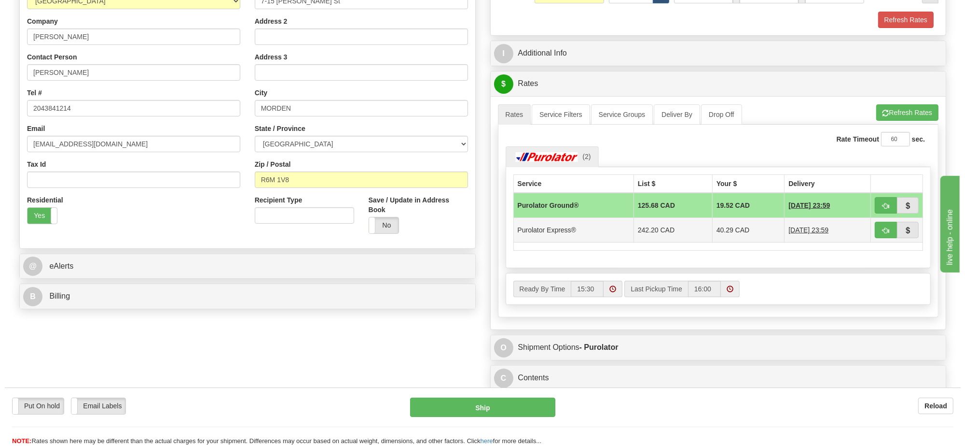
scroll to position [121, 0]
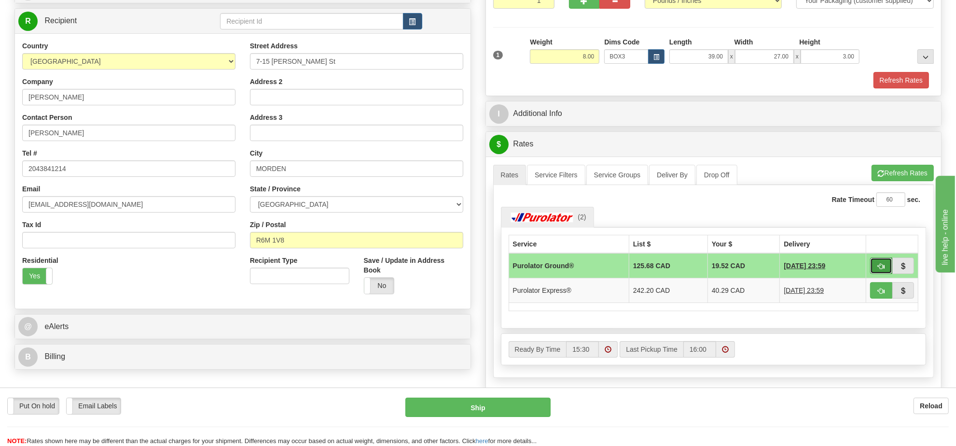
click at [880, 269] on span "button" at bounding box center [881, 266] width 7 height 6
type input "260"
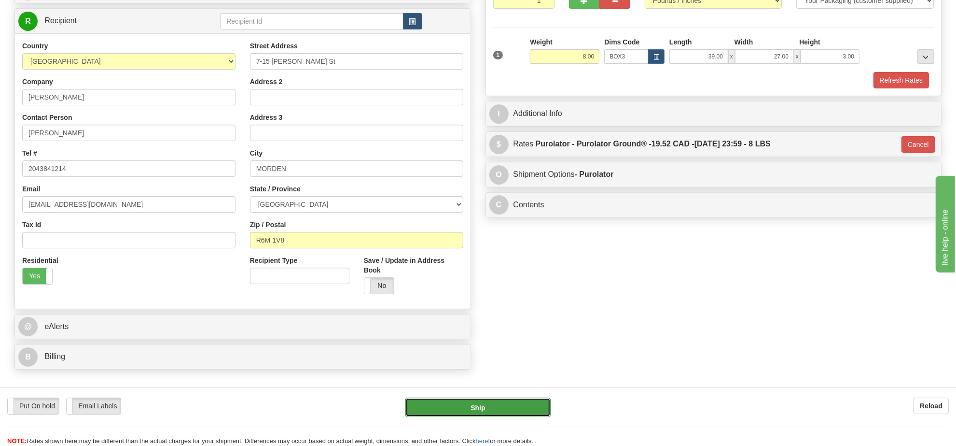
click at [511, 411] on button "Ship" at bounding box center [477, 406] width 145 height 19
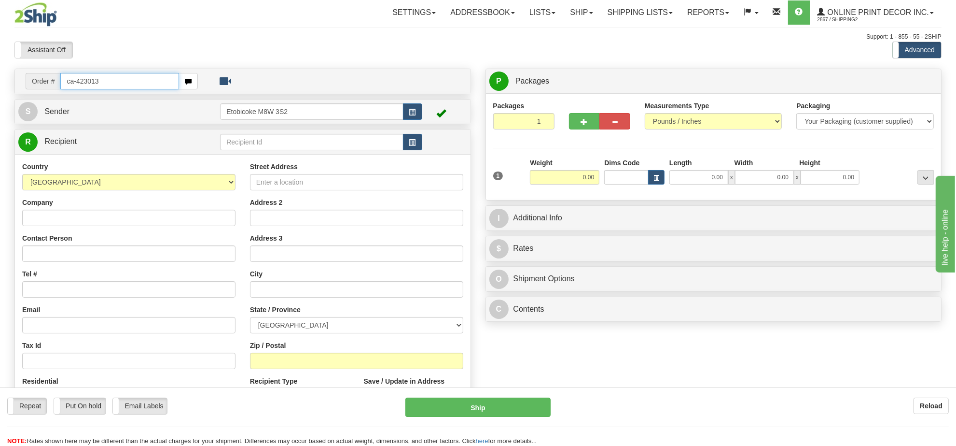
type input "ca-423013"
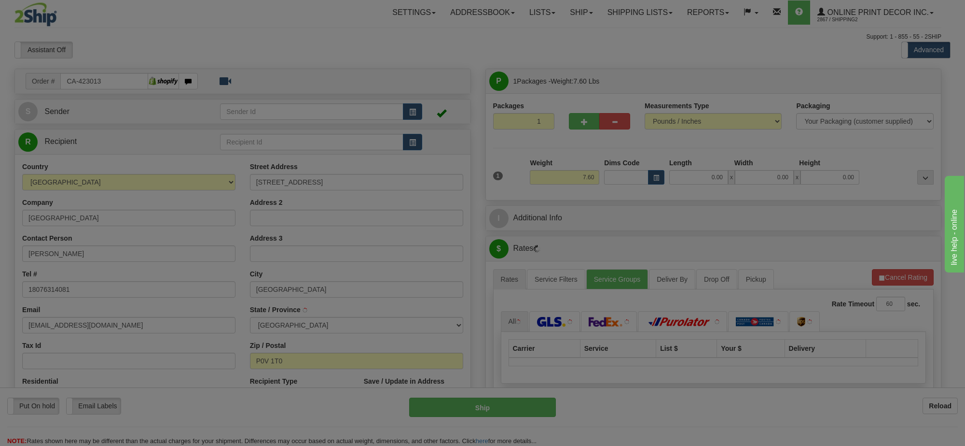
type input "EAR FALLS"
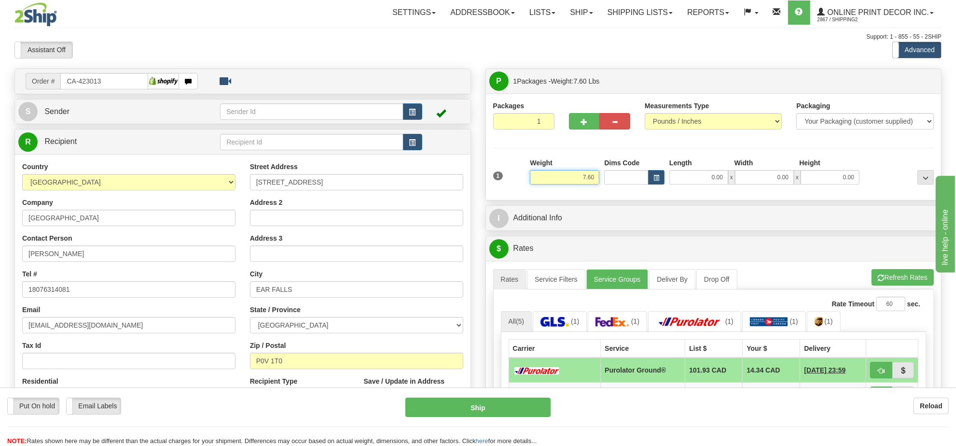
click at [575, 182] on input "7.60" at bounding box center [565, 177] width 70 height 14
click at [573, 182] on input "7.60" at bounding box center [565, 177] width 70 height 14
click at [573, 184] on input "7.60" at bounding box center [565, 177] width 70 height 14
type input "12.00"
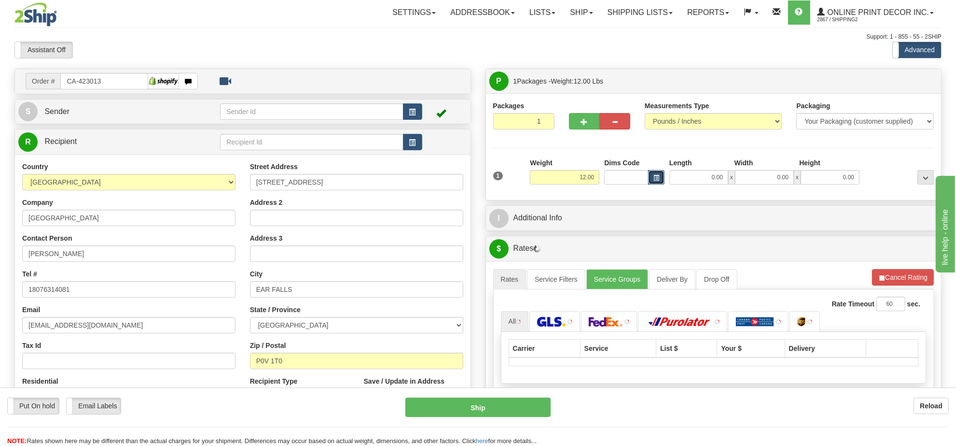
click at [650, 179] on button "button" at bounding box center [656, 177] width 16 height 14
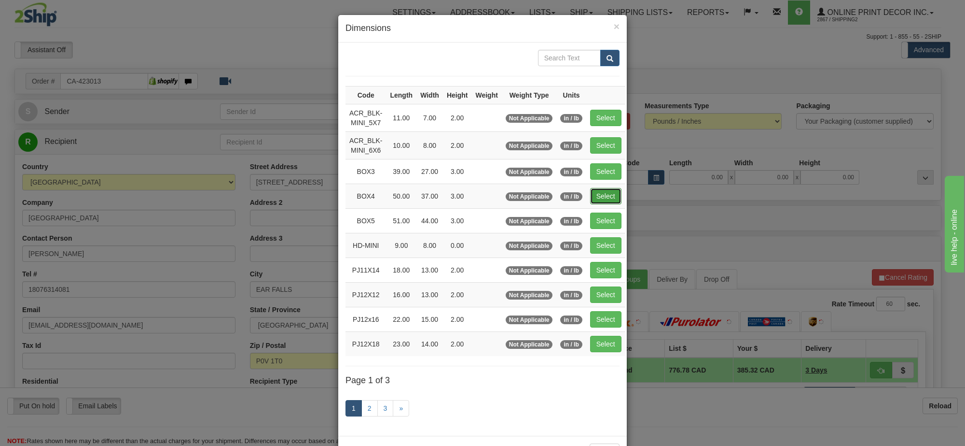
click at [614, 197] on button "Select" at bounding box center [605, 196] width 31 height 16
type input "BOX4"
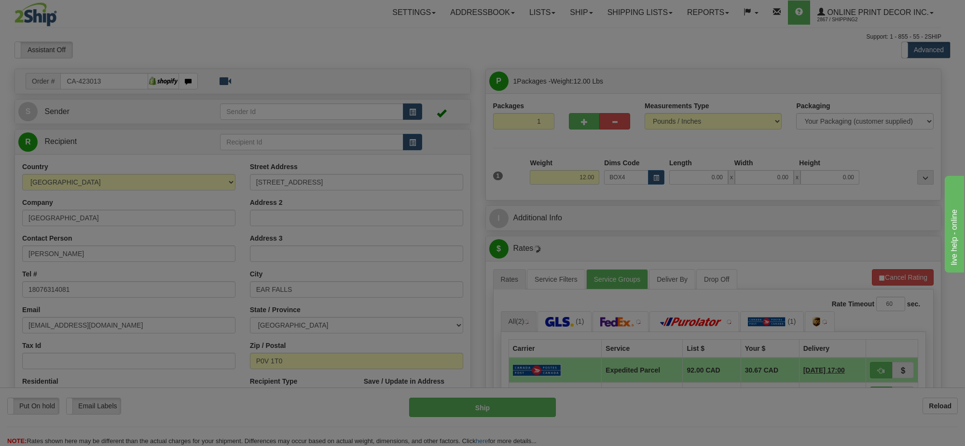
type input "50.00"
type input "37.00"
type input "3.00"
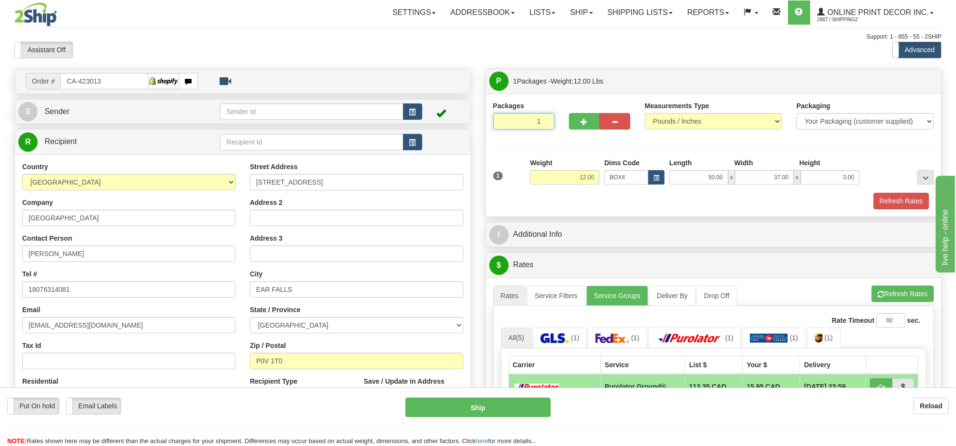
click at [534, 126] on input "1" at bounding box center [523, 121] width 61 height 16
type input "4"
radio input "true"
click at [611, 54] on div "Assistant On Assistant Off Do a return Do a return Previous Next Standard Advan…" at bounding box center [478, 50] width 942 height 16
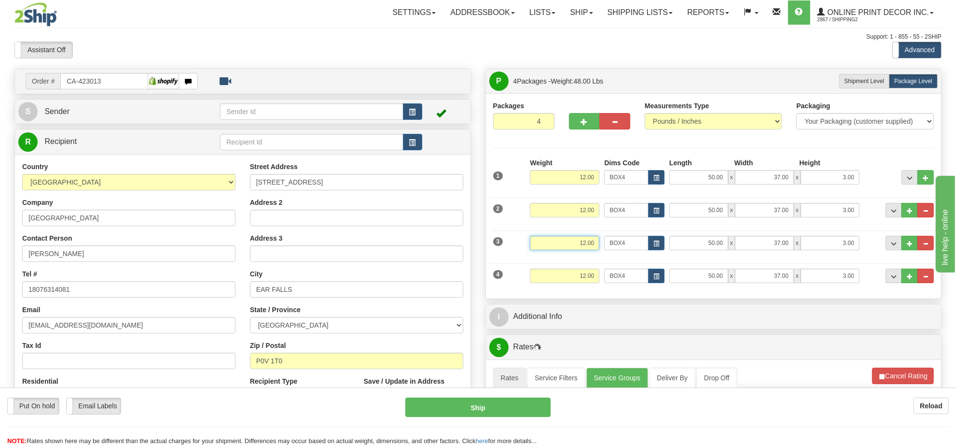
click at [583, 248] on input "12.00" at bounding box center [565, 243] width 70 height 14
type input "7.00"
click at [663, 239] on button "button" at bounding box center [656, 243] width 16 height 14
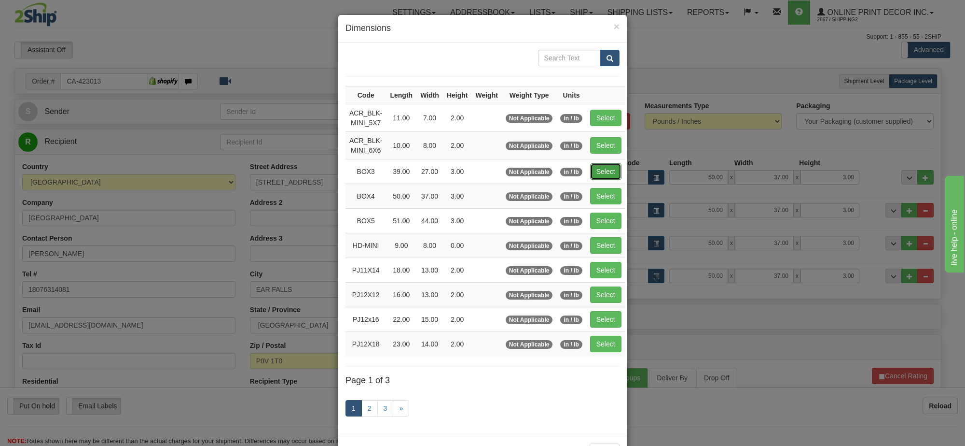
click at [601, 171] on button "Select" at bounding box center [605, 171] width 31 height 16
type input "BOX3"
type input "39.00"
type input "27.00"
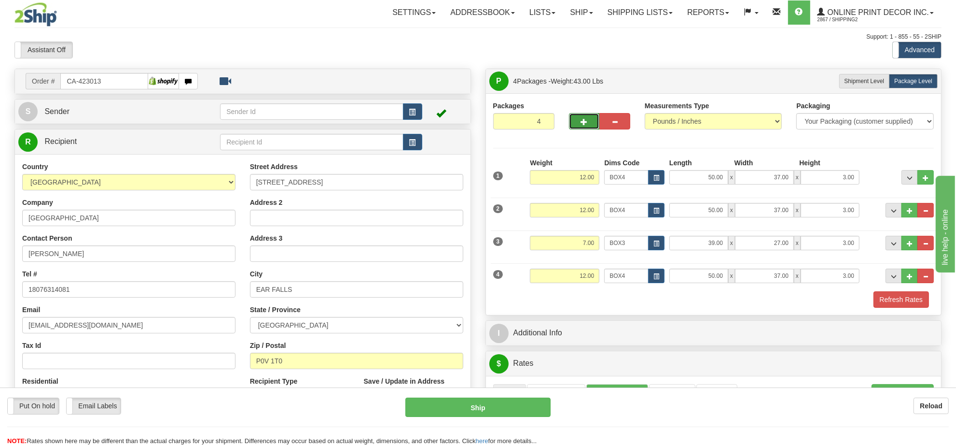
click at [575, 119] on button "button" at bounding box center [584, 121] width 31 height 16
type input "5"
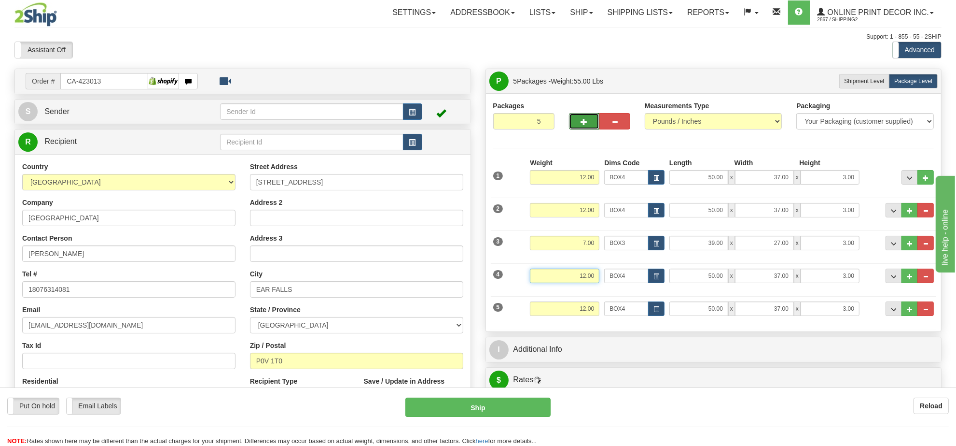
click at [573, 281] on input "12.00" at bounding box center [565, 275] width 70 height 14
type input "4.00"
click at [655, 271] on button "button" at bounding box center [656, 275] width 16 height 14
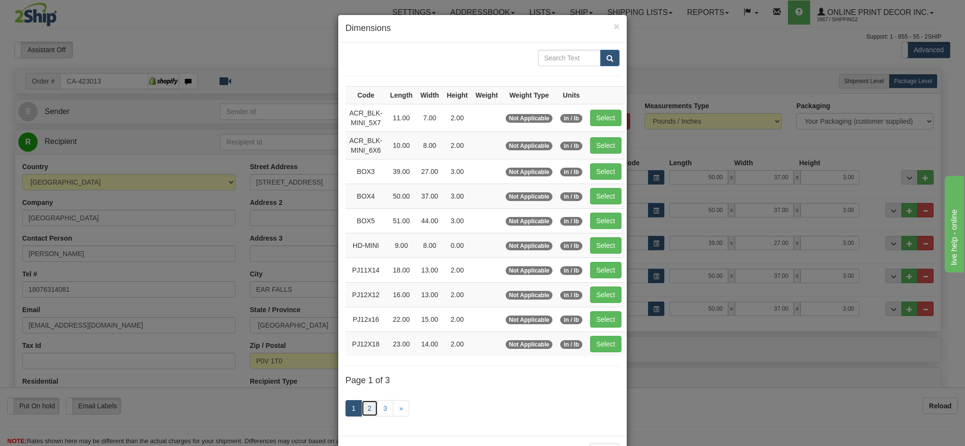
click at [369, 411] on link "2" at bounding box center [370, 408] width 16 height 16
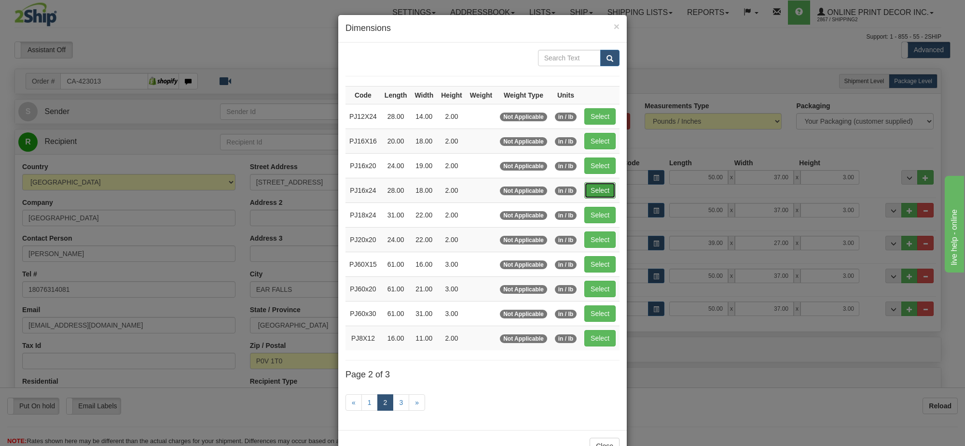
click at [594, 197] on button "Select" at bounding box center [600, 190] width 31 height 16
type input "PJ16x24"
type input "28.00"
type input "18.00"
type input "2.00"
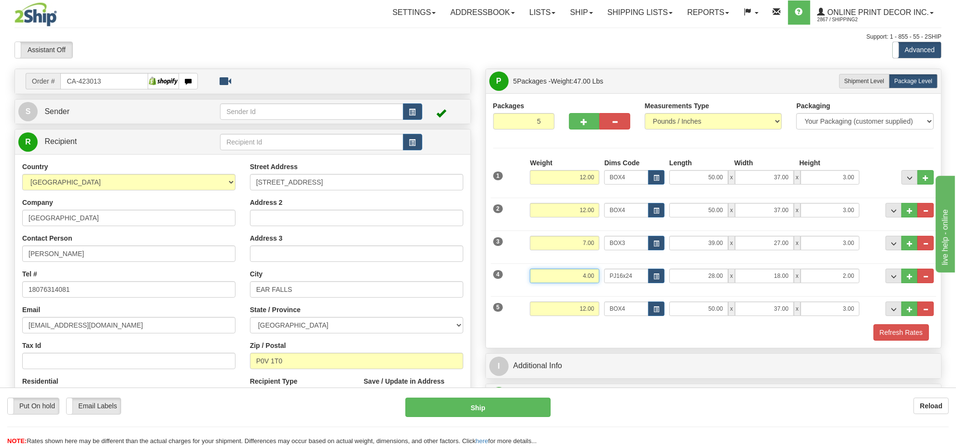
click at [587, 282] on input "4.00" at bounding box center [565, 275] width 70 height 14
type input "3.00"
click at [591, 307] on input "12.00" at bounding box center [565, 308] width 70 height 14
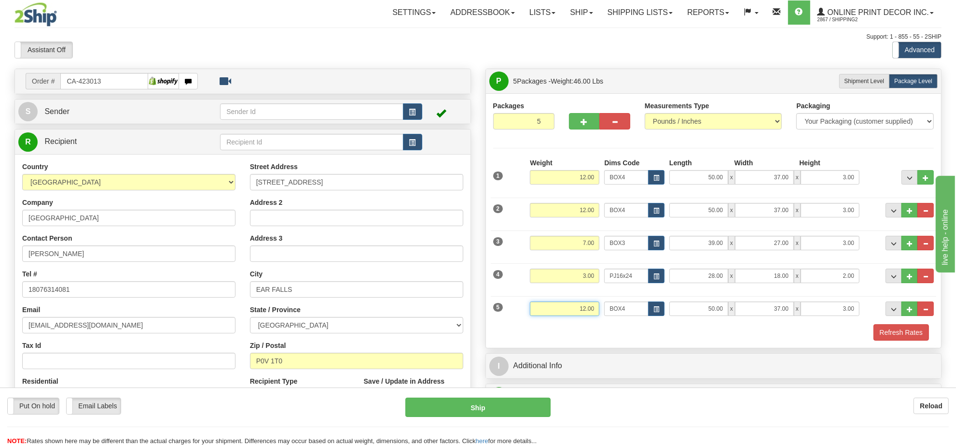
click at [591, 307] on input "12.00" at bounding box center [565, 308] width 70 height 14
type input "8.00"
click at [654, 312] on span "button" at bounding box center [657, 309] width 6 height 5
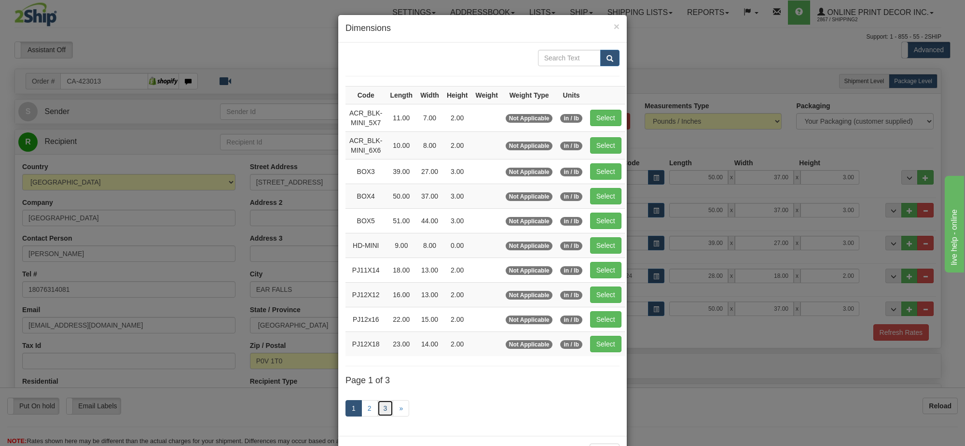
click at [379, 411] on link "3" at bounding box center [385, 408] width 16 height 16
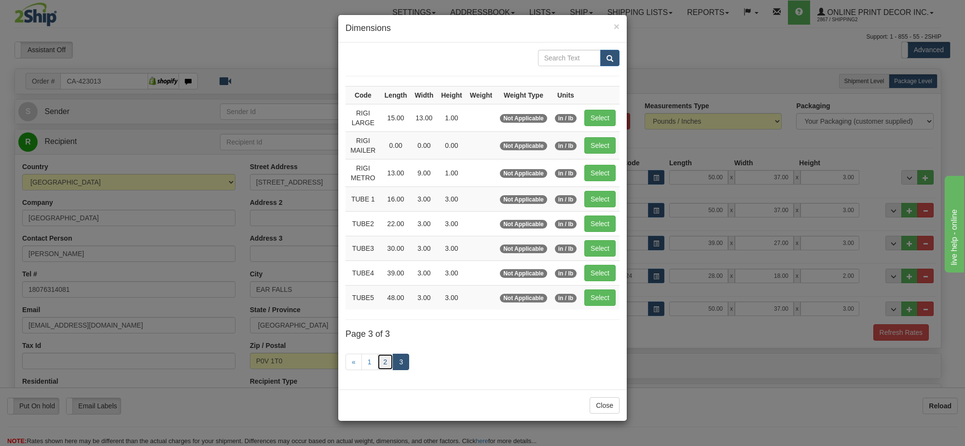
click at [384, 366] on link "2" at bounding box center [385, 361] width 16 height 16
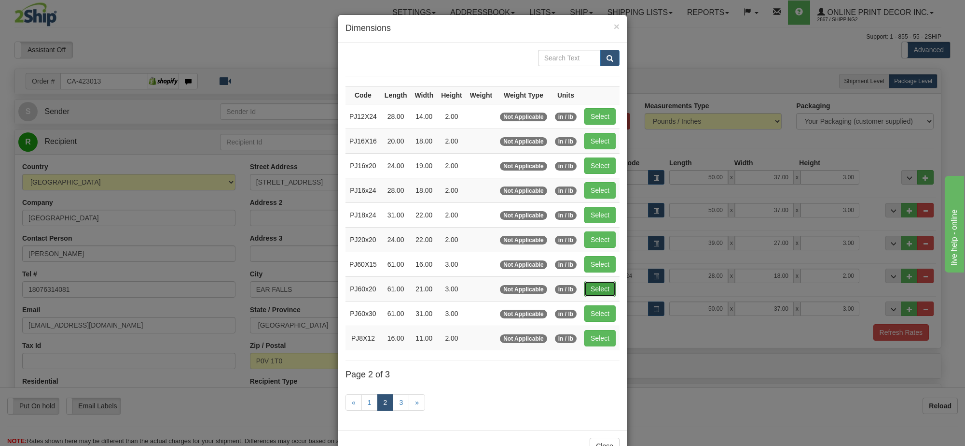
click at [589, 295] on button "Select" at bounding box center [600, 288] width 31 height 16
type input "PJ60x20"
type input "61.00"
type input "21.00"
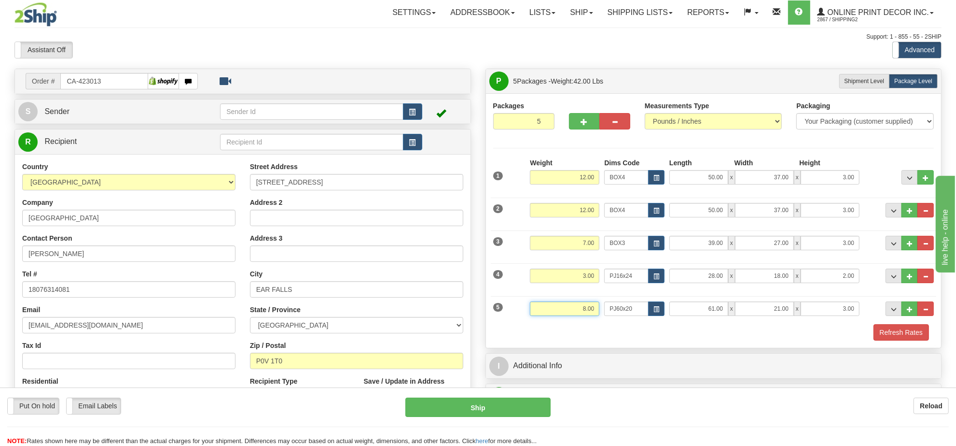
click at [571, 316] on input "8.00" at bounding box center [565, 308] width 70 height 14
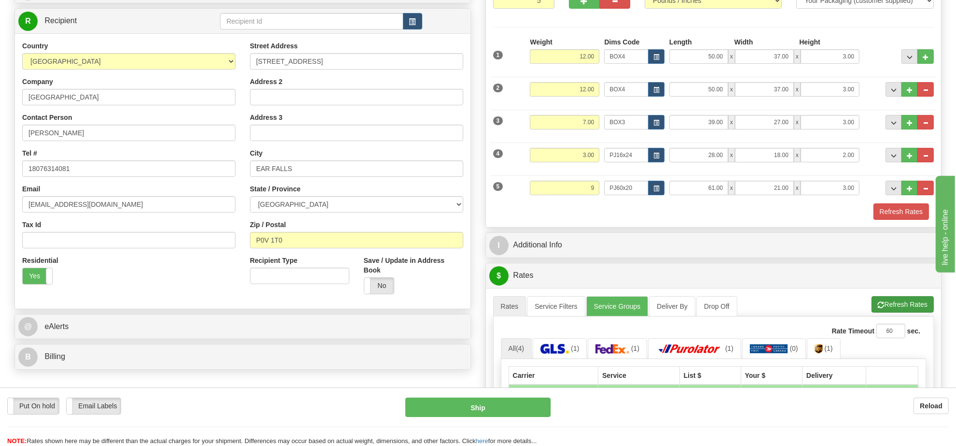
click at [894, 305] on li "Refresh Rates Cancel Rating" at bounding box center [903, 304] width 62 height 16
type input "9.00"
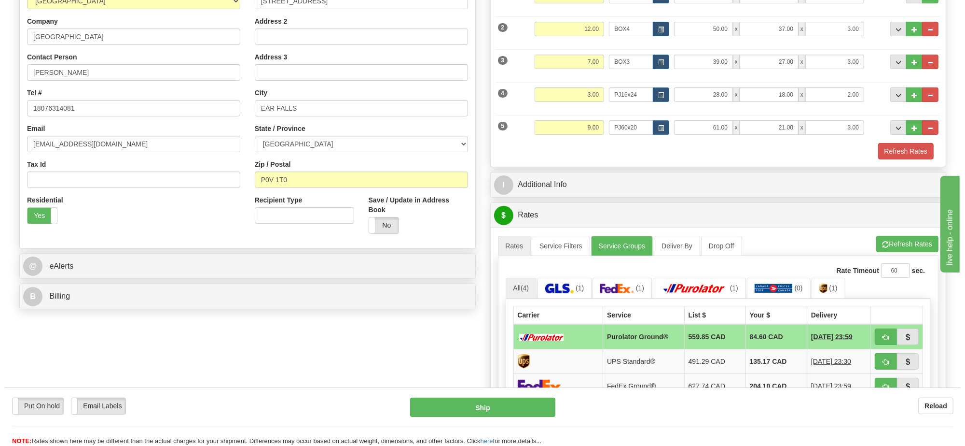
scroll to position [302, 0]
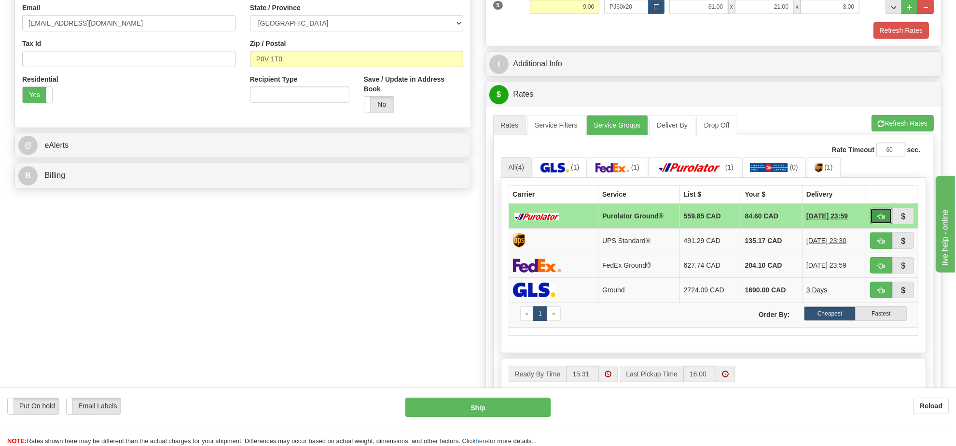
click at [878, 220] on span "button" at bounding box center [881, 216] width 7 height 6
type input "260"
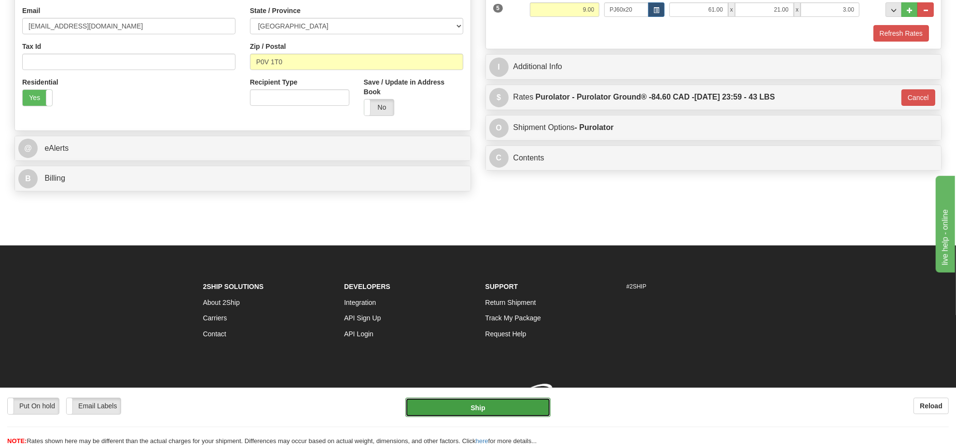
click at [489, 409] on button "Ship" at bounding box center [477, 406] width 145 height 19
